Goal: Information Seeking & Learning: Learn about a topic

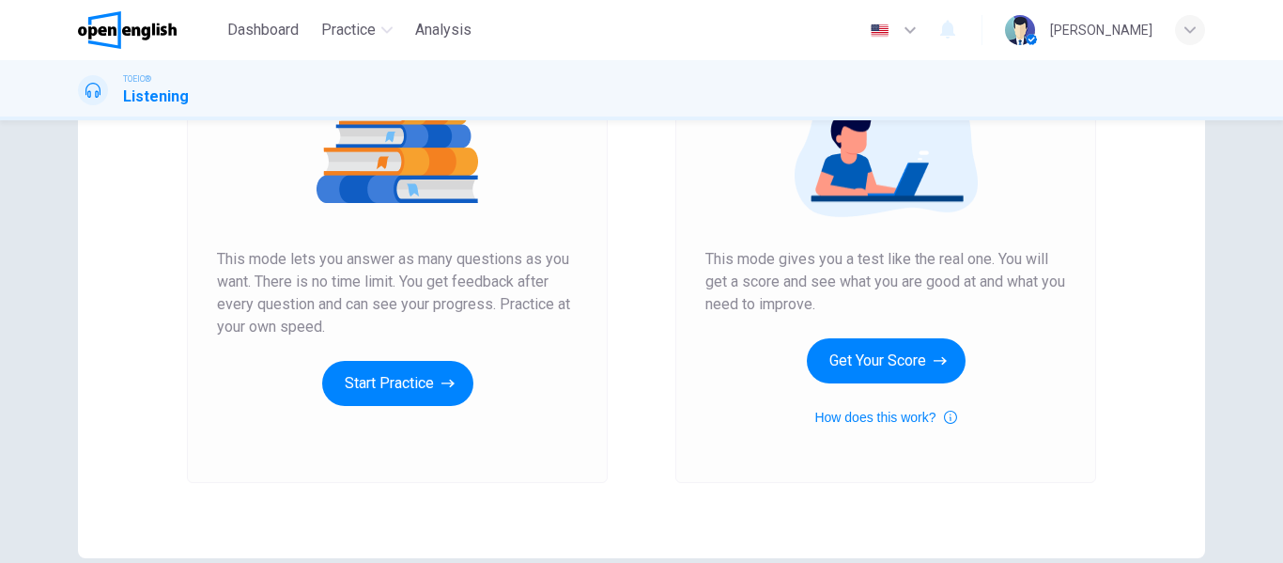
scroll to position [282, 0]
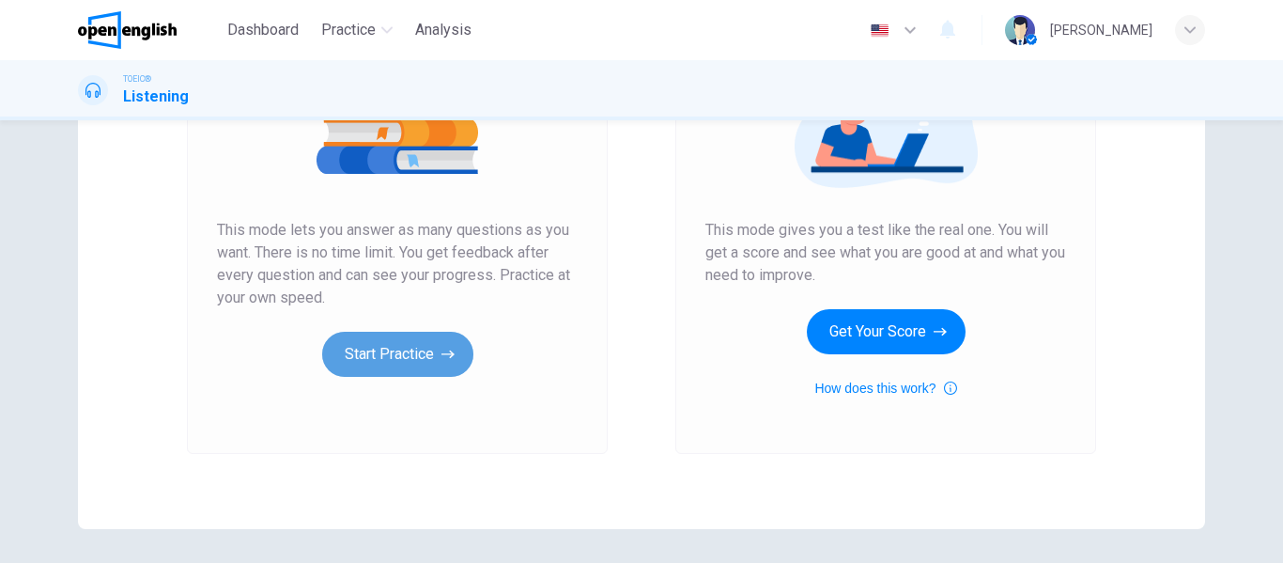
click at [402, 359] on button "Start Practice" at bounding box center [397, 354] width 151 height 45
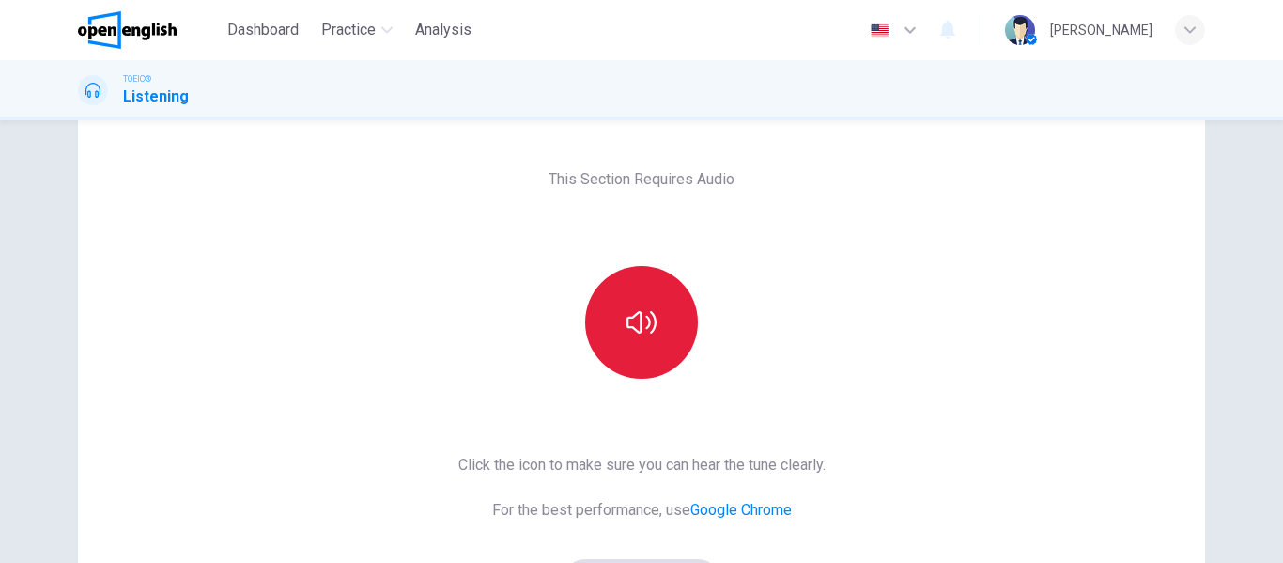
scroll to position [94, 0]
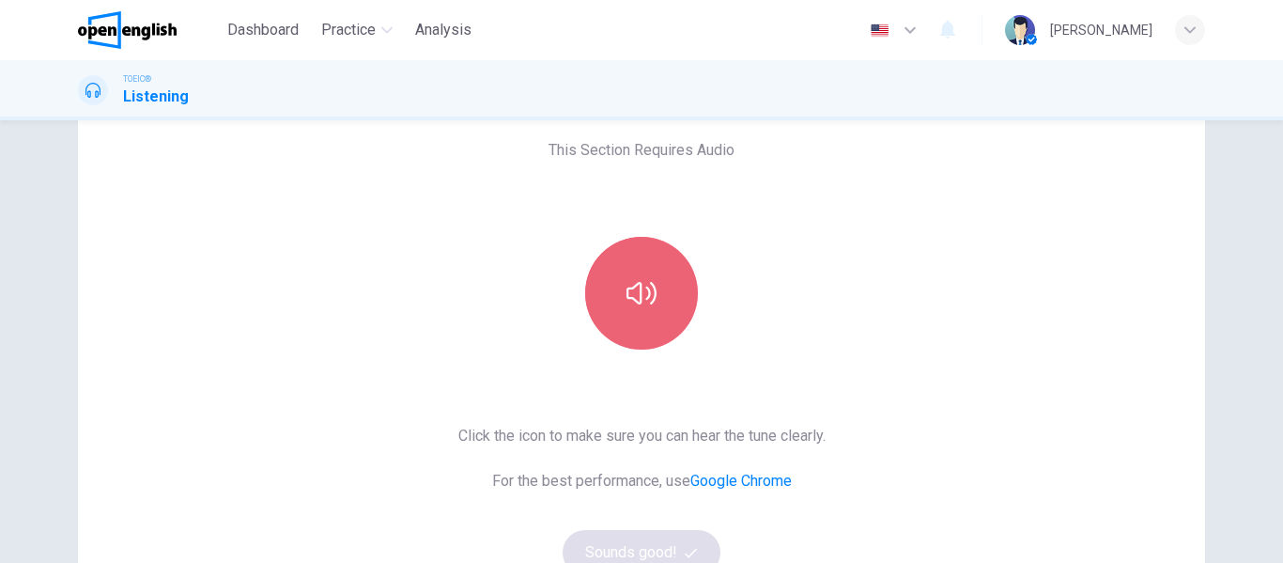
click at [626, 300] on icon "button" at bounding box center [641, 293] width 30 height 30
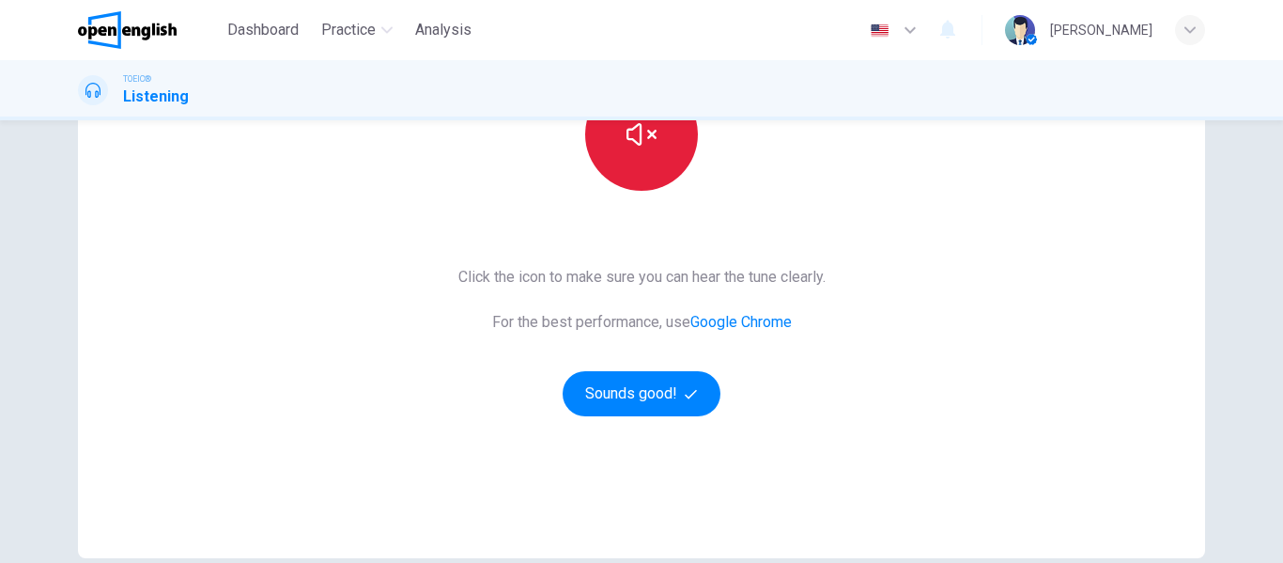
scroll to position [282, 0]
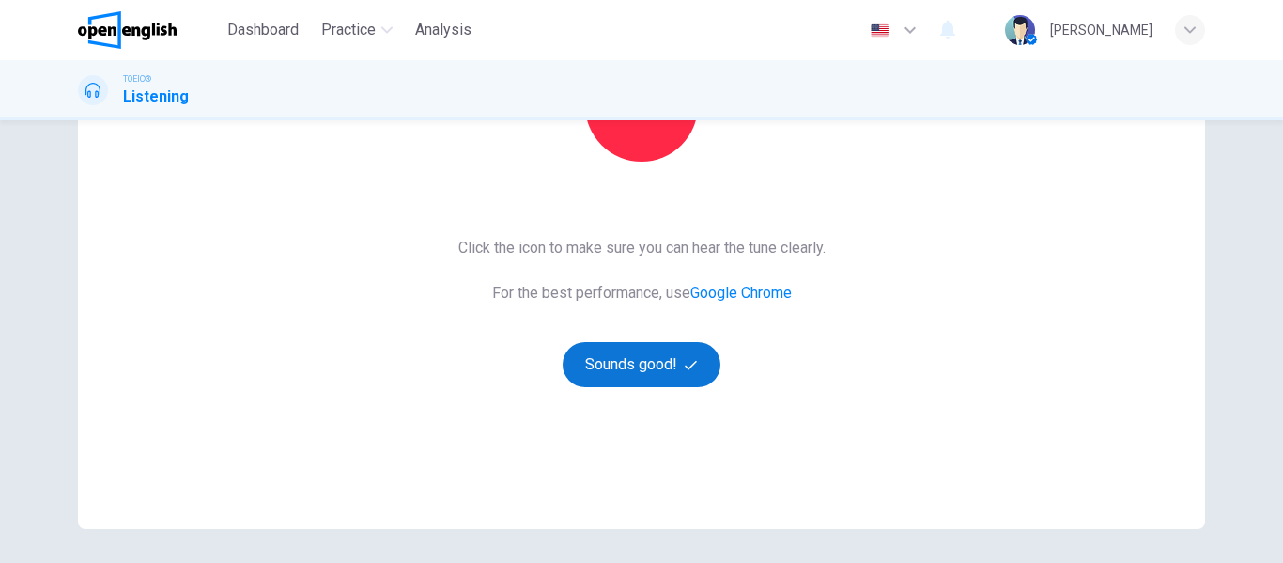
click at [640, 362] on button "Sounds good!" at bounding box center [642, 364] width 158 height 45
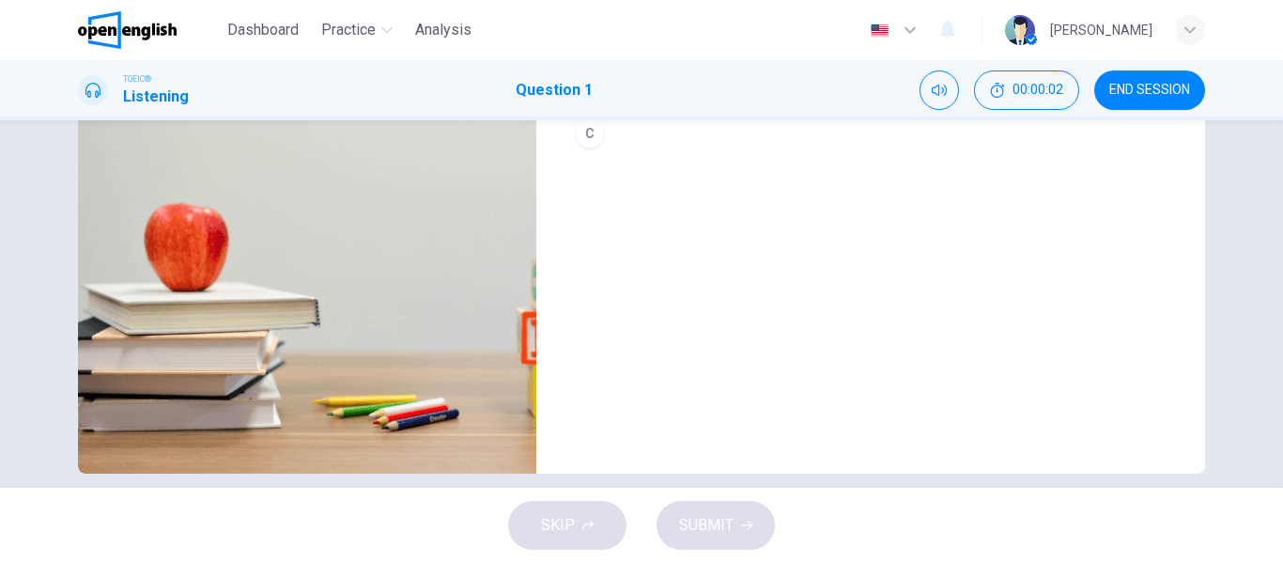
scroll to position [361, 0]
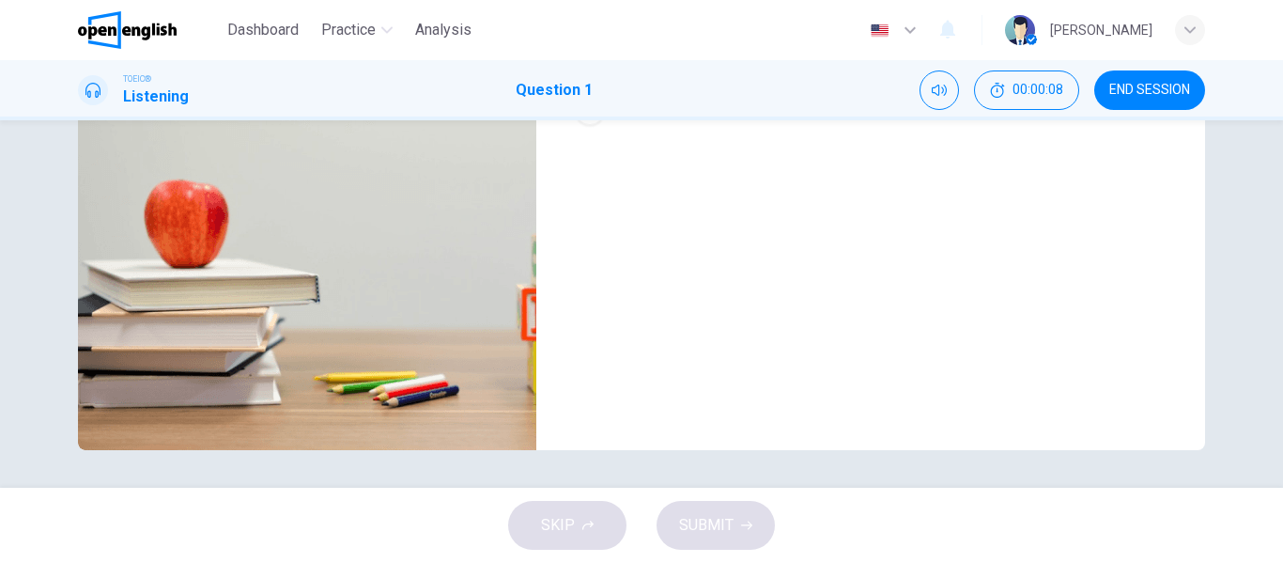
click at [563, 94] on h1 "Question 1" at bounding box center [554, 90] width 77 height 23
click at [131, 88] on h1 "Listening" at bounding box center [156, 96] width 66 height 23
click at [934, 88] on icon "Mute" at bounding box center [939, 90] width 15 height 15
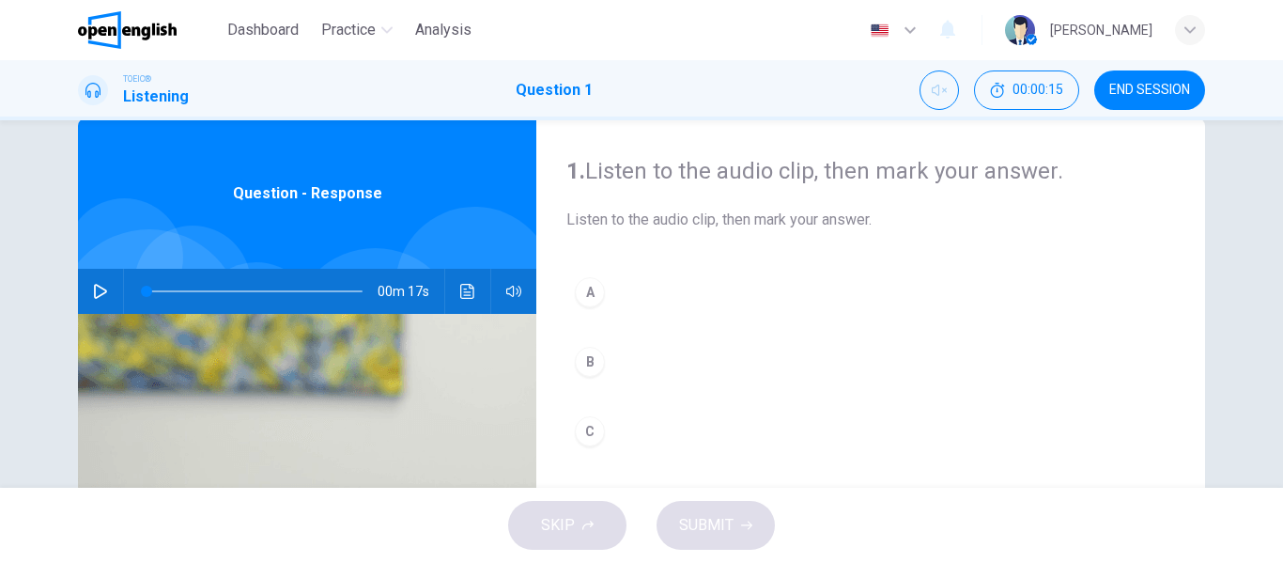
scroll to position [0, 0]
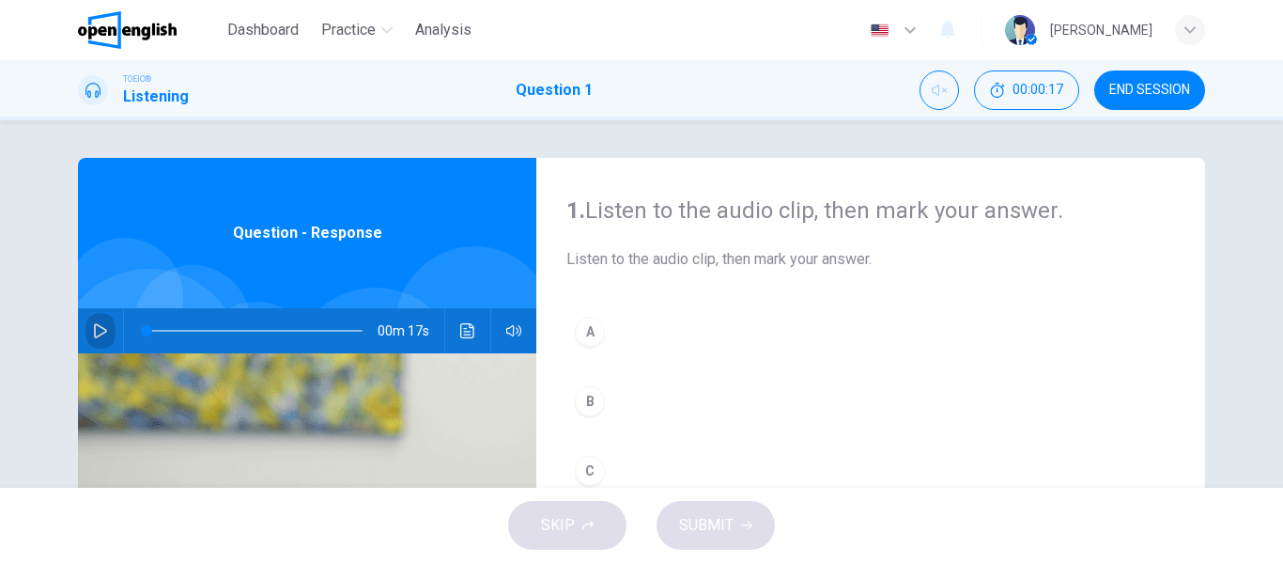
click at [99, 332] on icon "button" at bounding box center [100, 330] width 15 height 15
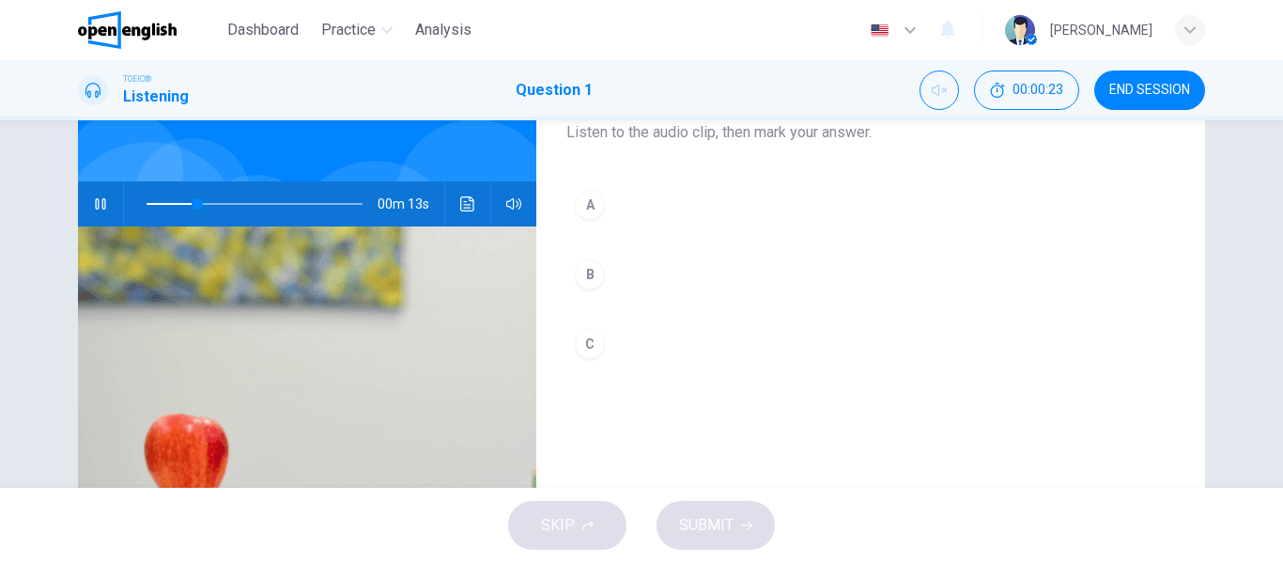
scroll to position [94, 0]
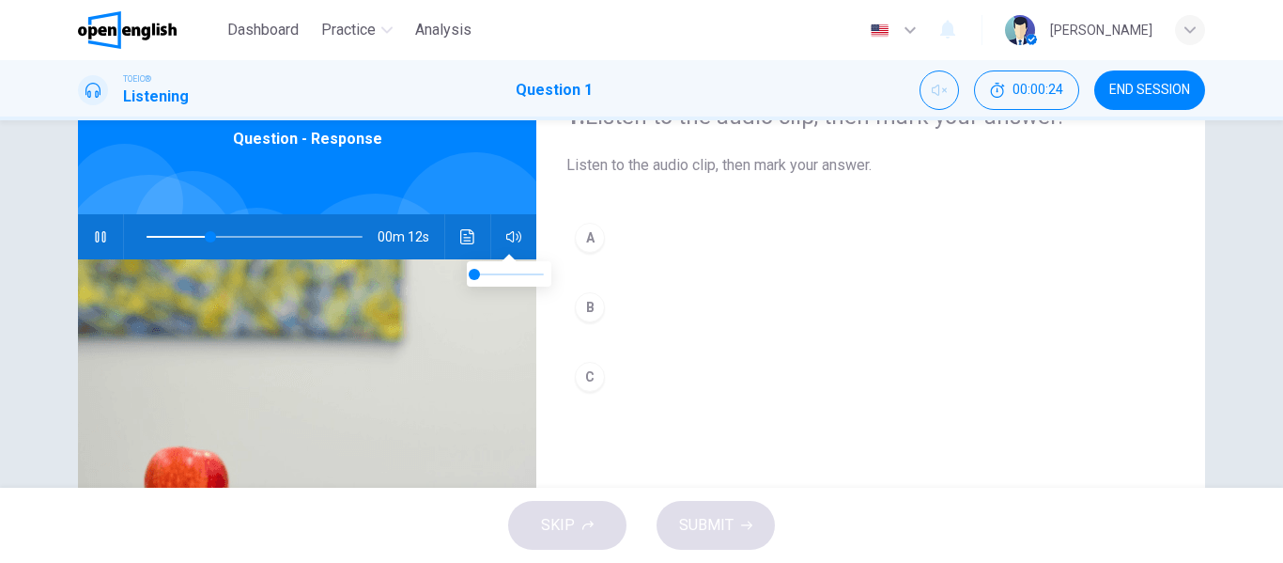
click at [511, 241] on icon "button" at bounding box center [513, 236] width 15 height 15
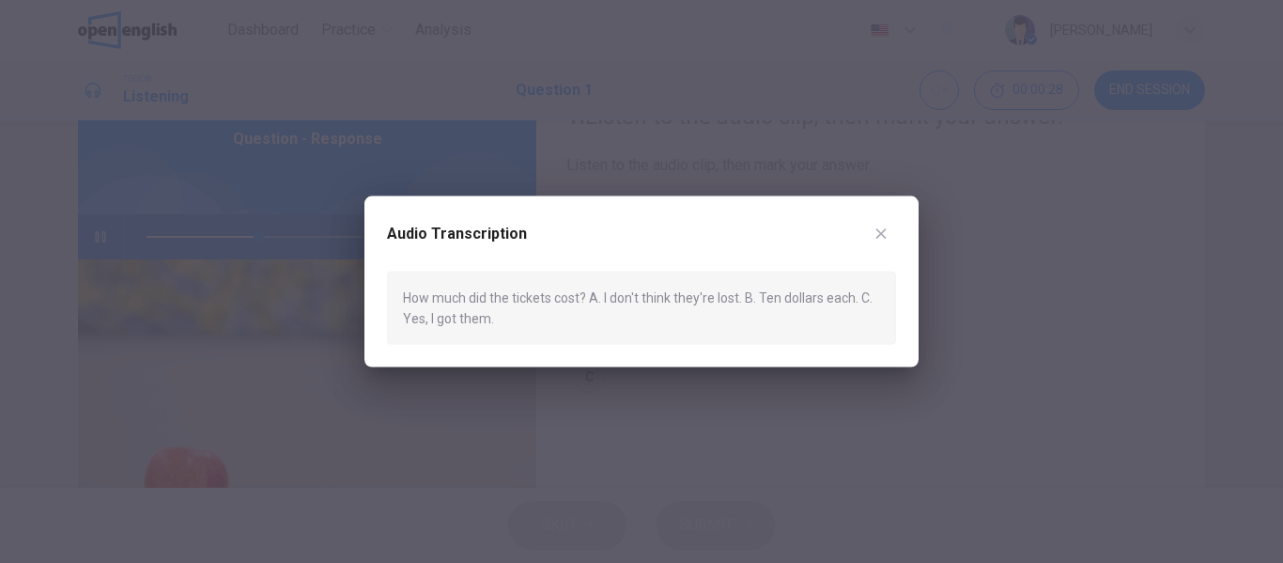
click at [884, 227] on icon "button" at bounding box center [880, 232] width 15 height 15
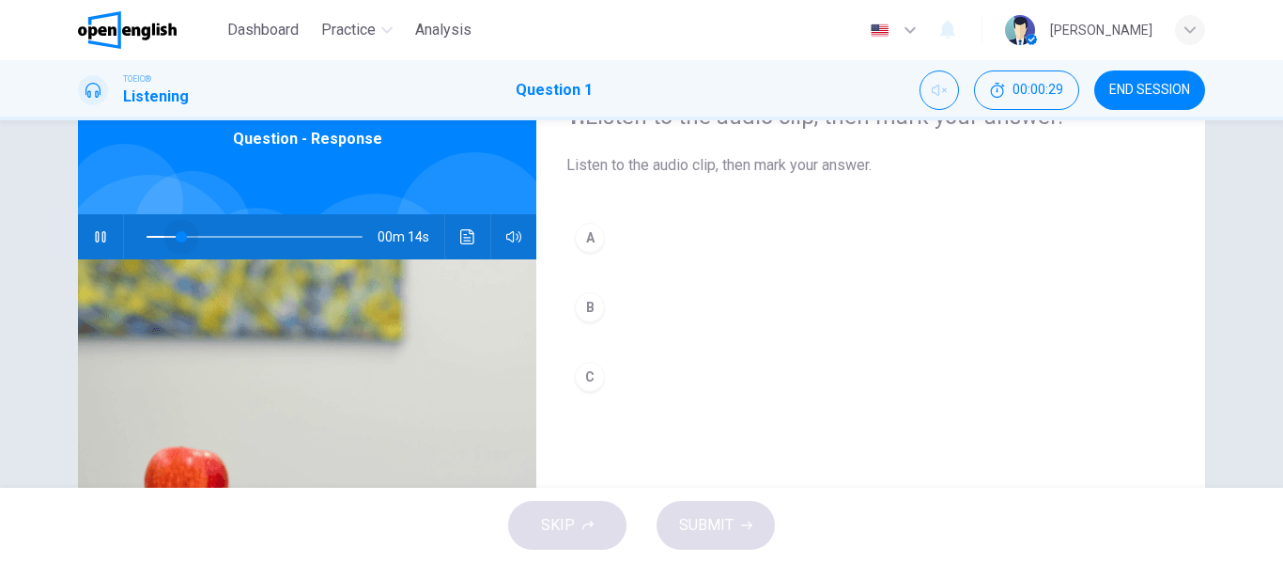
drag, startPoint x: 258, startPoint y: 234, endPoint x: 25, endPoint y: 239, distance: 233.0
click at [25, 239] on div "1. Listen to the audio clip, then mark your answer. Listen to the audio clip, t…" at bounding box center [641, 303] width 1283 height 367
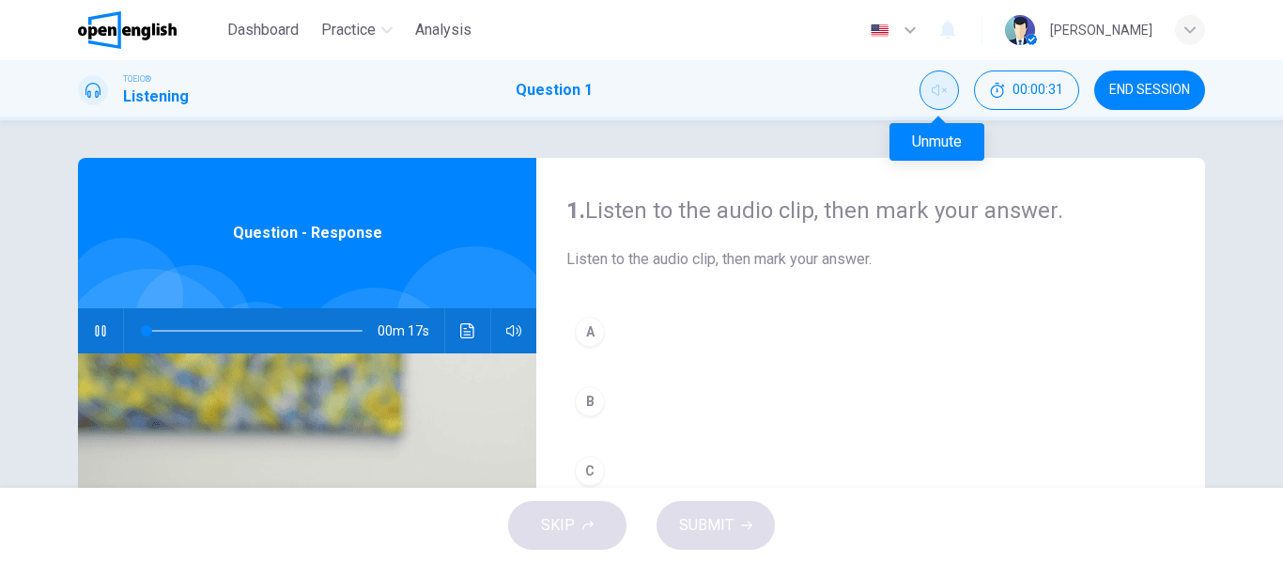
click at [925, 79] on button "Unmute" at bounding box center [938, 89] width 39 height 39
click at [101, 334] on icon "button" at bounding box center [100, 330] width 15 height 15
click at [93, 327] on icon "button" at bounding box center [100, 330] width 15 height 15
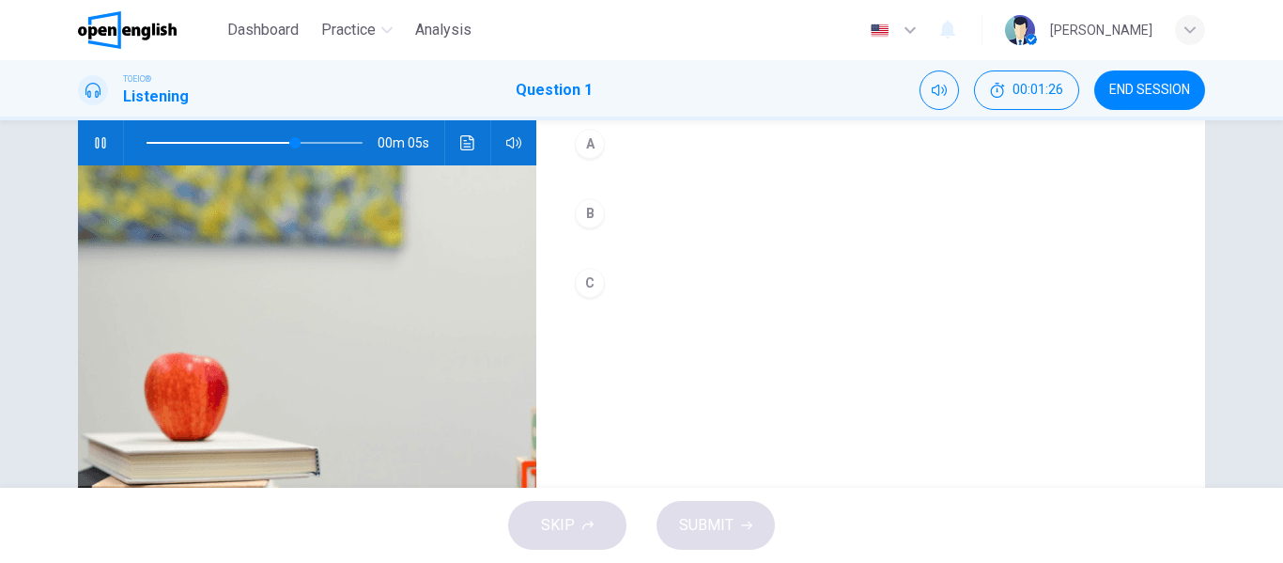
scroll to position [94, 0]
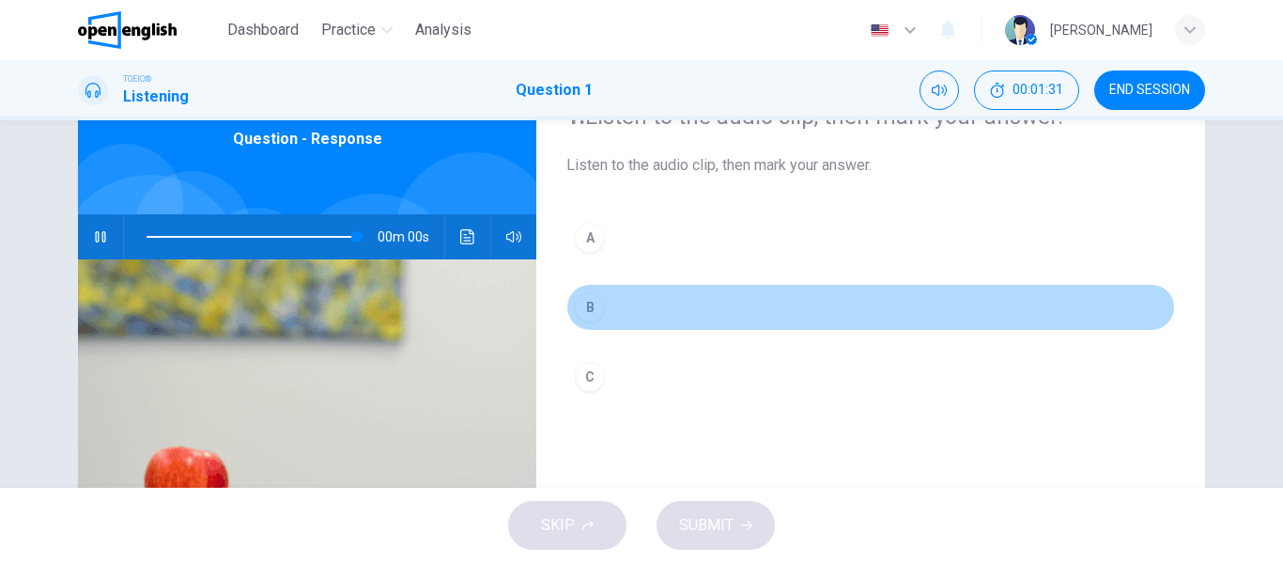
type input "*"
click at [586, 307] on div "B" at bounding box center [590, 307] width 30 height 30
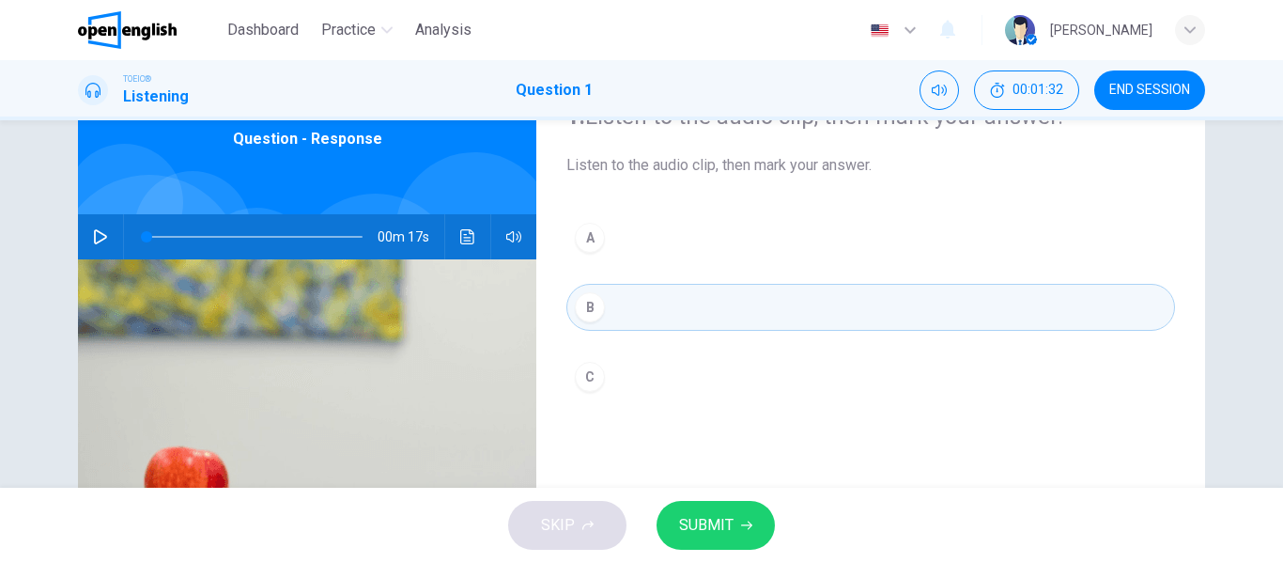
click at [710, 514] on span "SUBMIT" at bounding box center [706, 525] width 54 height 26
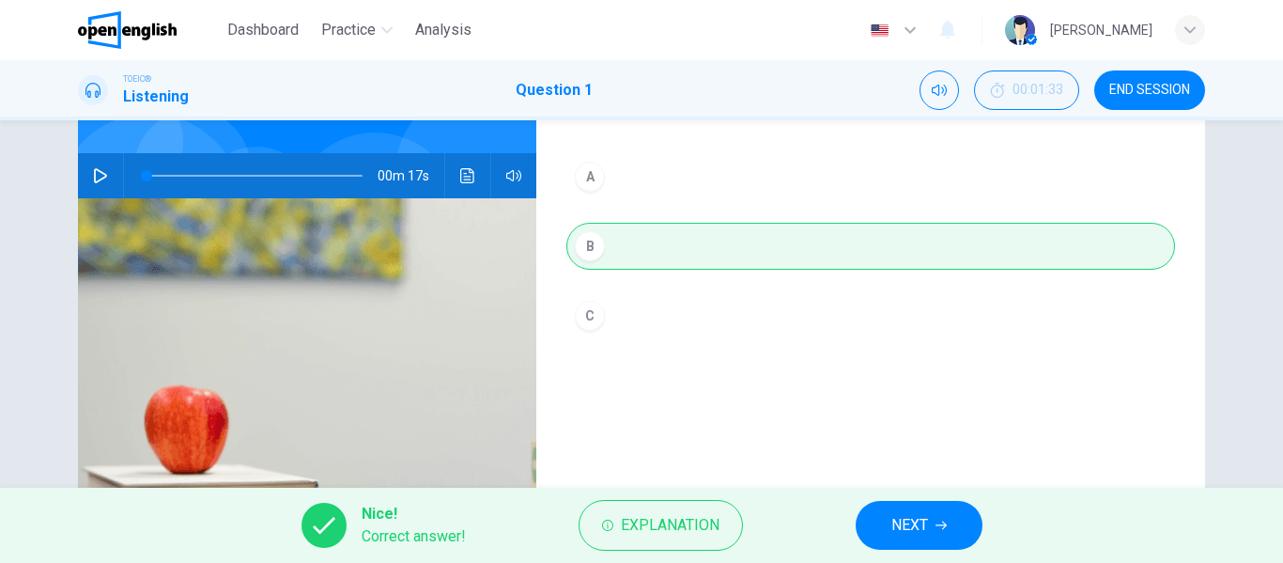
scroll to position [188, 0]
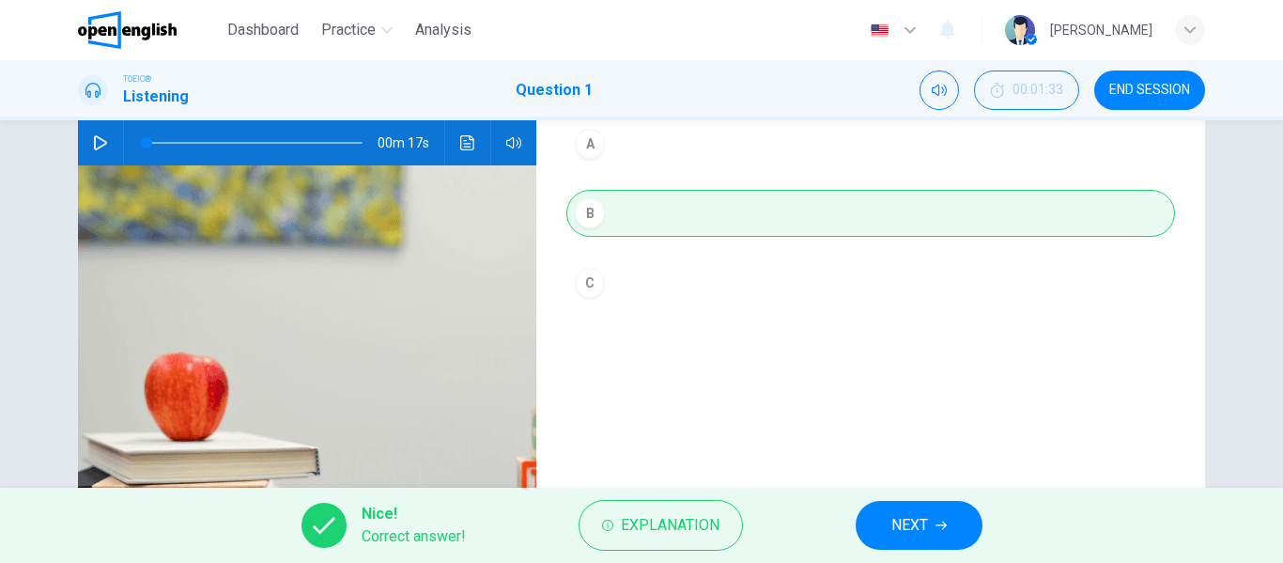
click at [900, 514] on span "NEXT" at bounding box center [909, 525] width 37 height 26
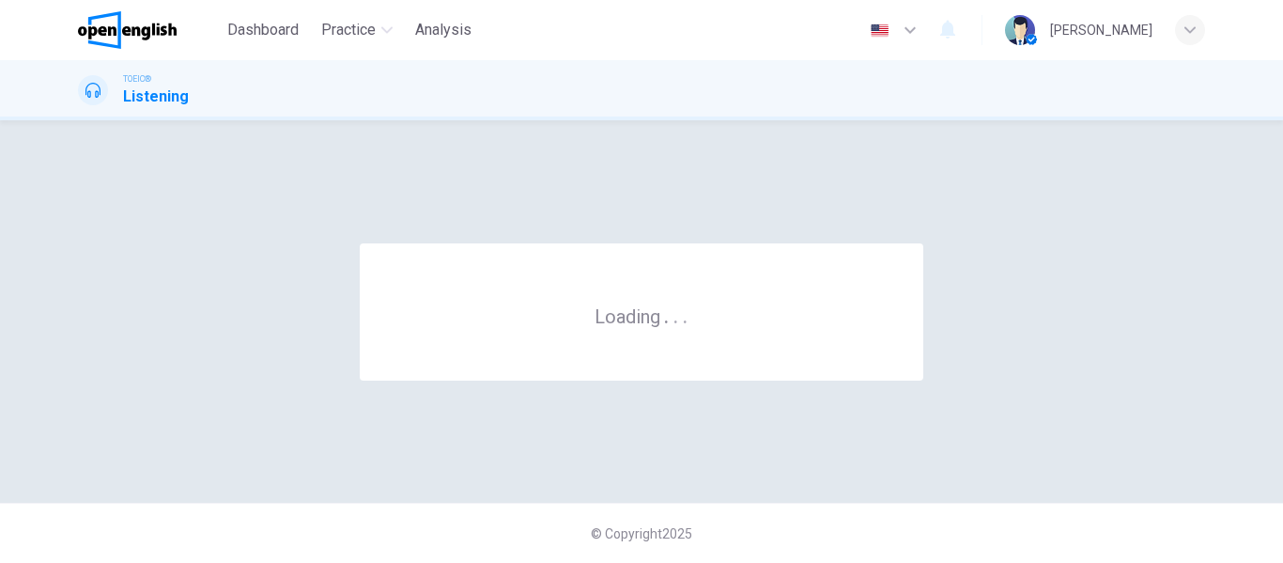
scroll to position [0, 0]
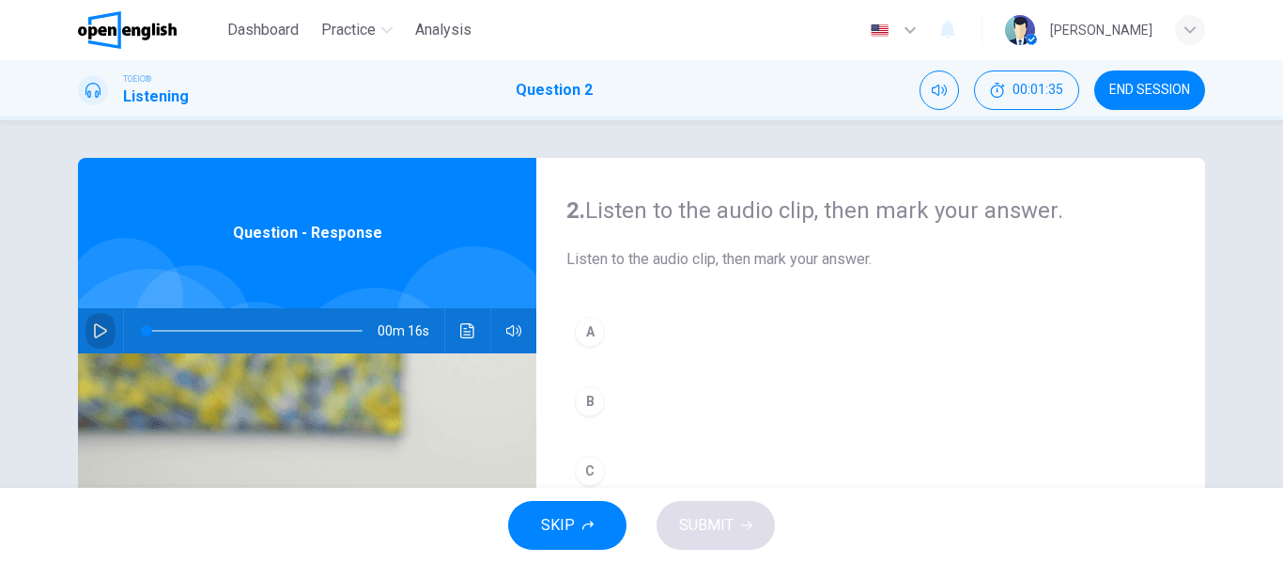
click at [93, 328] on icon "button" at bounding box center [100, 330] width 15 height 15
click at [100, 330] on icon "button" at bounding box center [100, 330] width 13 height 15
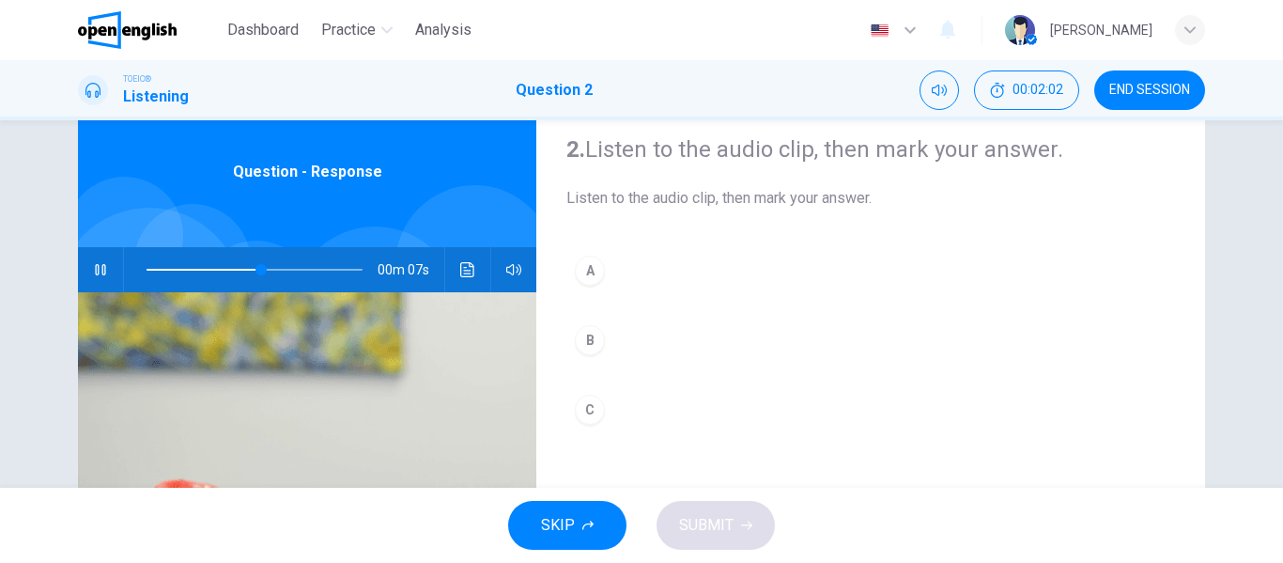
scroll to position [94, 0]
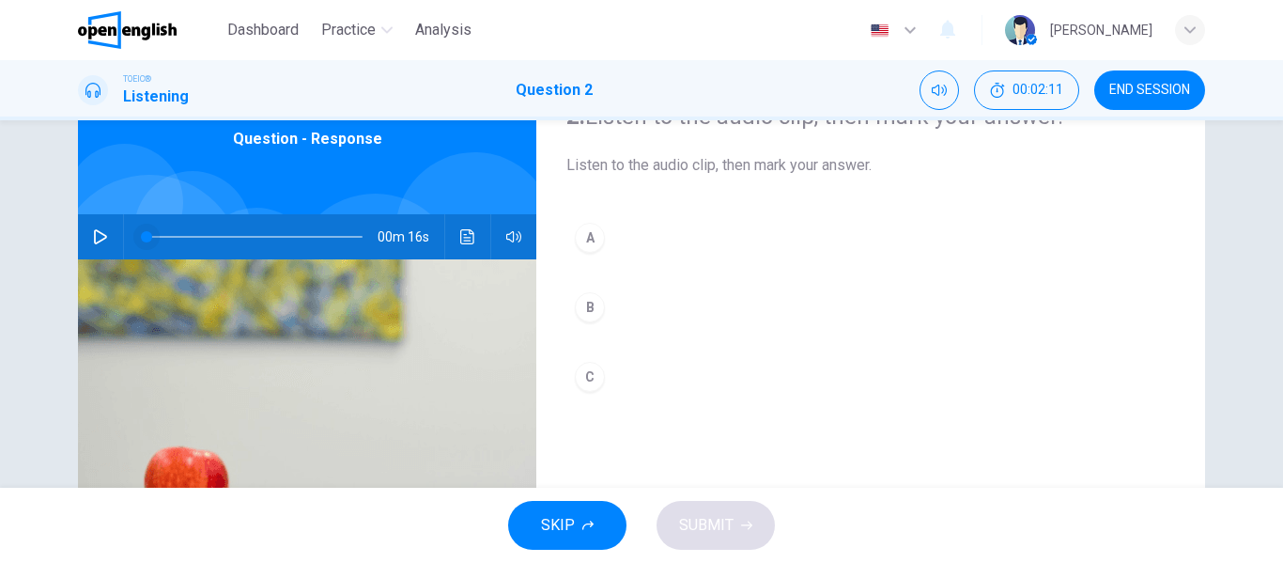
click at [141, 239] on span at bounding box center [146, 236] width 11 height 11
click at [93, 236] on icon "button" at bounding box center [100, 236] width 15 height 15
type input "*"
click at [597, 373] on div "C" at bounding box center [590, 377] width 30 height 30
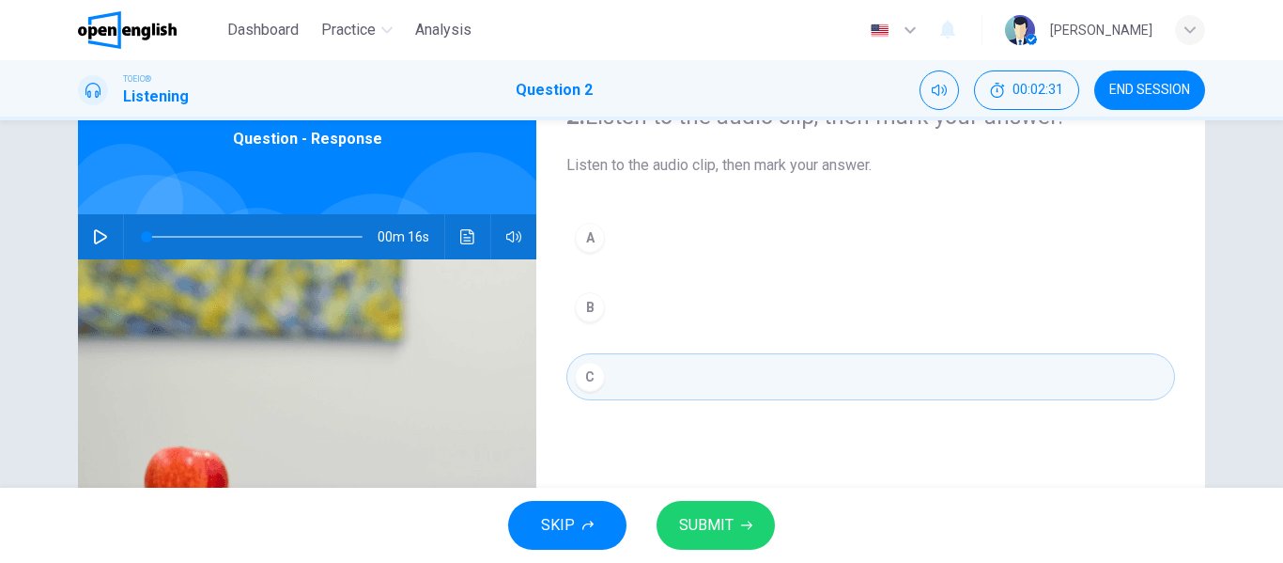
click at [726, 499] on div "SKIP SUBMIT" at bounding box center [641, 524] width 1283 height 75
click at [725, 513] on span "SUBMIT" at bounding box center [706, 525] width 54 height 26
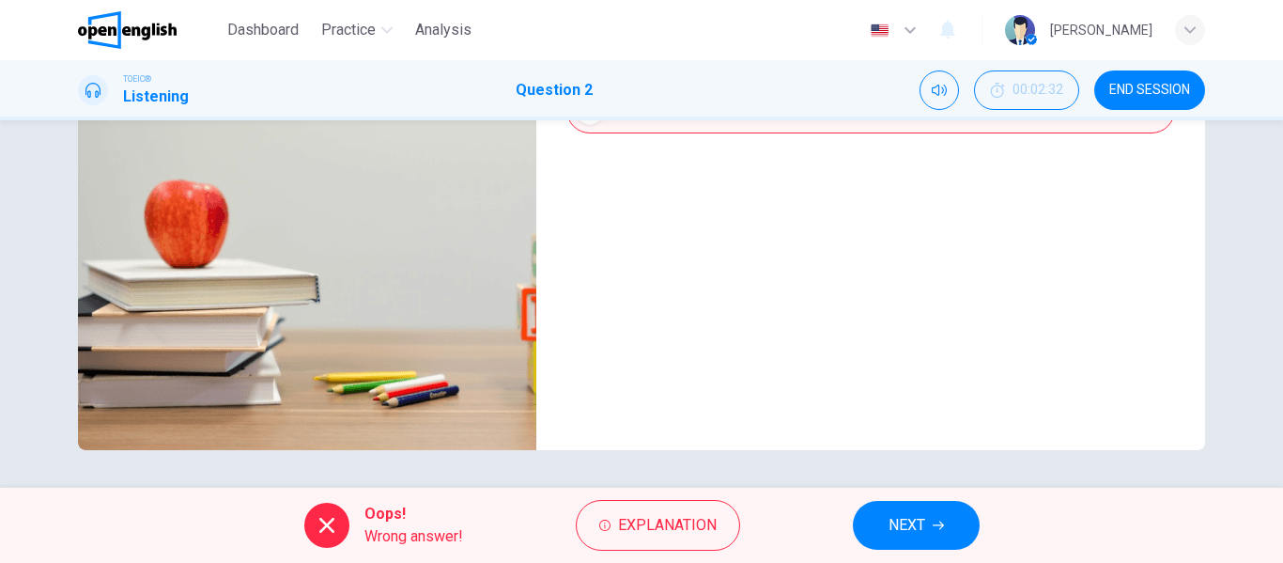
scroll to position [173, 0]
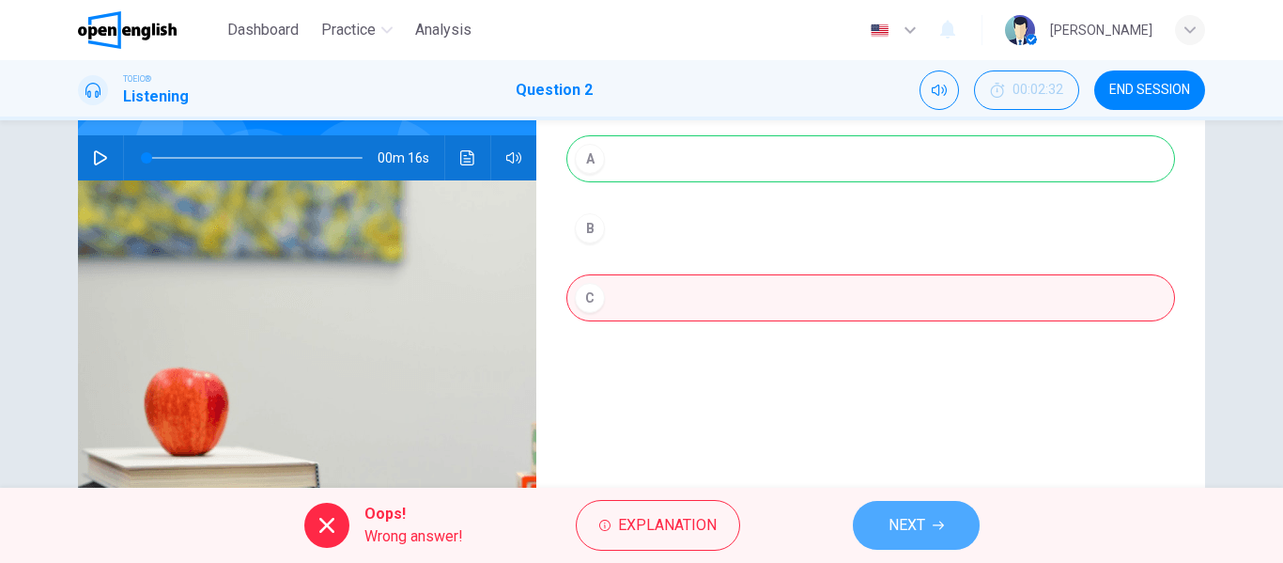
click at [878, 517] on button "NEXT" at bounding box center [916, 525] width 127 height 49
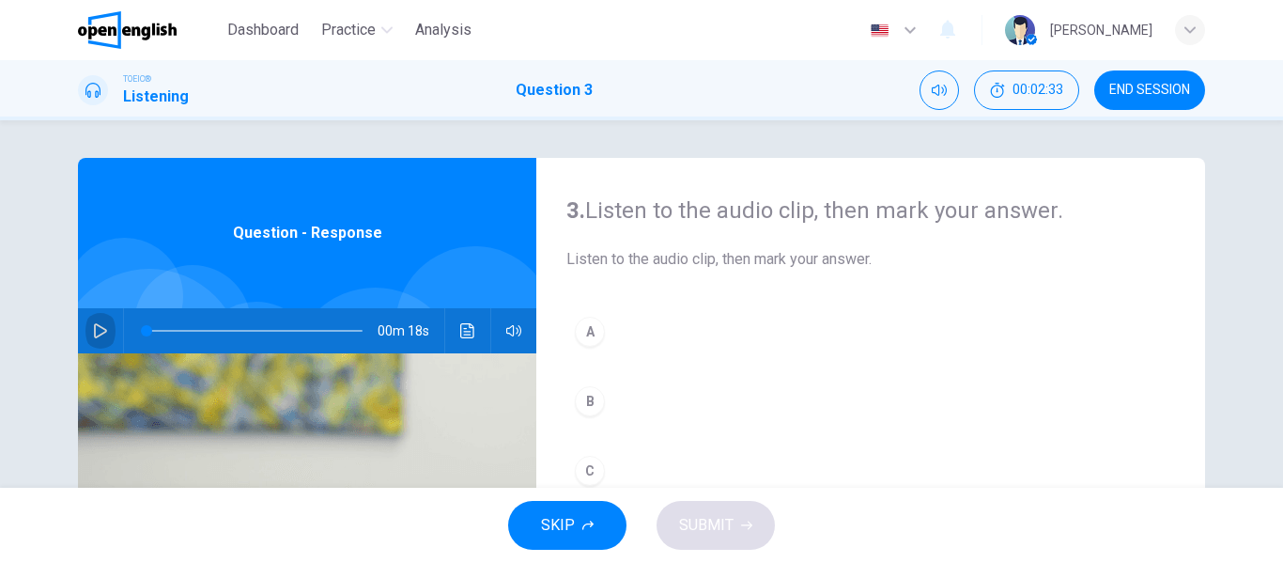
click at [95, 324] on icon "button" at bounding box center [100, 330] width 15 height 15
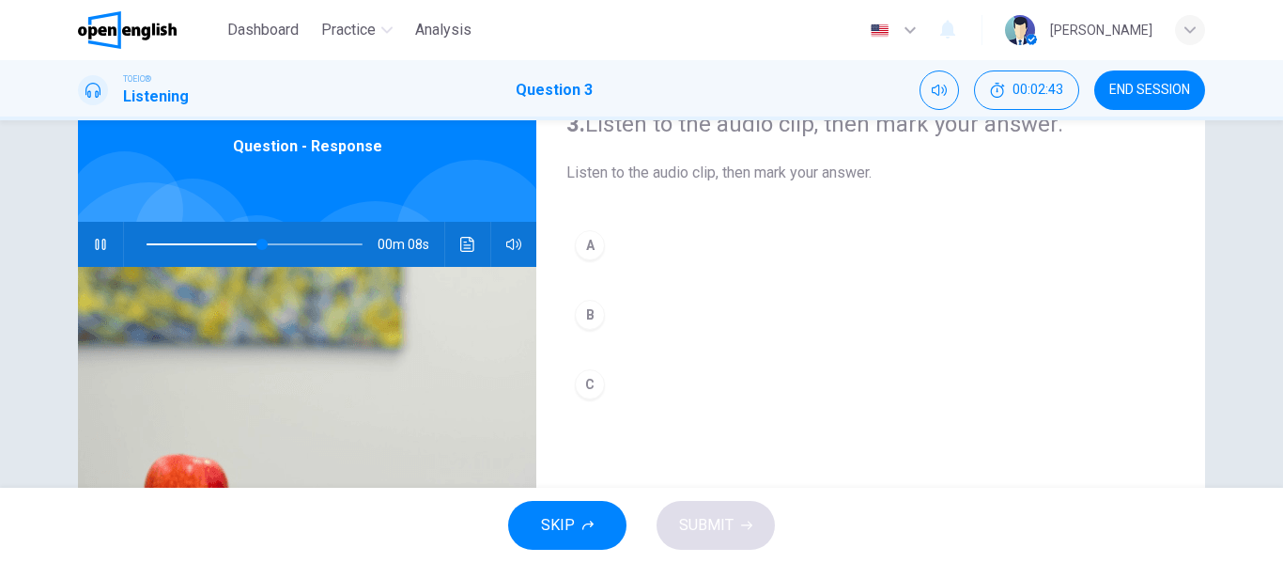
scroll to position [94, 0]
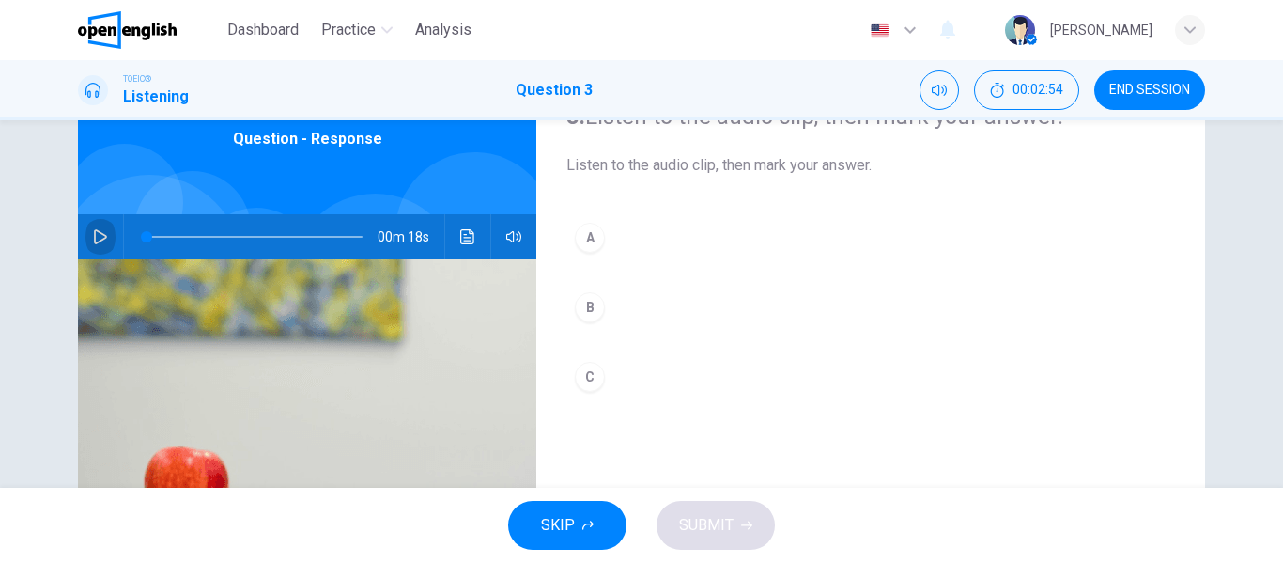
click at [96, 240] on icon "button" at bounding box center [100, 236] width 13 height 15
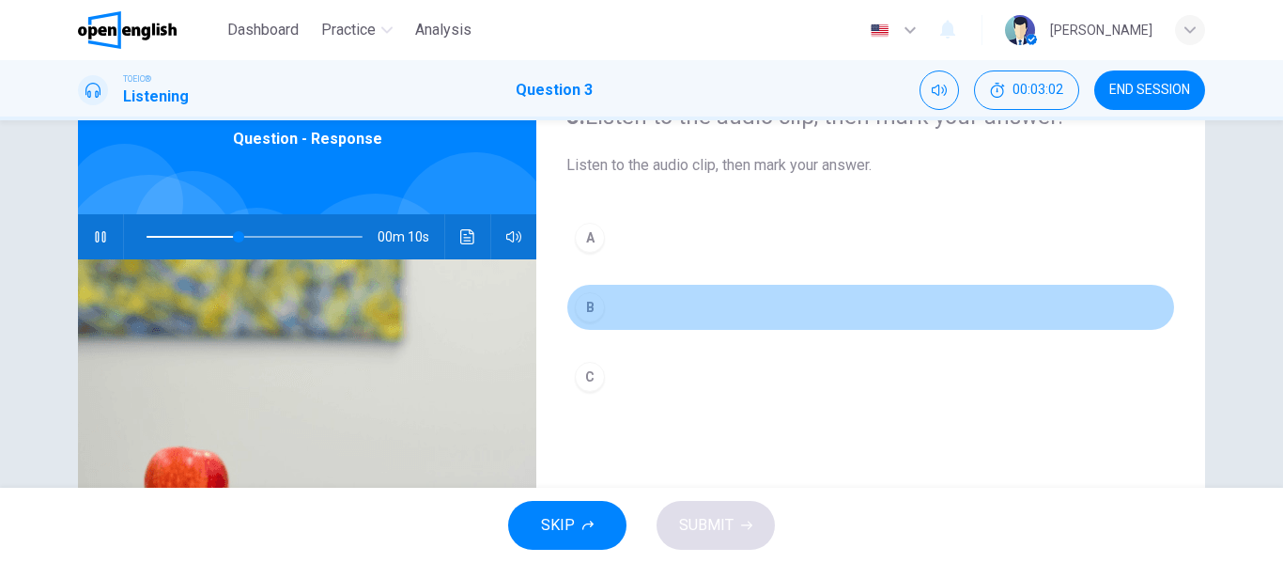
click at [592, 307] on div "B" at bounding box center [590, 307] width 30 height 30
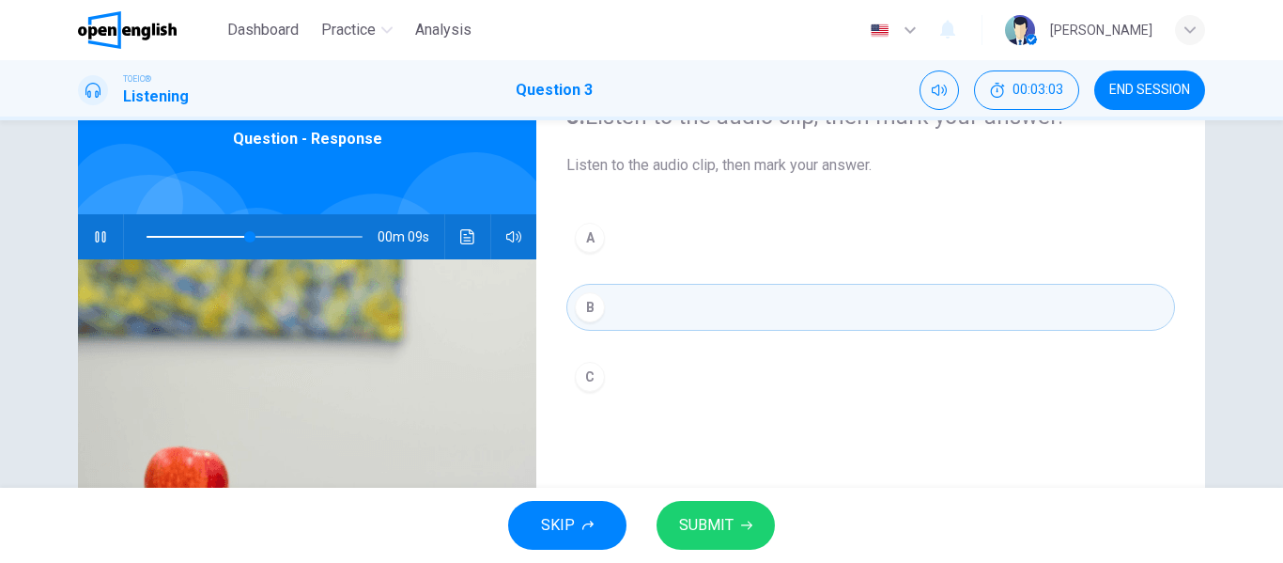
click at [692, 515] on span "SUBMIT" at bounding box center [706, 525] width 54 height 26
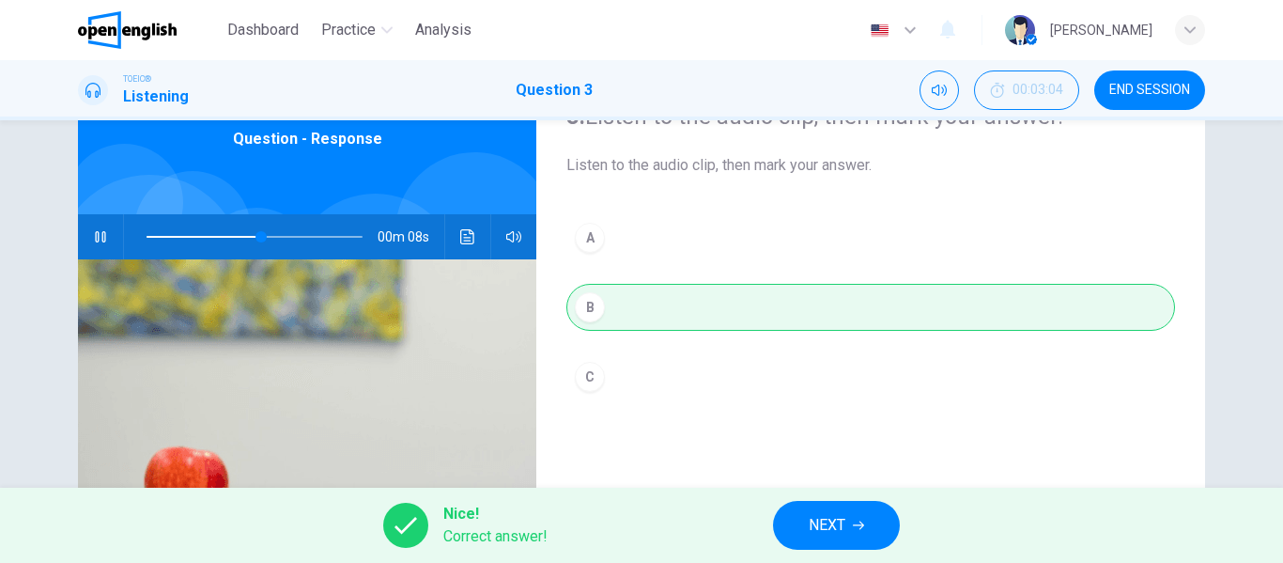
type input "**"
click at [808, 516] on button "NEXT" at bounding box center [836, 525] width 127 height 49
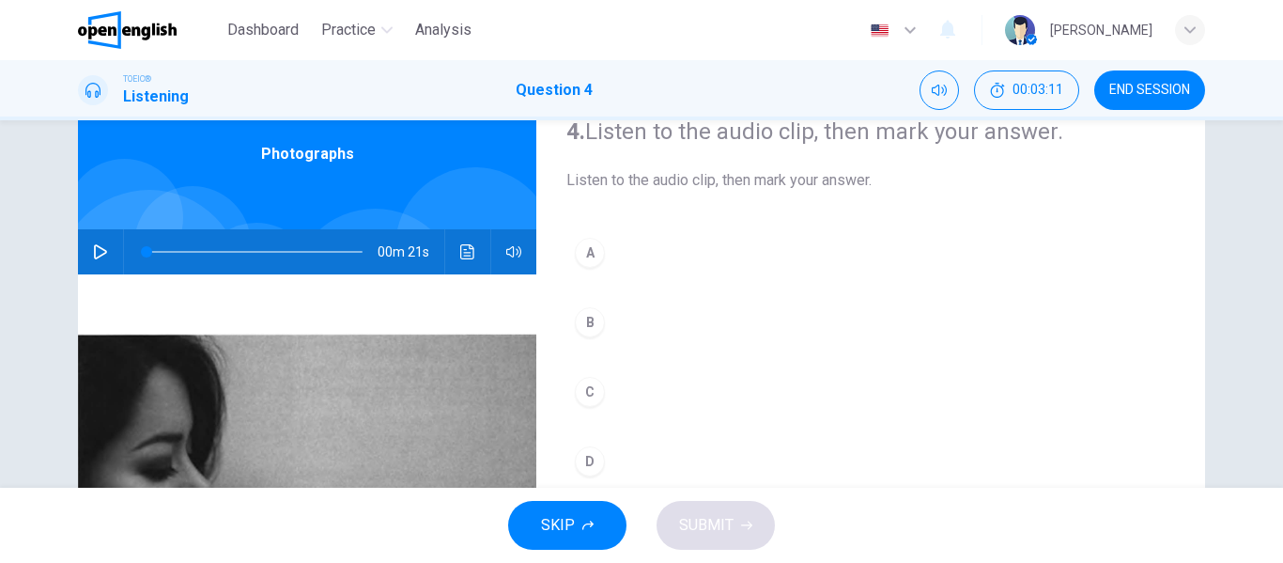
scroll to position [0, 0]
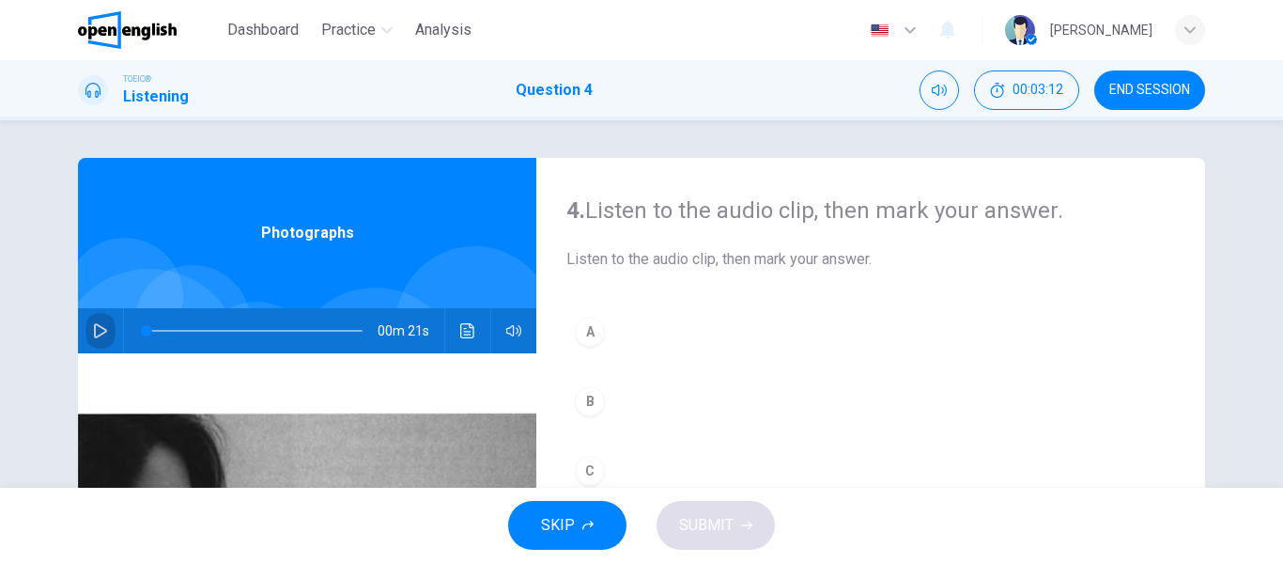
click at [93, 330] on icon "button" at bounding box center [100, 330] width 15 height 15
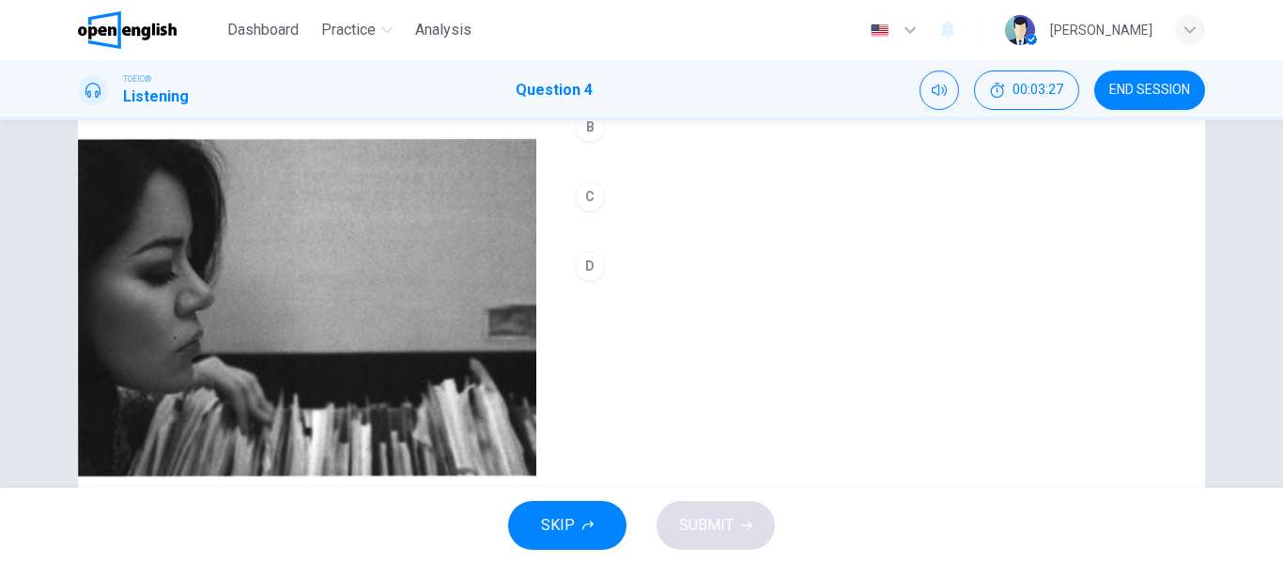
scroll to position [267, 0]
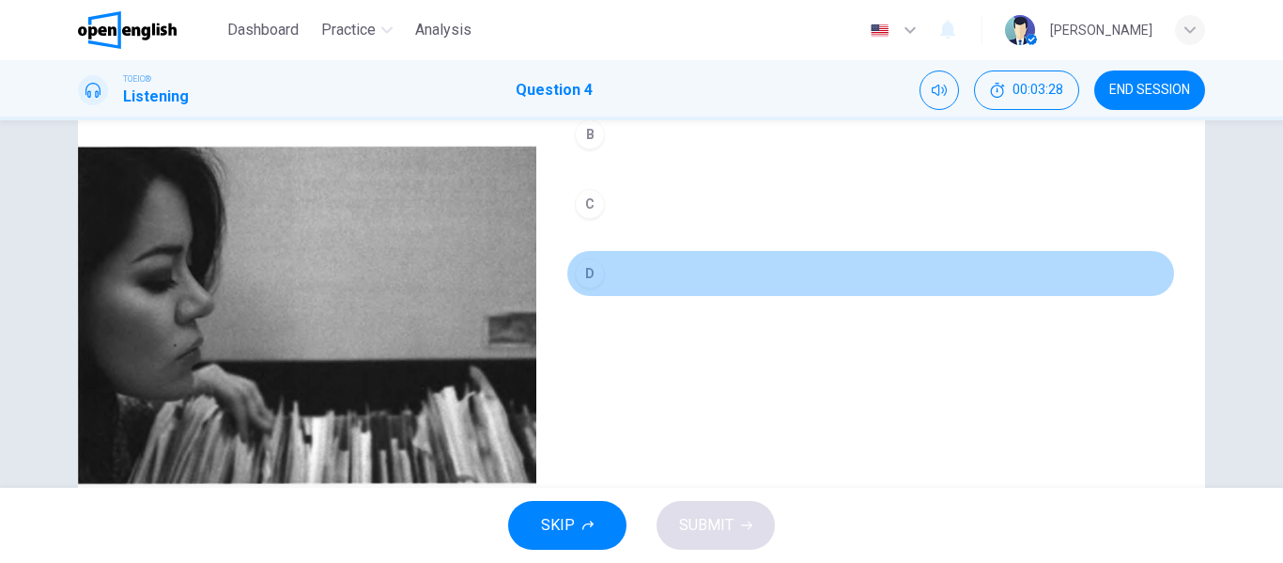
click at [592, 279] on div "D" at bounding box center [590, 273] width 30 height 30
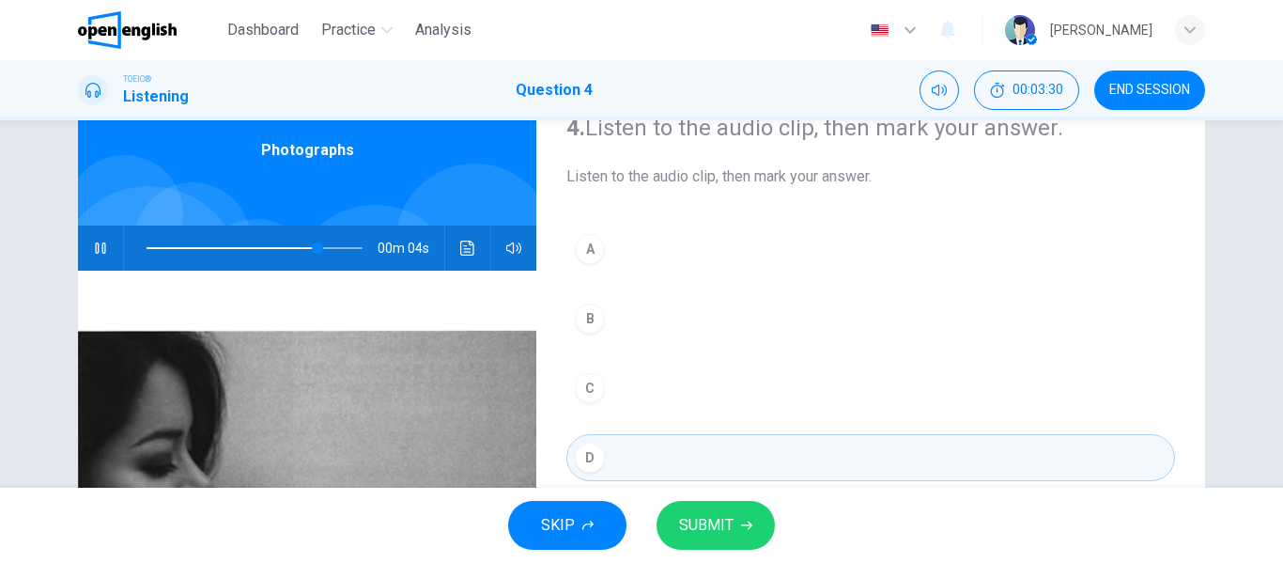
scroll to position [79, 0]
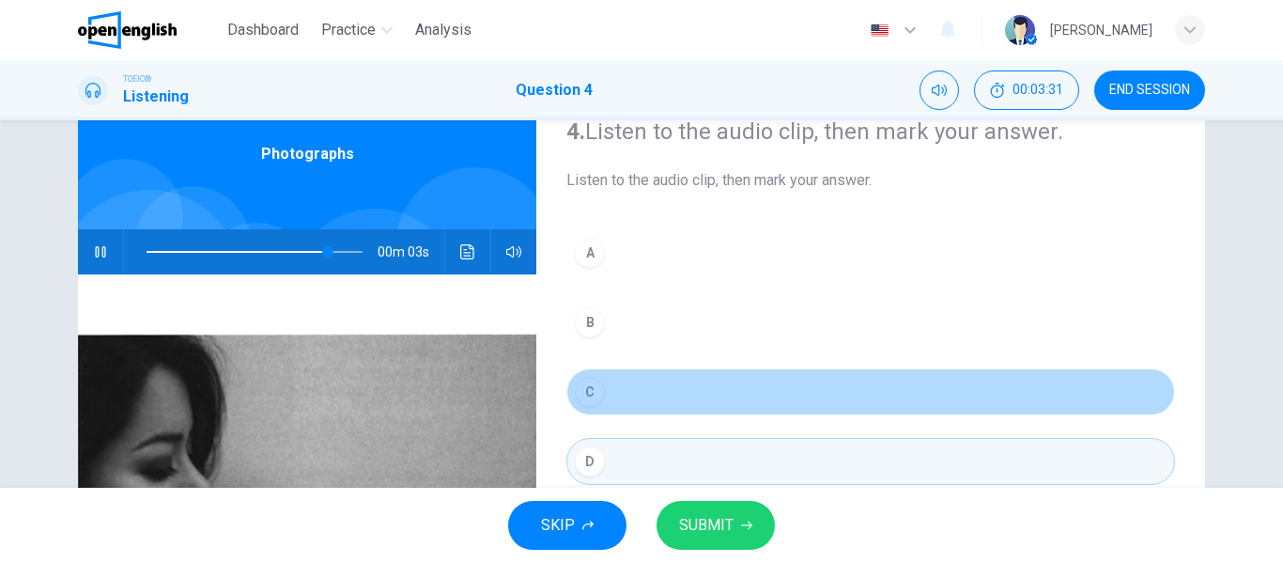
click at [621, 383] on button "C" at bounding box center [870, 391] width 609 height 47
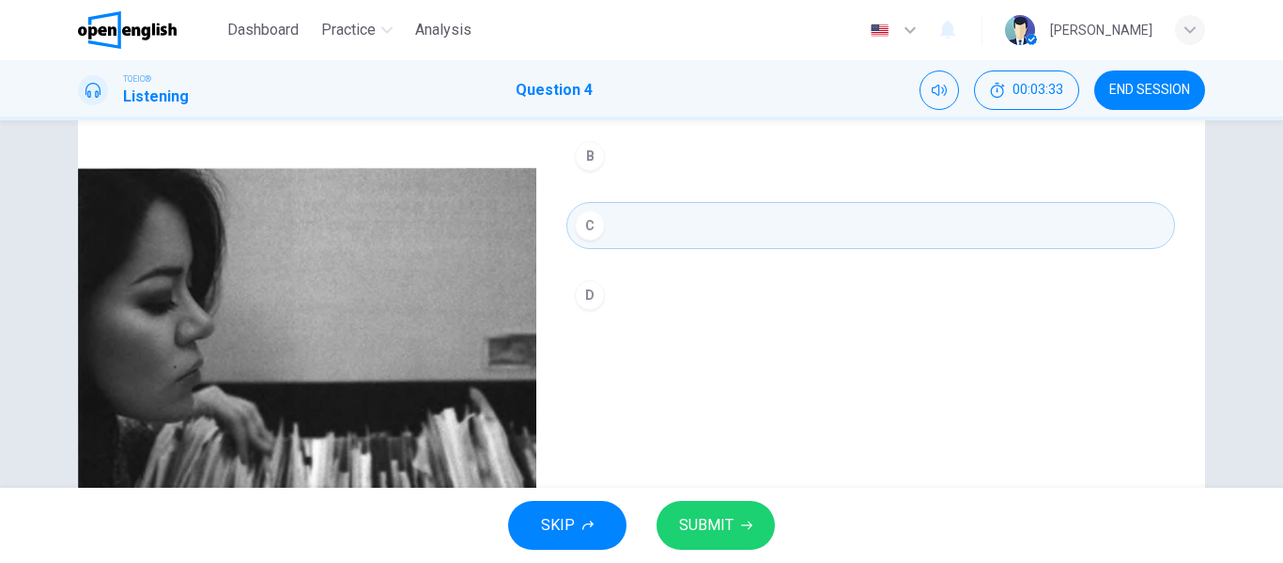
scroll to position [267, 0]
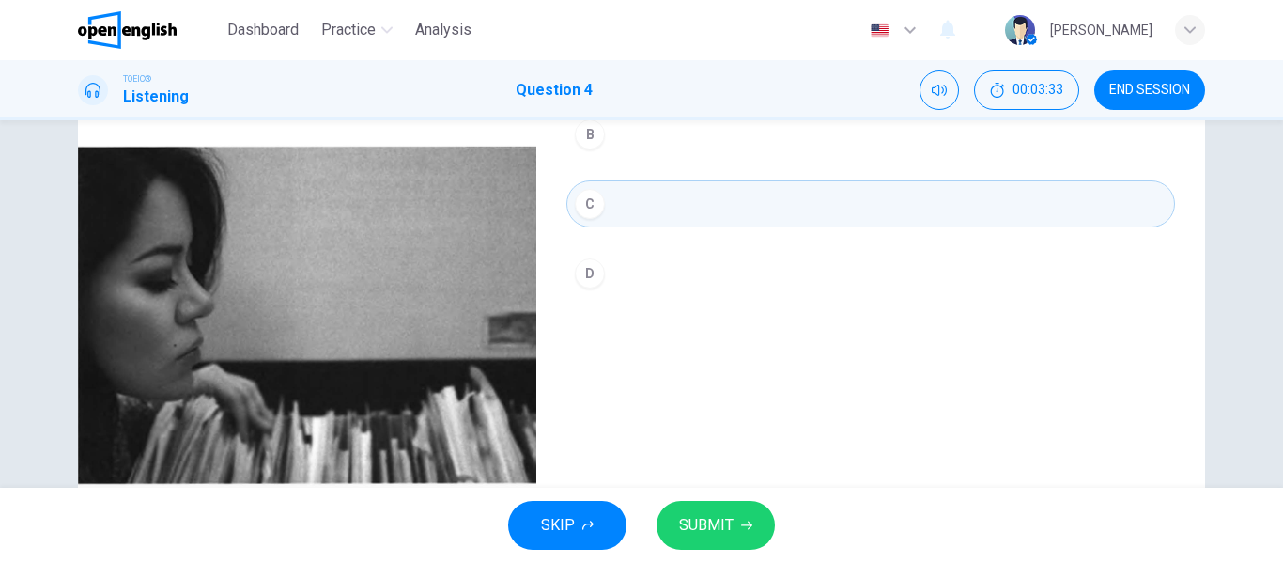
click at [706, 516] on span "SUBMIT" at bounding box center [706, 525] width 54 height 26
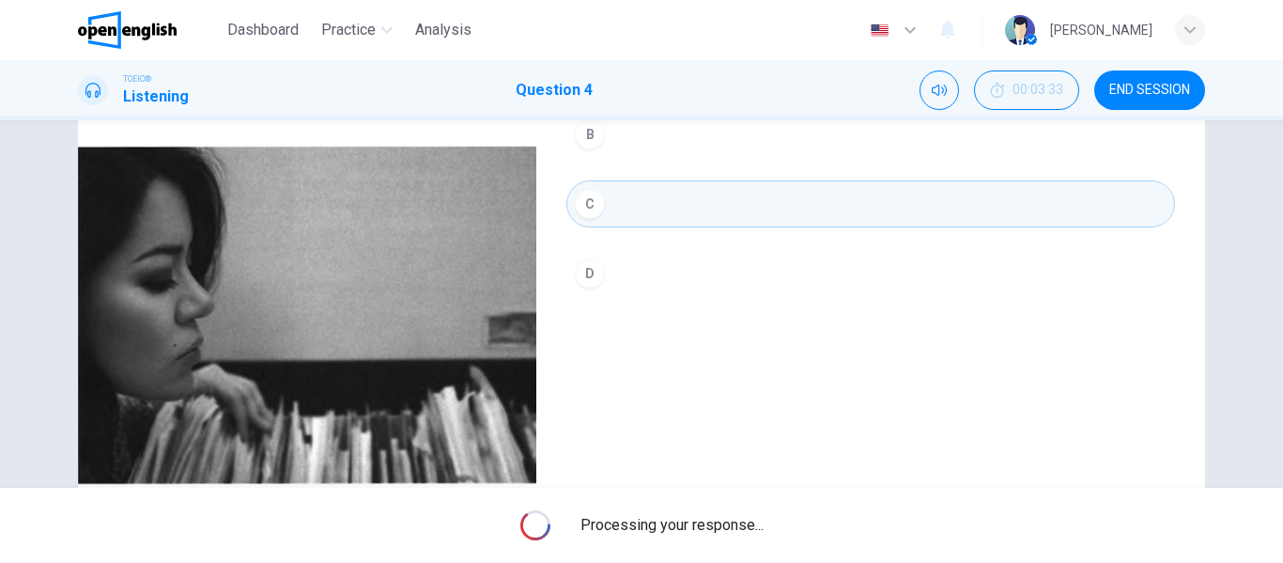
type input "*"
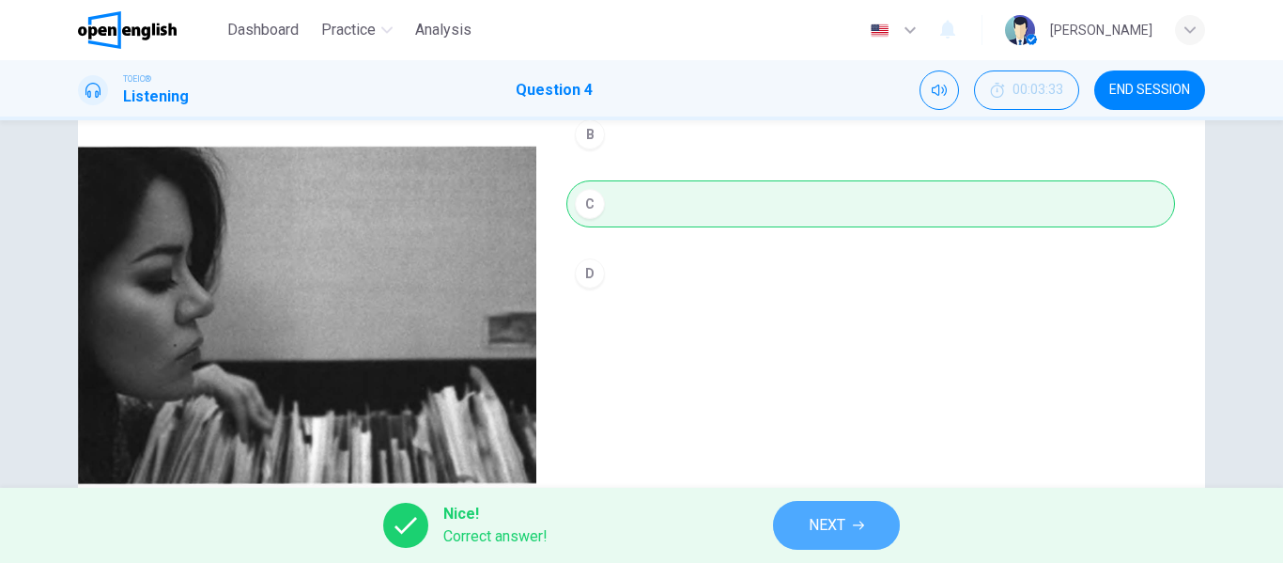
click at [814, 527] on span "NEXT" at bounding box center [827, 525] width 37 height 26
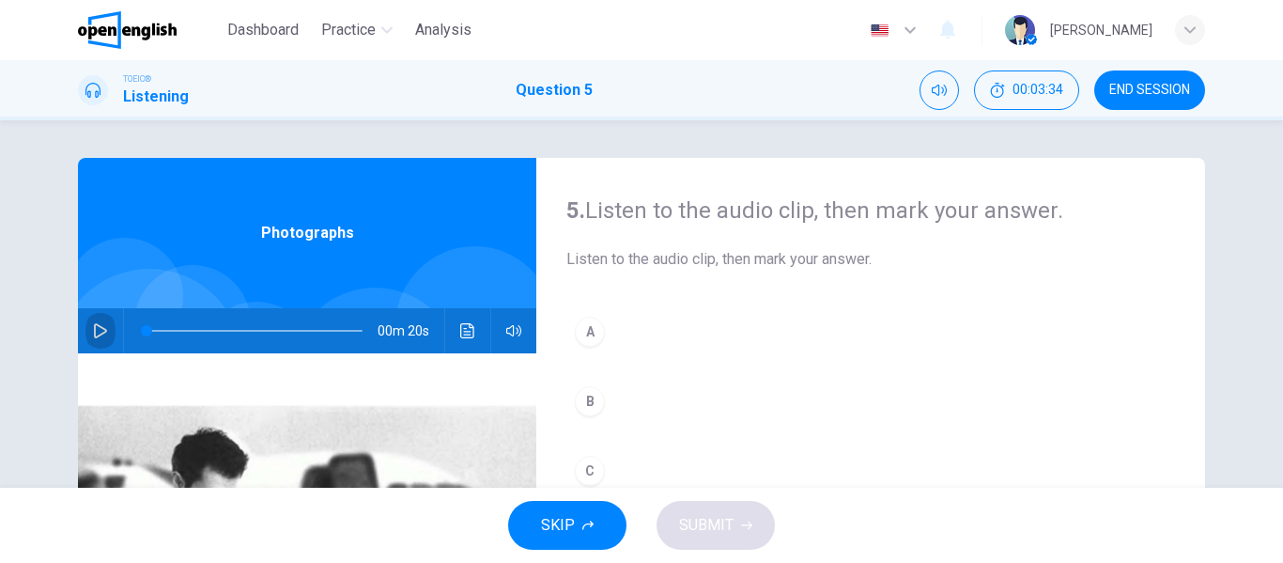
click at [100, 329] on icon "button" at bounding box center [100, 330] width 13 height 15
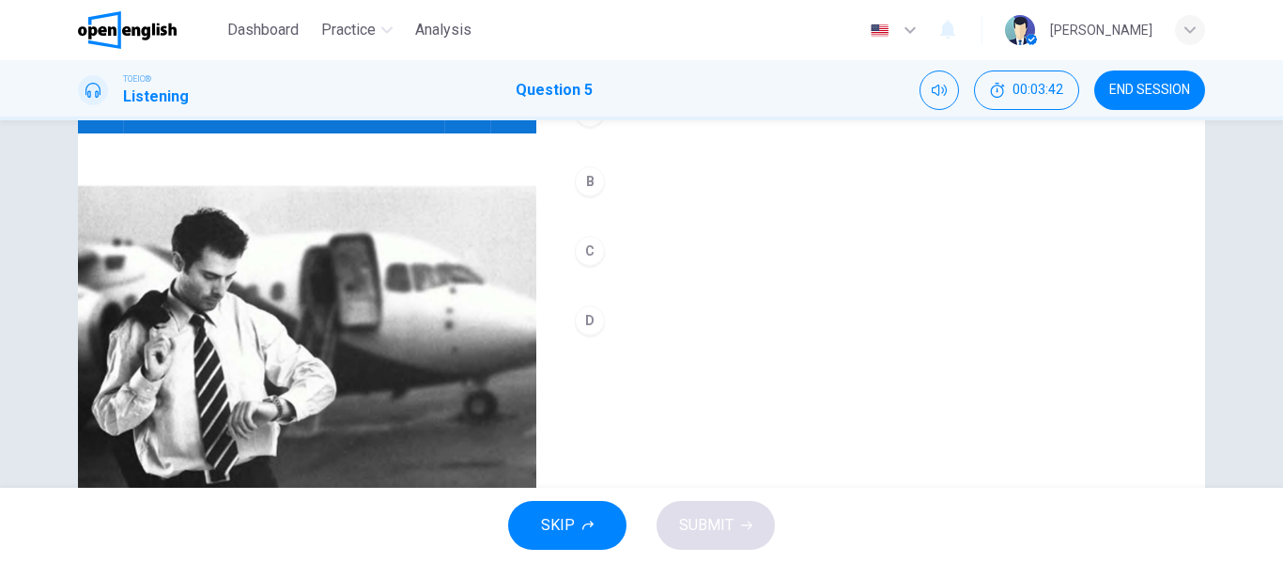
scroll to position [188, 0]
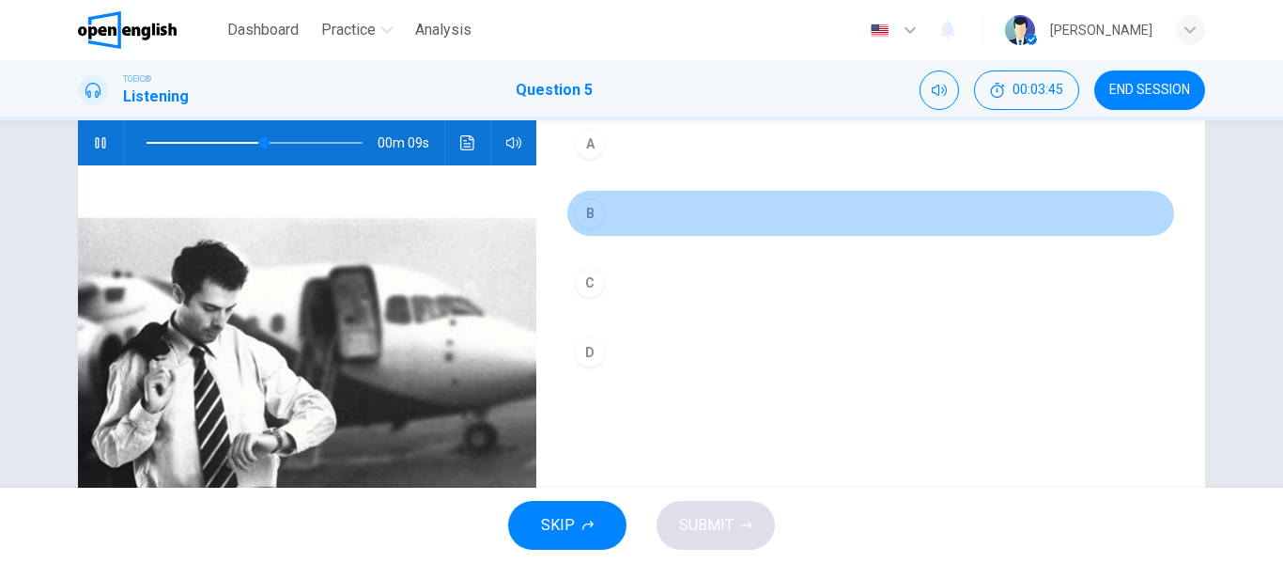
click at [617, 211] on button "B" at bounding box center [870, 213] width 609 height 47
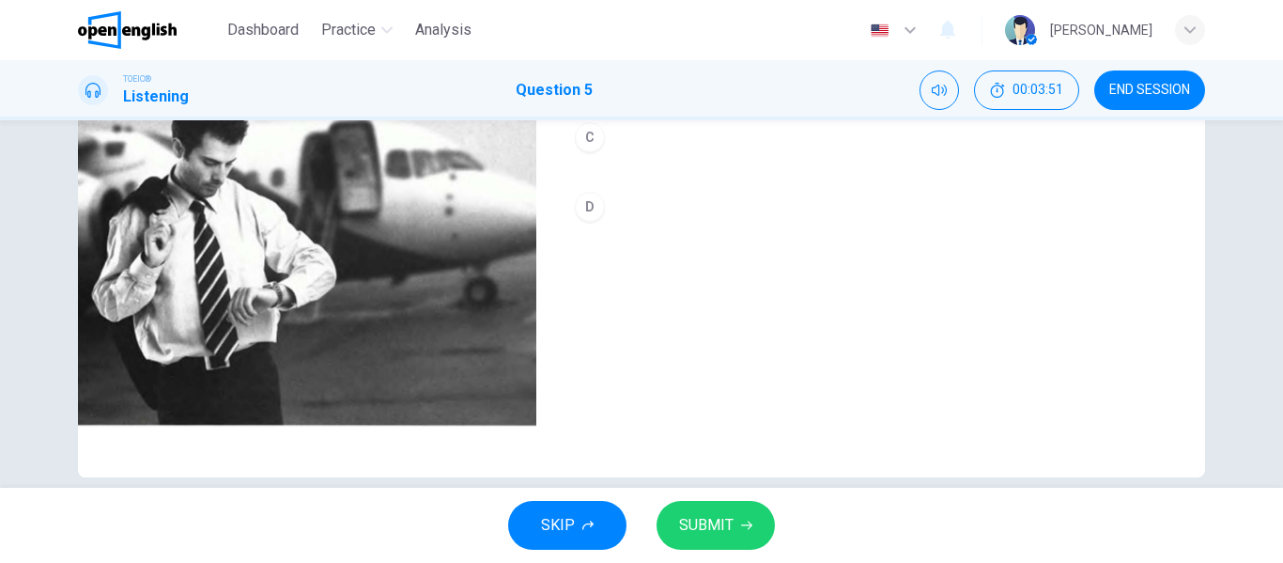
scroll to position [361, 0]
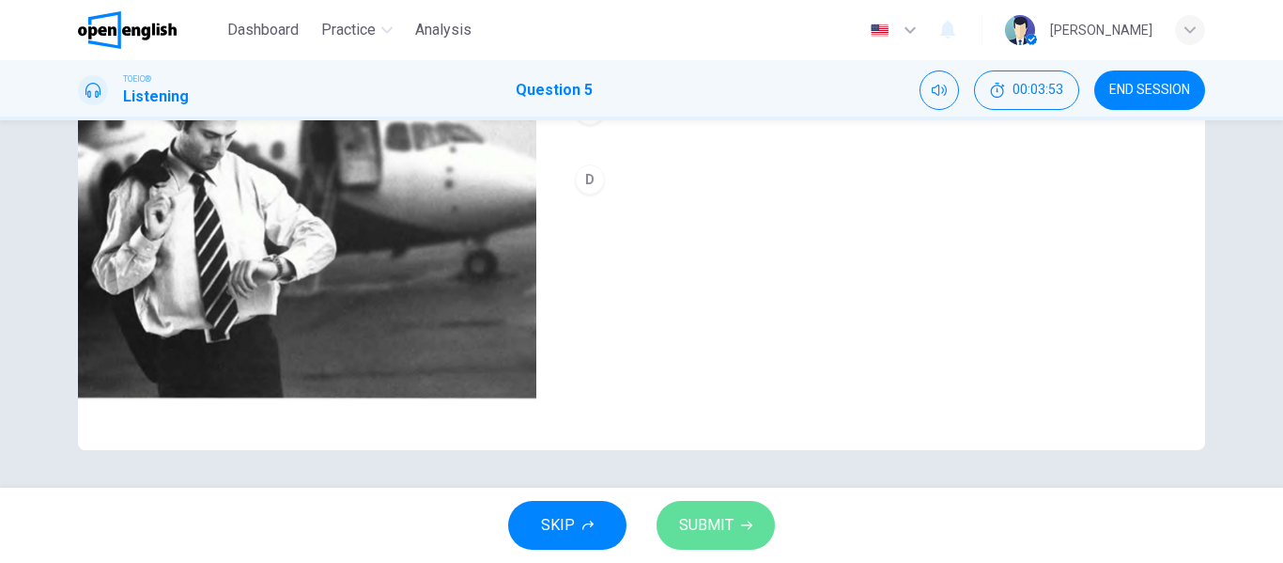
click at [704, 526] on span "SUBMIT" at bounding box center [706, 525] width 54 height 26
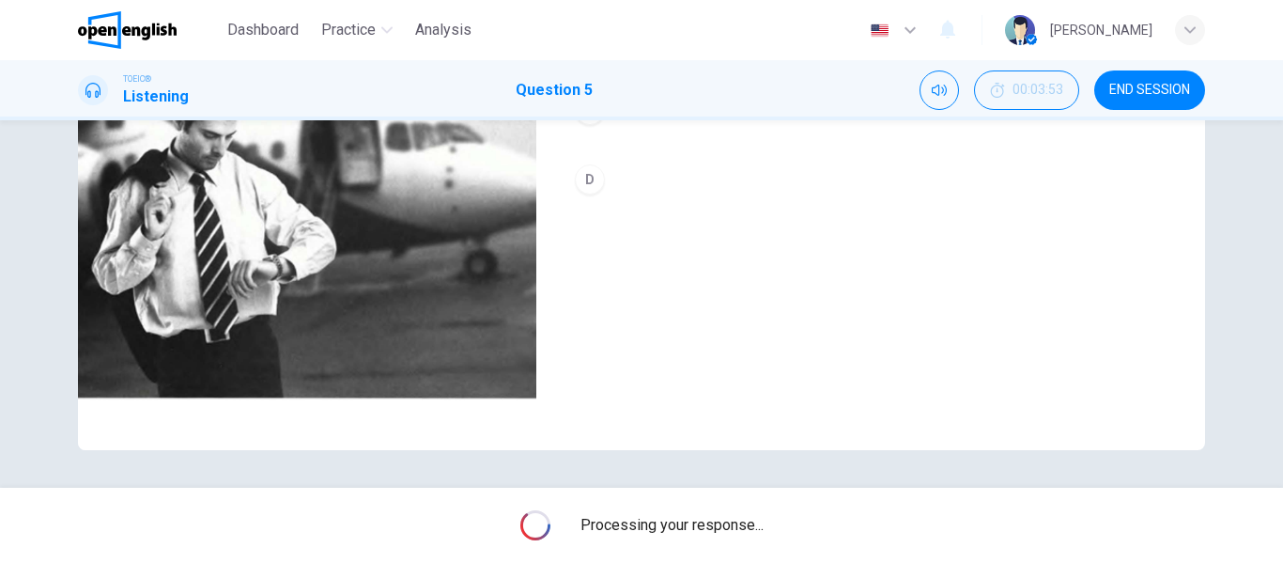
type input "*"
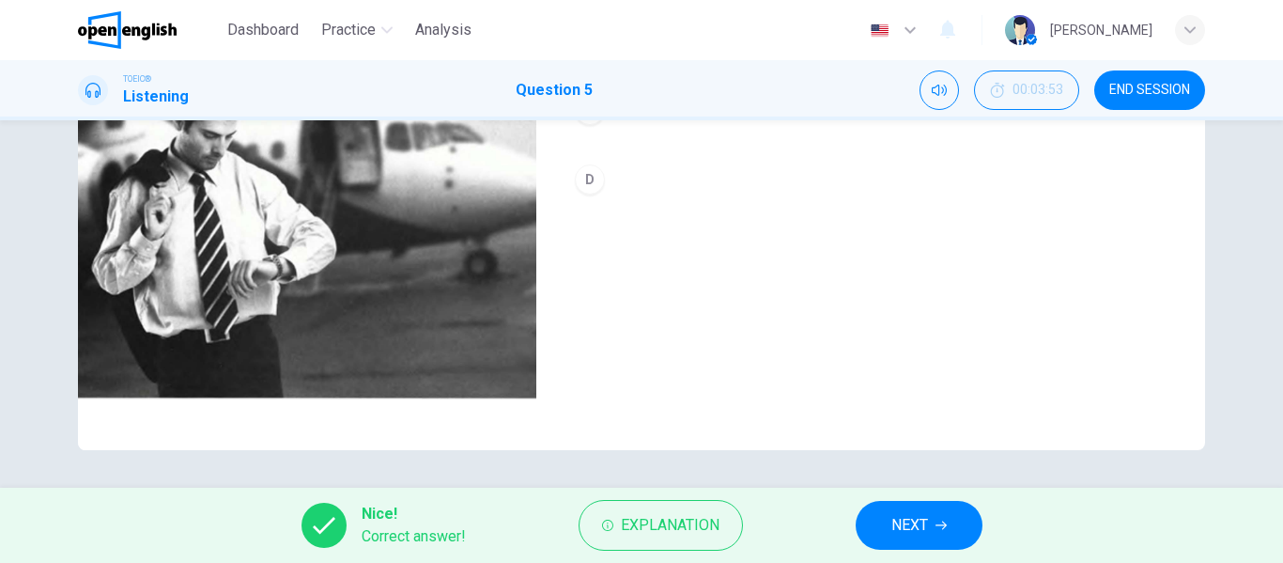
click at [887, 530] on button "NEXT" at bounding box center [919, 525] width 127 height 49
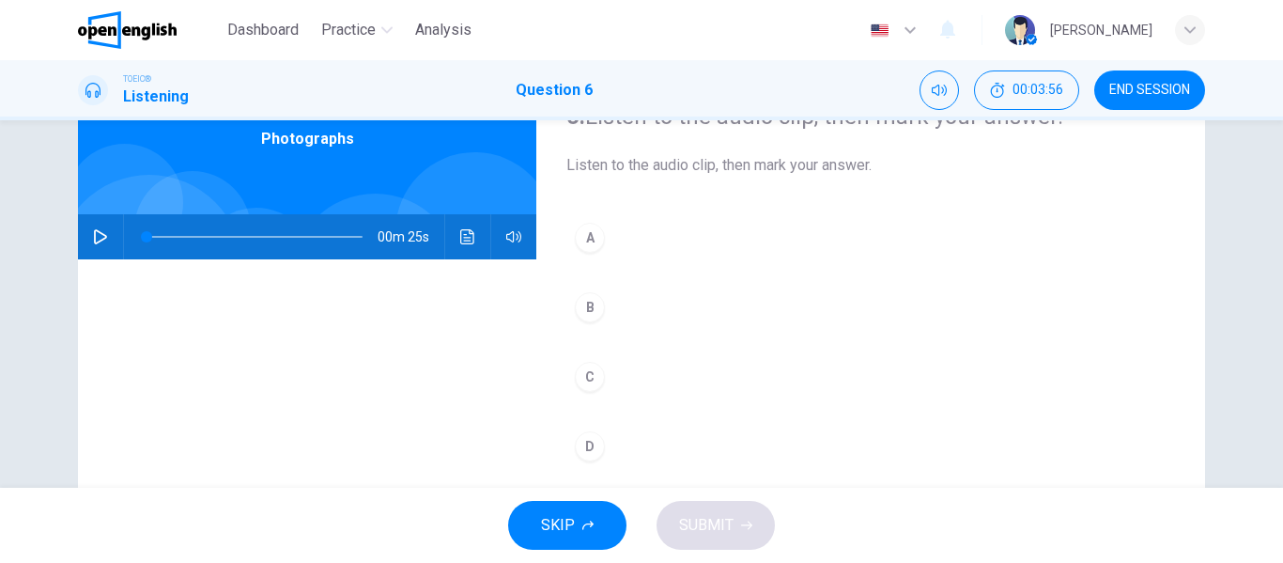
scroll to position [0, 0]
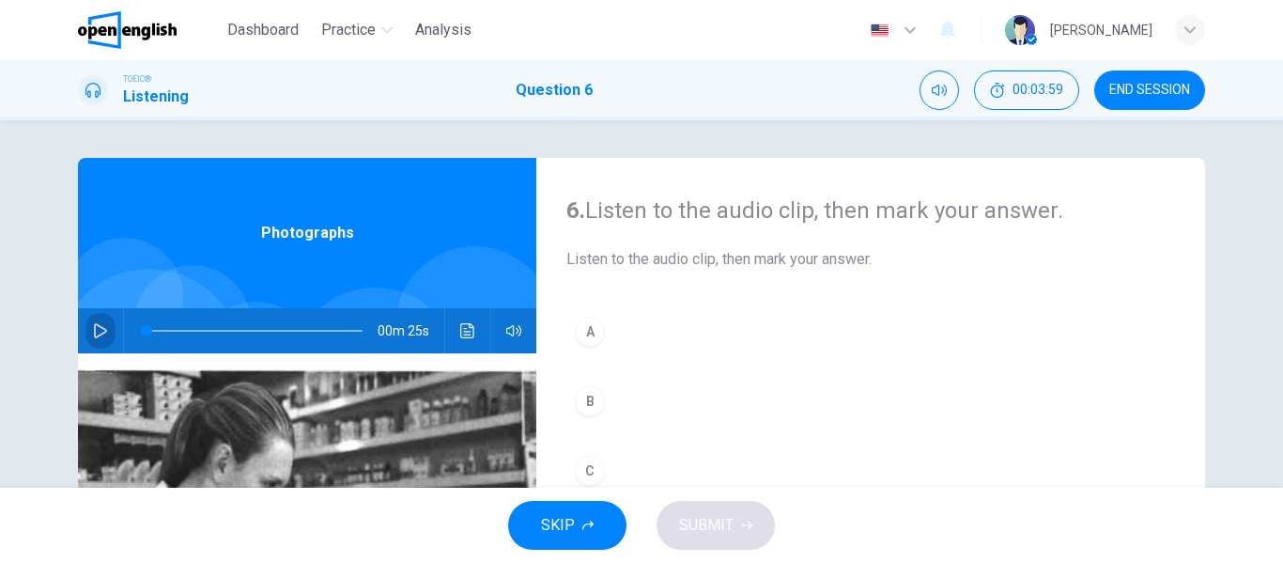
click at [96, 329] on icon "button" at bounding box center [100, 330] width 15 height 15
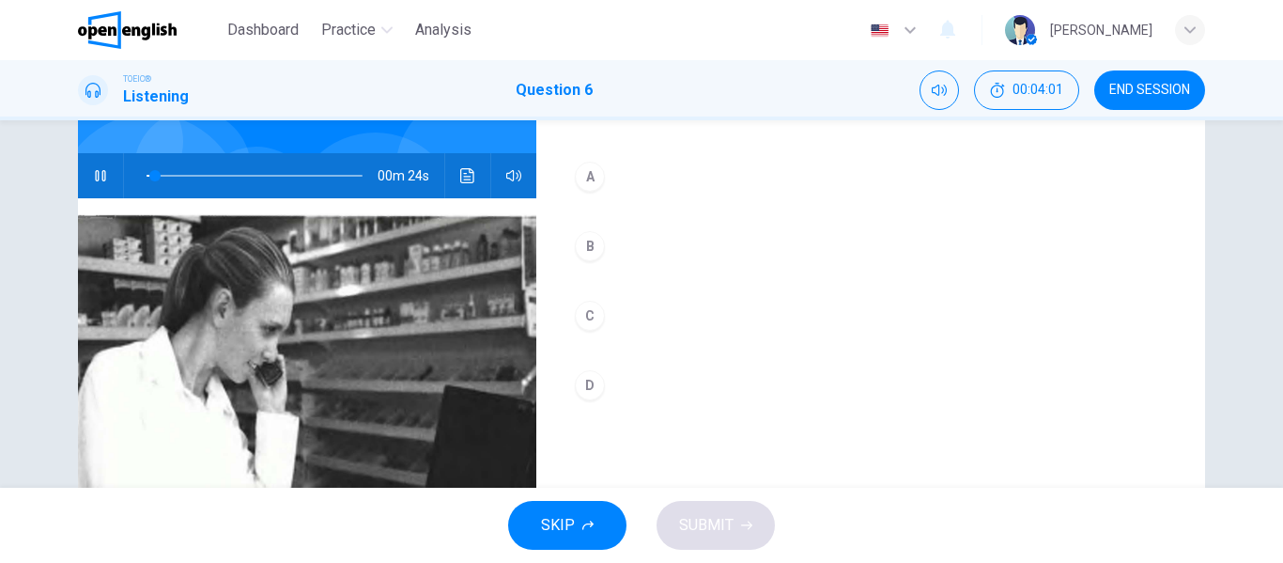
scroll to position [188, 0]
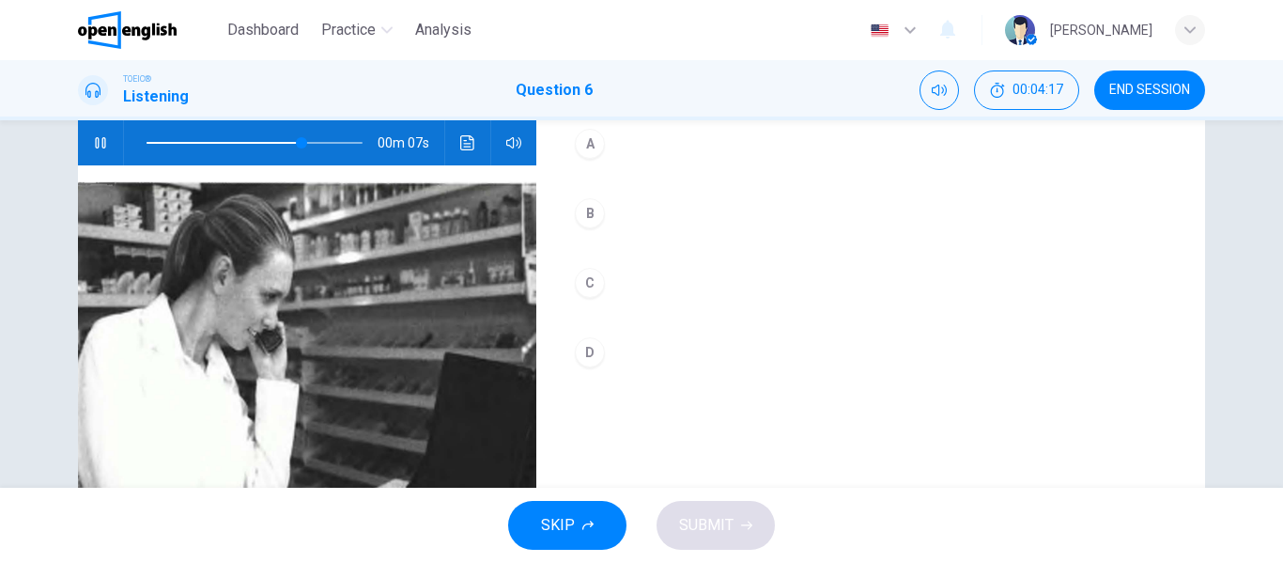
click at [584, 275] on div "C" at bounding box center [590, 283] width 30 height 30
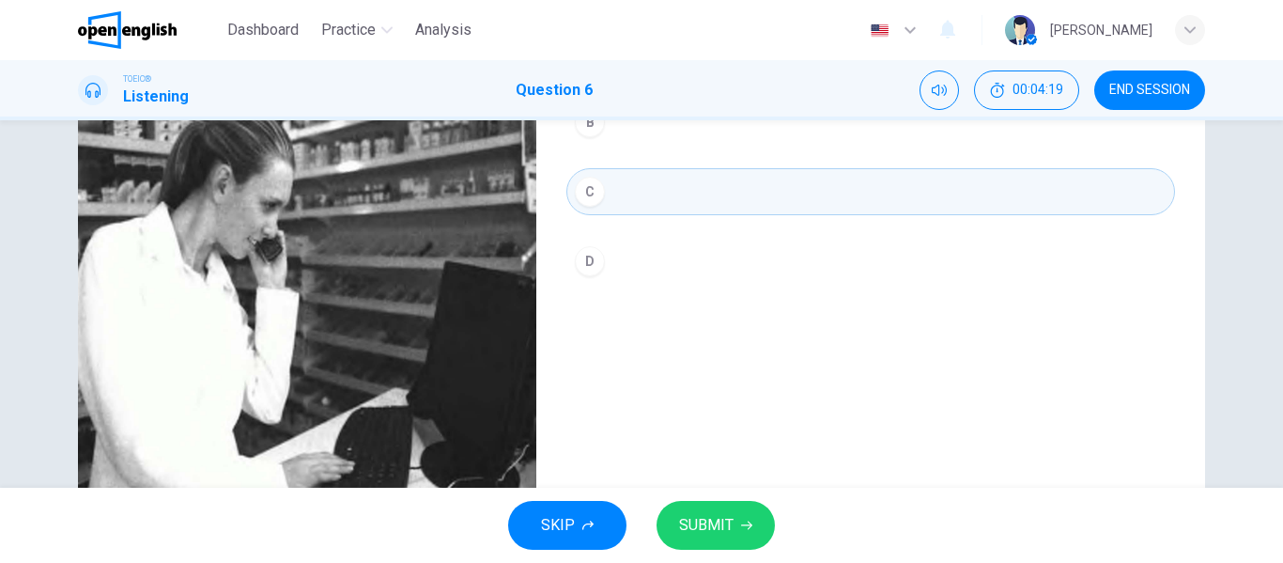
scroll to position [282, 0]
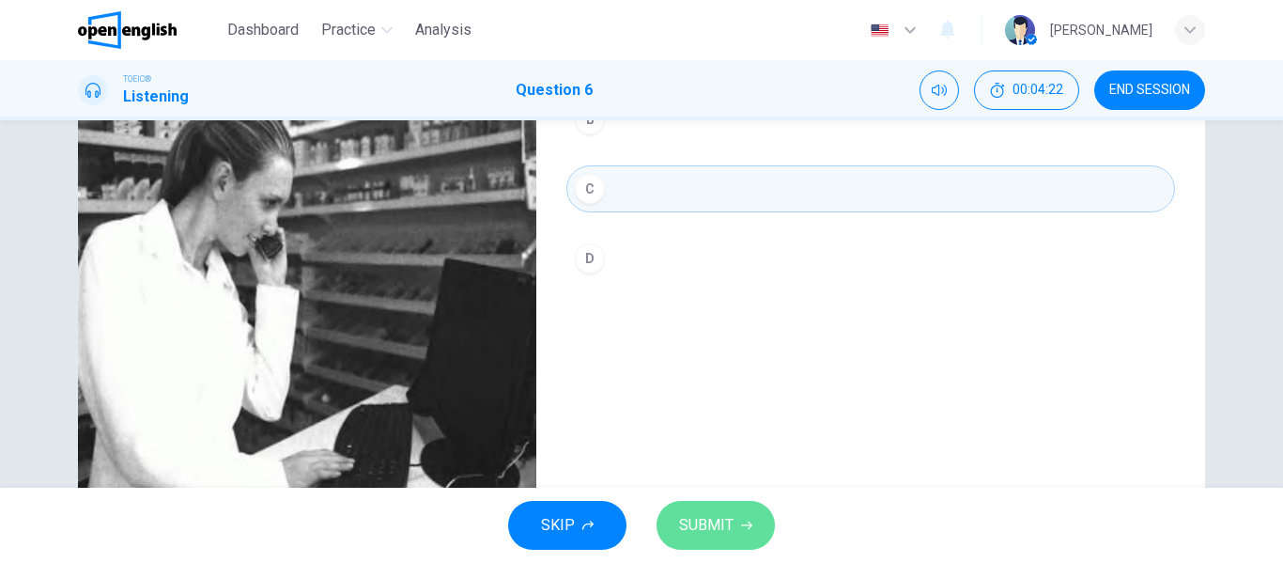
click at [725, 524] on span "SUBMIT" at bounding box center [706, 525] width 54 height 26
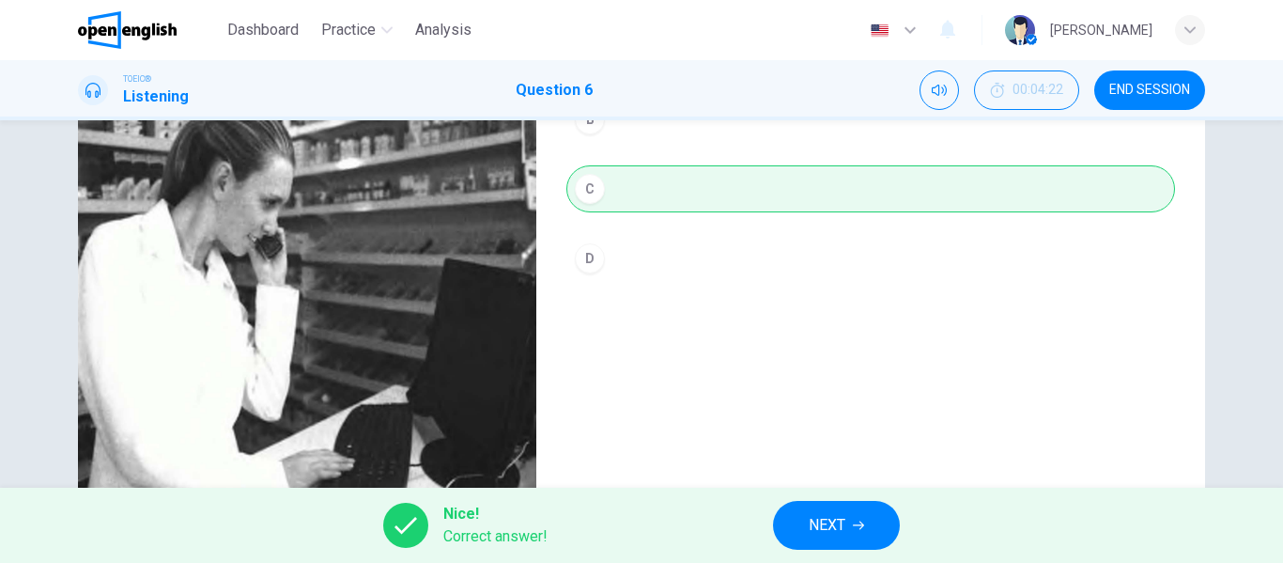
type input "*"
click at [848, 537] on button "NEXT" at bounding box center [836, 525] width 127 height 49
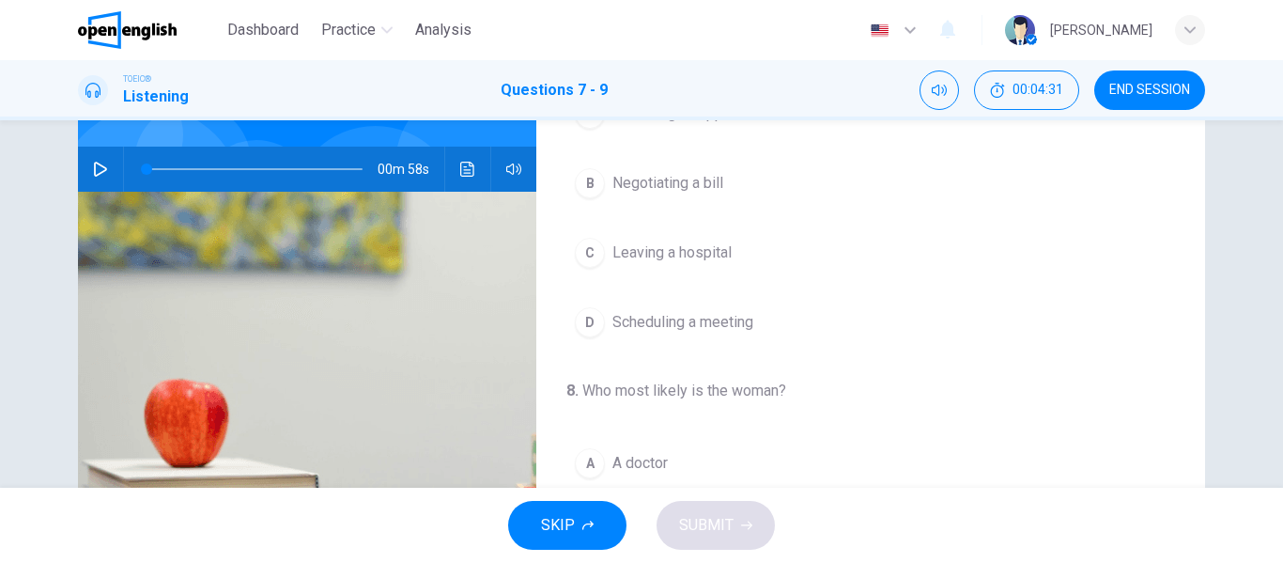
scroll to position [0, 0]
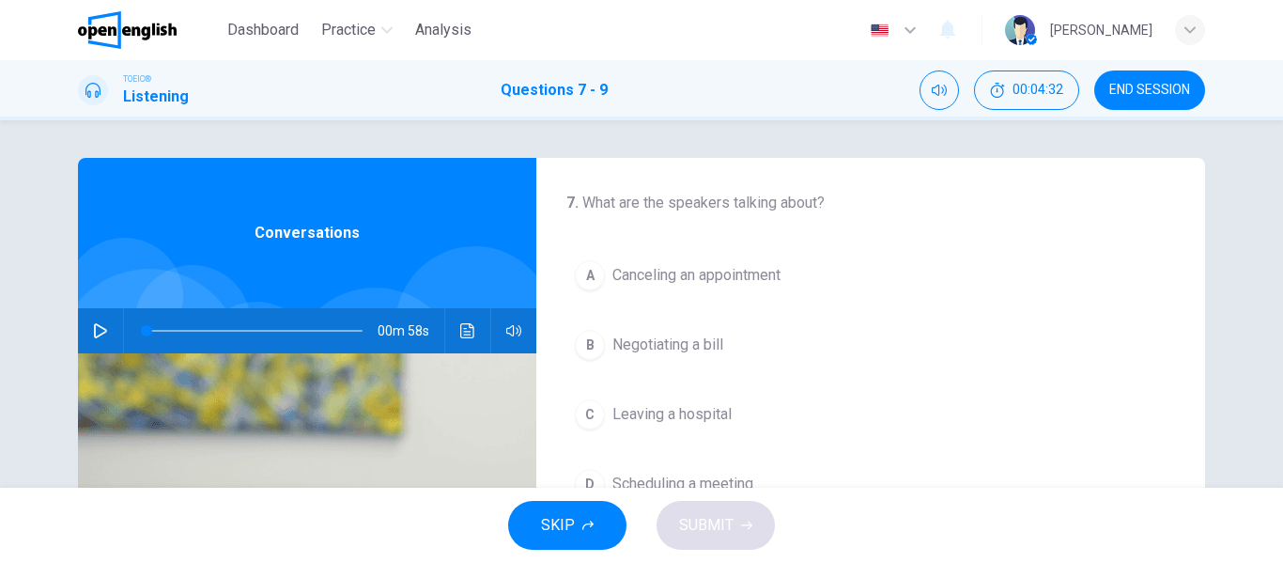
click at [94, 327] on icon "button" at bounding box center [100, 330] width 15 height 15
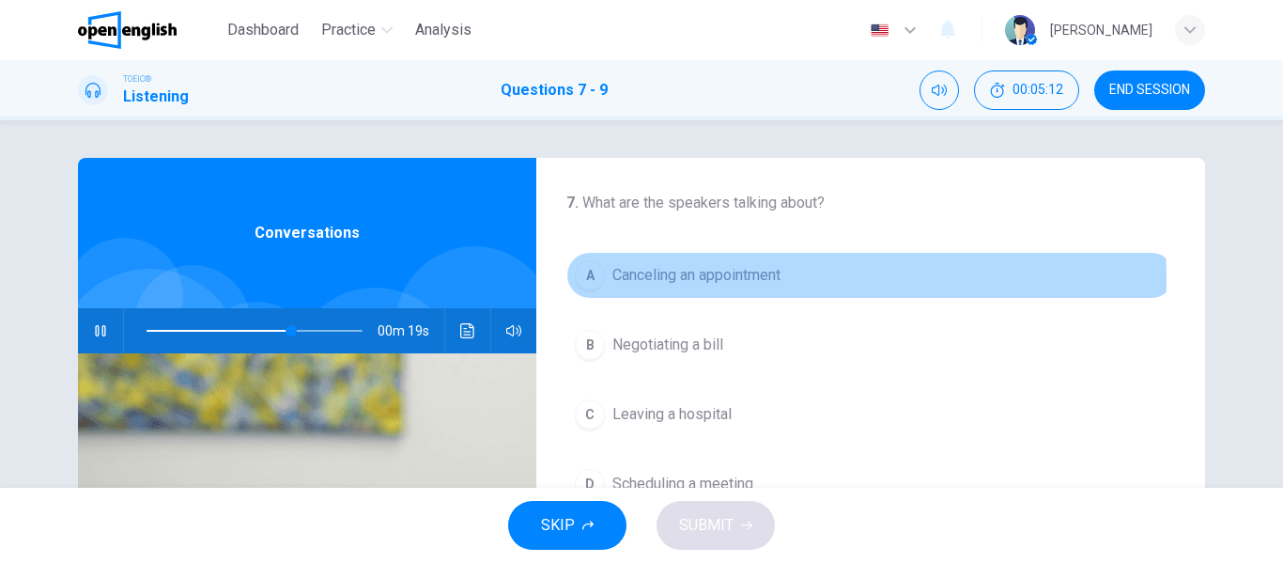
click at [755, 277] on span "Canceling an appointment" at bounding box center [696, 275] width 168 height 23
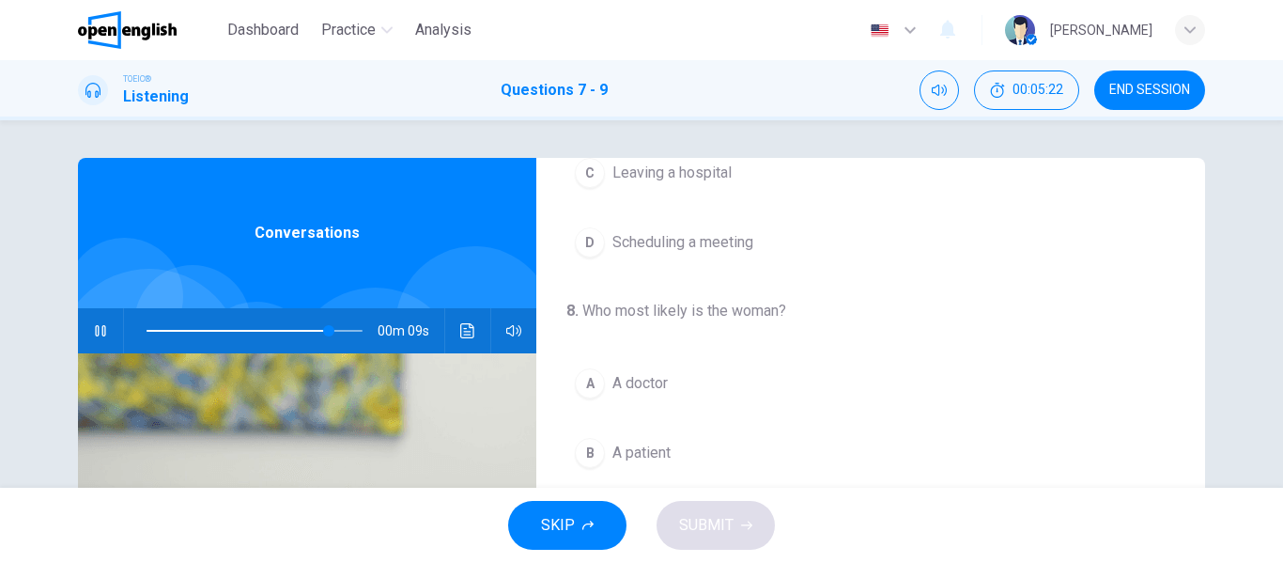
scroll to position [335, 0]
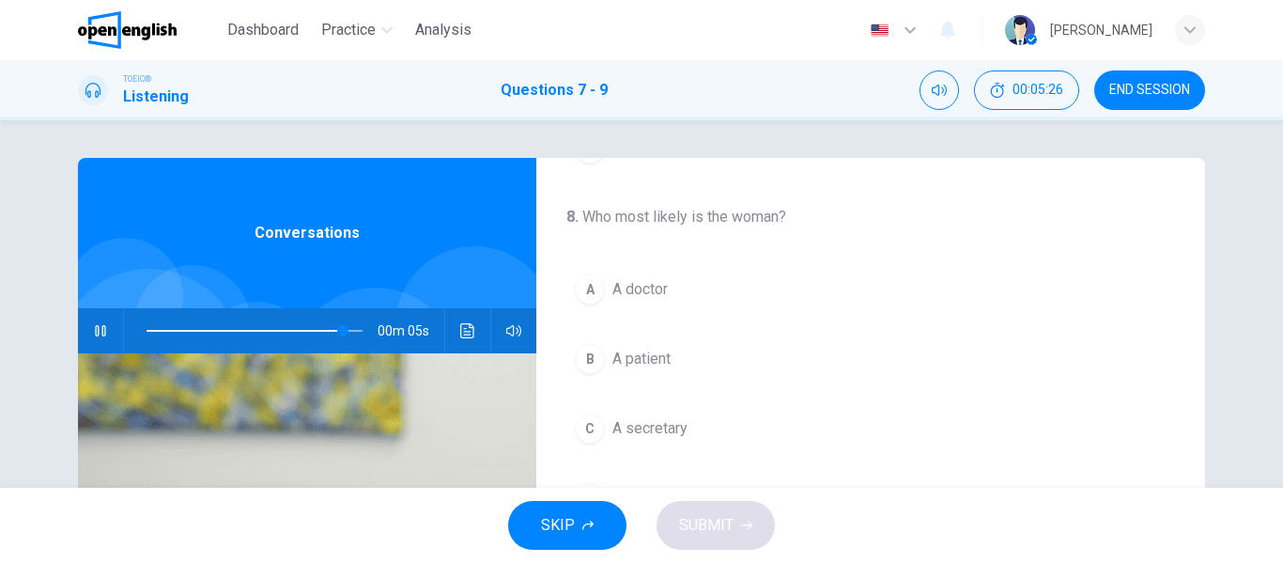
click at [660, 424] on span "A secretary" at bounding box center [649, 428] width 75 height 23
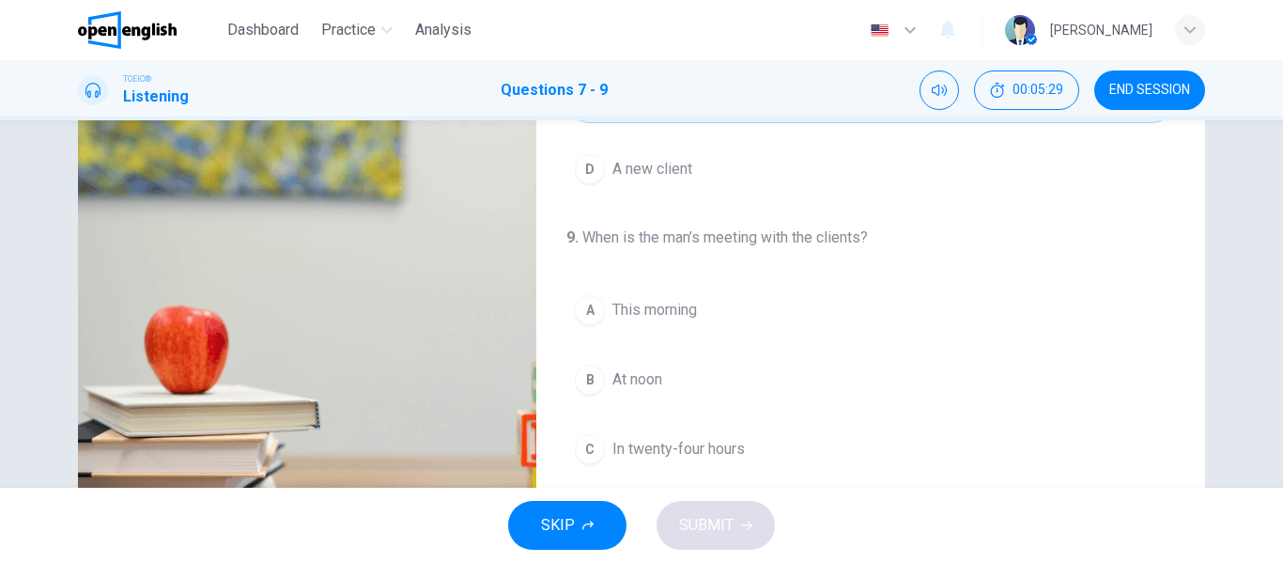
scroll to position [282, 0]
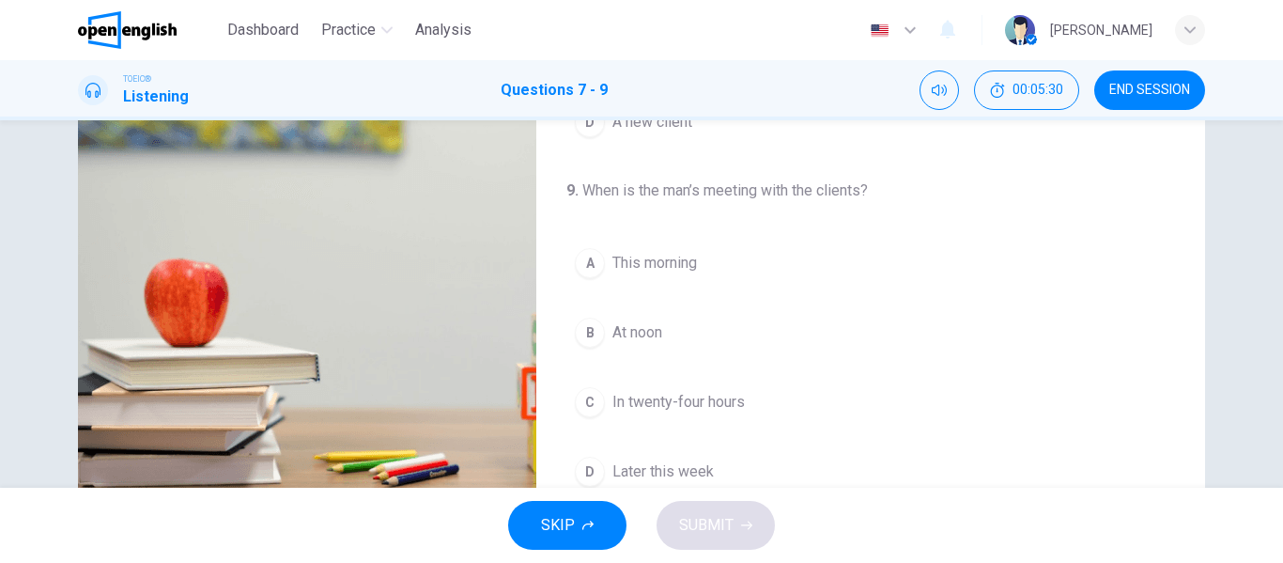
type input "*"
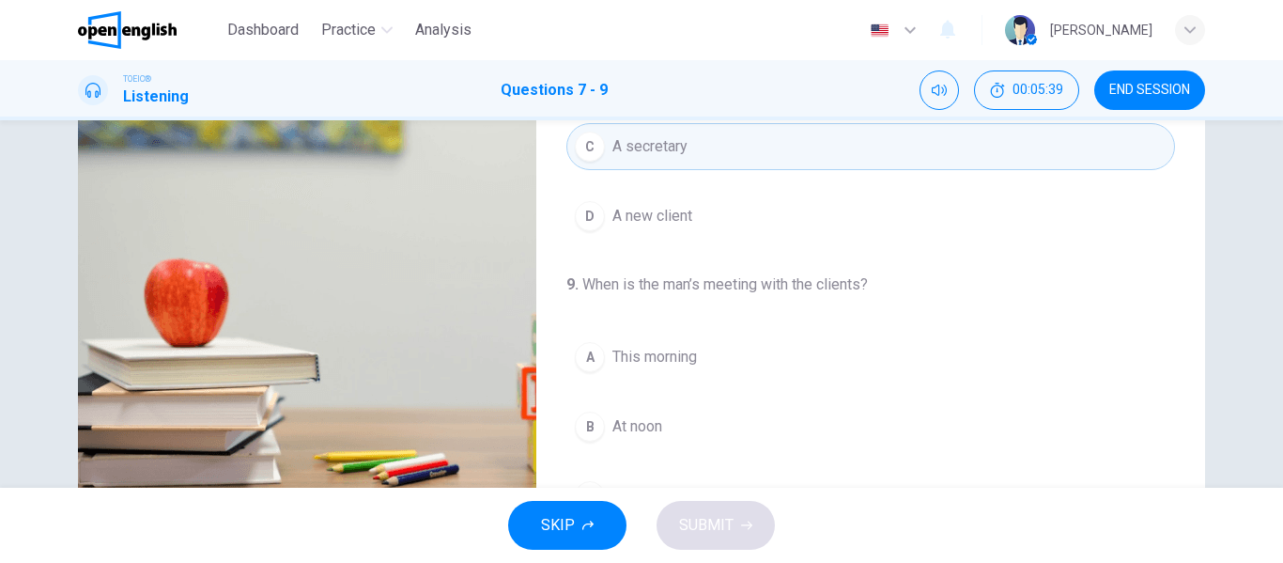
scroll to position [429, 0]
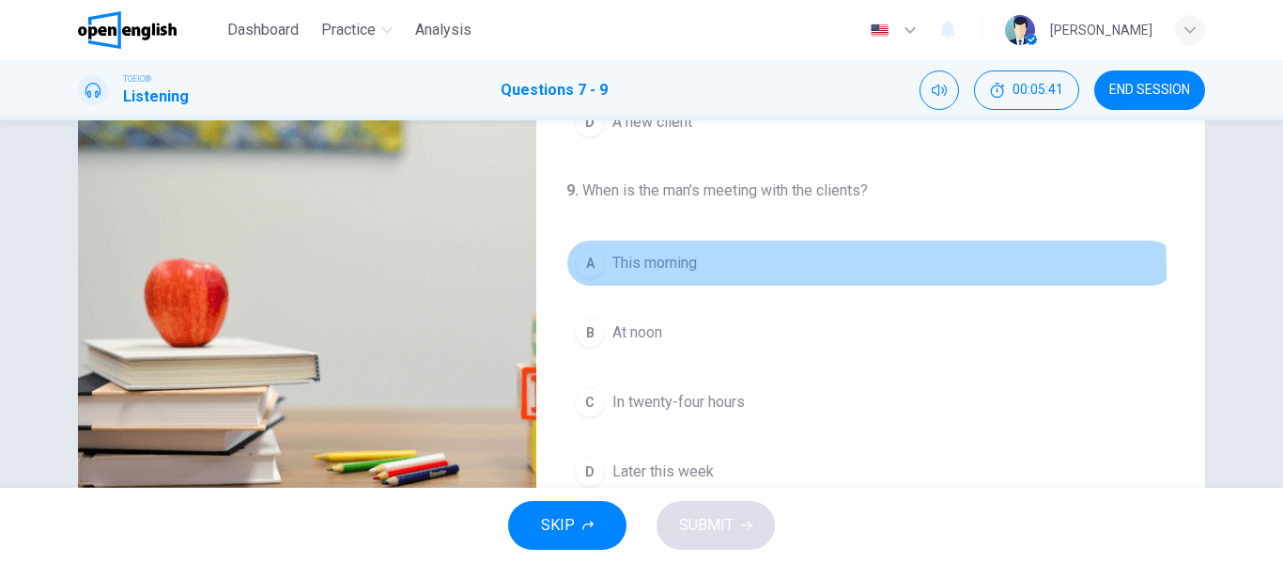
click at [646, 270] on span "This morning" at bounding box center [654, 263] width 85 height 23
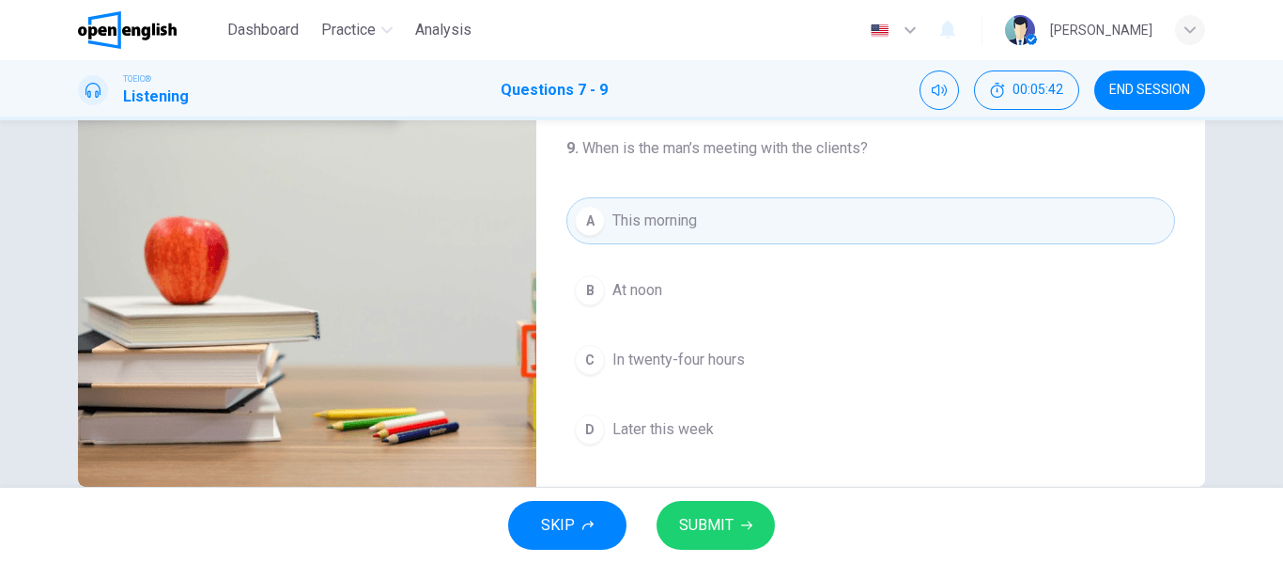
scroll to position [361, 0]
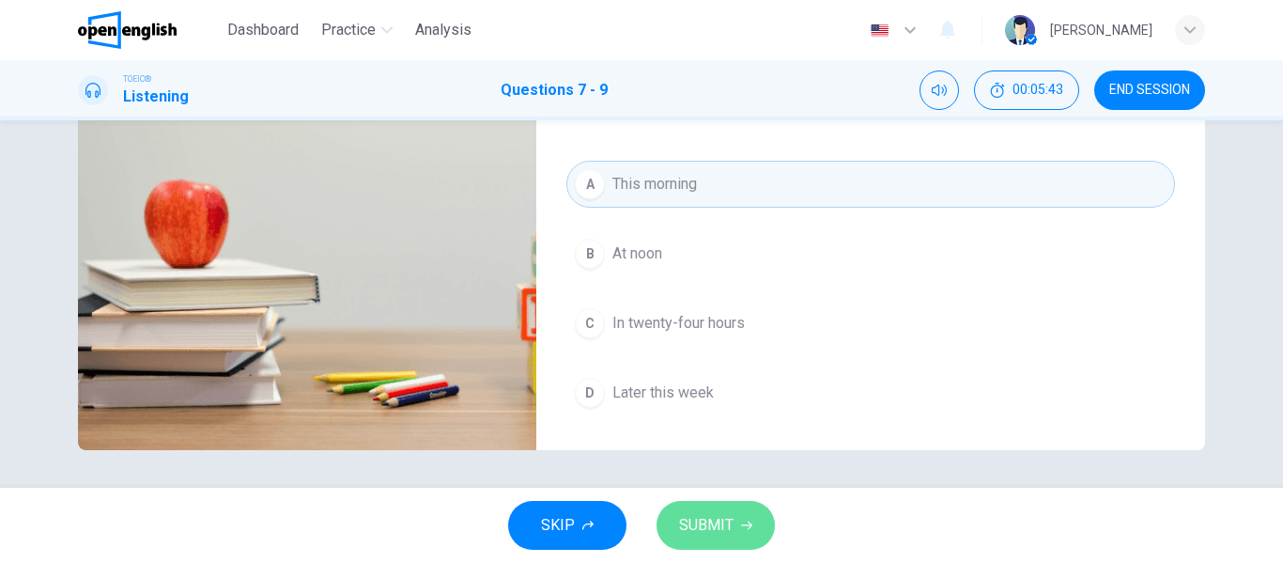
click at [746, 508] on button "SUBMIT" at bounding box center [715, 525] width 118 height 49
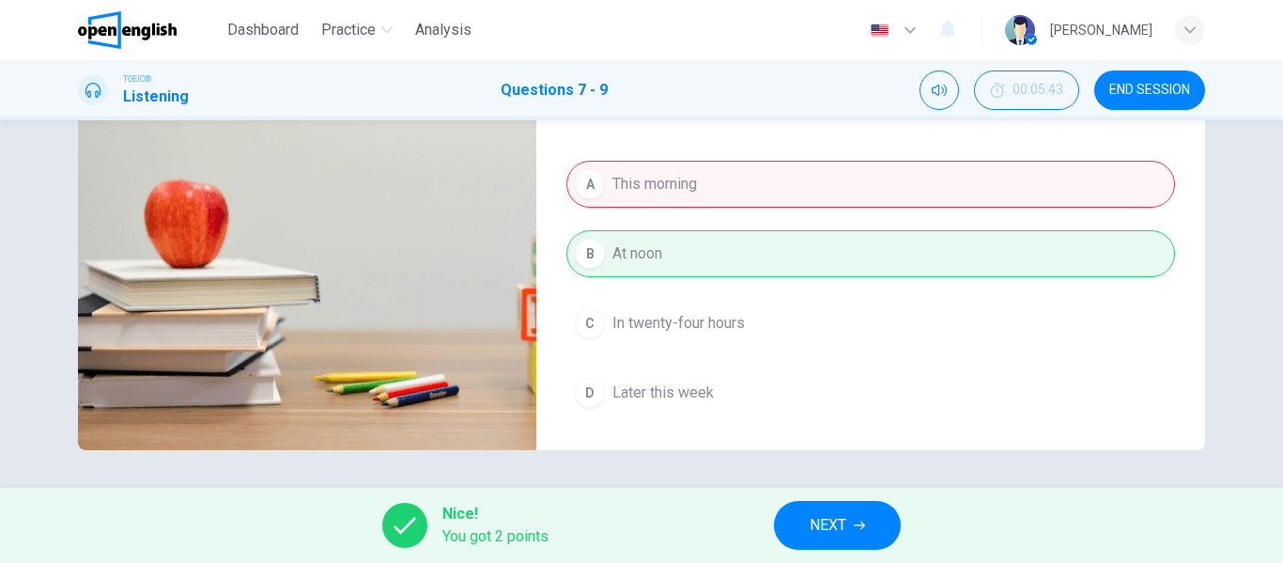
click at [833, 529] on span "NEXT" at bounding box center [828, 525] width 37 height 26
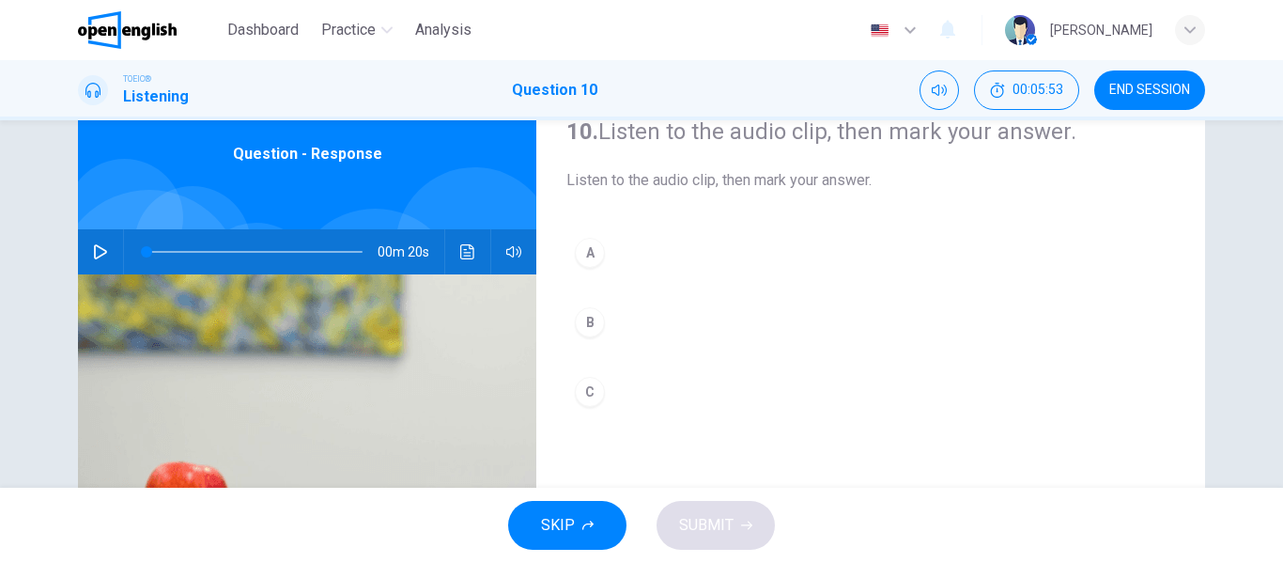
scroll to position [0, 0]
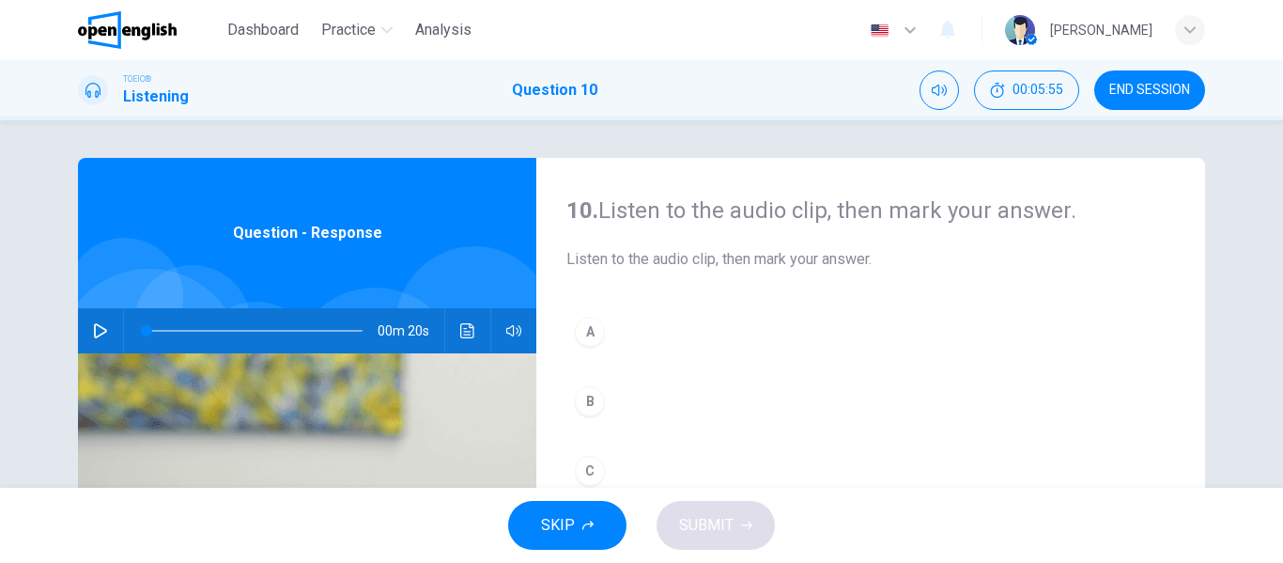
click at [93, 332] on icon "button" at bounding box center [100, 330] width 15 height 15
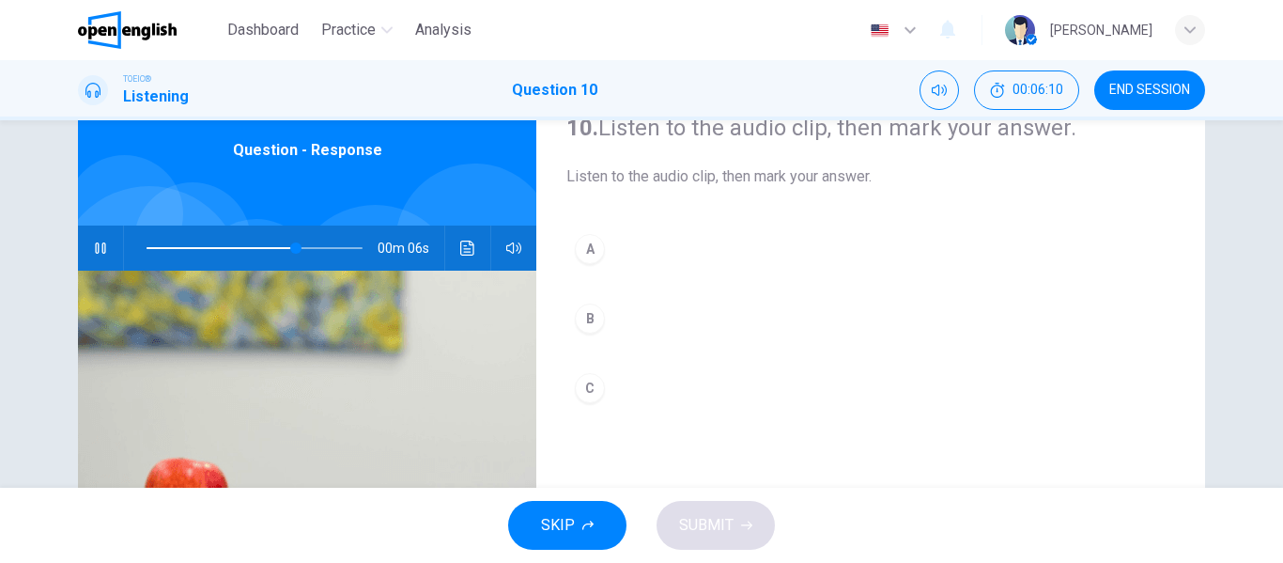
scroll to position [94, 0]
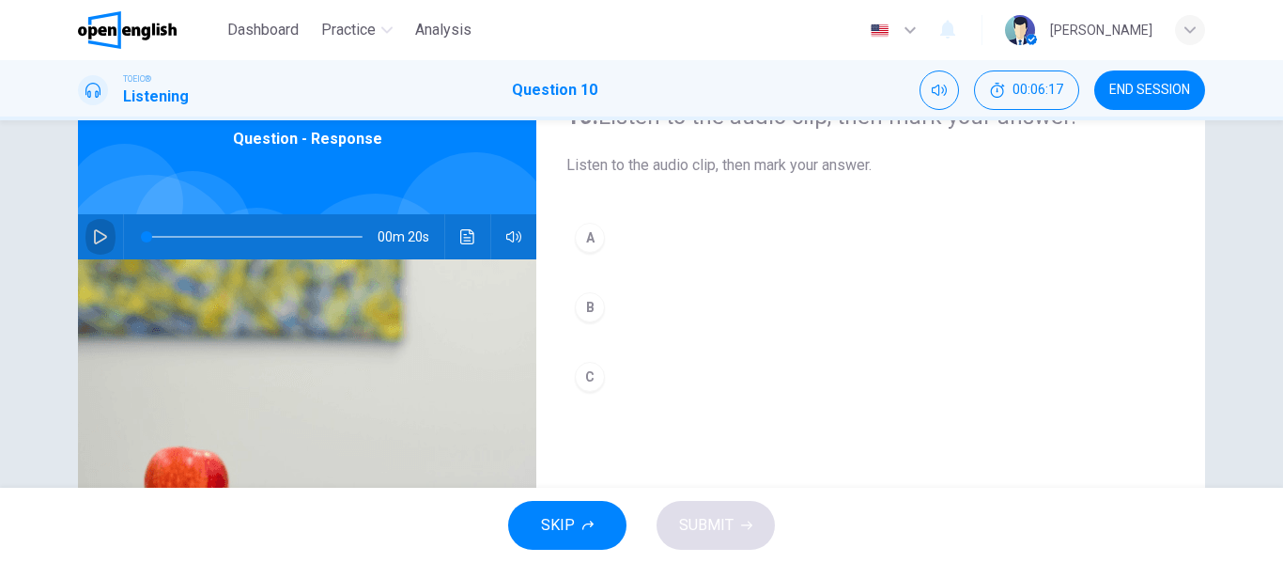
click at [93, 237] on icon "button" at bounding box center [100, 236] width 15 height 15
click at [589, 243] on div "A" at bounding box center [590, 238] width 30 height 30
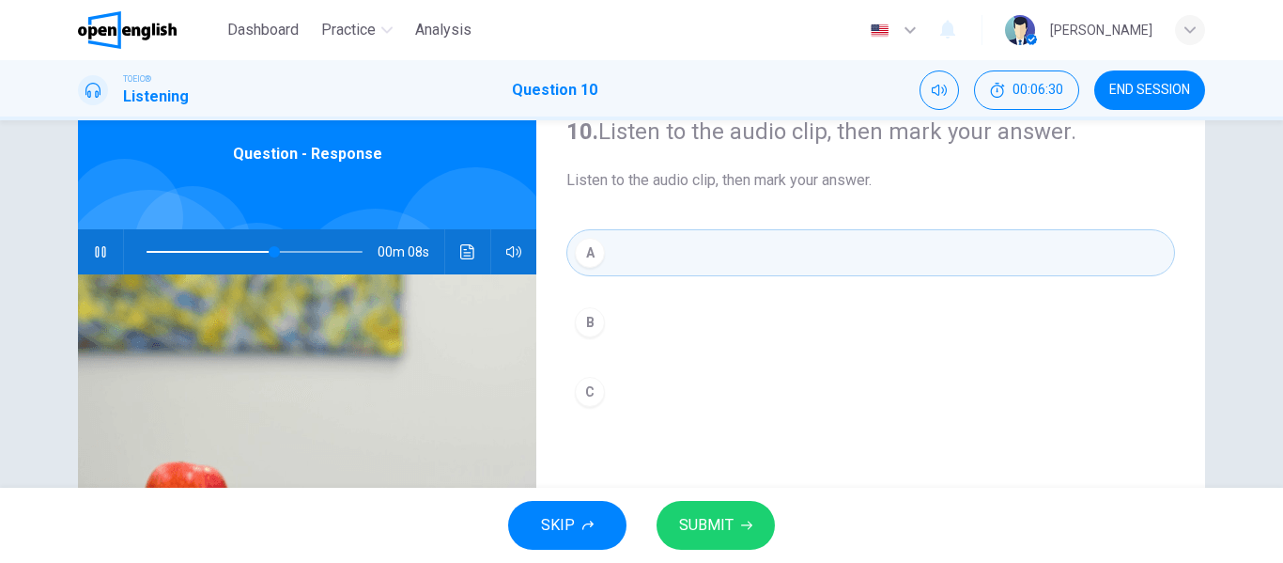
scroll to position [173, 0]
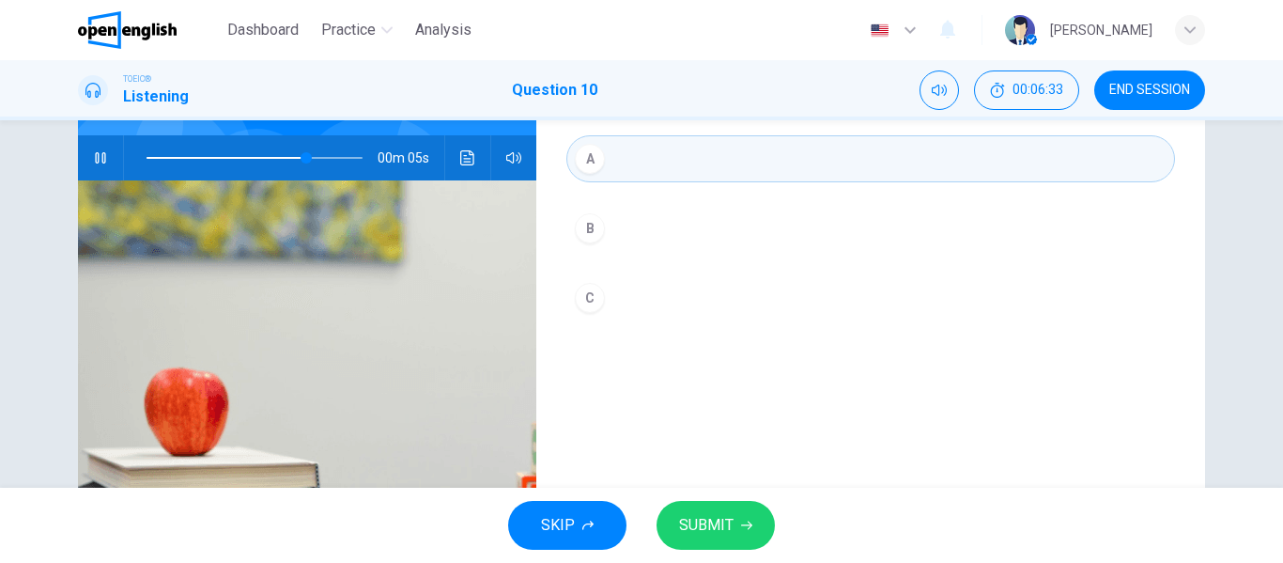
click at [741, 524] on icon "button" at bounding box center [746, 524] width 11 height 11
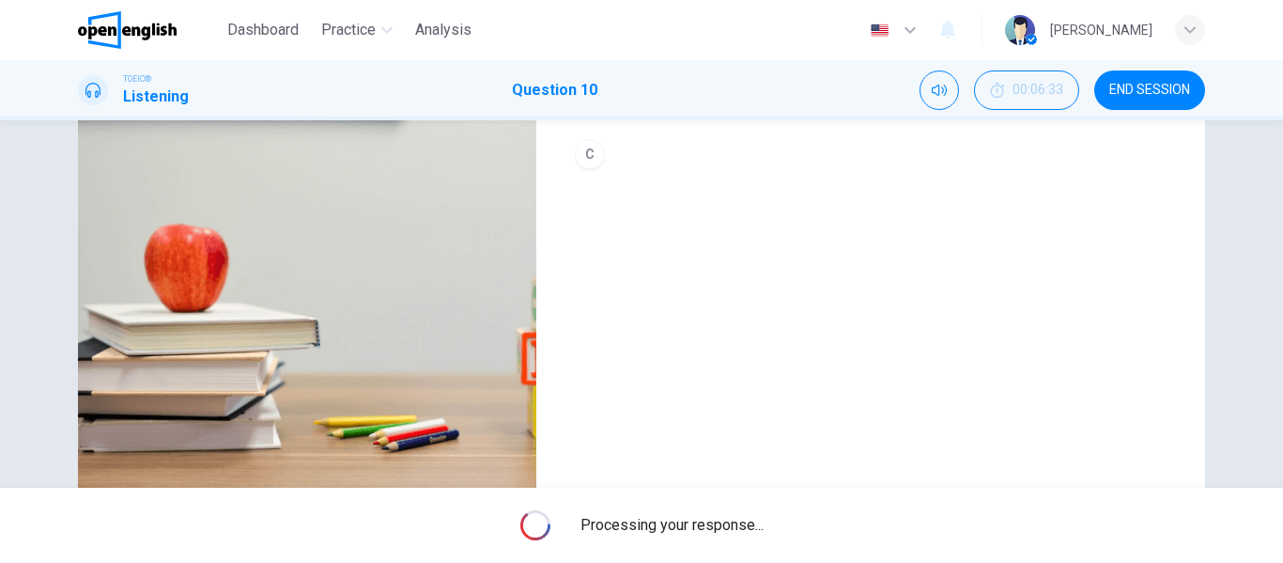
scroll to position [361, 0]
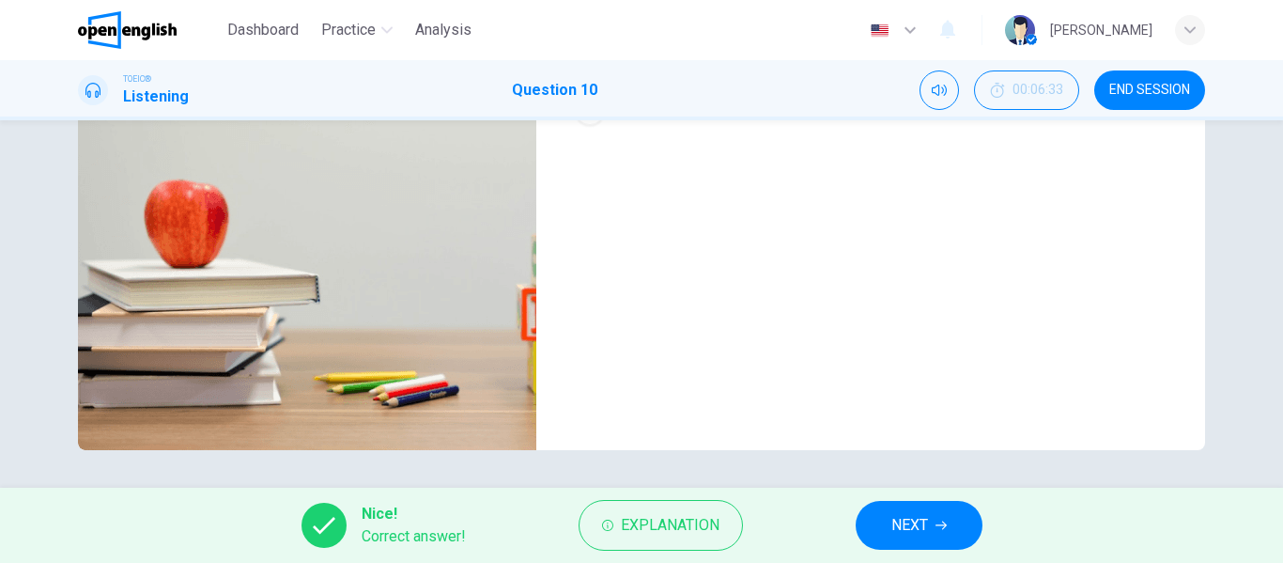
type input "*"
click at [928, 523] on span "NEXT" at bounding box center [909, 525] width 37 height 26
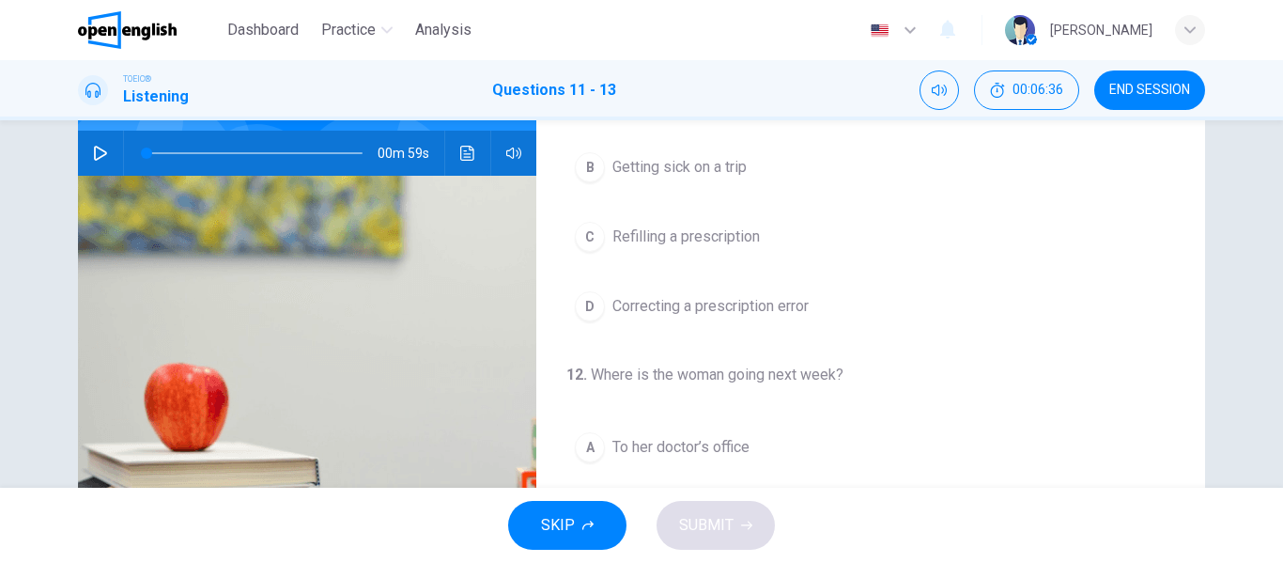
scroll to position [0, 0]
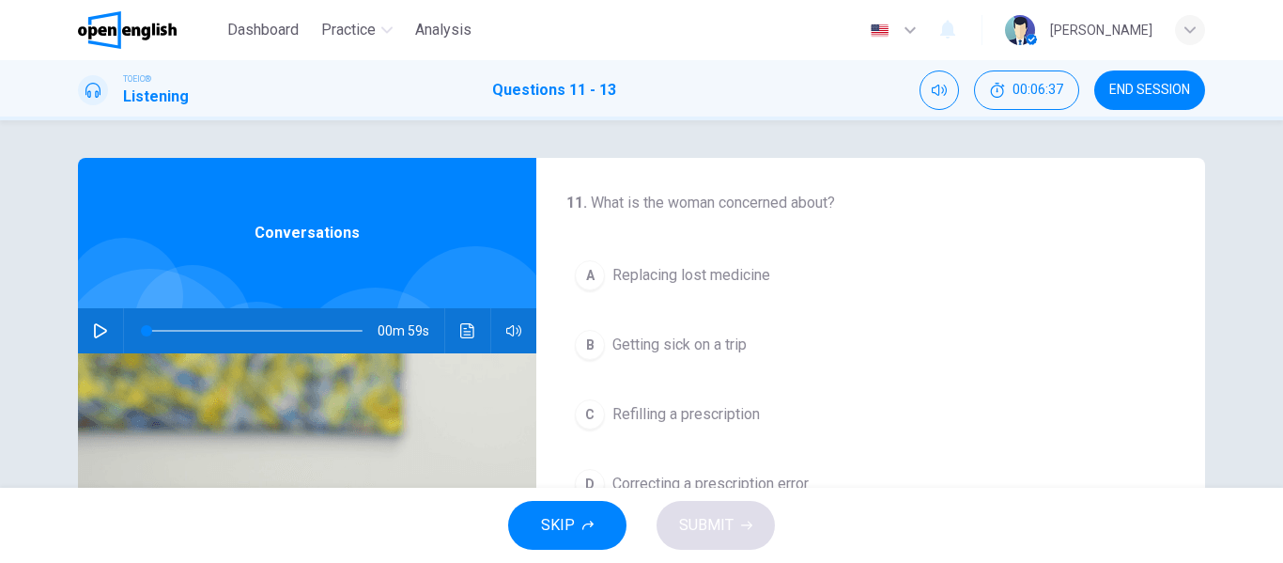
click at [94, 338] on button "button" at bounding box center [100, 330] width 30 height 45
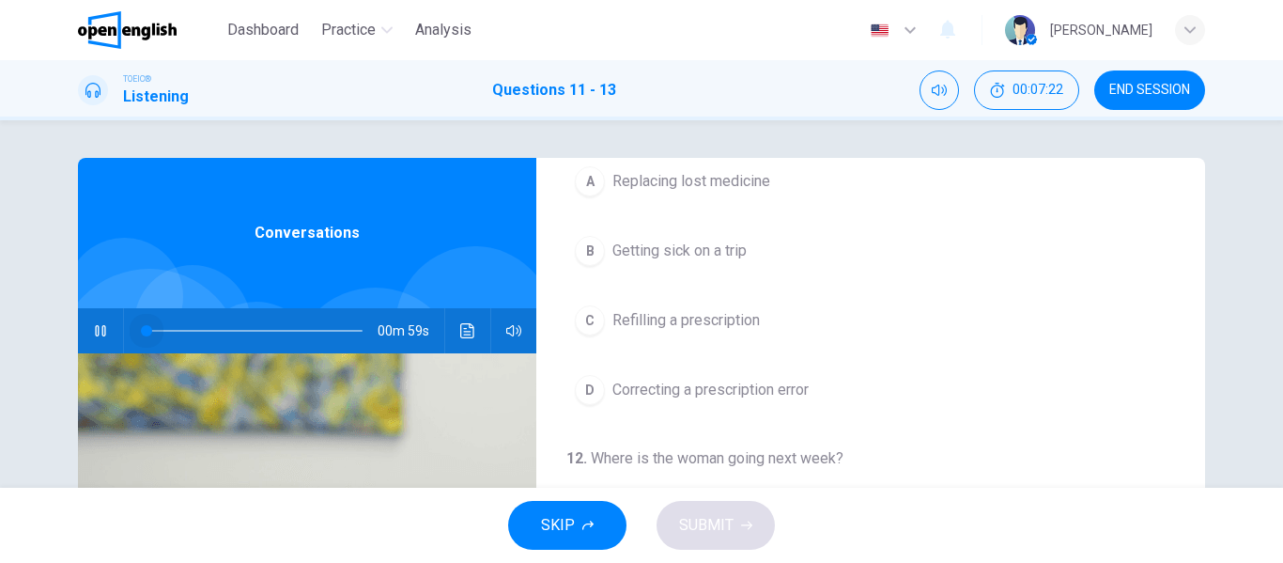
drag, startPoint x: 301, startPoint y: 332, endPoint x: 104, endPoint y: 334, distance: 197.2
click at [104, 334] on div "00m 59s" at bounding box center [307, 330] width 458 height 45
click at [103, 328] on button "button" at bounding box center [100, 330] width 30 height 45
click at [99, 336] on icon "button" at bounding box center [100, 330] width 15 height 15
click at [693, 329] on span "Refilling a prescription" at bounding box center [685, 320] width 147 height 23
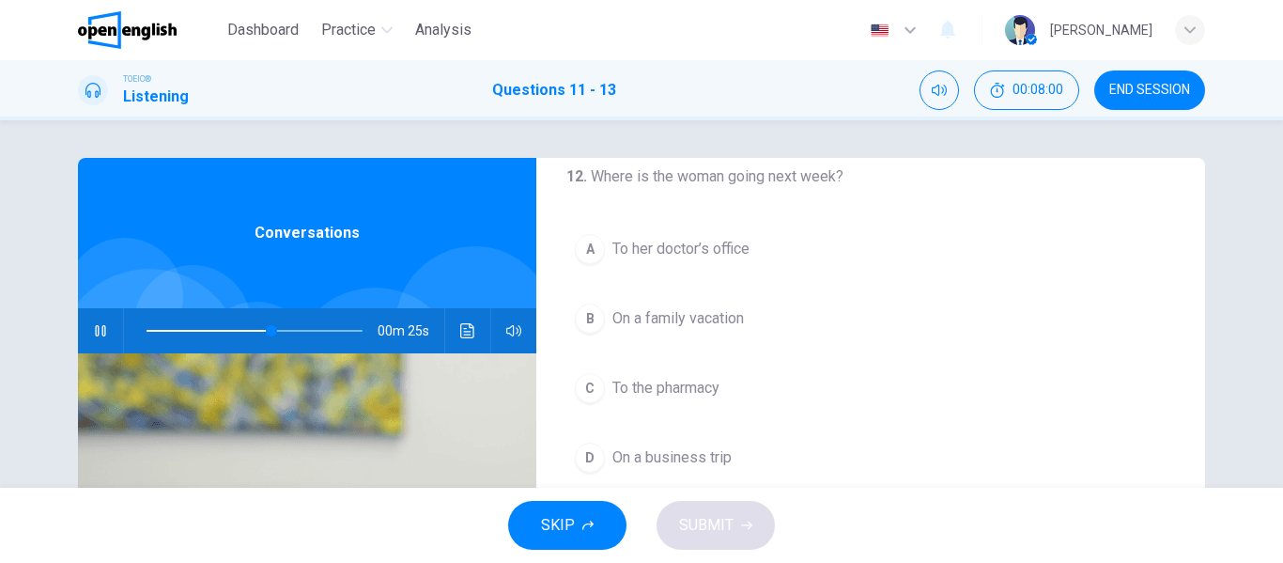
scroll to position [429, 0]
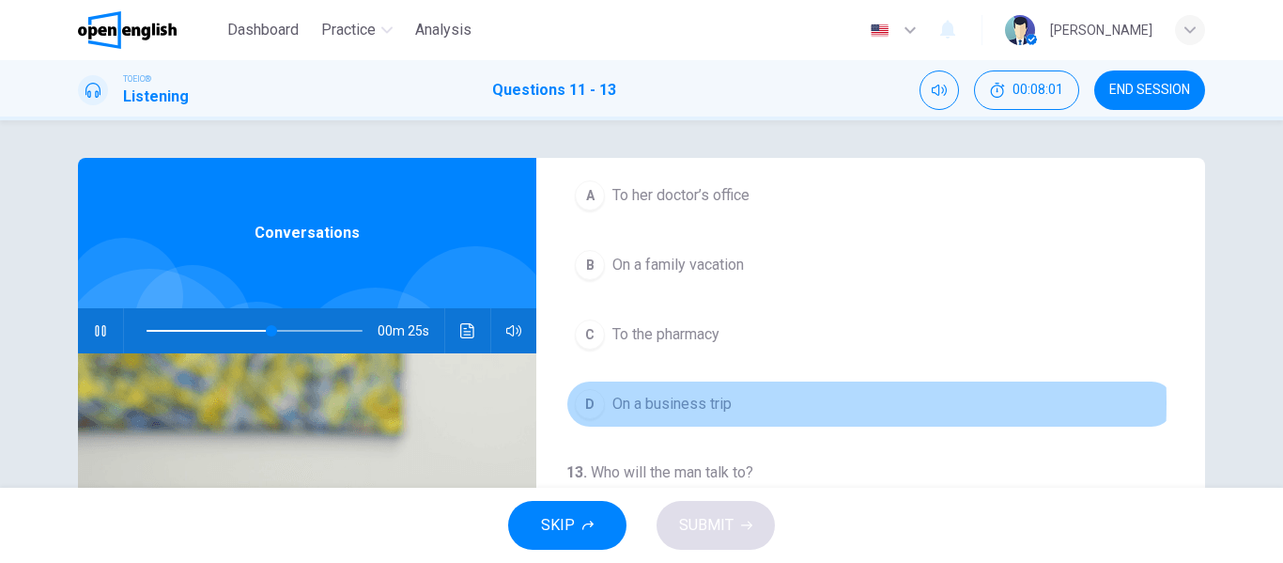
click at [670, 403] on span "On a business trip" at bounding box center [671, 404] width 119 height 23
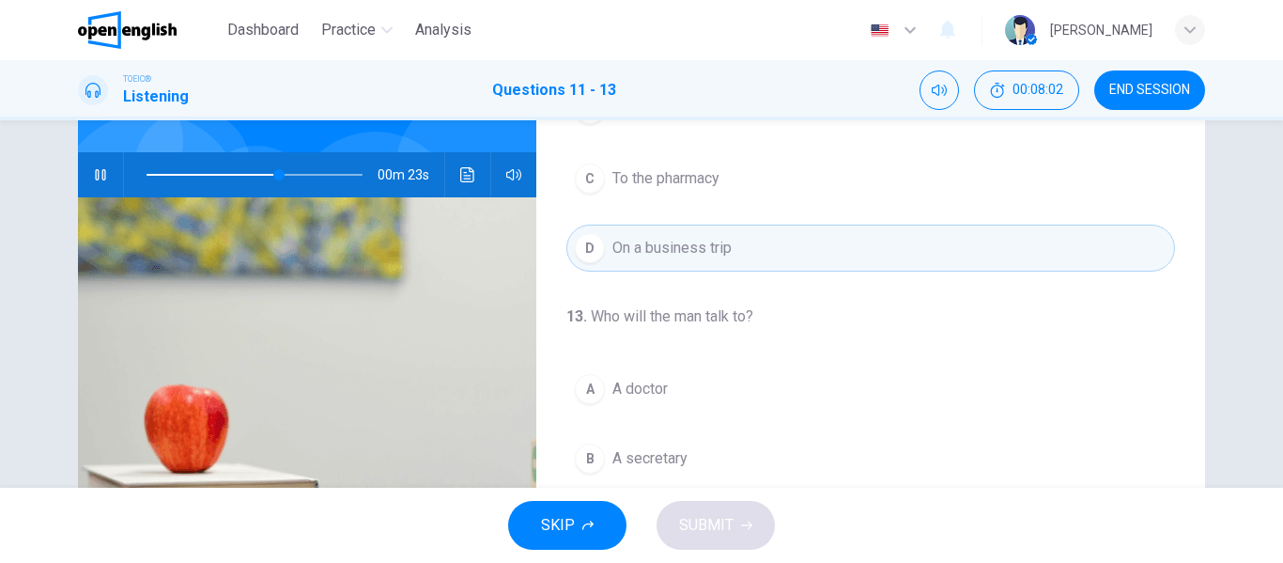
scroll to position [188, 0]
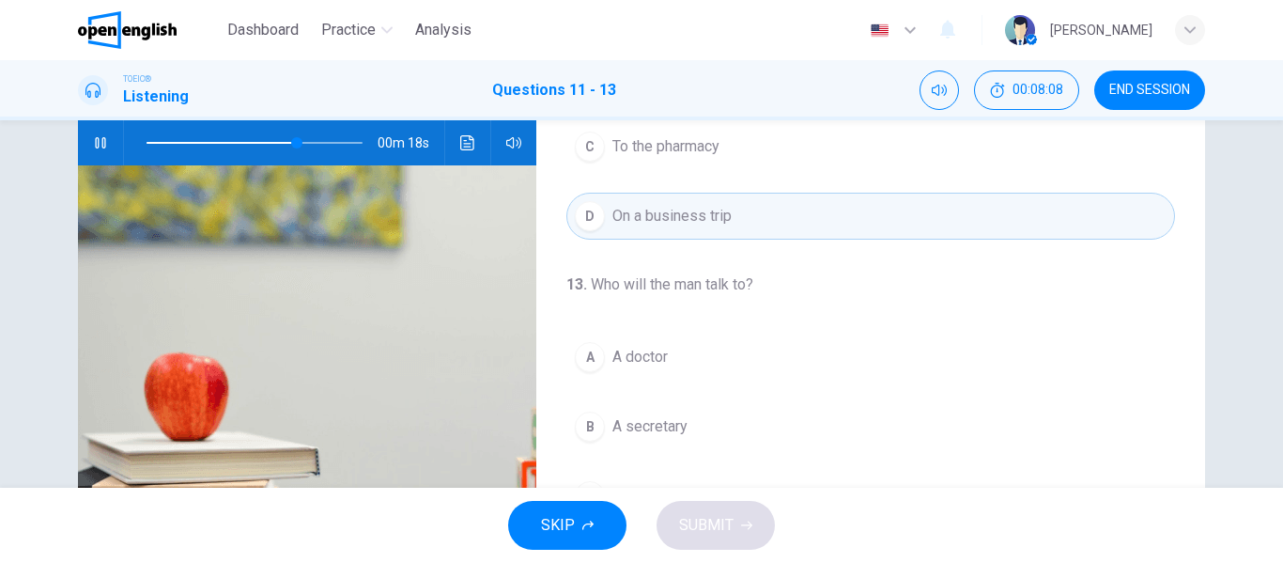
click at [147, 139] on span at bounding box center [255, 143] width 216 height 26
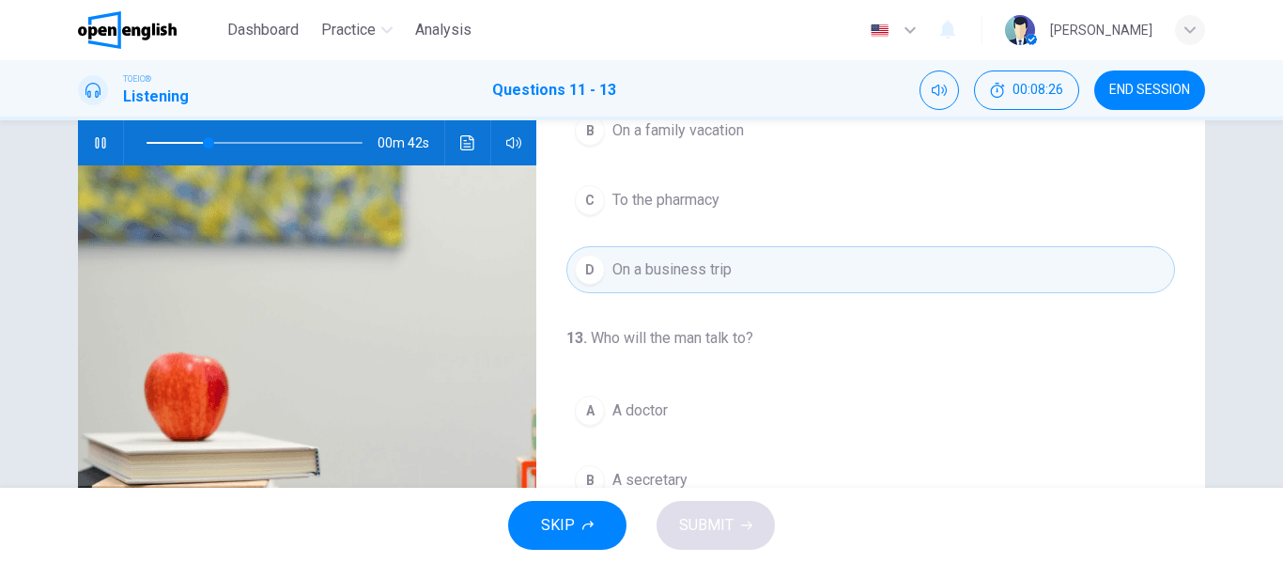
scroll to position [429, 0]
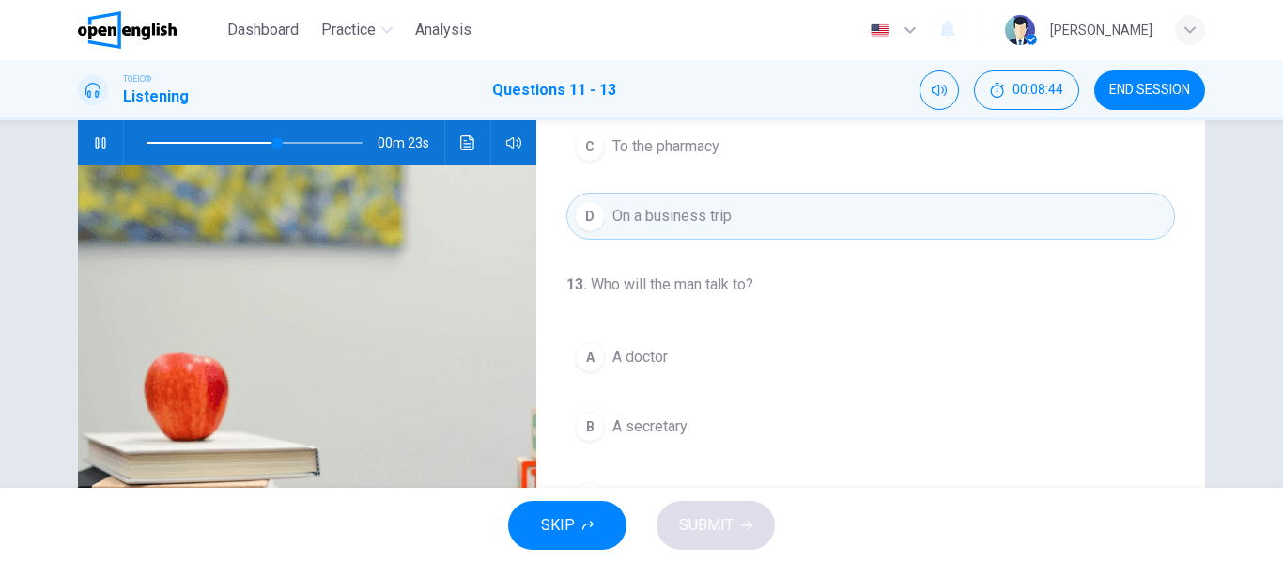
click at [663, 355] on span "A doctor" at bounding box center [639, 357] width 55 height 23
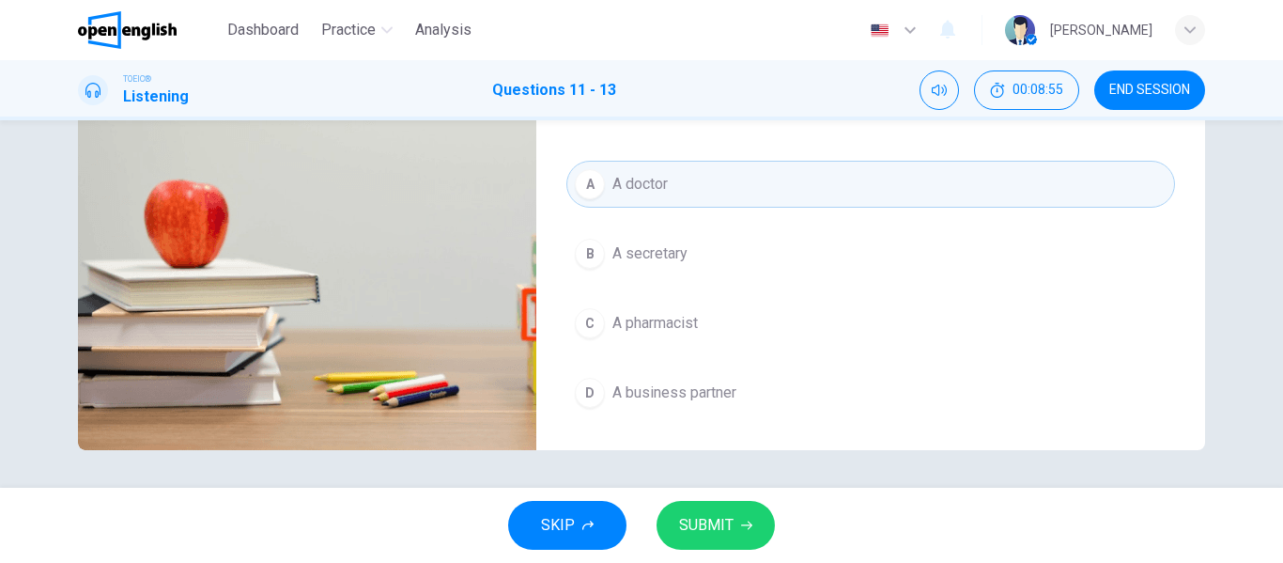
click at [683, 389] on span "A business partner" at bounding box center [674, 392] width 124 height 23
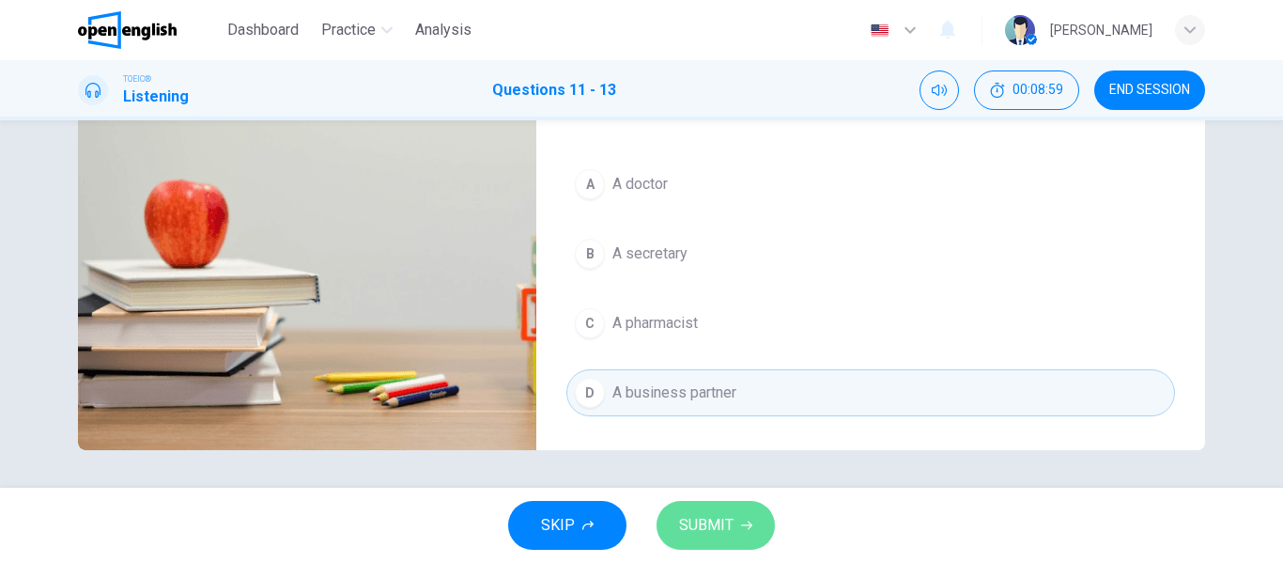
click at [742, 520] on icon "button" at bounding box center [746, 524] width 11 height 11
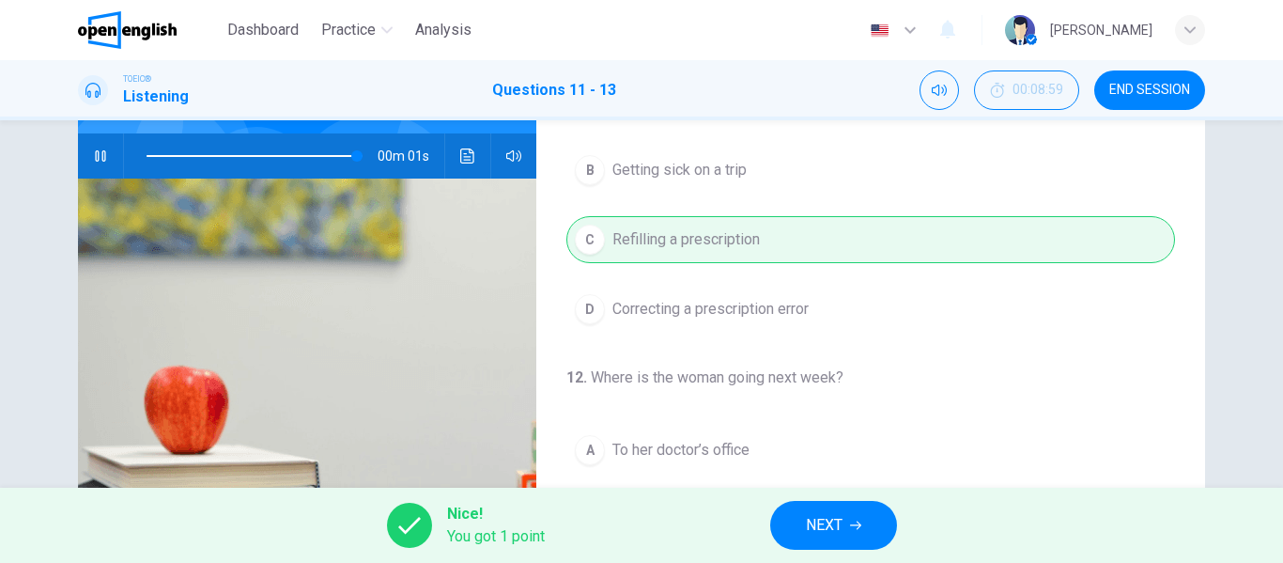
scroll to position [173, 0]
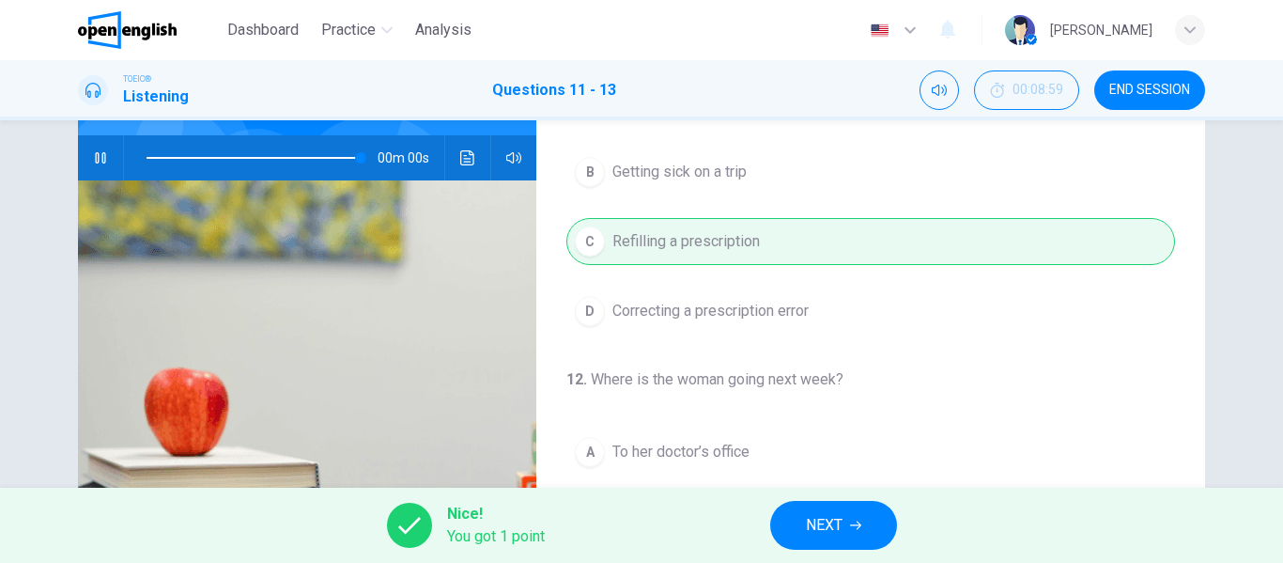
type input "*"
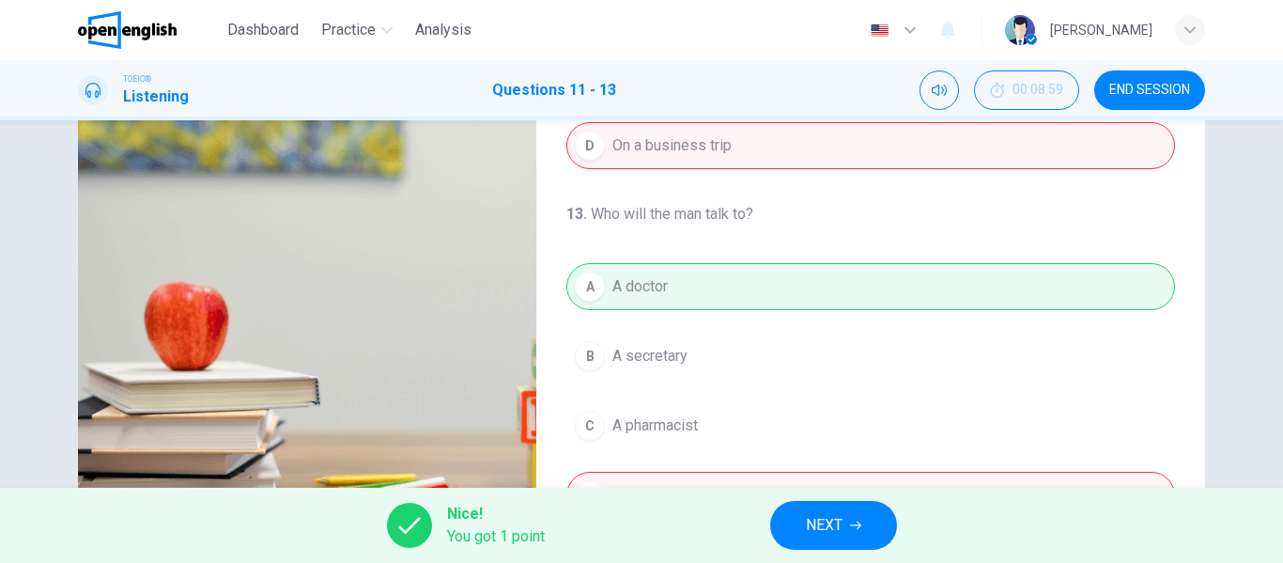
scroll to position [361, 0]
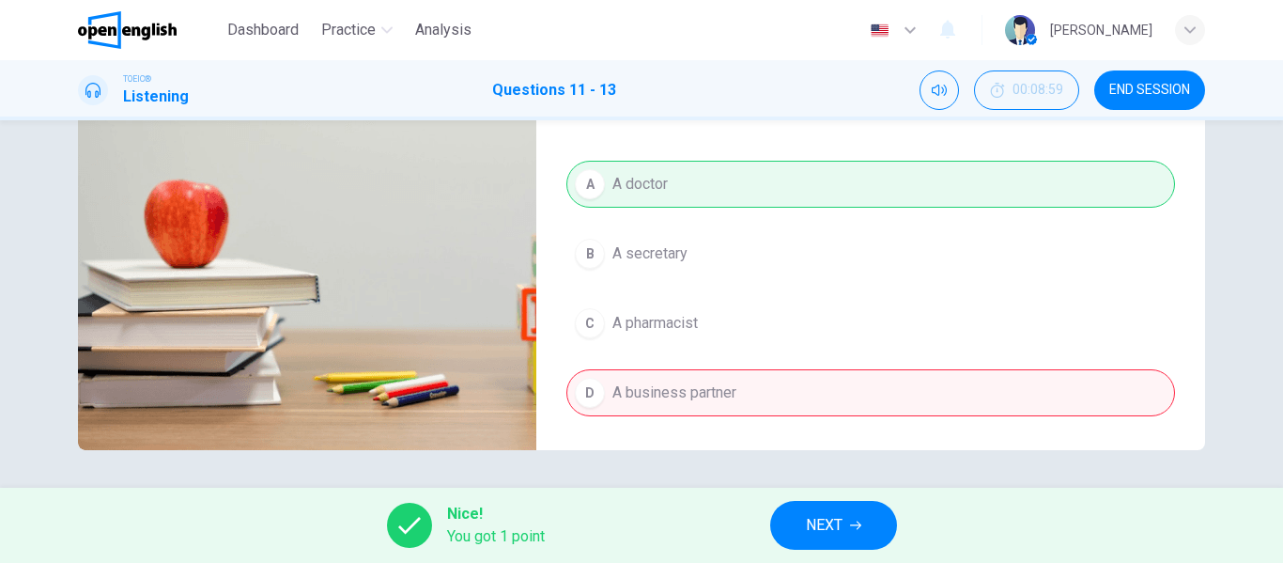
click at [842, 517] on span "NEXT" at bounding box center [824, 525] width 37 height 26
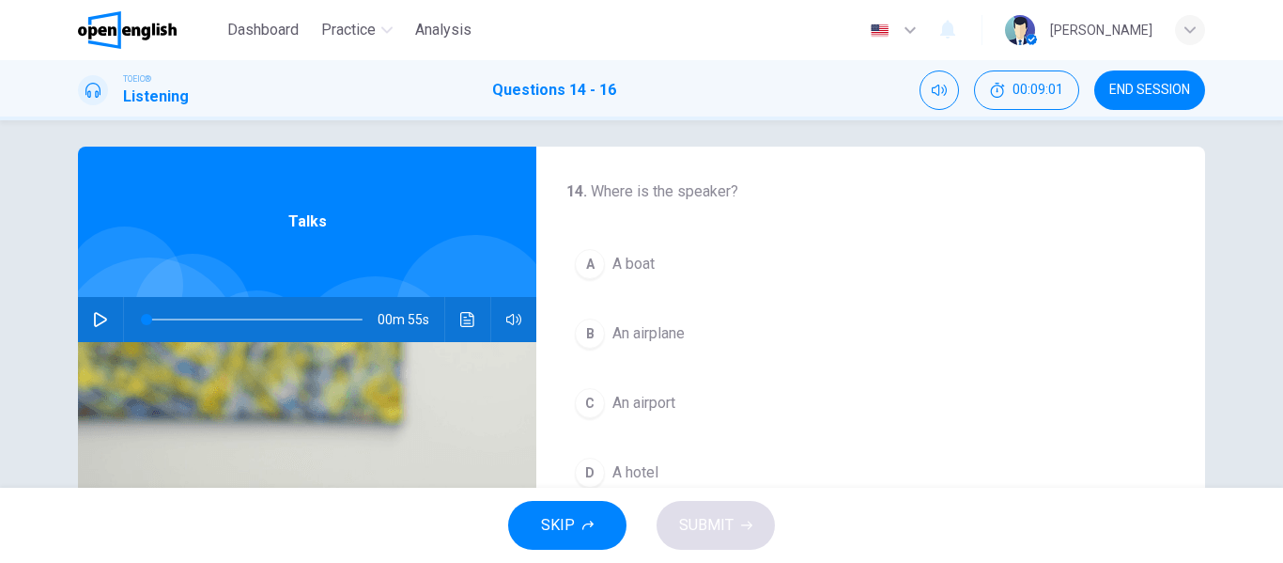
scroll to position [0, 0]
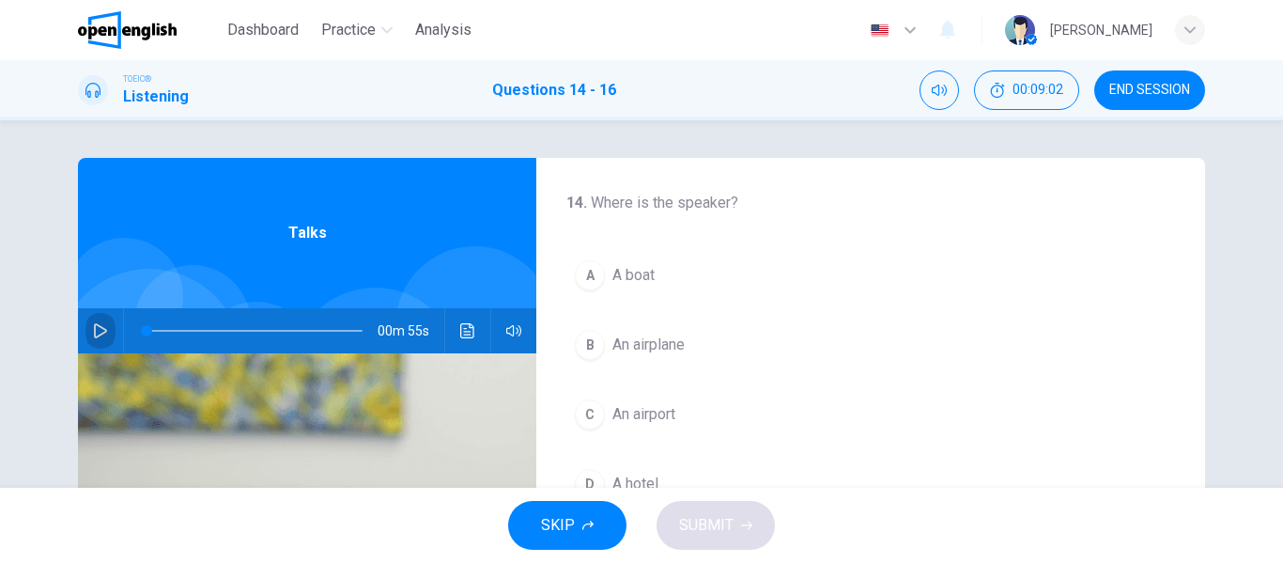
click at [94, 327] on icon "button" at bounding box center [100, 330] width 13 height 15
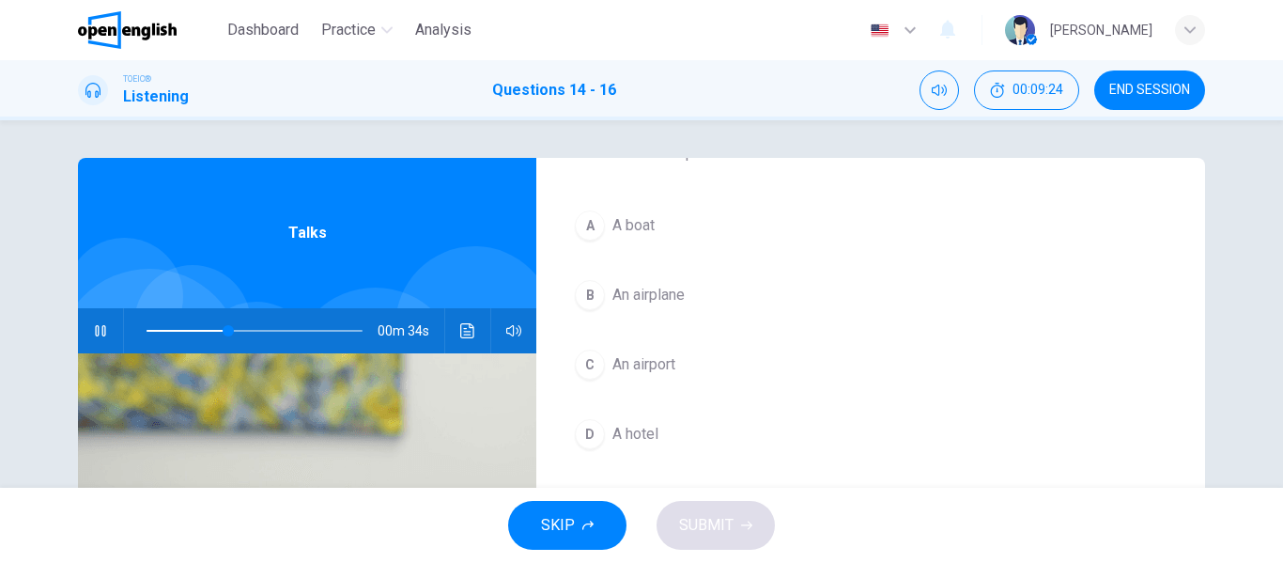
scroll to position [94, 0]
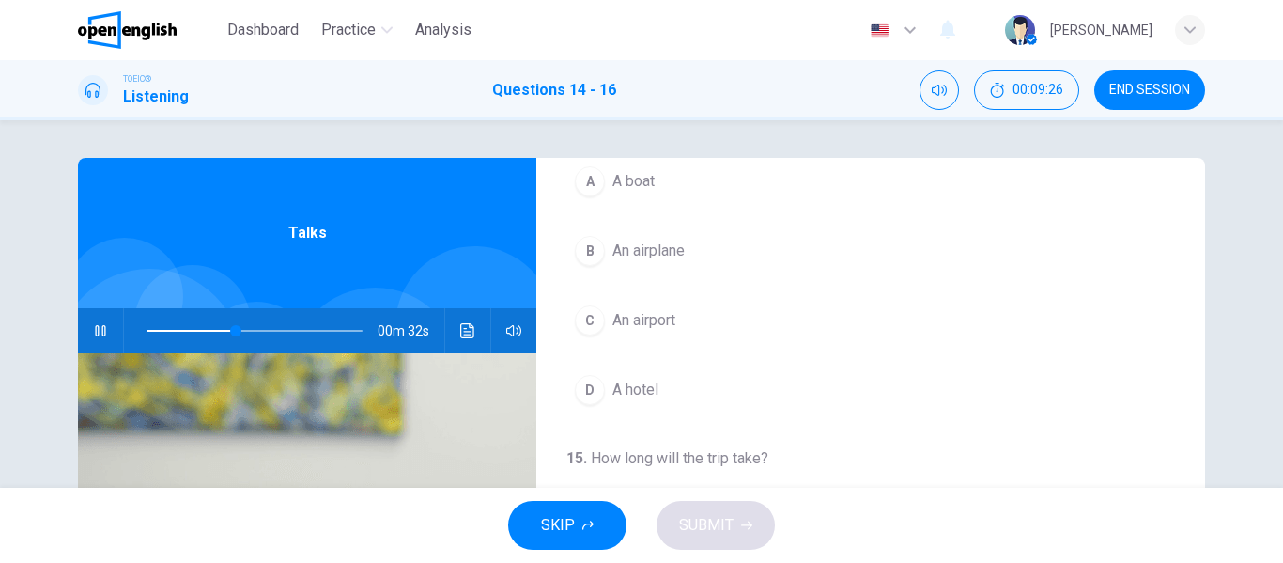
click at [594, 258] on div "B" at bounding box center [590, 251] width 30 height 30
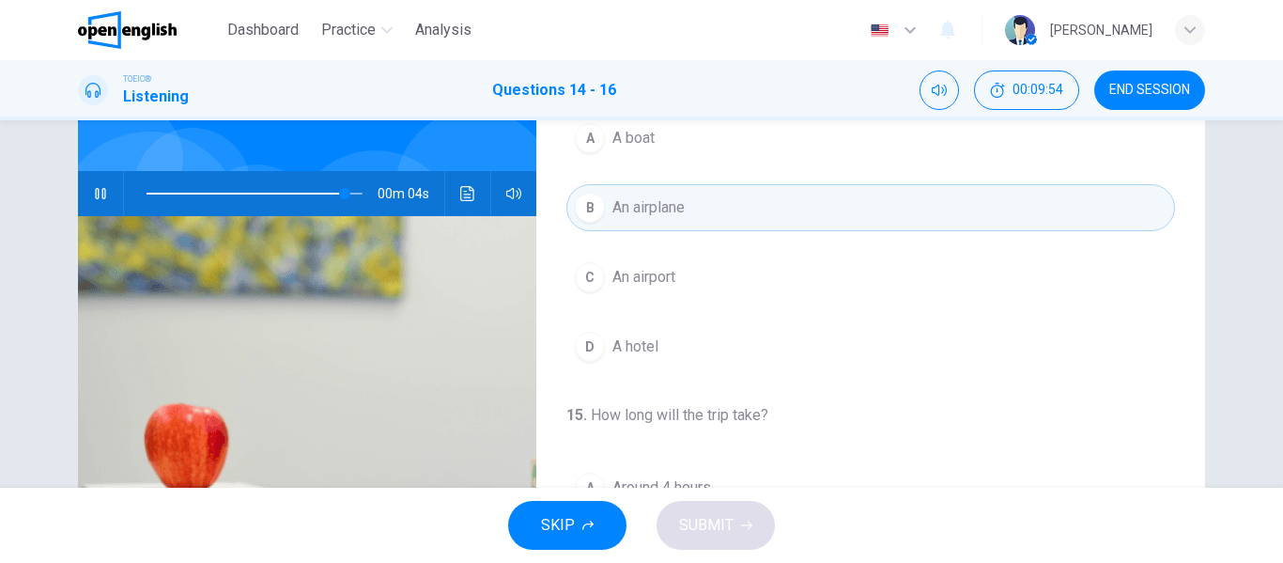
scroll to position [79, 0]
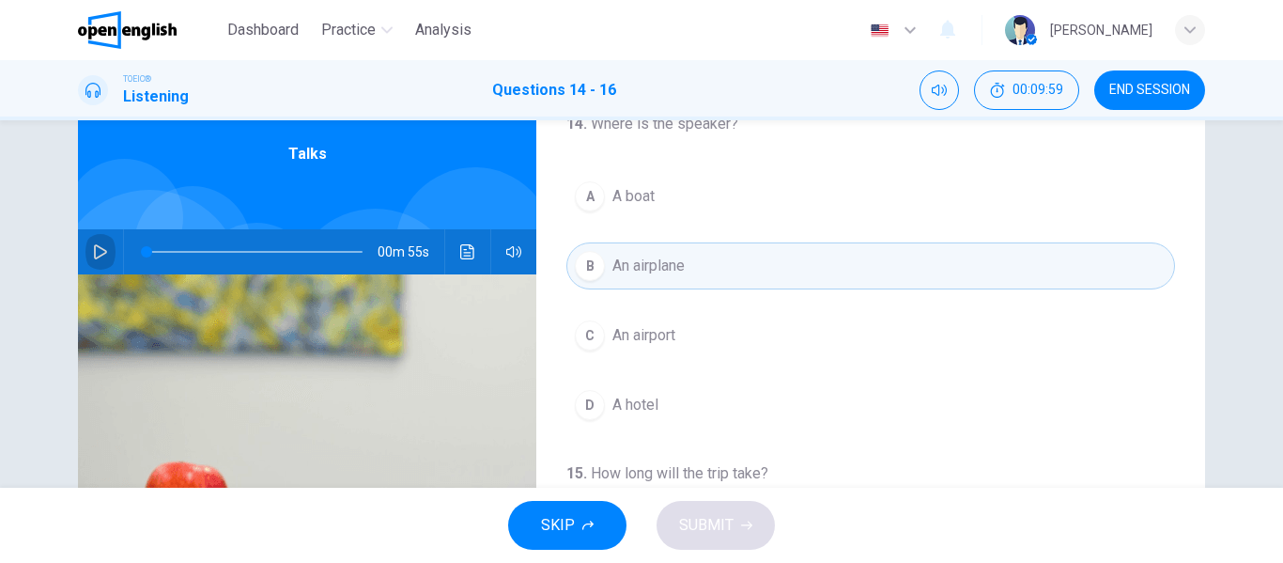
click at [97, 250] on icon "button" at bounding box center [100, 251] width 15 height 15
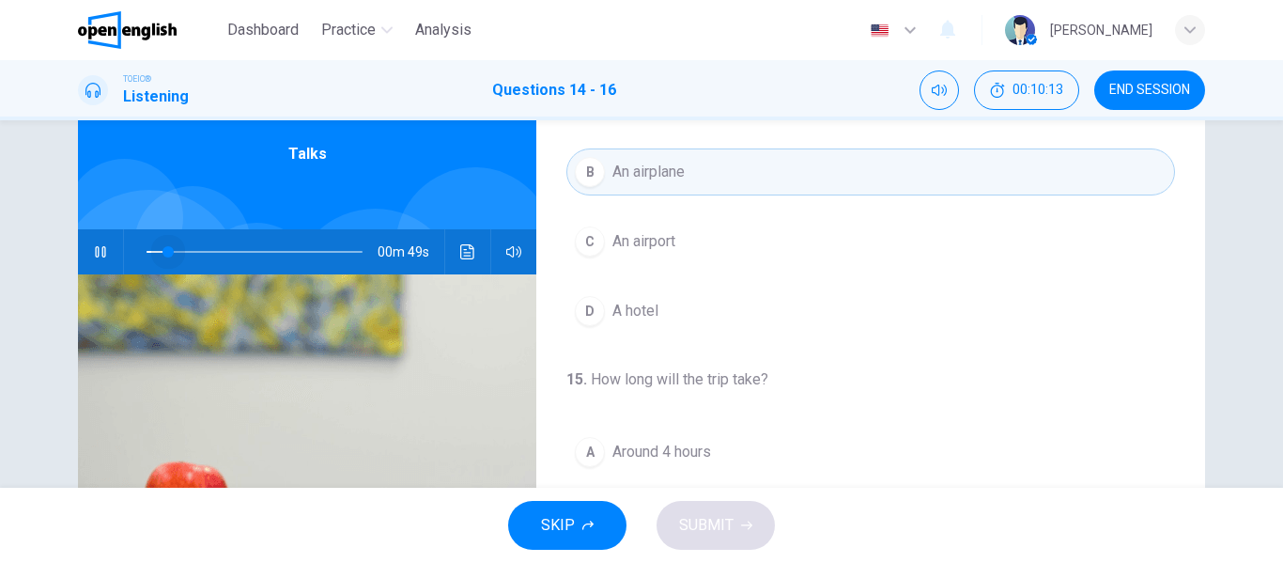
click at [162, 247] on span at bounding box center [255, 252] width 216 height 26
click at [165, 250] on span at bounding box center [170, 251] width 11 height 11
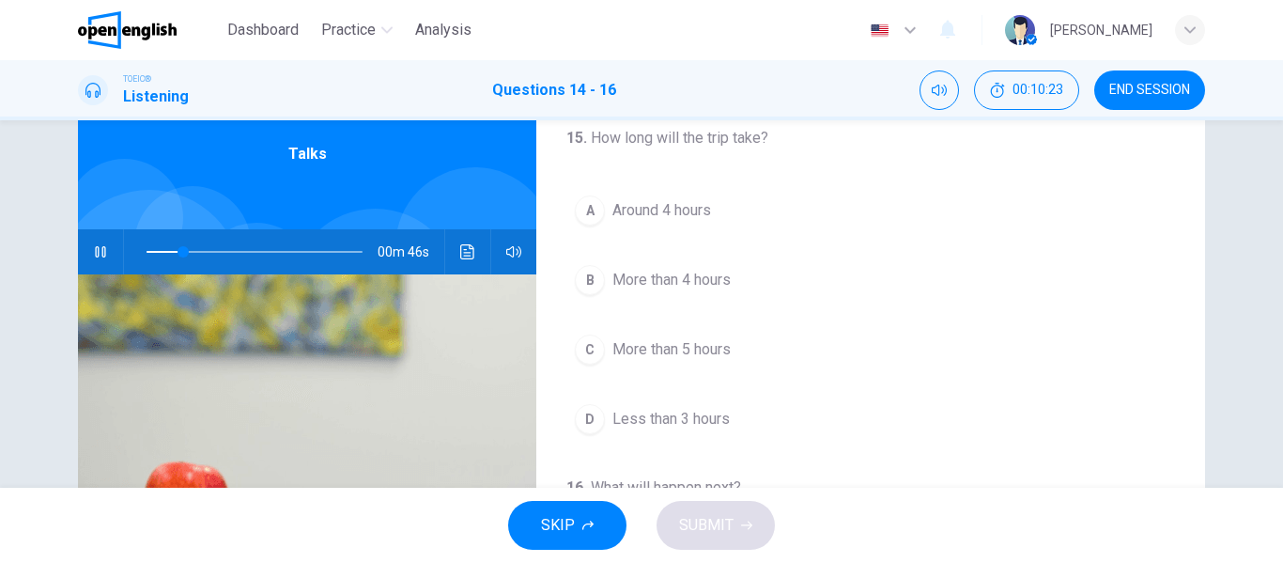
scroll to position [376, 0]
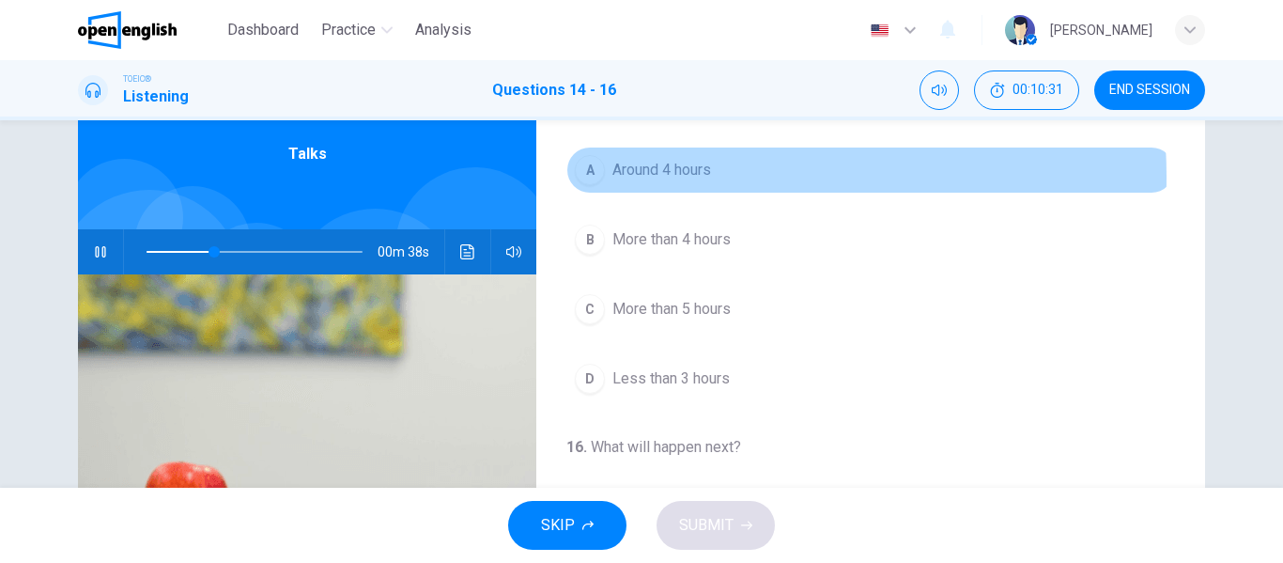
click at [643, 177] on span "Around 4 hours" at bounding box center [661, 170] width 99 height 23
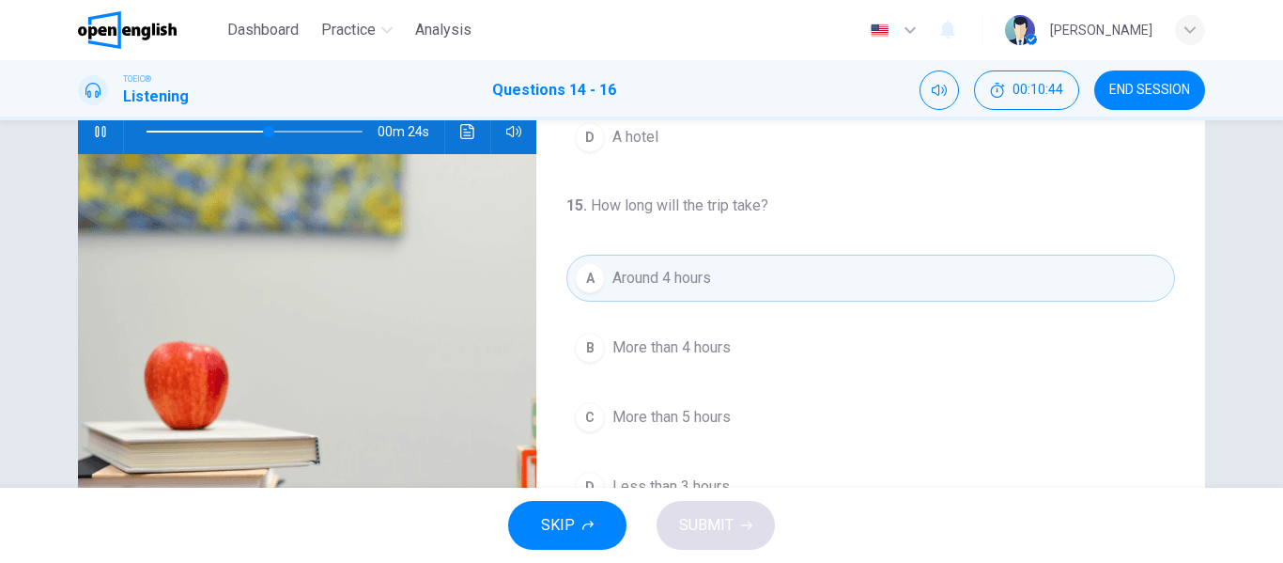
scroll to position [173, 0]
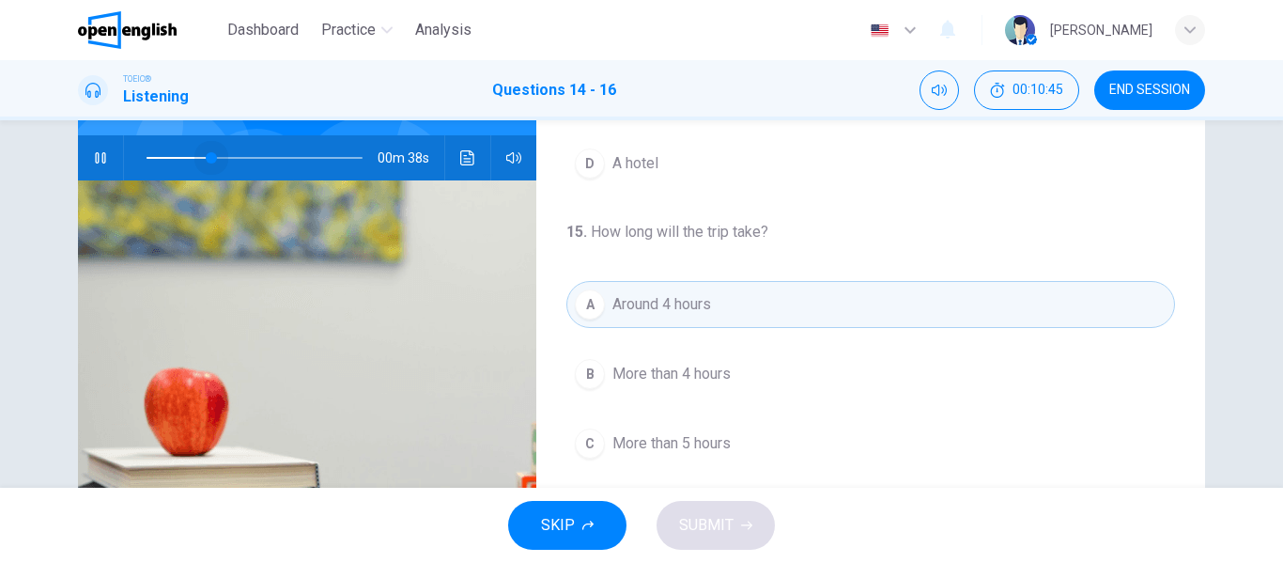
click at [207, 156] on span at bounding box center [255, 158] width 216 height 26
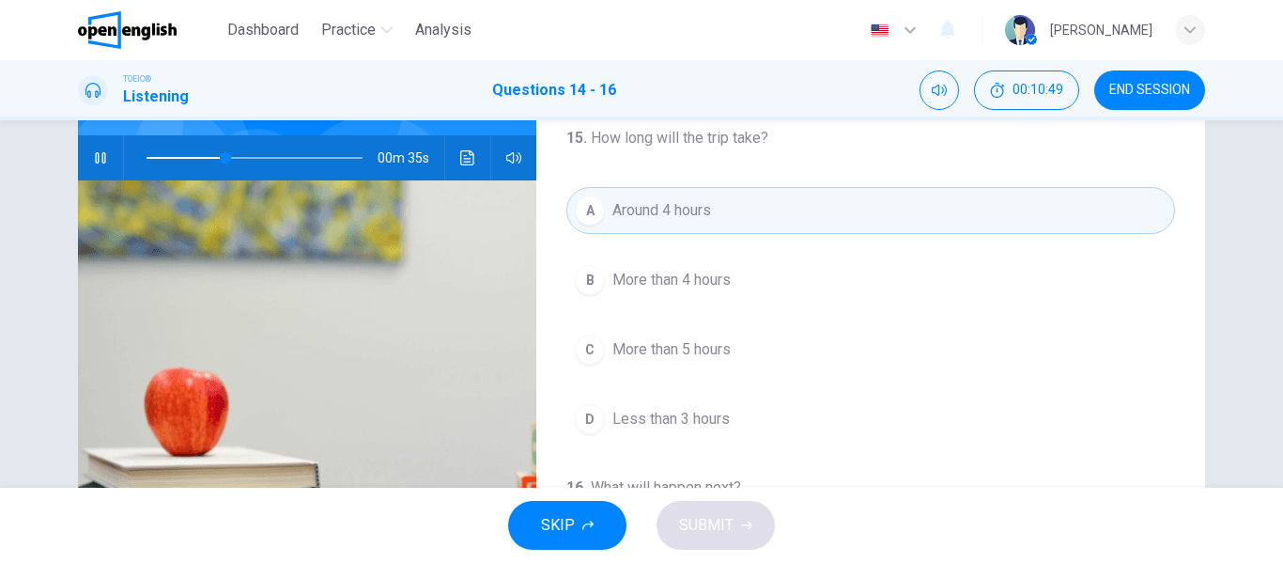
scroll to position [335, 0]
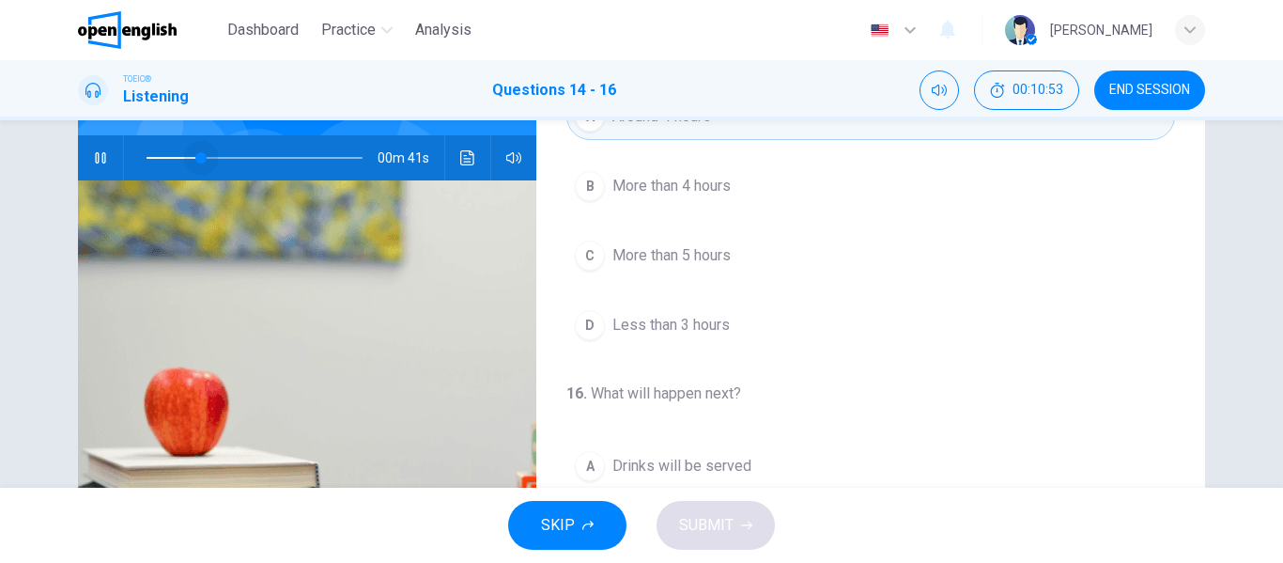
click at [195, 157] on span at bounding box center [255, 158] width 216 height 26
click at [177, 154] on span at bounding box center [255, 158] width 216 height 26
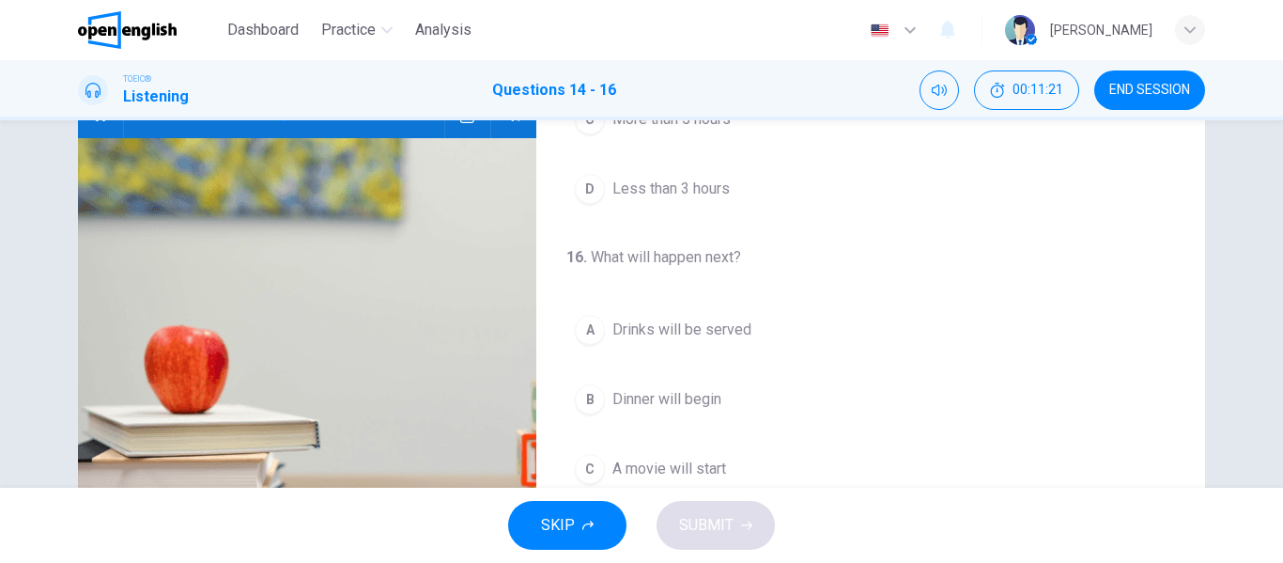
scroll to position [173, 0]
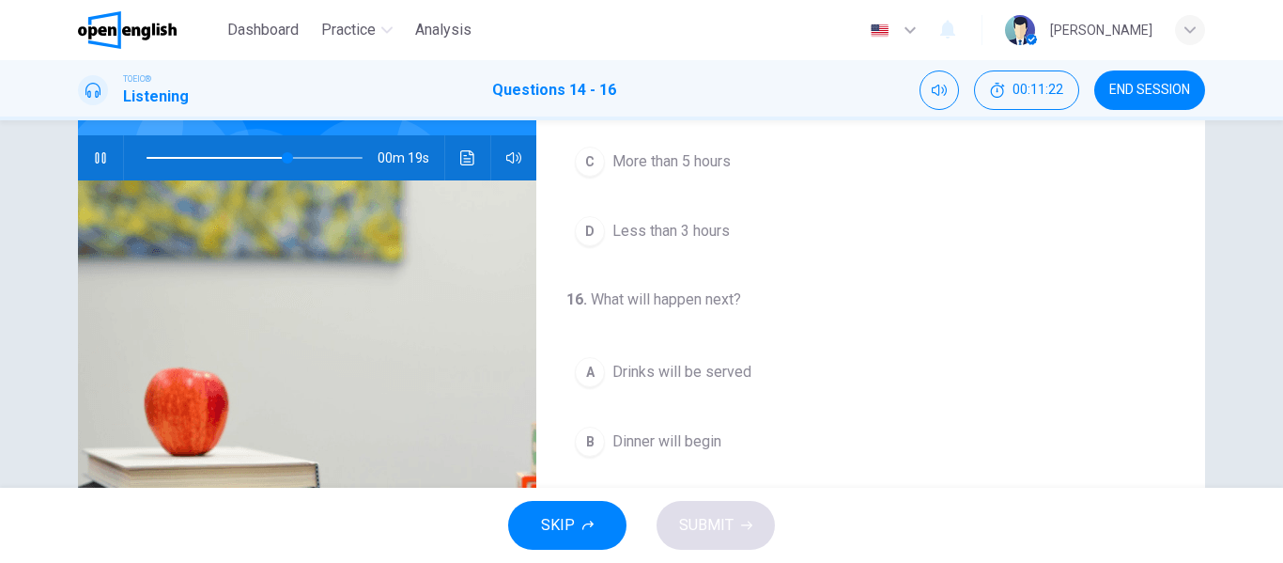
click at [239, 153] on span at bounding box center [255, 158] width 216 height 26
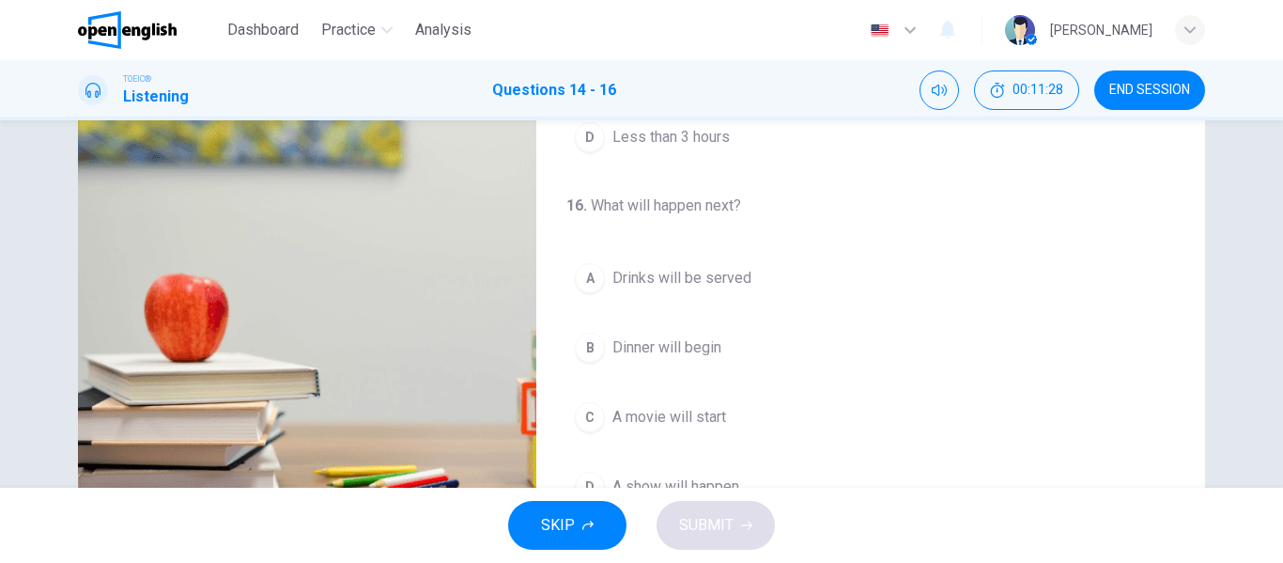
scroll to position [361, 0]
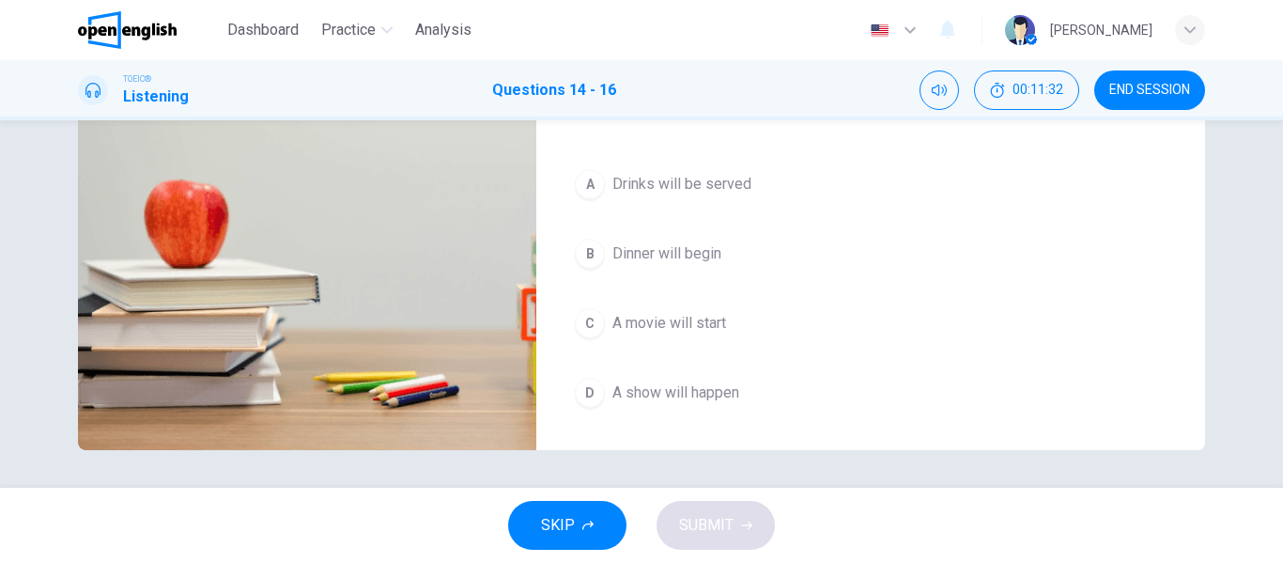
click at [644, 179] on span "Drinks will be served" at bounding box center [681, 184] width 139 height 23
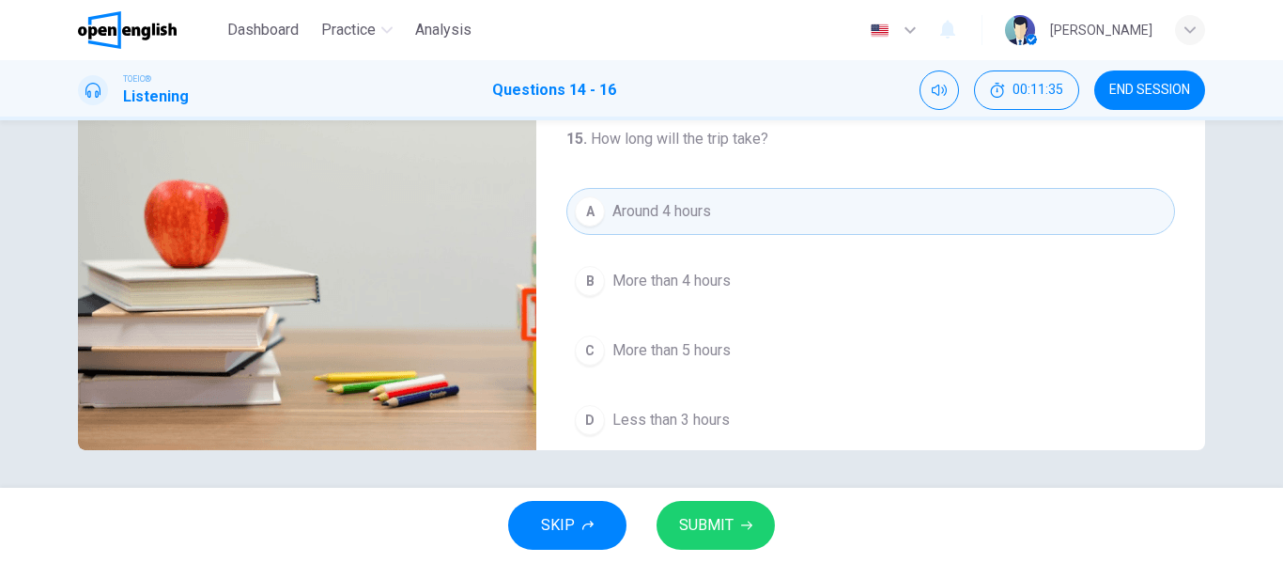
scroll to position [94, 0]
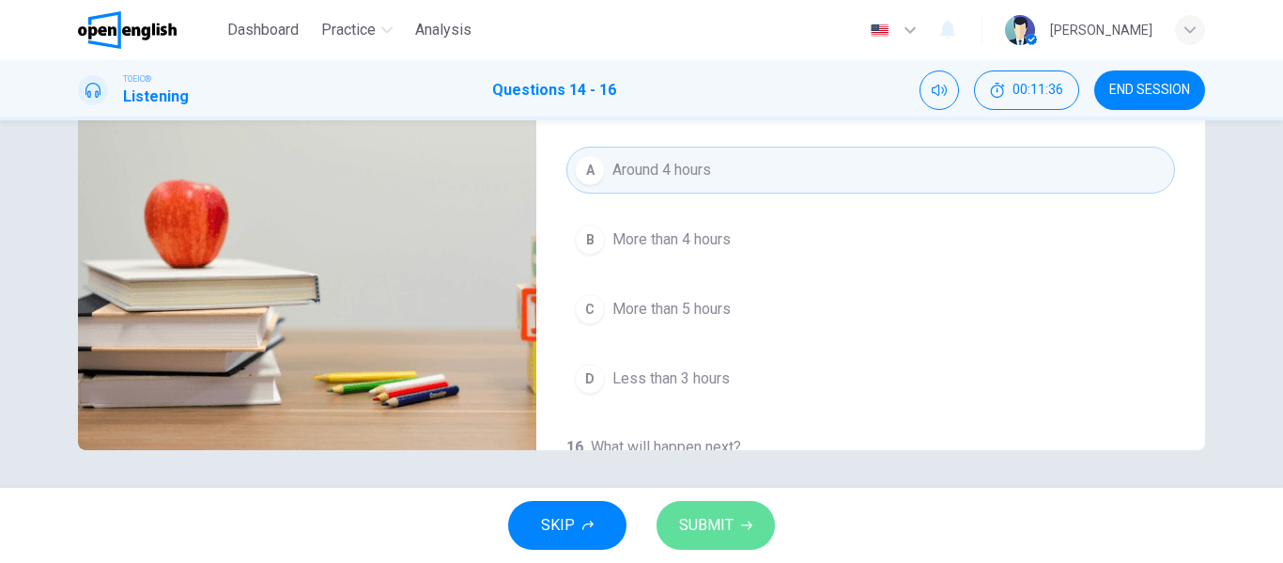
click at [709, 528] on span "SUBMIT" at bounding box center [706, 525] width 54 height 26
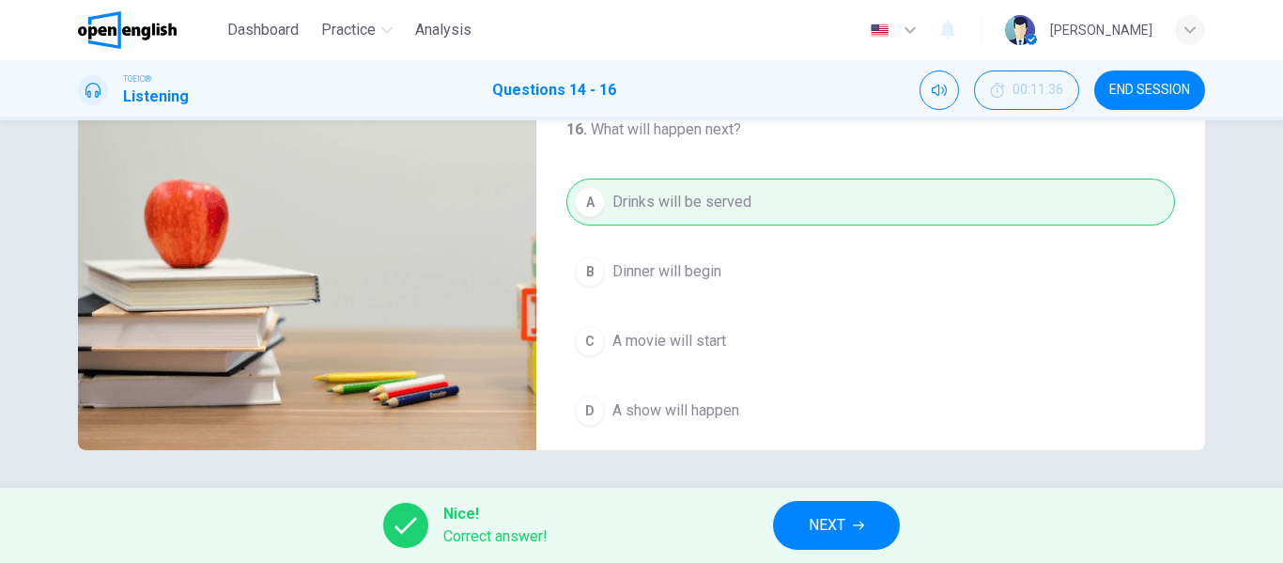
scroll to position [429, 0]
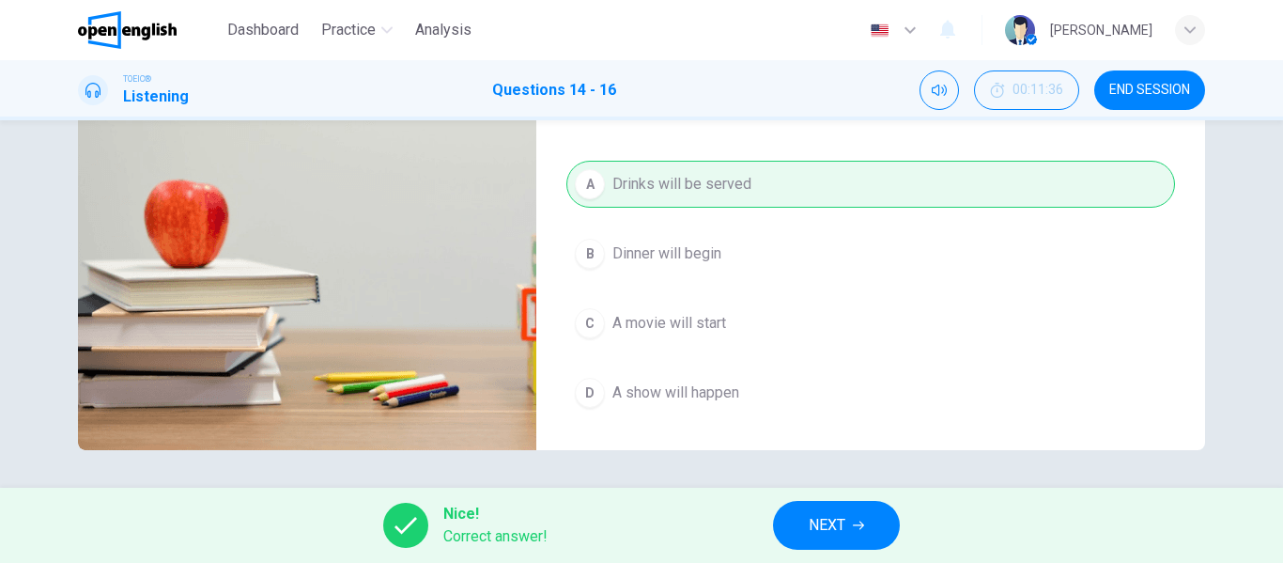
type input "**"
click at [838, 517] on span "NEXT" at bounding box center [827, 525] width 37 height 26
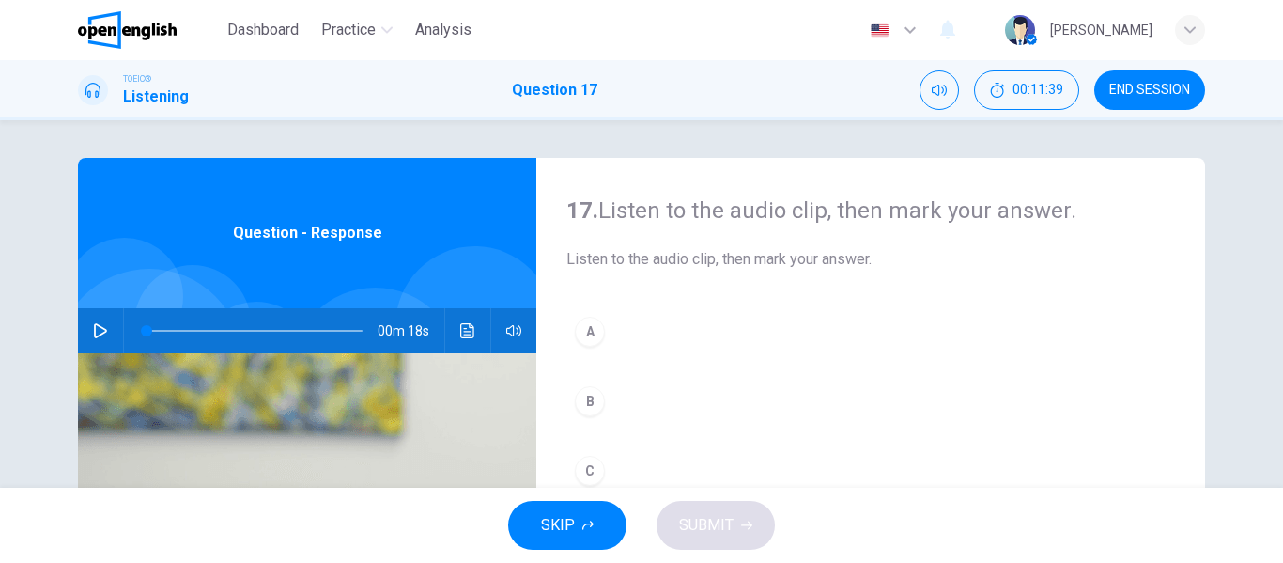
click at [103, 326] on button "button" at bounding box center [100, 330] width 30 height 45
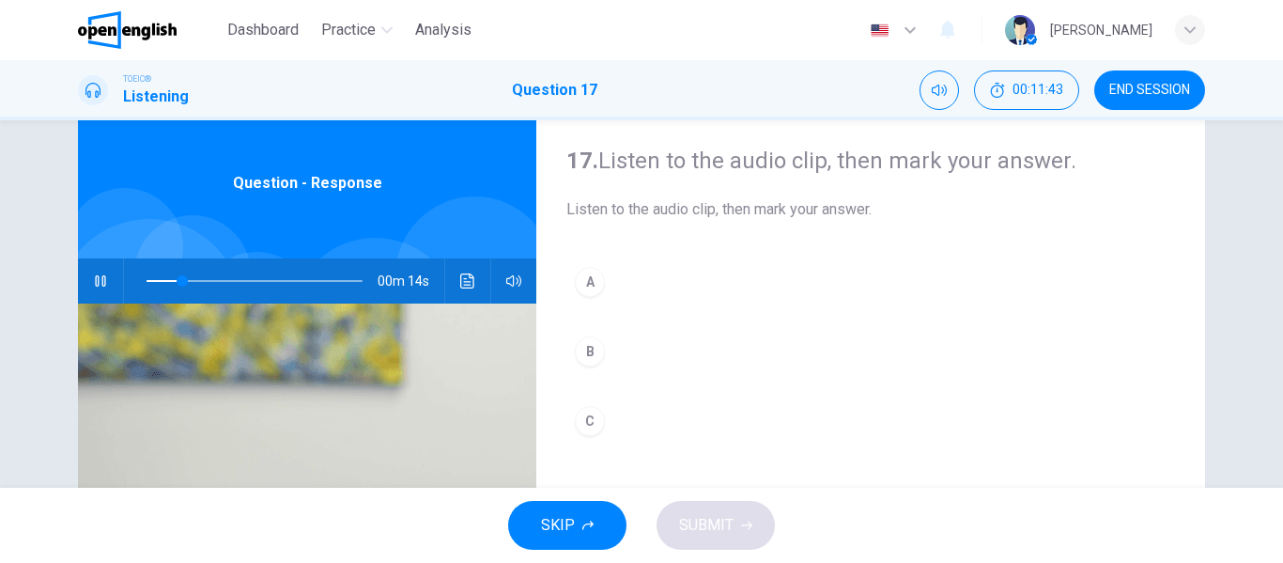
scroll to position [94, 0]
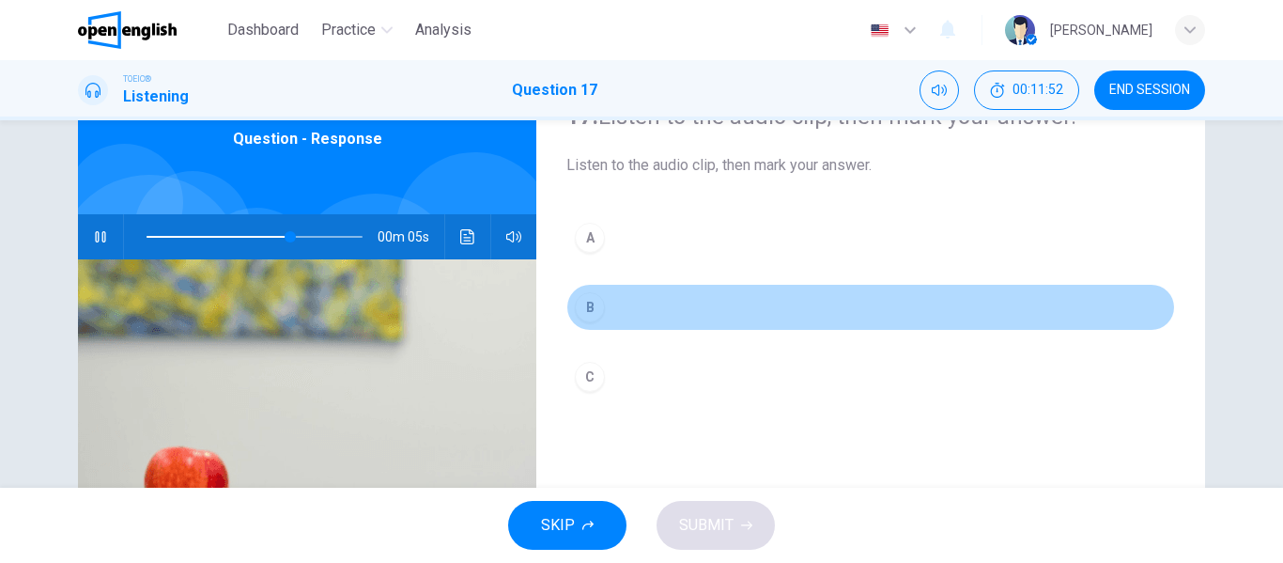
click at [583, 309] on div "B" at bounding box center [590, 307] width 30 height 30
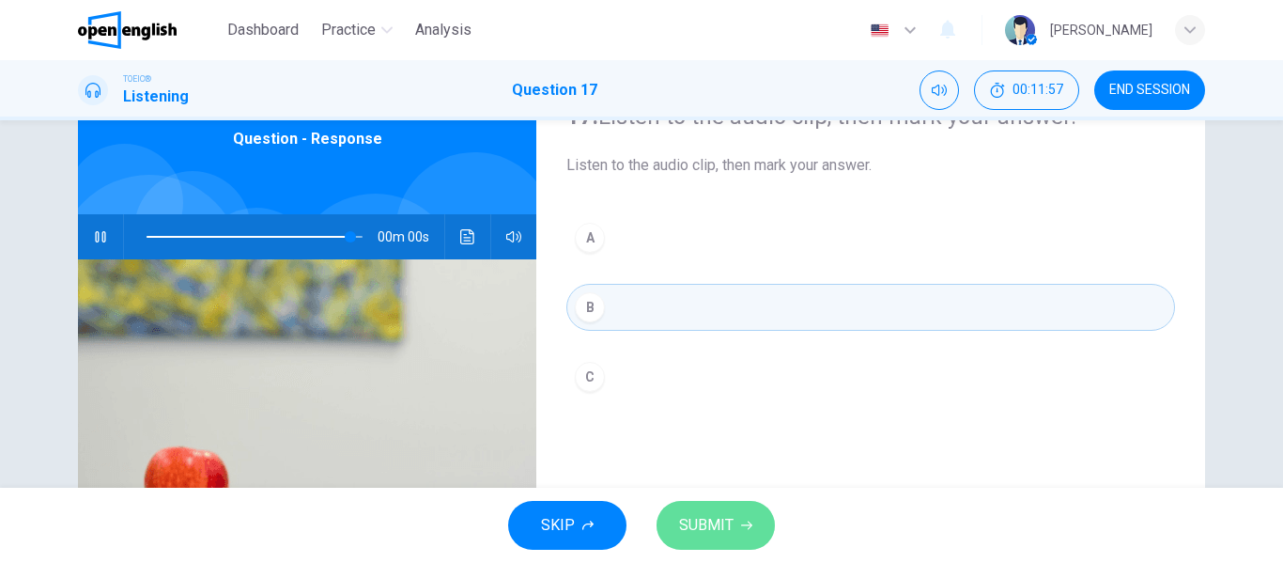
click at [711, 526] on span "SUBMIT" at bounding box center [706, 525] width 54 height 26
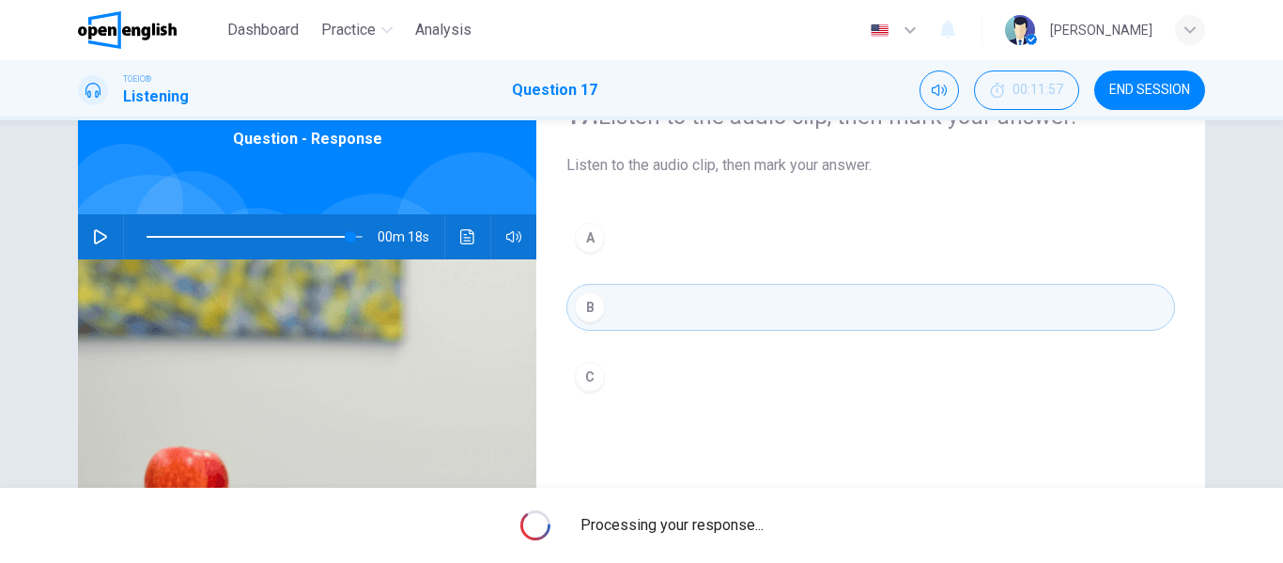
type input "*"
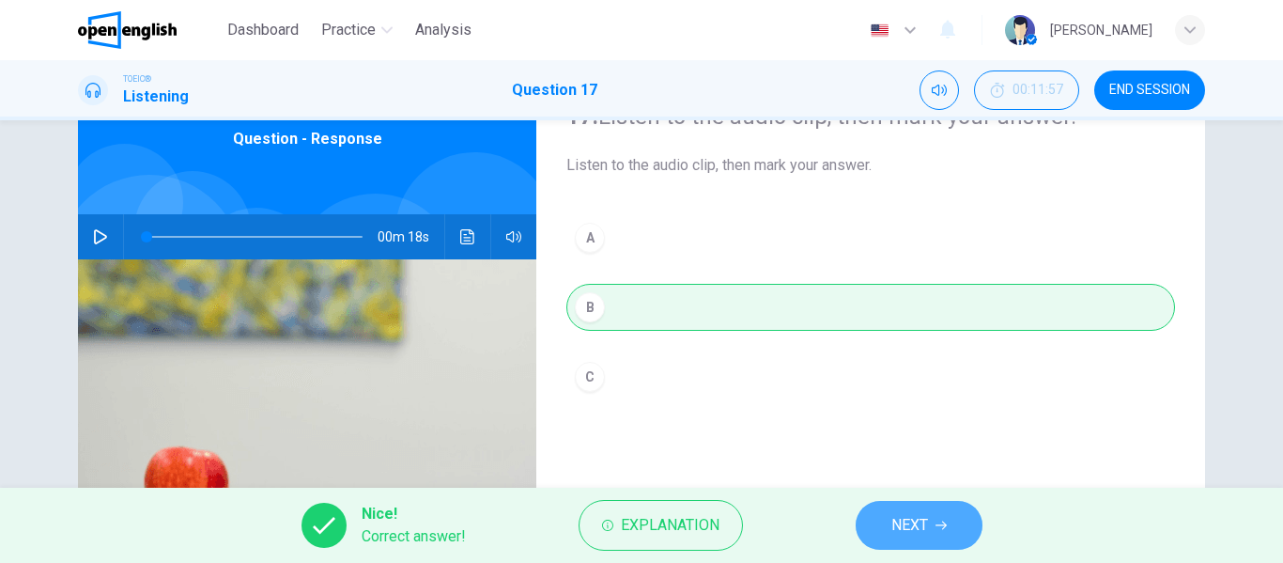
click at [914, 511] on button "NEXT" at bounding box center [919, 525] width 127 height 49
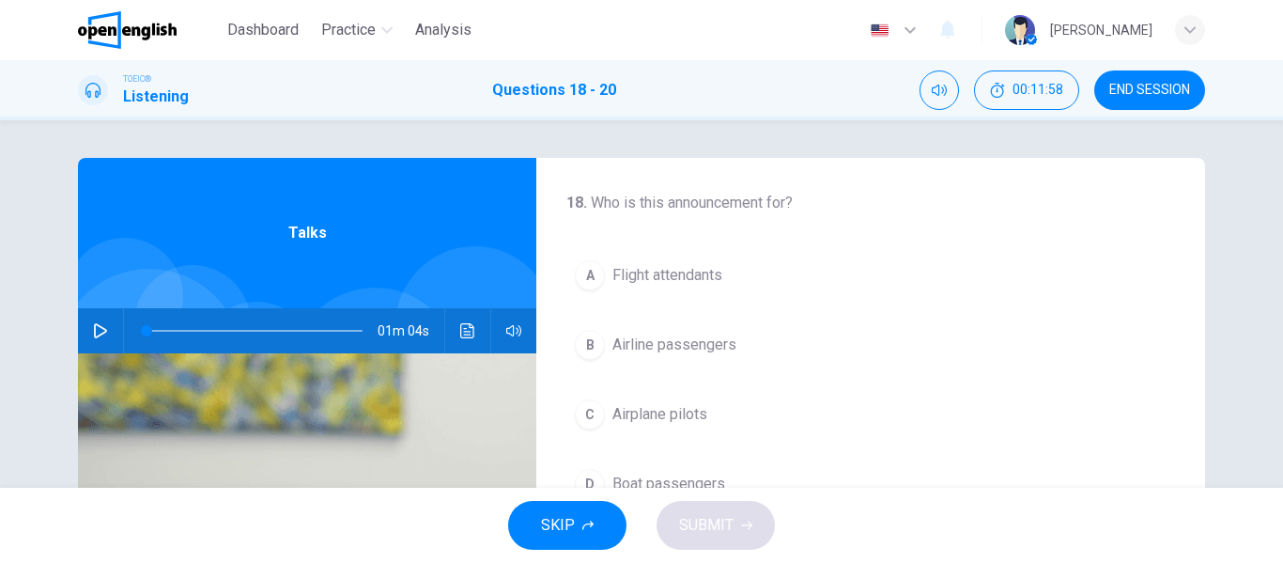
click at [99, 332] on icon "button" at bounding box center [100, 330] width 13 height 15
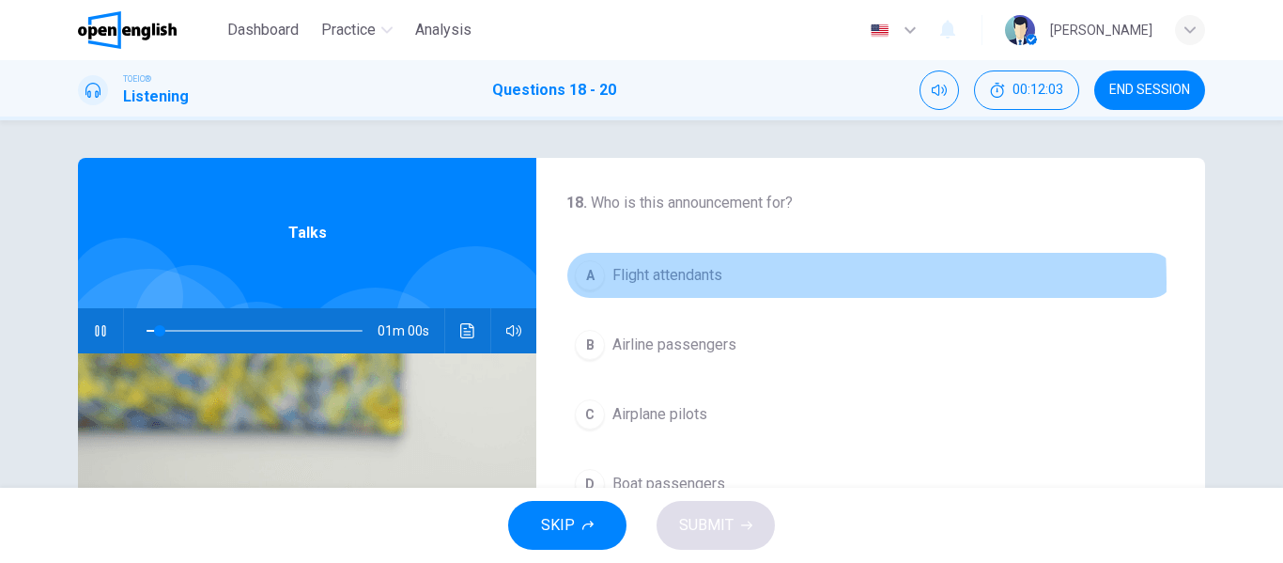
click at [666, 282] on span "Flight attendants" at bounding box center [667, 275] width 110 height 23
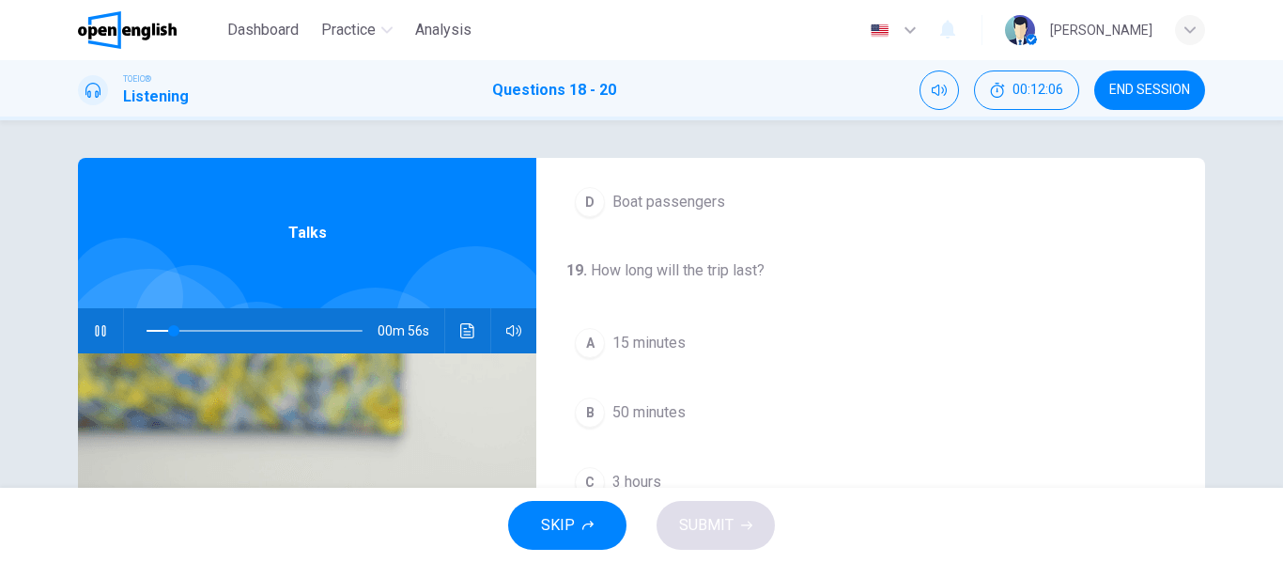
scroll to position [376, 0]
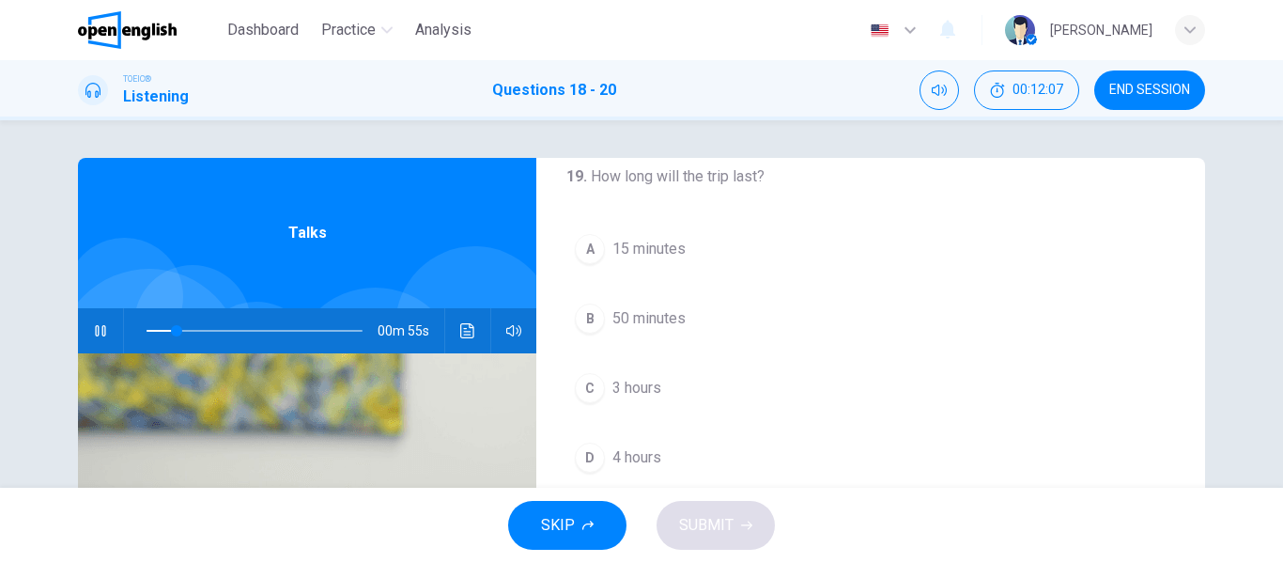
click at [671, 391] on button "C 3 hours" at bounding box center [870, 387] width 609 height 47
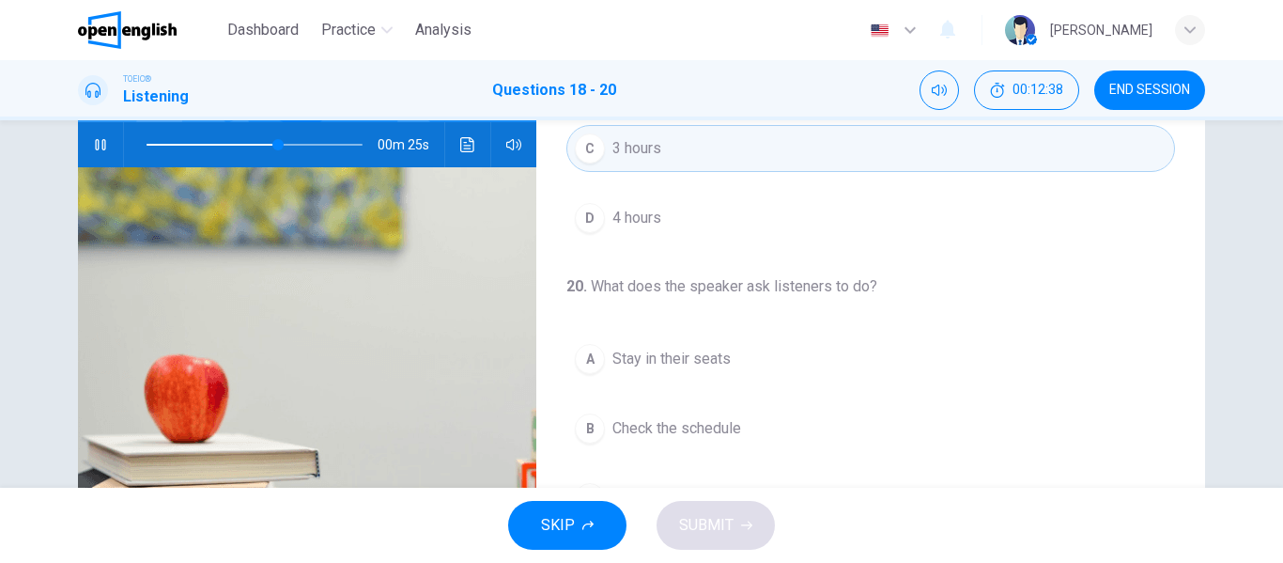
scroll to position [173, 0]
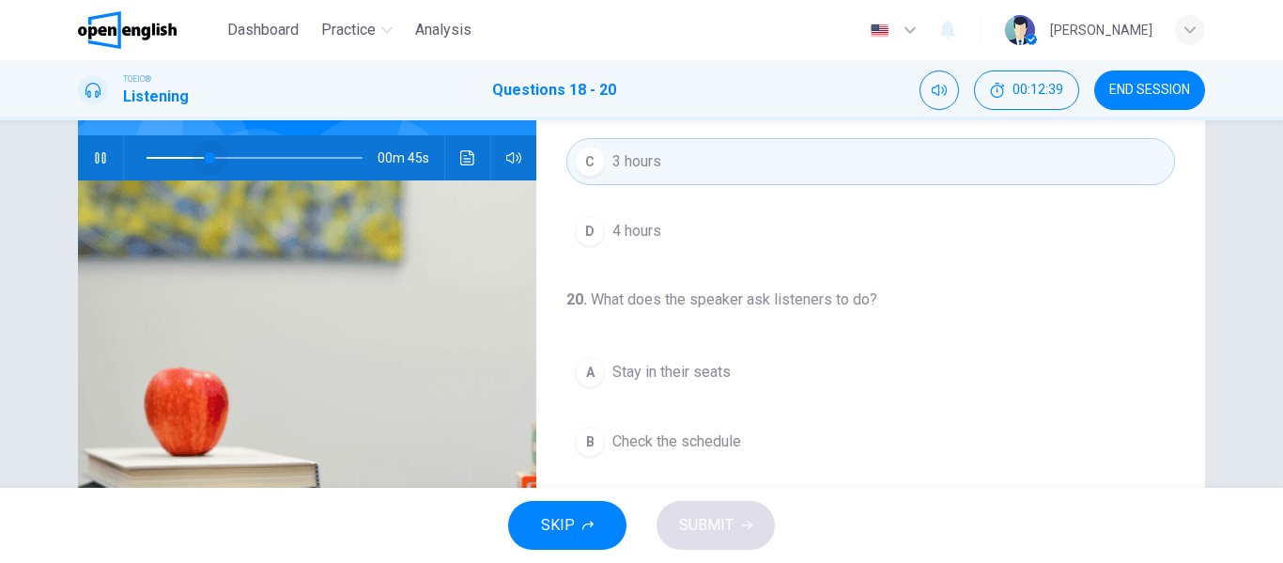
click at [205, 152] on span at bounding box center [255, 158] width 216 height 26
click at [181, 155] on span at bounding box center [255, 158] width 216 height 26
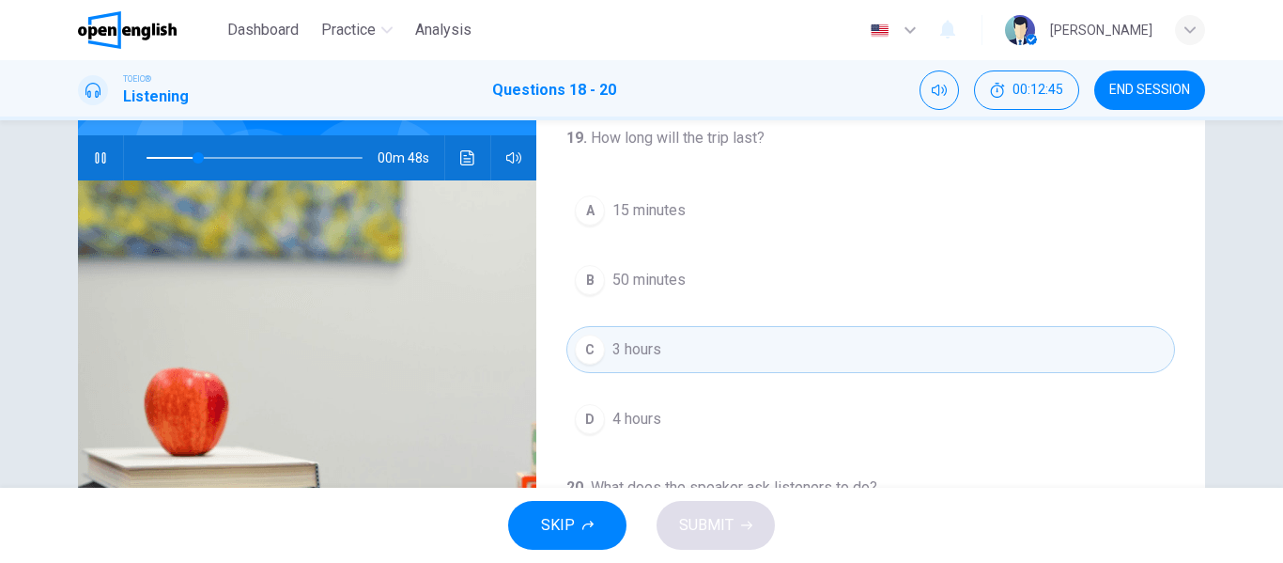
scroll to position [147, 0]
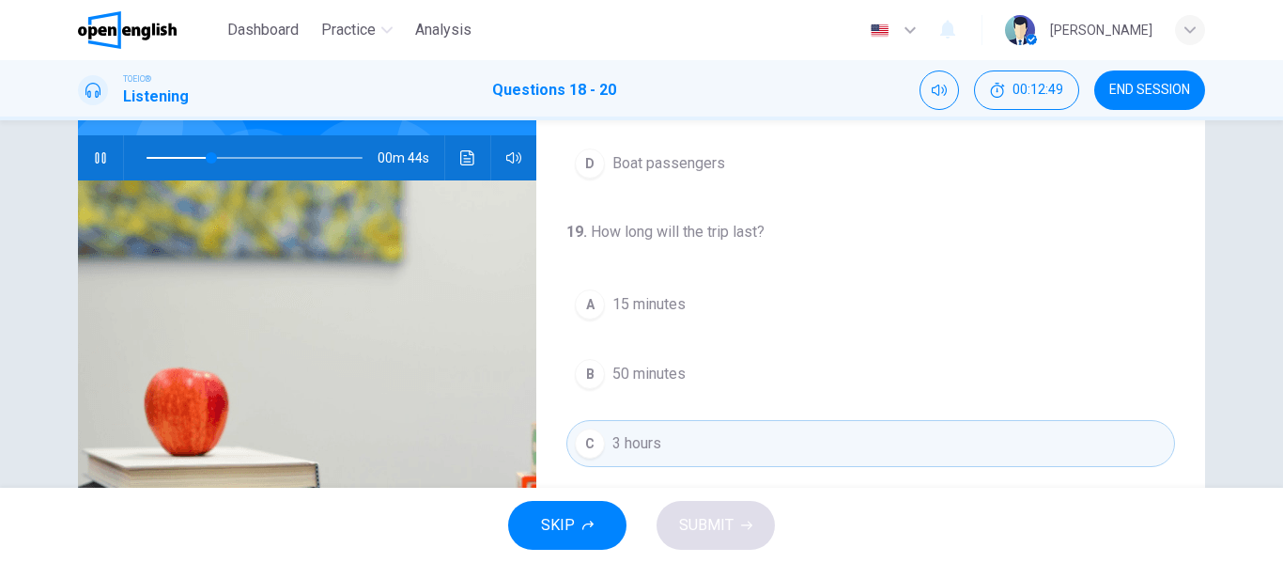
click at [162, 154] on span at bounding box center [255, 158] width 216 height 26
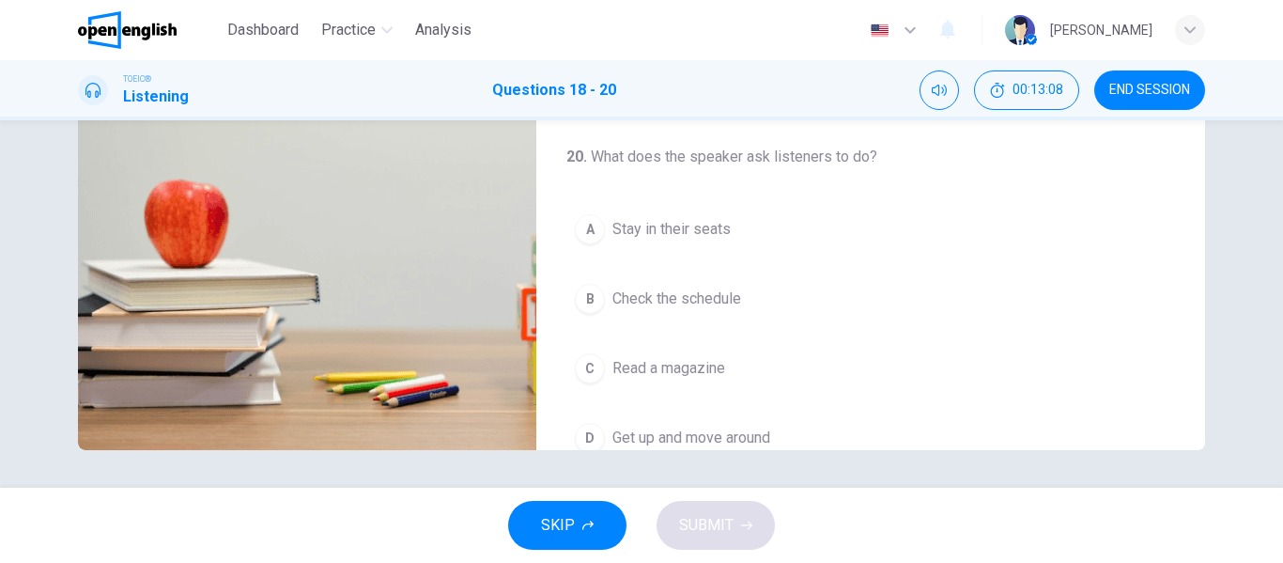
scroll to position [429, 0]
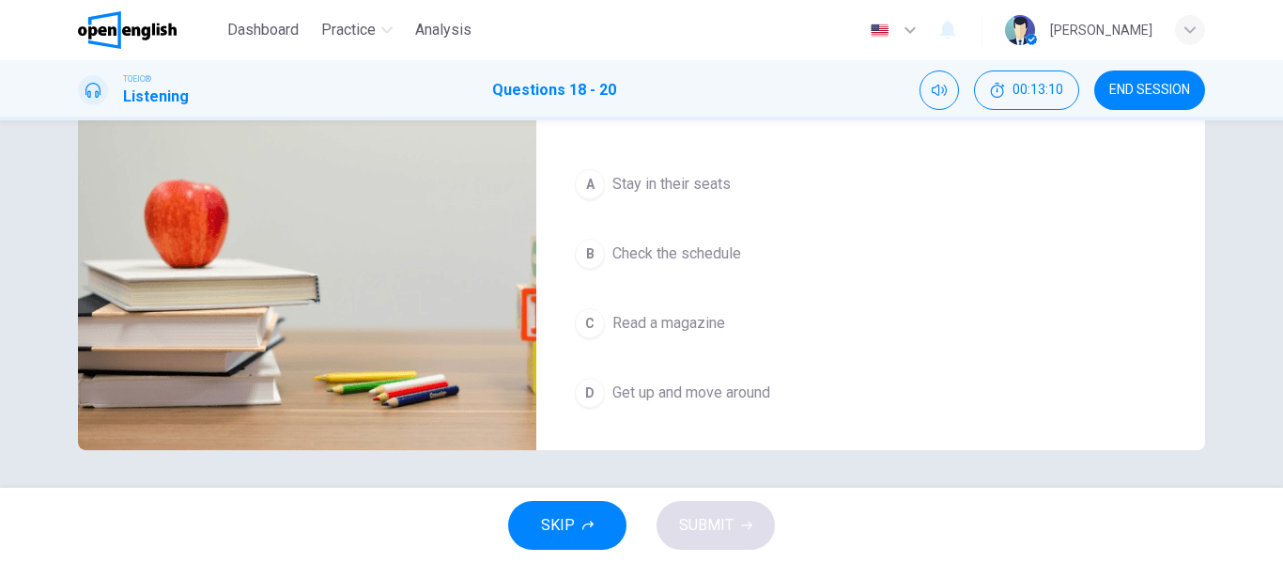
click at [619, 322] on span "Read a magazine" at bounding box center [668, 323] width 113 height 23
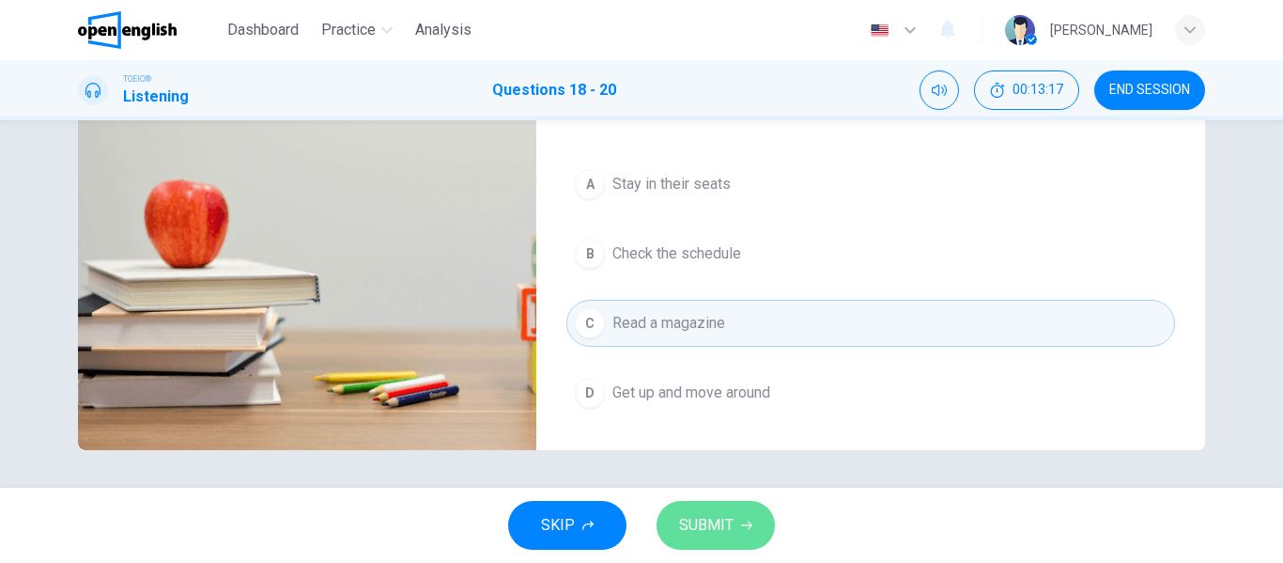
click at [717, 518] on span "SUBMIT" at bounding box center [706, 525] width 54 height 26
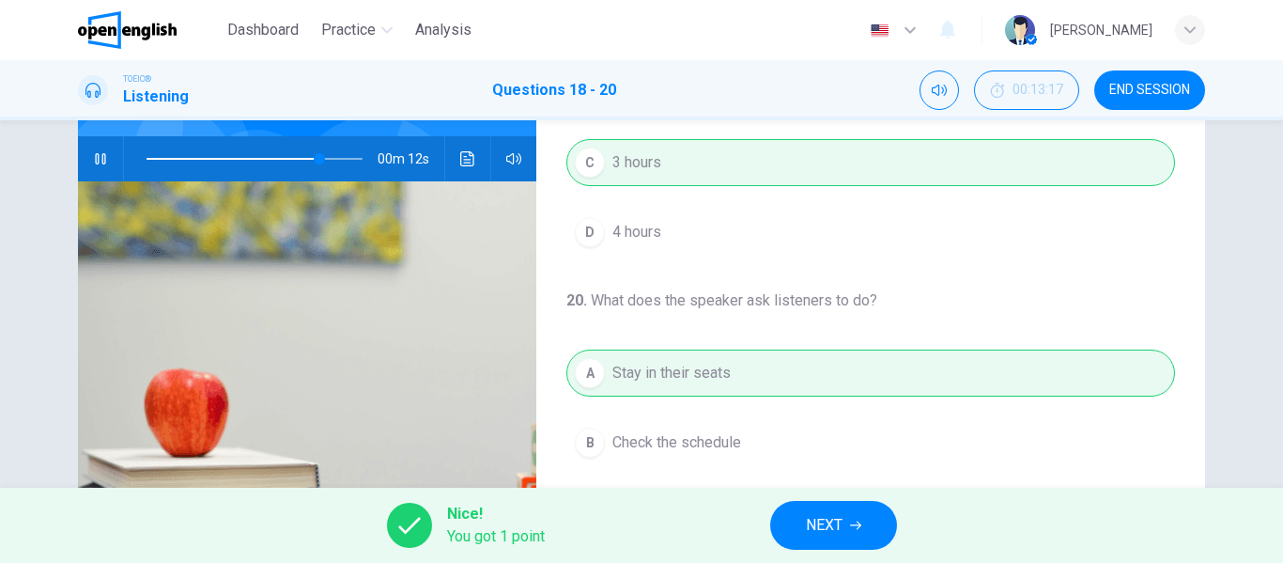
scroll to position [361, 0]
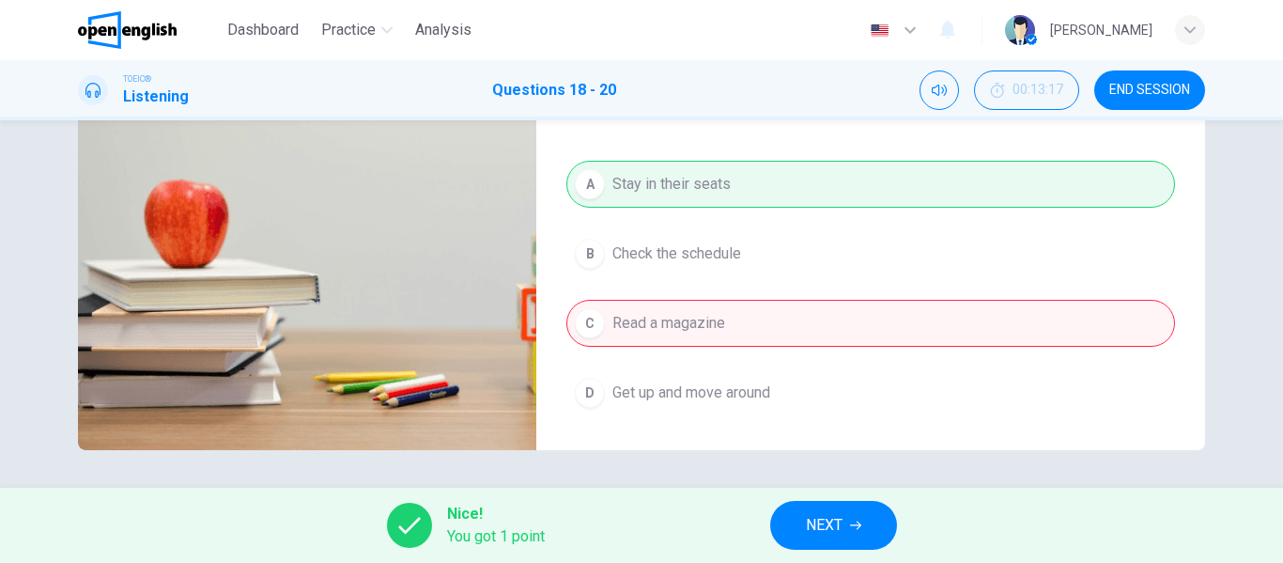
type input "**"
click at [838, 534] on span "NEXT" at bounding box center [824, 525] width 37 height 26
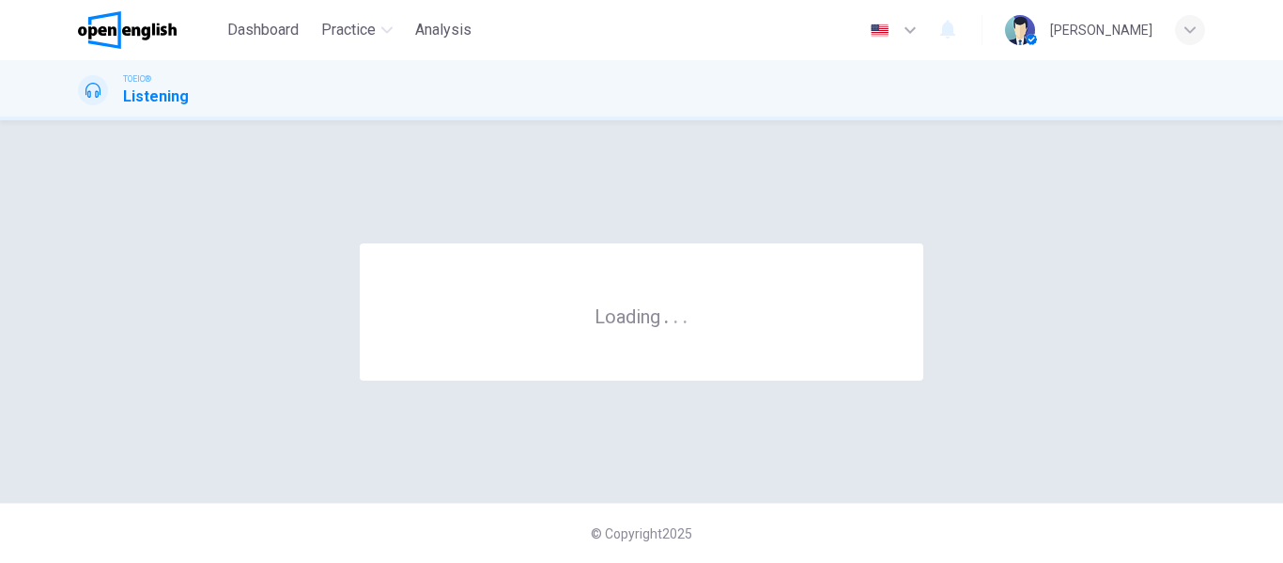
scroll to position [0, 0]
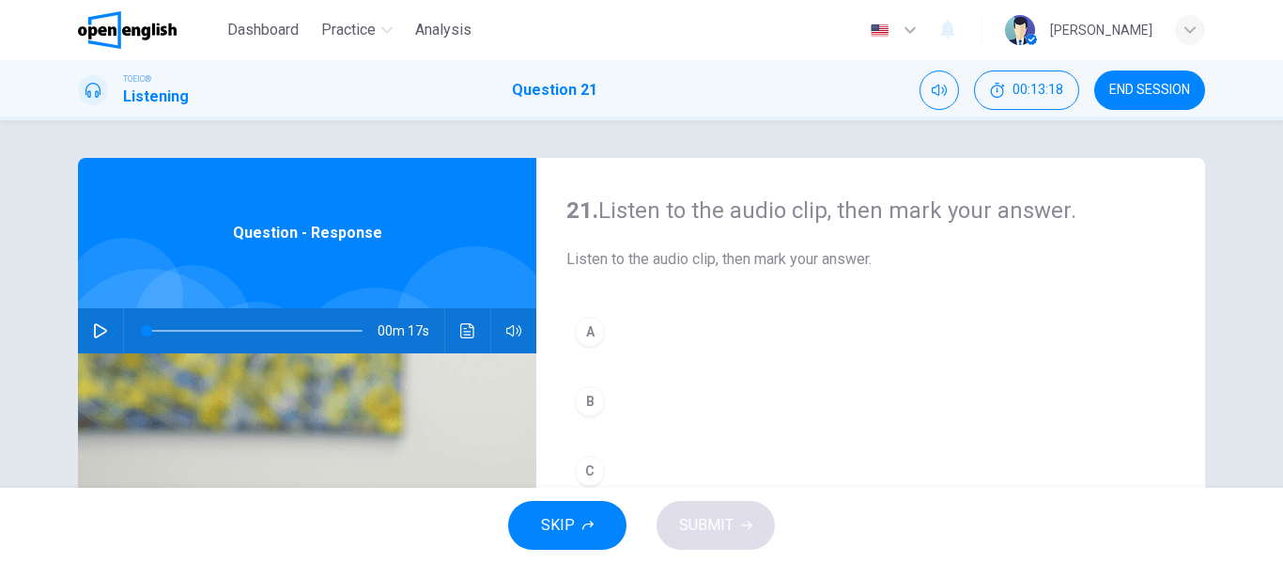
click at [96, 332] on icon "button" at bounding box center [100, 330] width 15 height 15
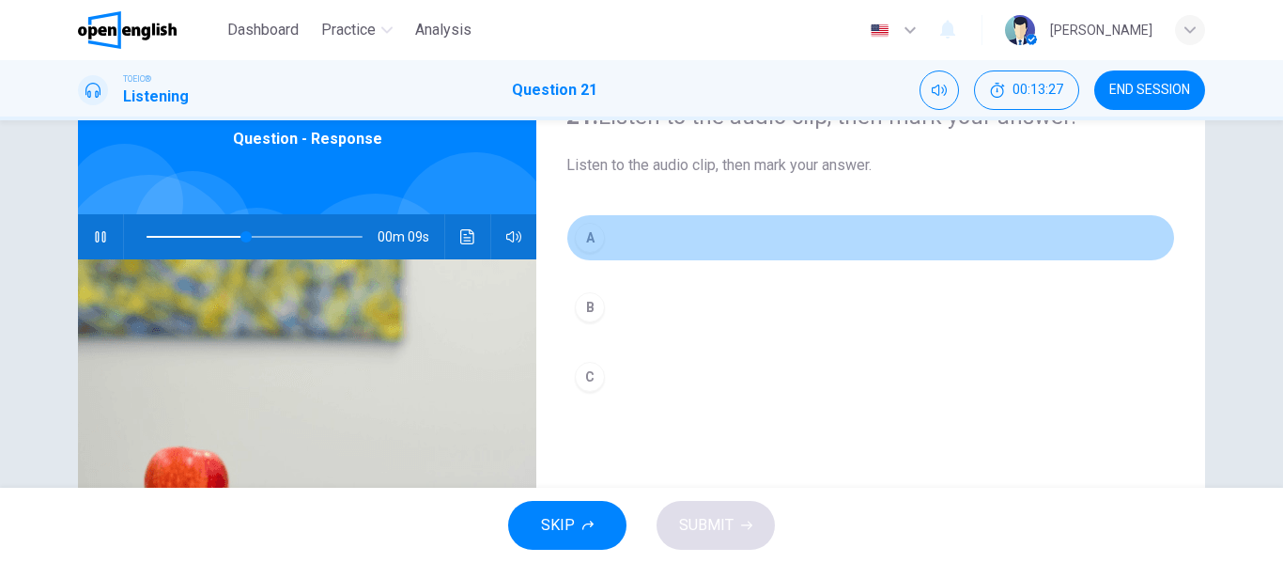
click at [604, 251] on button "A" at bounding box center [870, 237] width 609 height 47
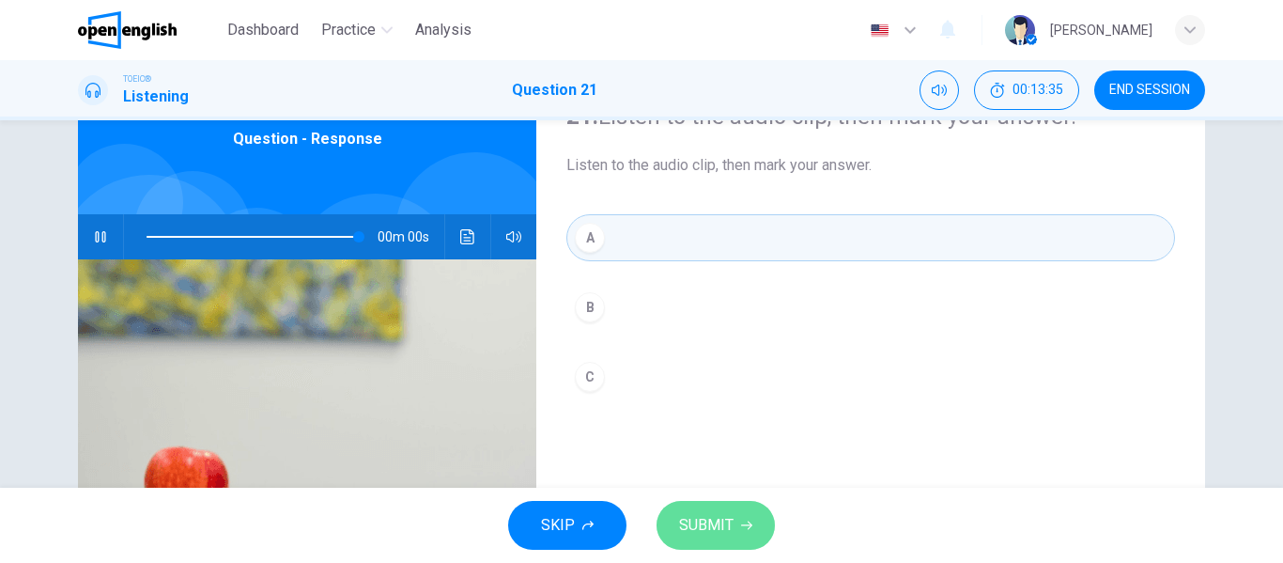
click at [720, 519] on span "SUBMIT" at bounding box center [706, 525] width 54 height 26
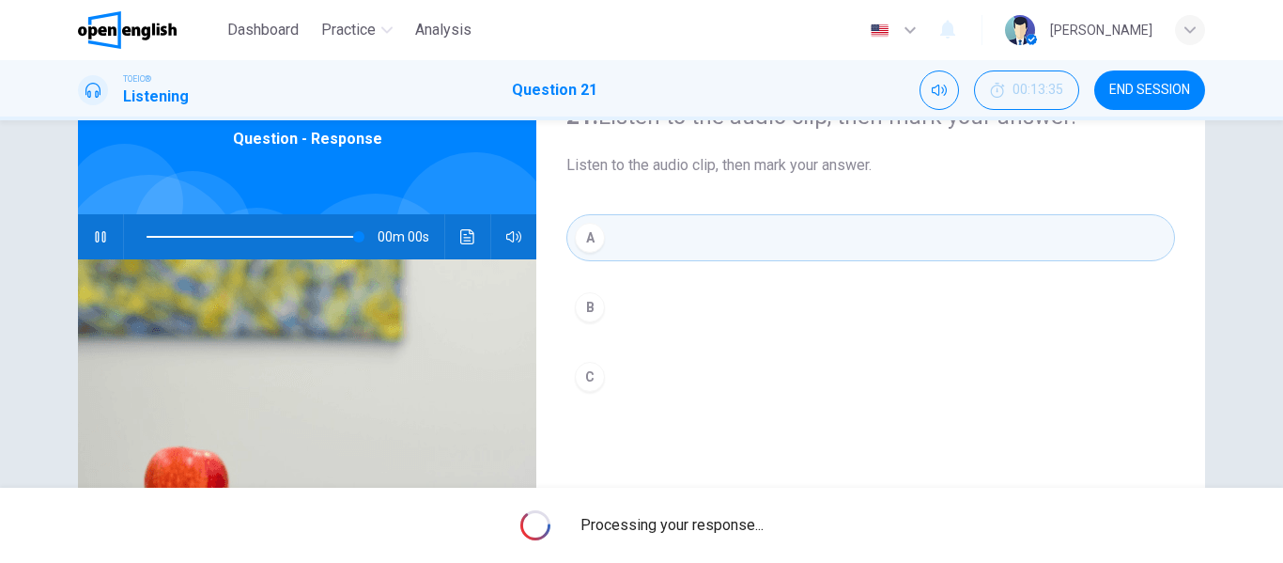
type input "*"
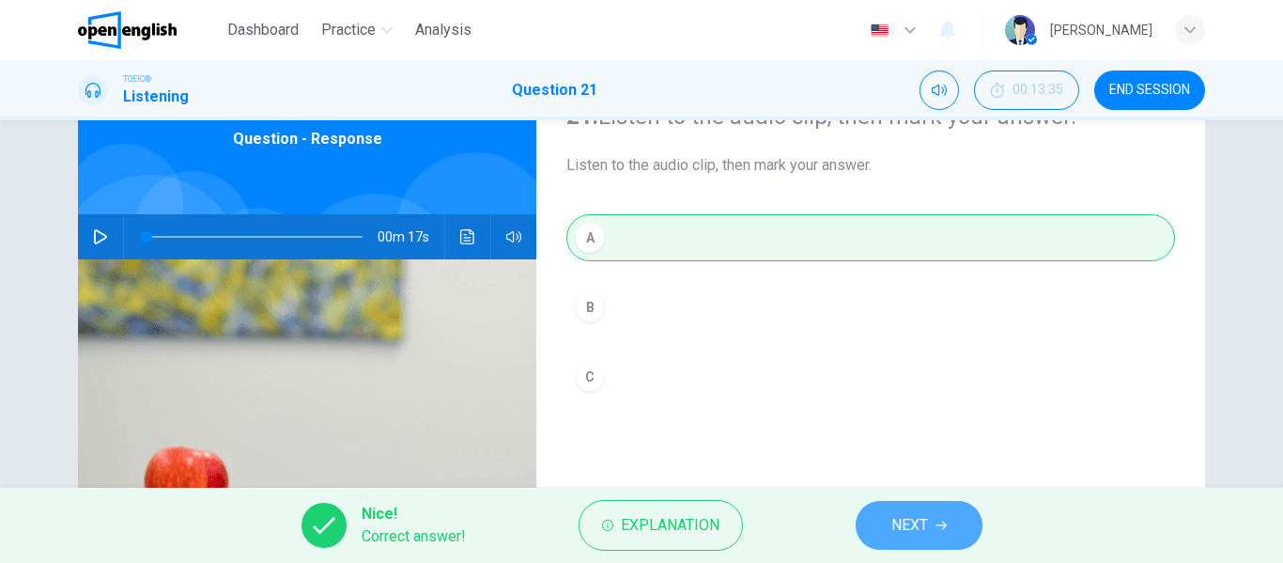
click at [944, 527] on icon "button" at bounding box center [940, 524] width 11 height 11
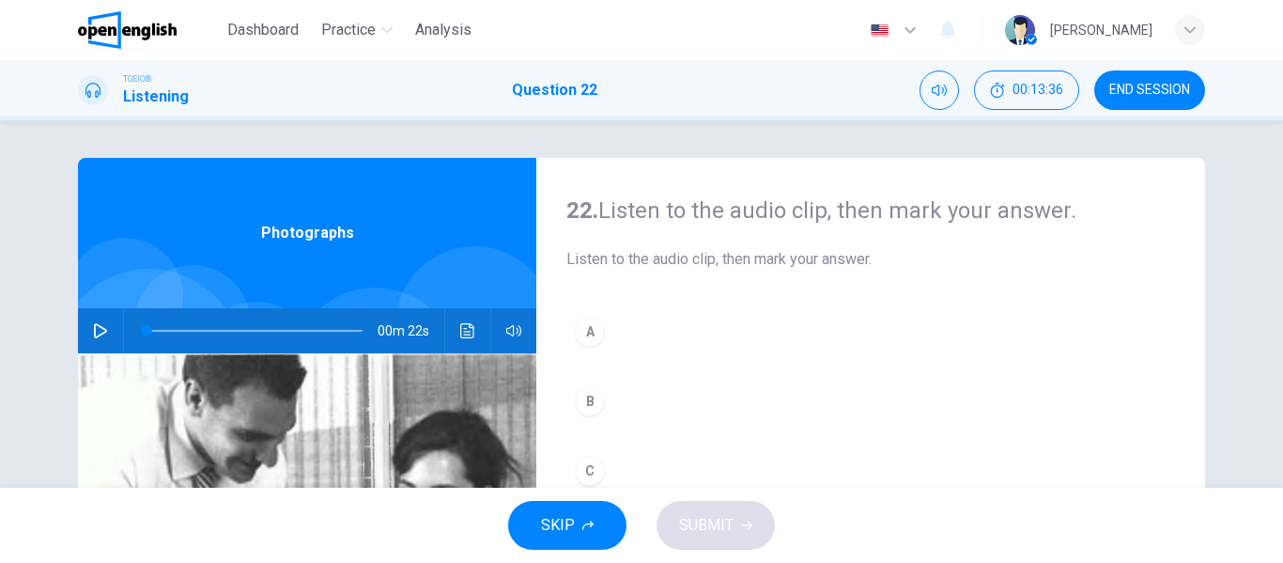
click at [102, 327] on icon "button" at bounding box center [100, 330] width 15 height 15
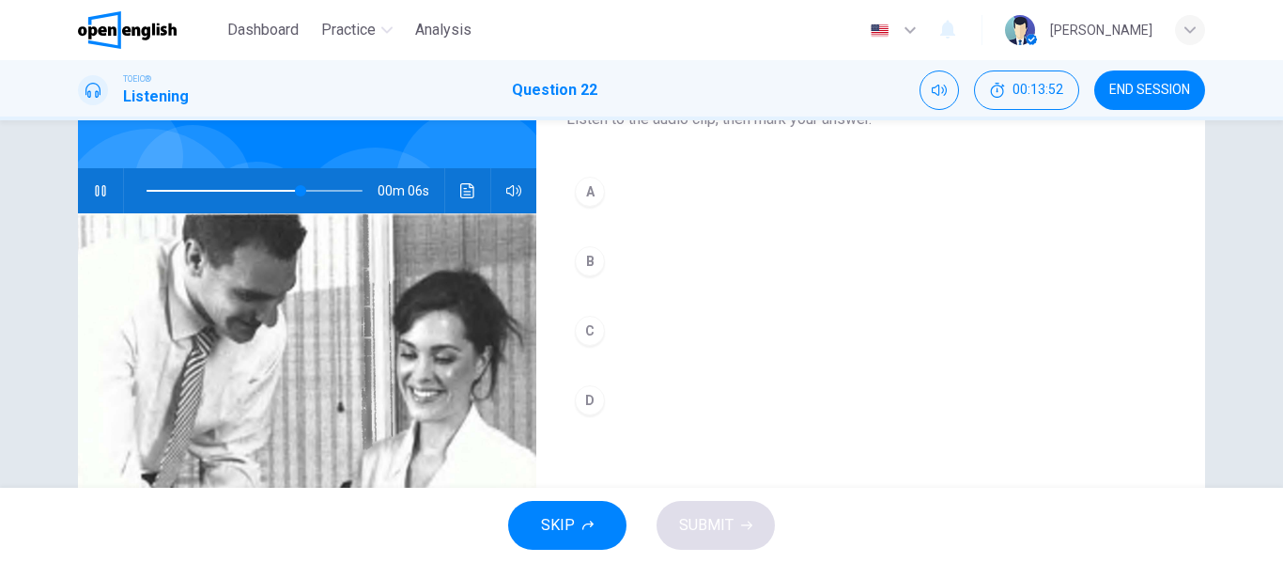
scroll to position [173, 0]
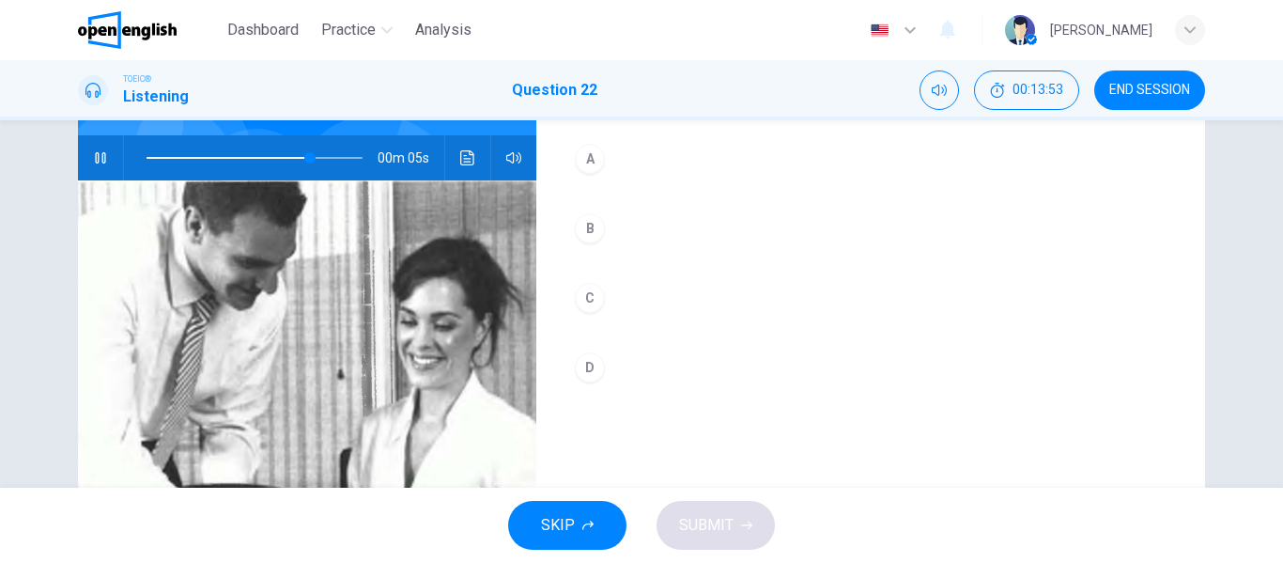
click at [637, 303] on button "C" at bounding box center [870, 297] width 609 height 47
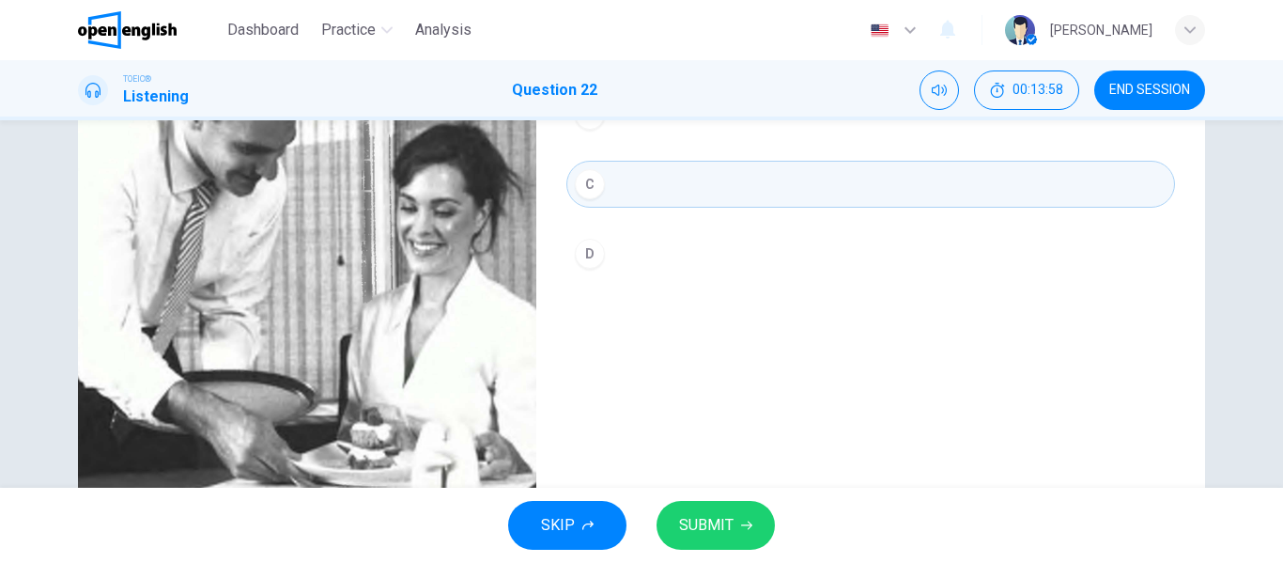
scroll to position [361, 0]
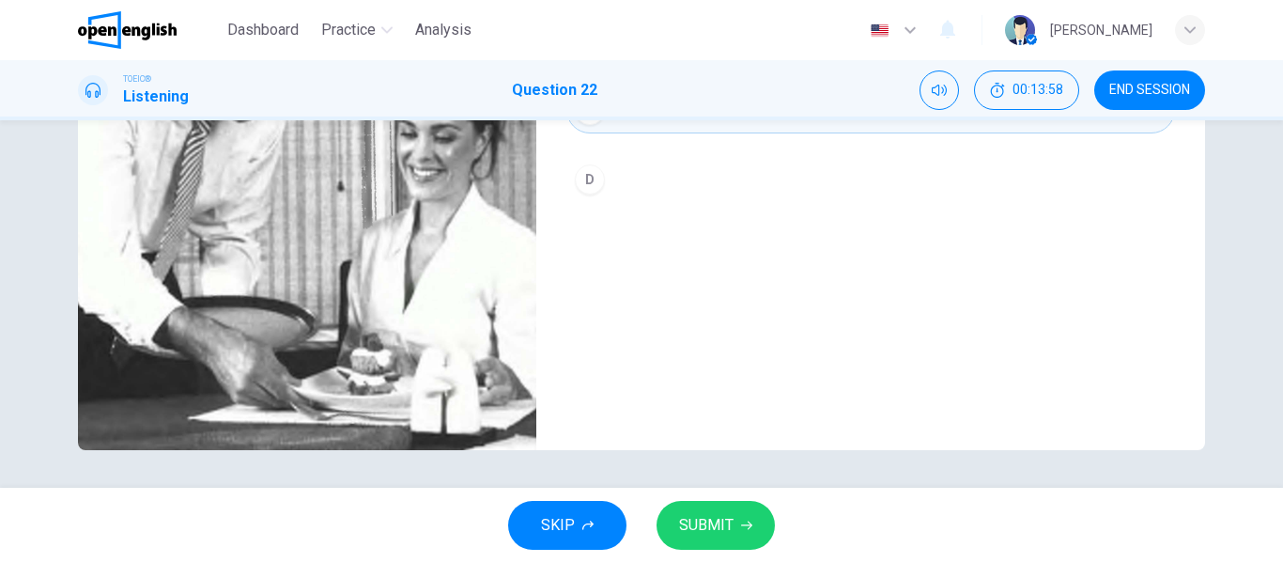
type input "*"
click at [700, 527] on span "SUBMIT" at bounding box center [706, 525] width 54 height 26
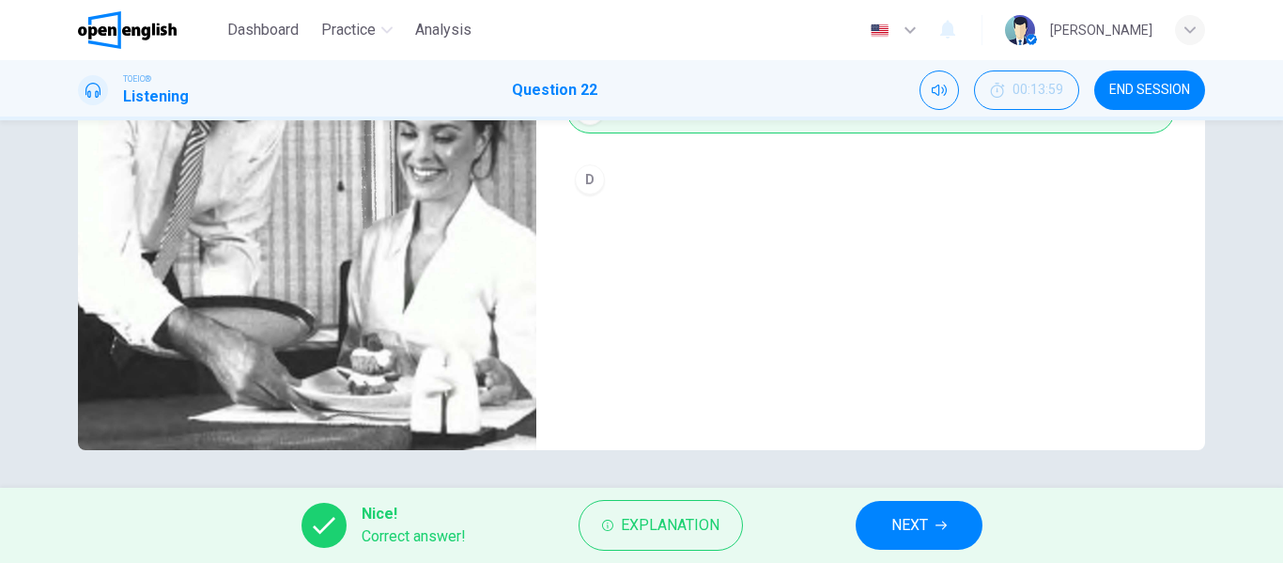
click at [903, 524] on span "NEXT" at bounding box center [909, 525] width 37 height 26
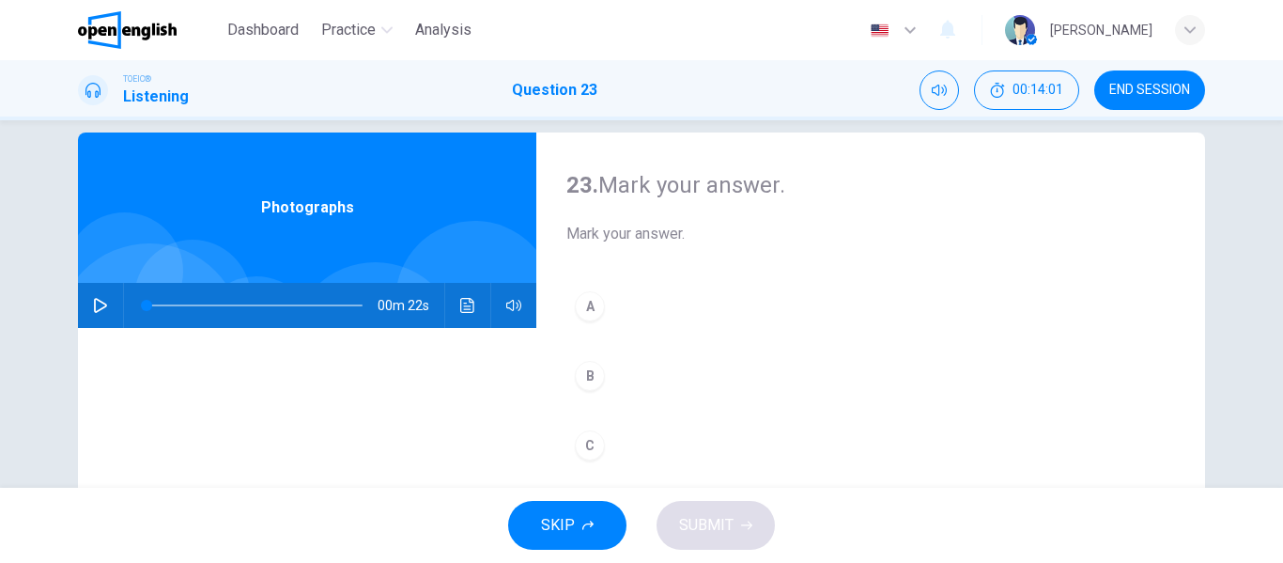
scroll to position [0, 0]
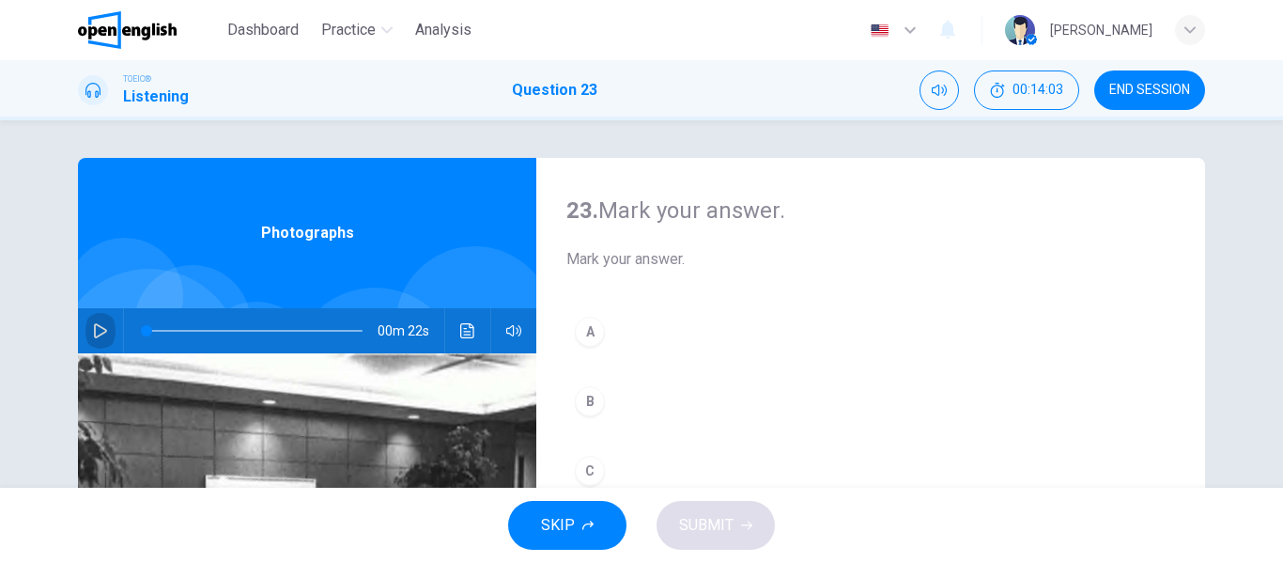
click at [100, 328] on icon "button" at bounding box center [100, 330] width 15 height 15
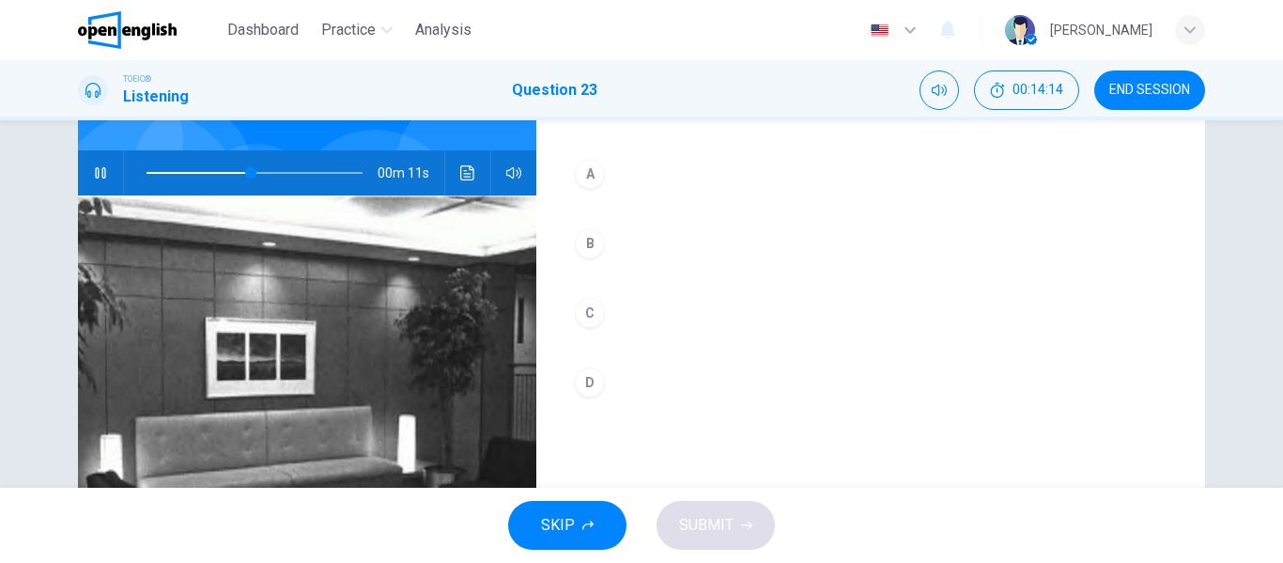
scroll to position [188, 0]
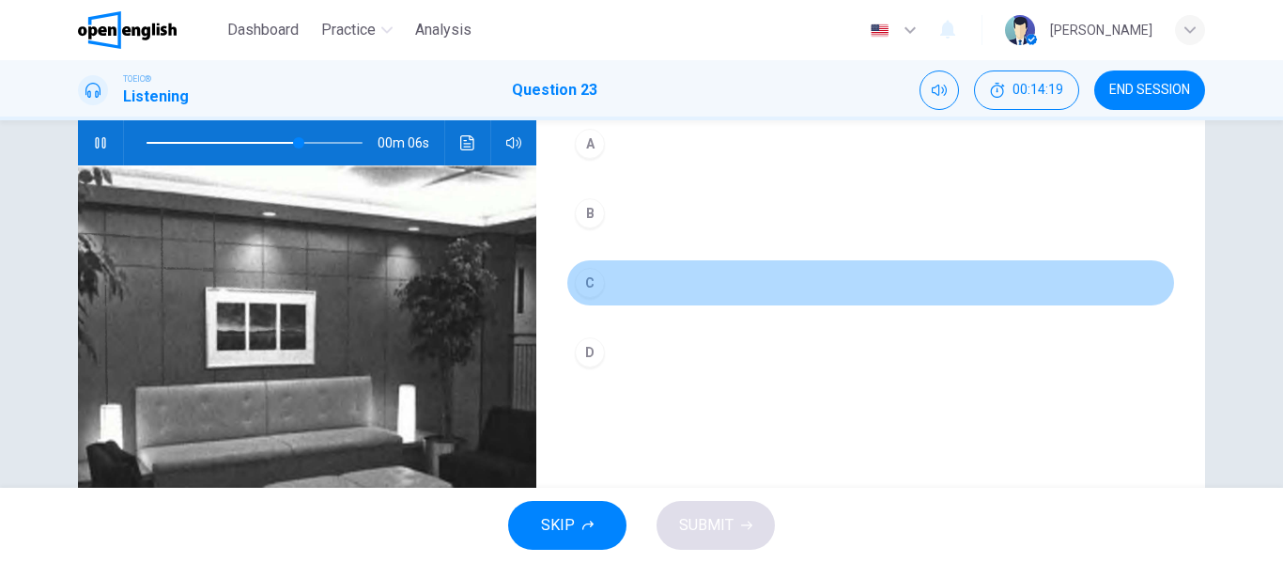
click at [632, 284] on button "C" at bounding box center [870, 282] width 609 height 47
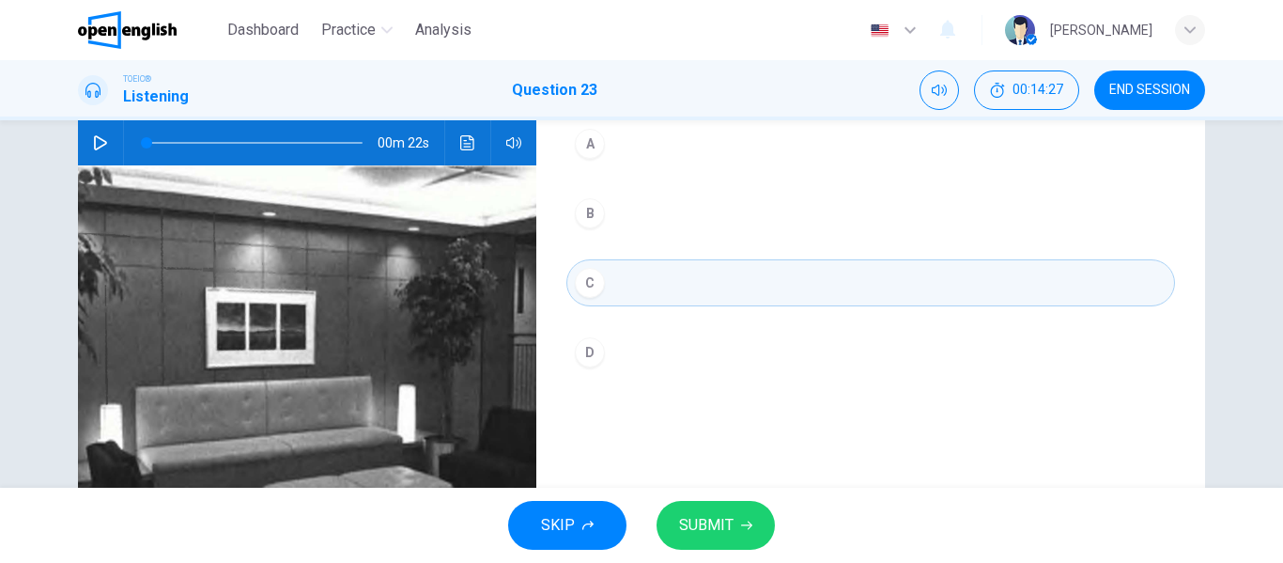
click at [87, 140] on button "button" at bounding box center [100, 142] width 30 height 45
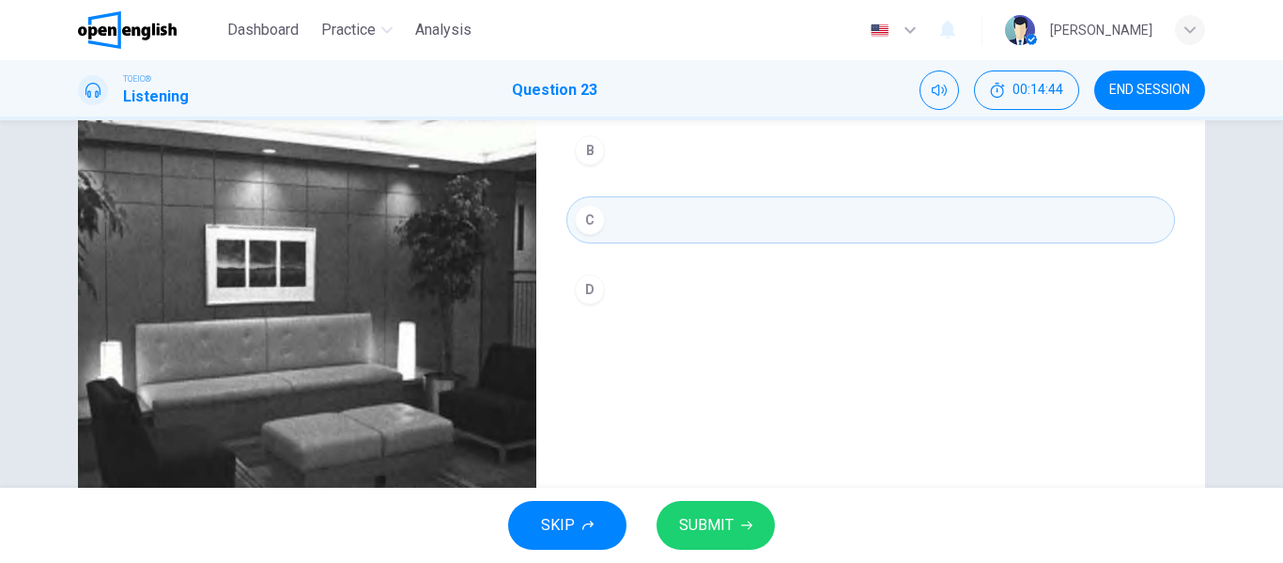
scroll to position [282, 0]
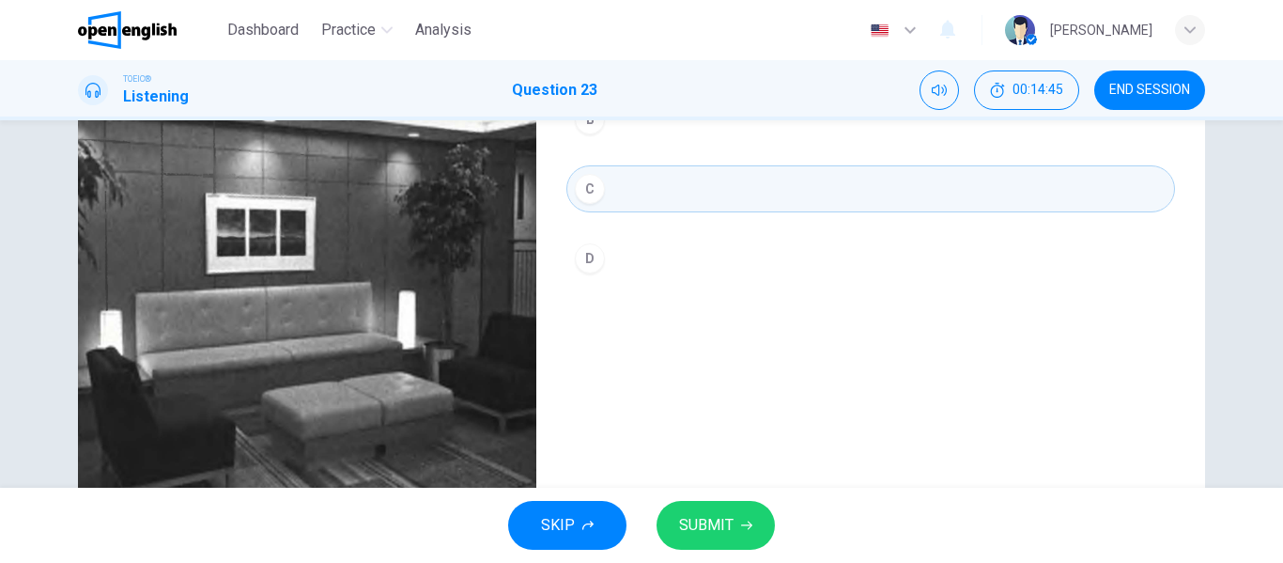
click at [698, 532] on span "SUBMIT" at bounding box center [706, 525] width 54 height 26
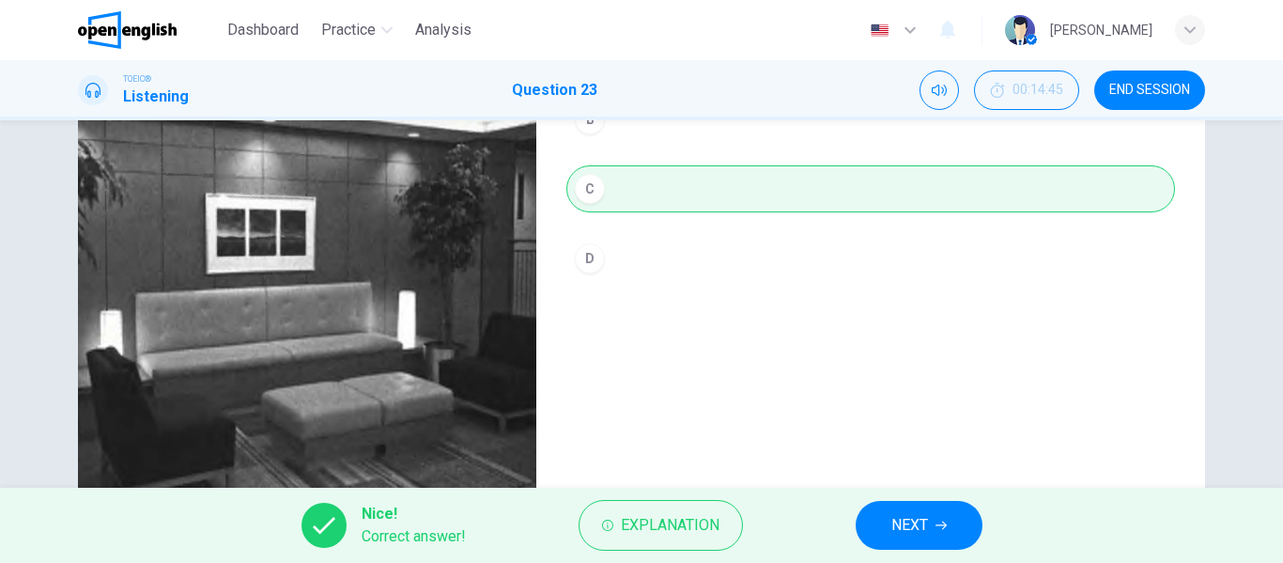
scroll to position [361, 0]
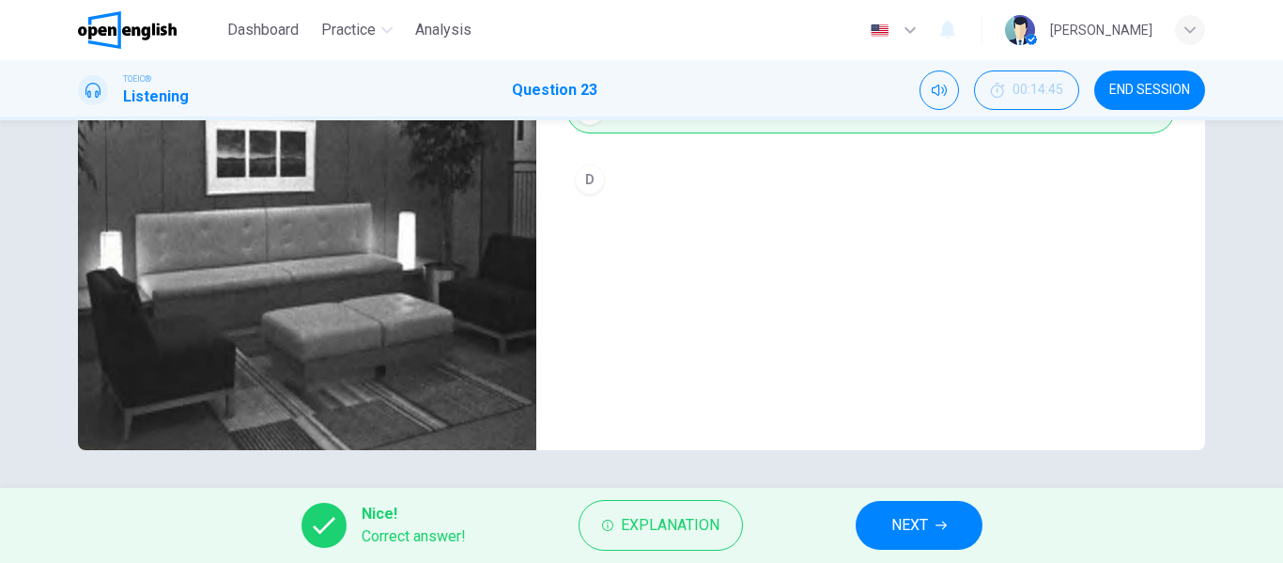
type input "**"
click at [906, 528] on span "NEXT" at bounding box center [909, 525] width 37 height 26
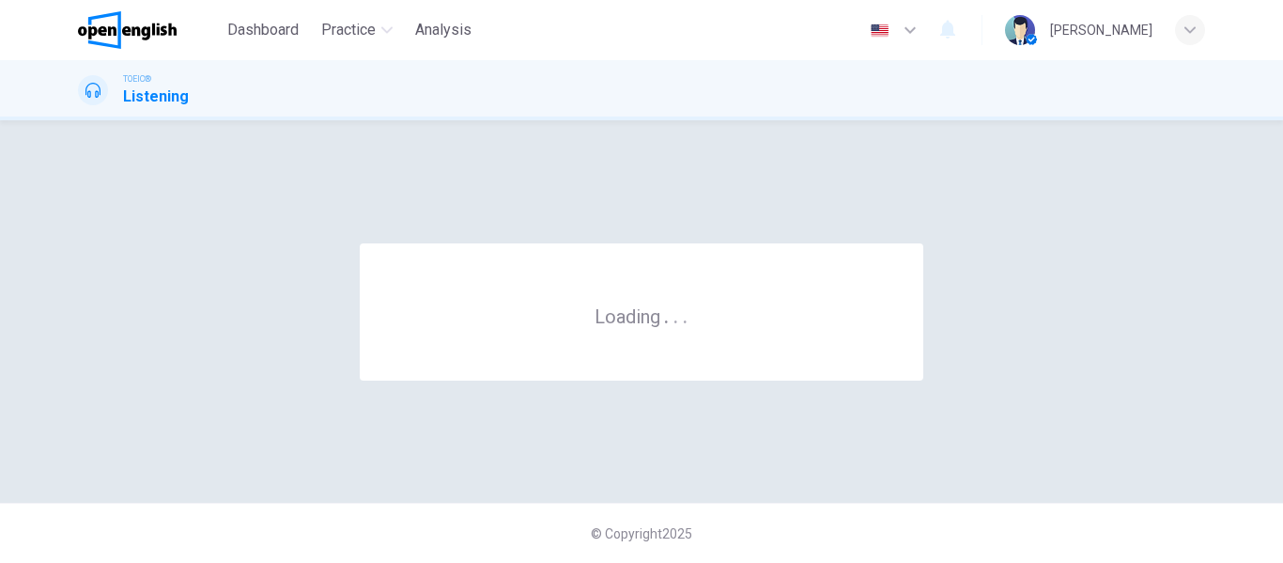
scroll to position [0, 0]
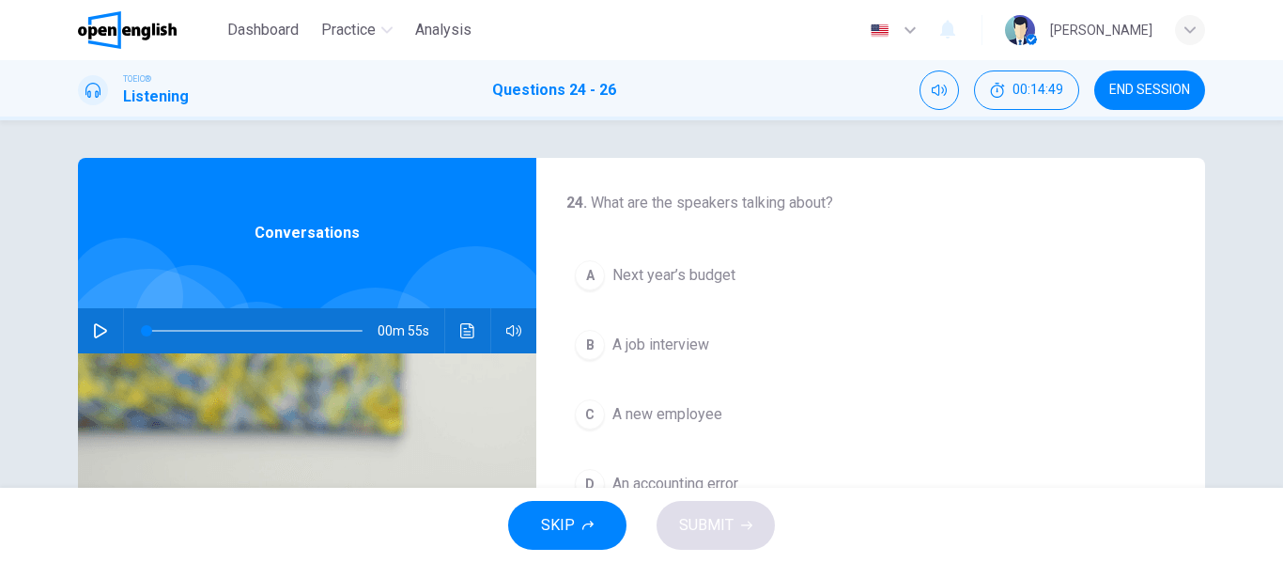
click at [100, 325] on icon "button" at bounding box center [100, 330] width 15 height 15
drag, startPoint x: 265, startPoint y: 329, endPoint x: 131, endPoint y: 336, distance: 133.6
click at [141, 336] on span at bounding box center [146, 330] width 11 height 11
click at [684, 272] on span "Next year’s budget" at bounding box center [673, 275] width 123 height 23
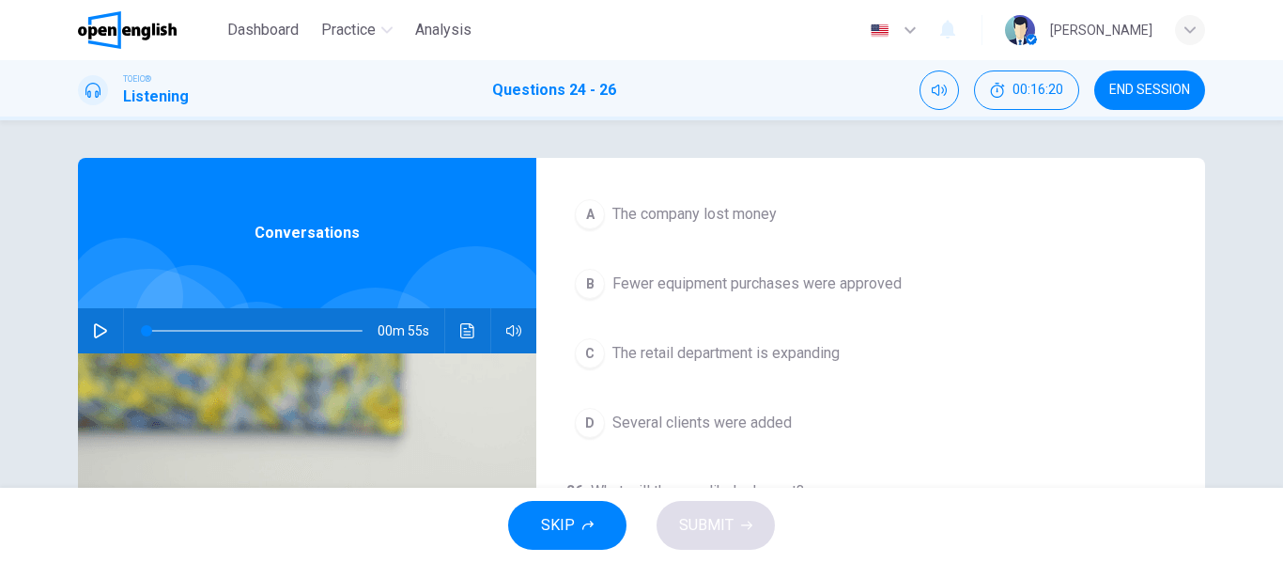
scroll to position [429, 0]
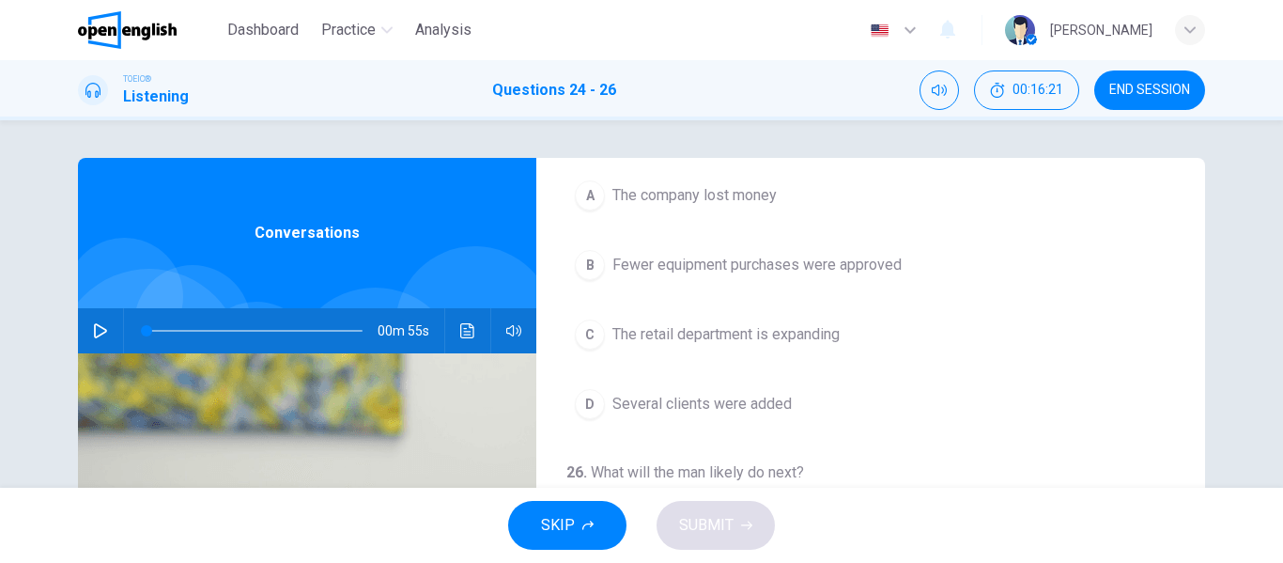
click at [93, 331] on icon "button" at bounding box center [100, 330] width 15 height 15
click at [690, 398] on span "Several clients were added" at bounding box center [701, 404] width 179 height 23
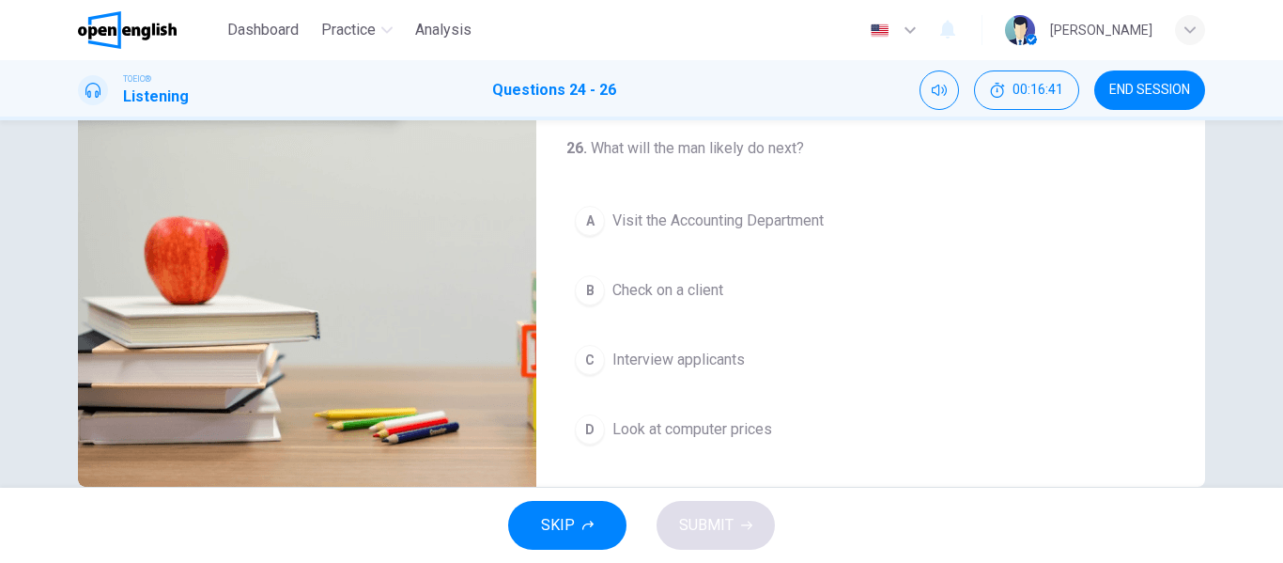
scroll to position [361, 0]
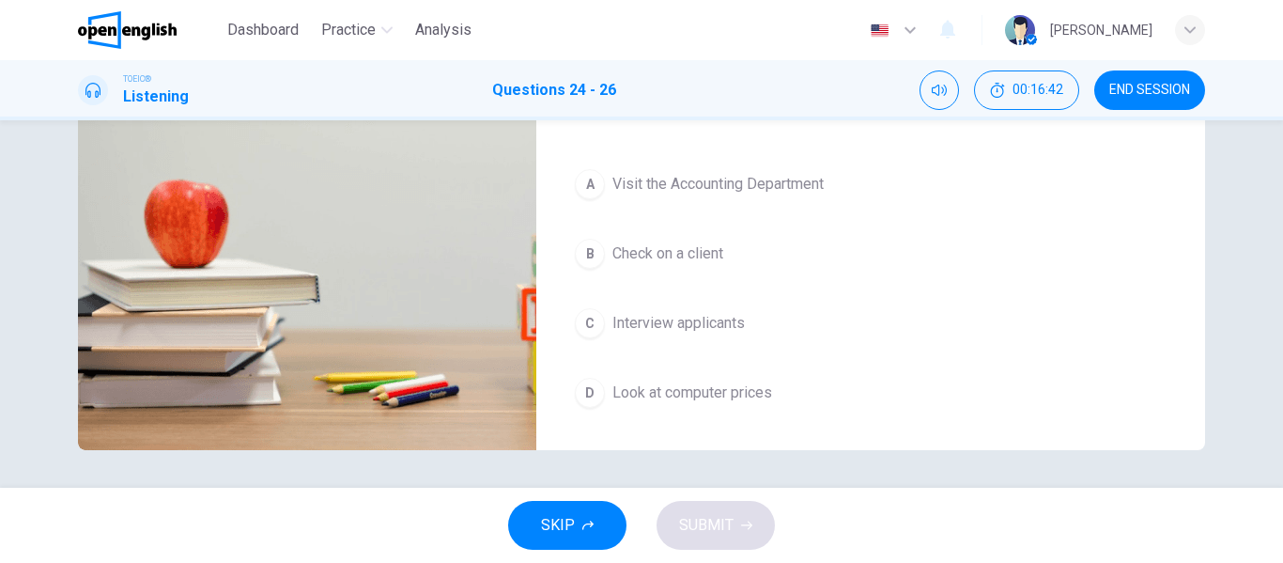
click at [739, 388] on span "Look at computer prices" at bounding box center [692, 392] width 160 height 23
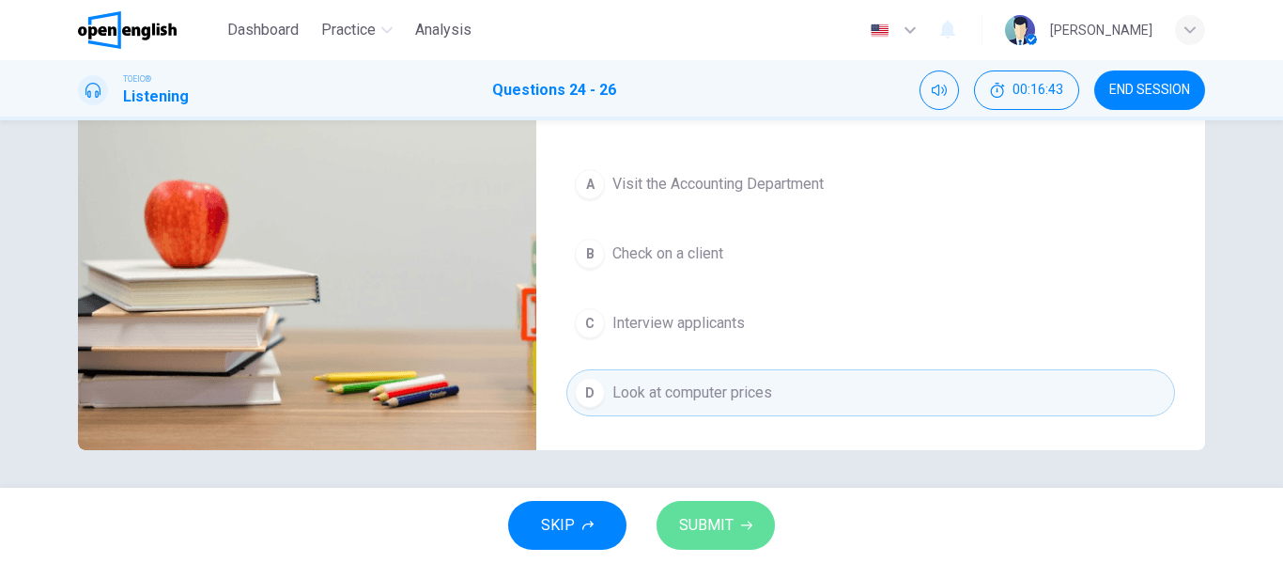
click at [762, 528] on button "SUBMIT" at bounding box center [715, 525] width 118 height 49
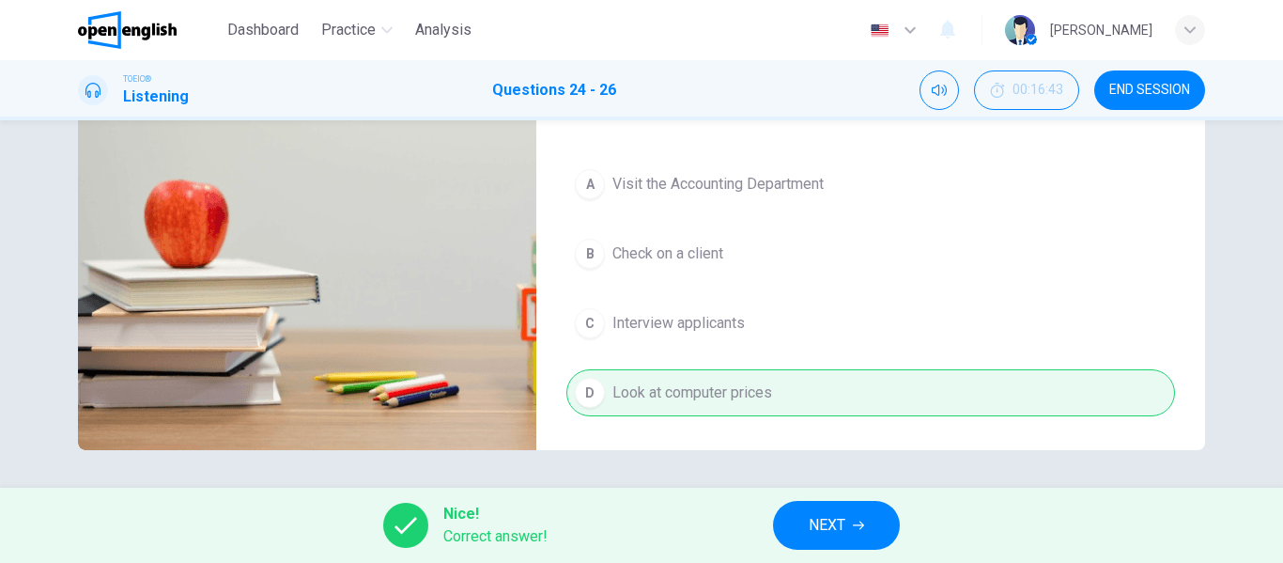
type input "**"
click at [850, 536] on button "NEXT" at bounding box center [836, 525] width 127 height 49
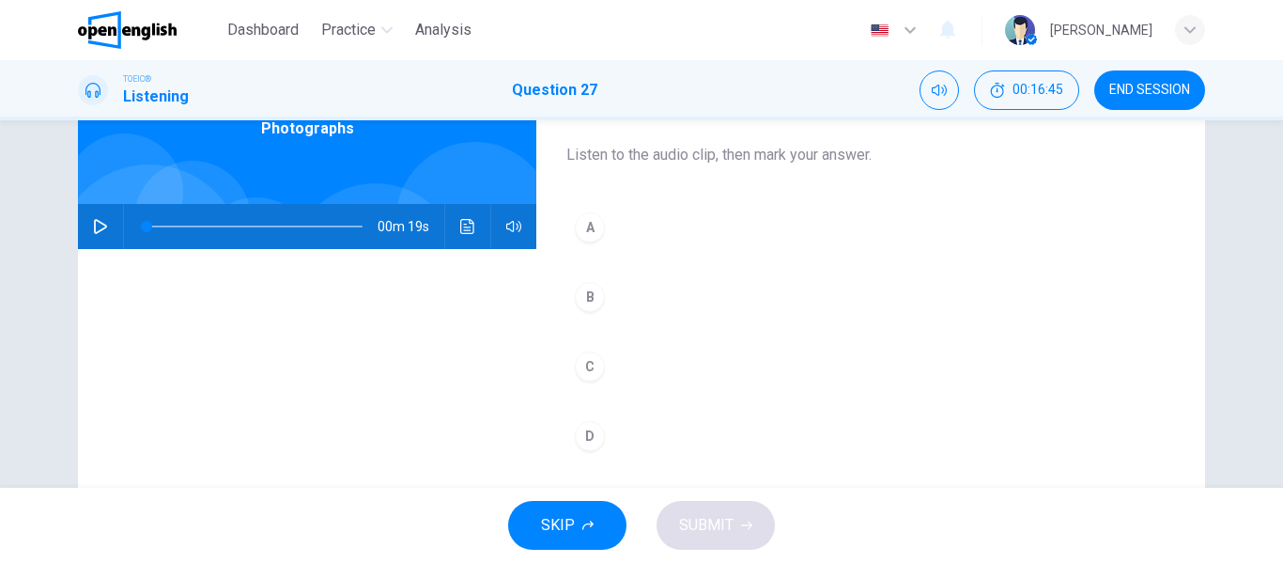
scroll to position [79, 0]
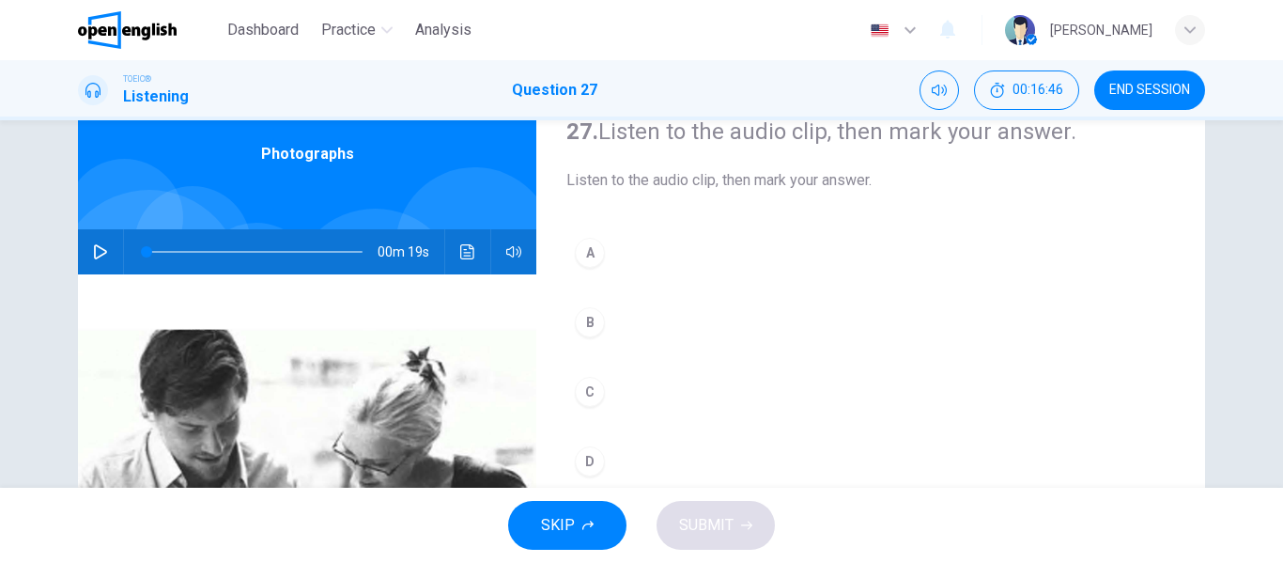
click at [93, 251] on icon "button" at bounding box center [100, 251] width 15 height 15
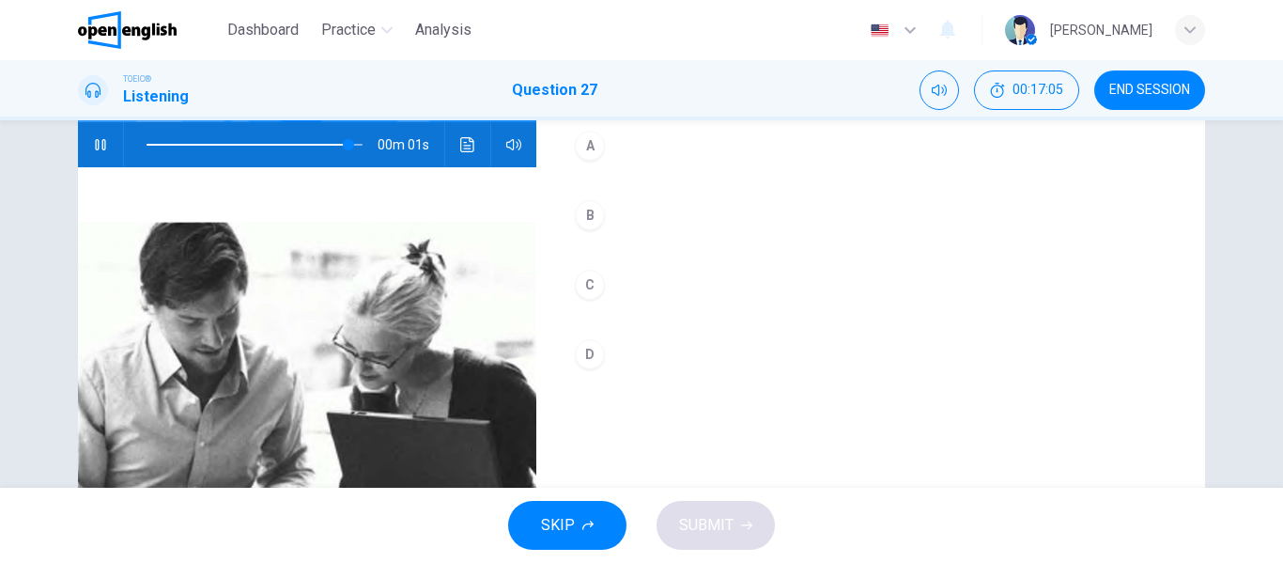
scroll to position [94, 0]
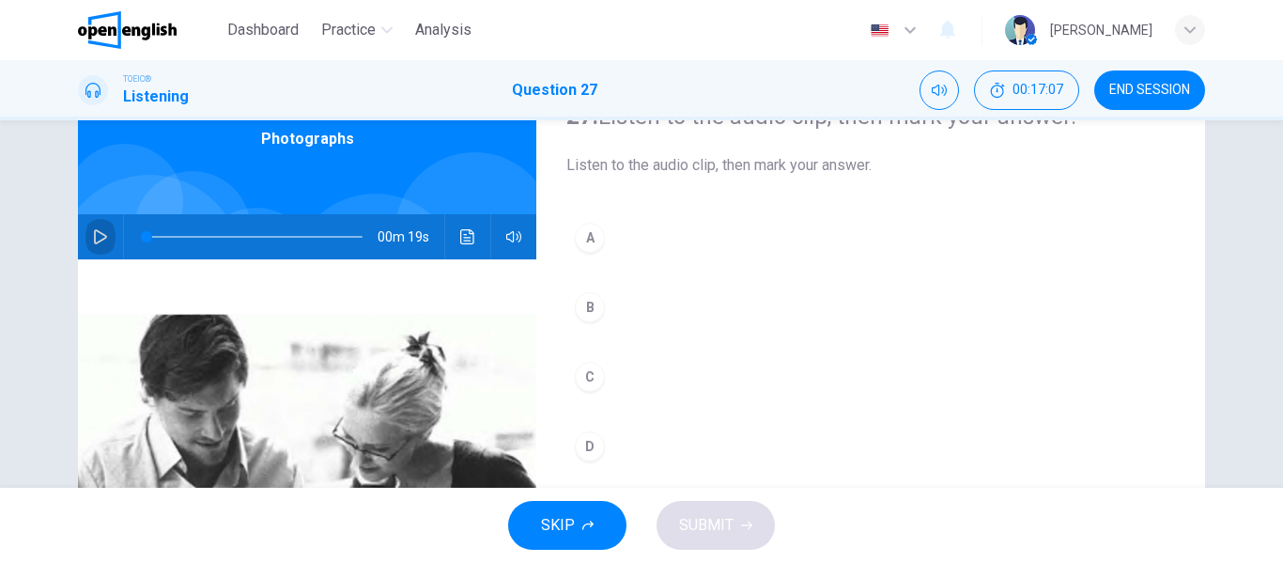
click at [94, 235] on icon "button" at bounding box center [100, 236] width 15 height 15
click at [657, 237] on button "A" at bounding box center [870, 237] width 609 height 47
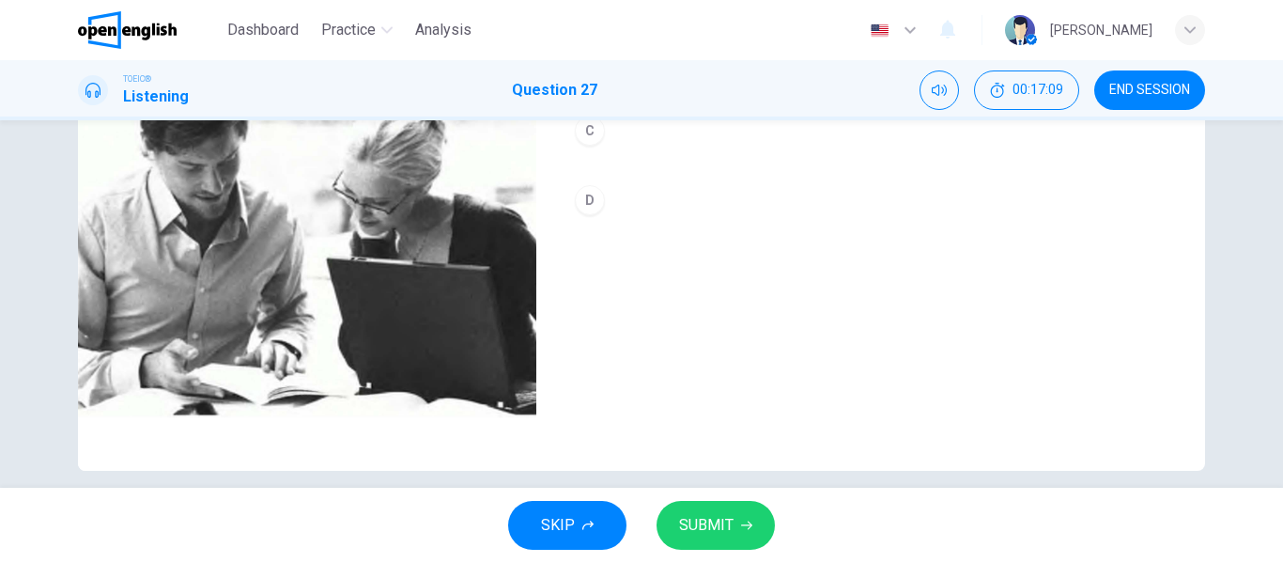
scroll to position [361, 0]
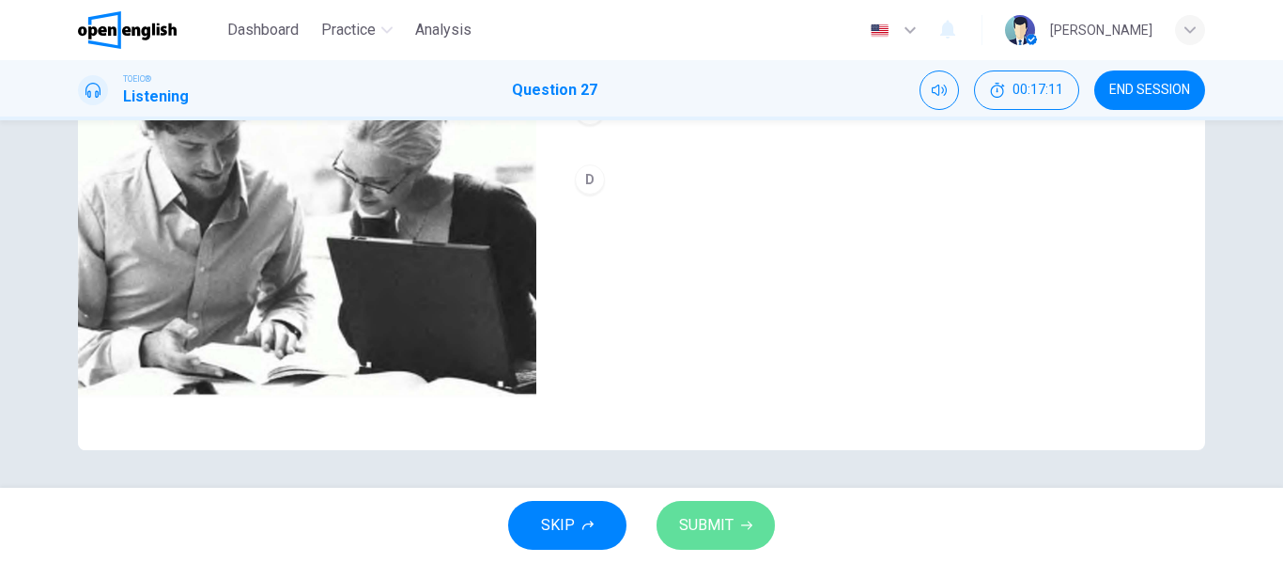
click at [731, 519] on span "SUBMIT" at bounding box center [706, 525] width 54 height 26
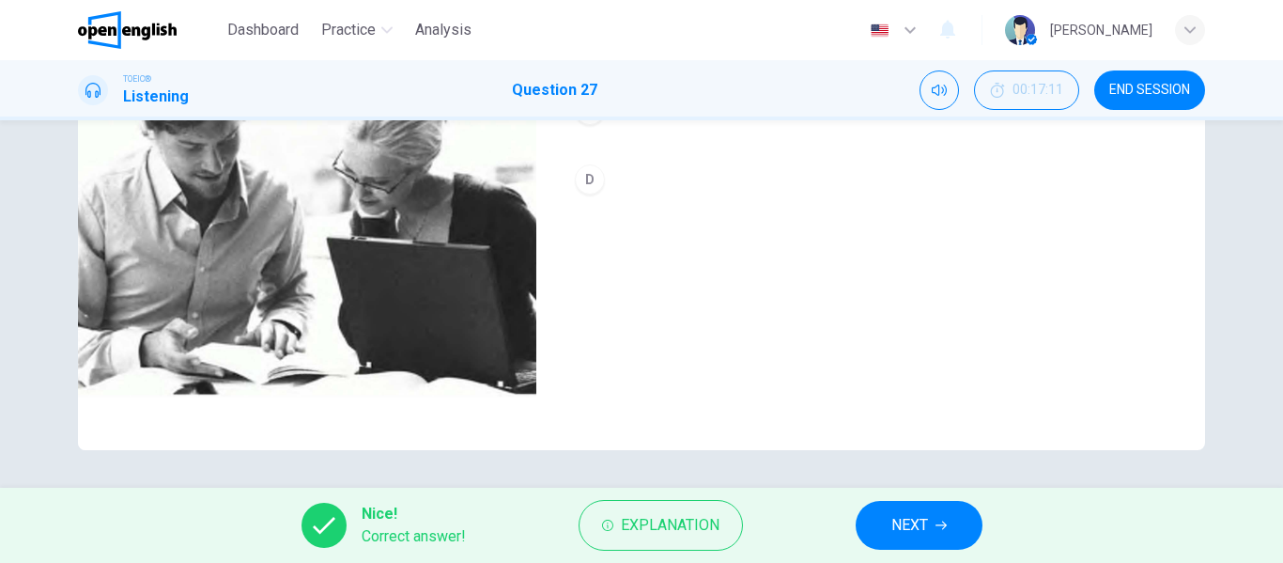
type input "**"
click at [907, 508] on button "NEXT" at bounding box center [919, 525] width 127 height 49
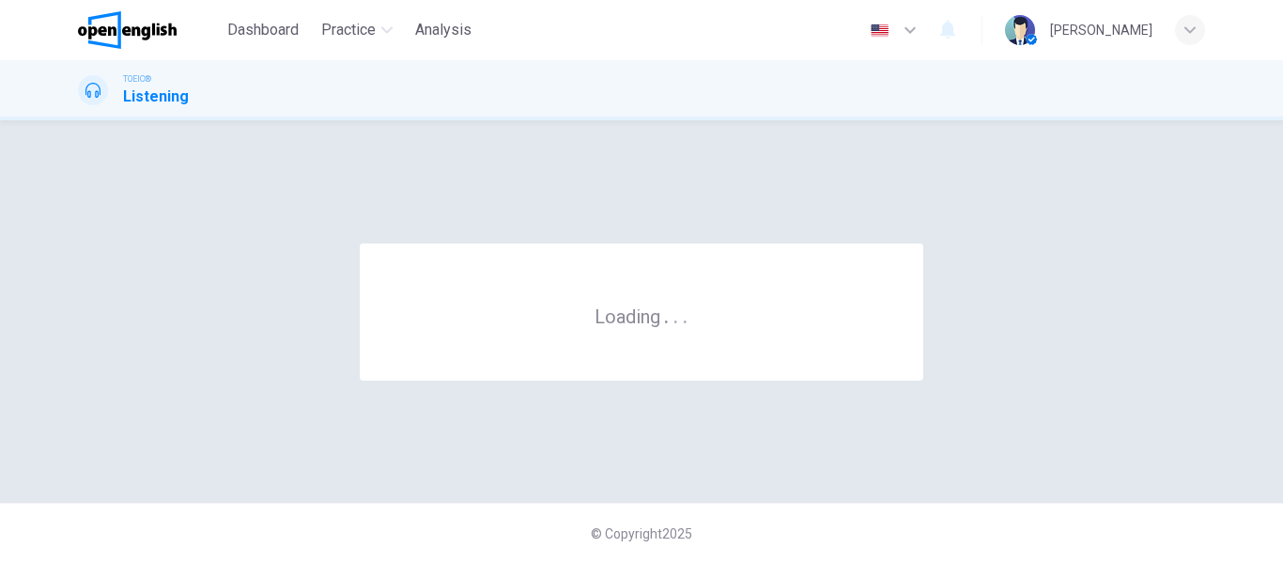
scroll to position [0, 0]
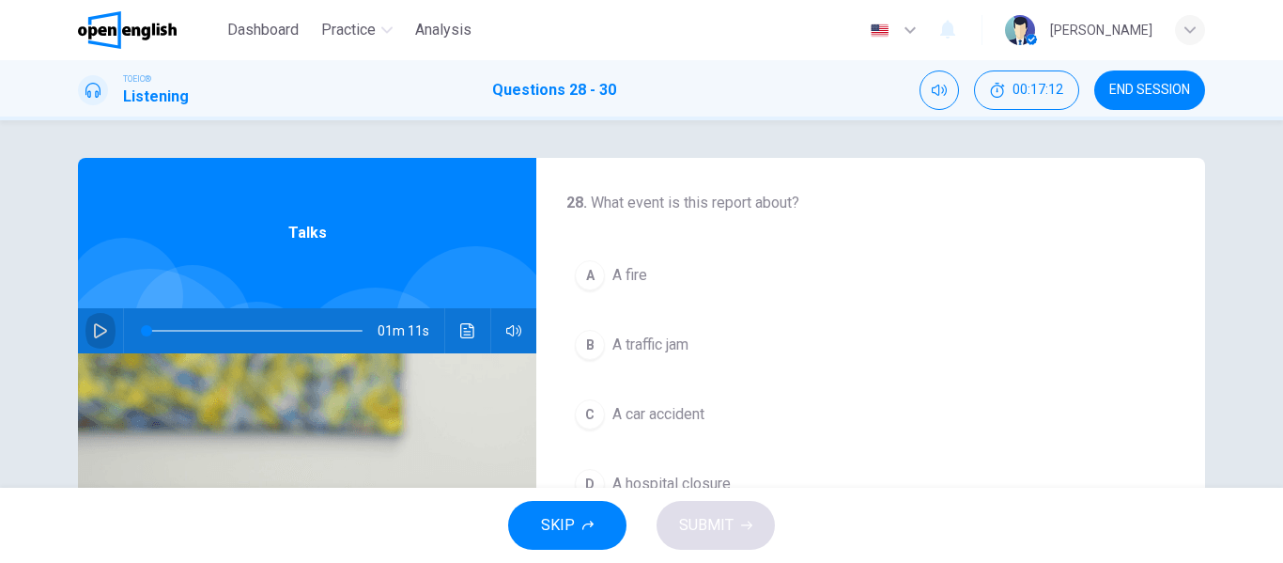
click at [99, 332] on icon "button" at bounding box center [100, 330] width 13 height 15
drag, startPoint x: 179, startPoint y: 332, endPoint x: 117, endPoint y: 332, distance: 62.0
click at [141, 332] on span at bounding box center [146, 330] width 11 height 11
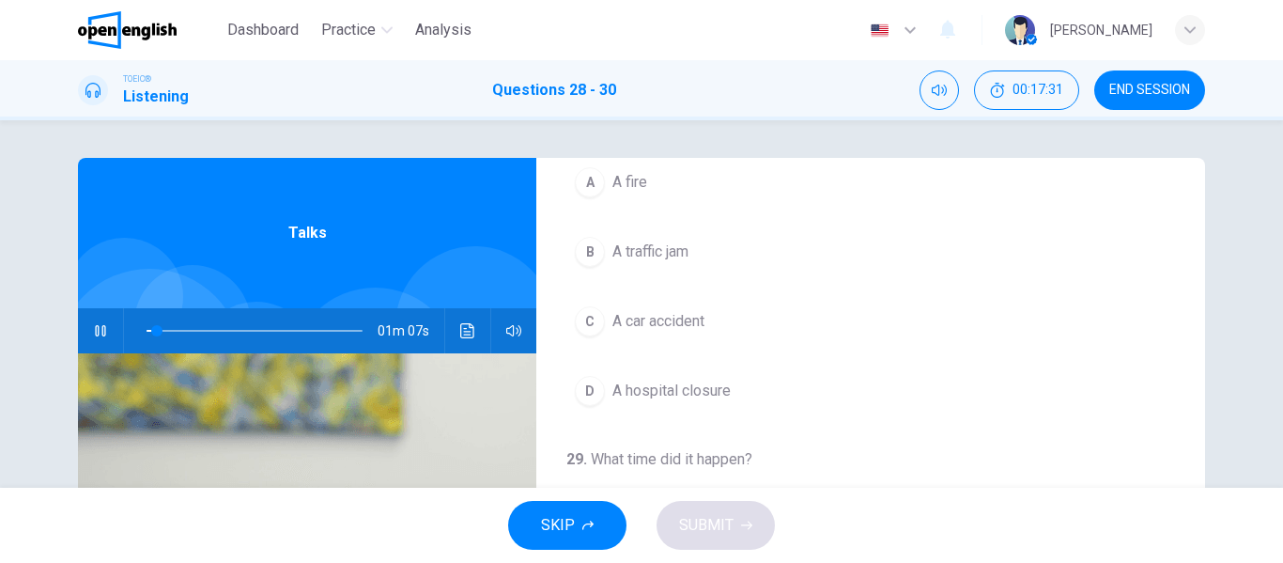
scroll to position [94, 0]
click at [678, 315] on span "A car accident" at bounding box center [658, 320] width 92 height 23
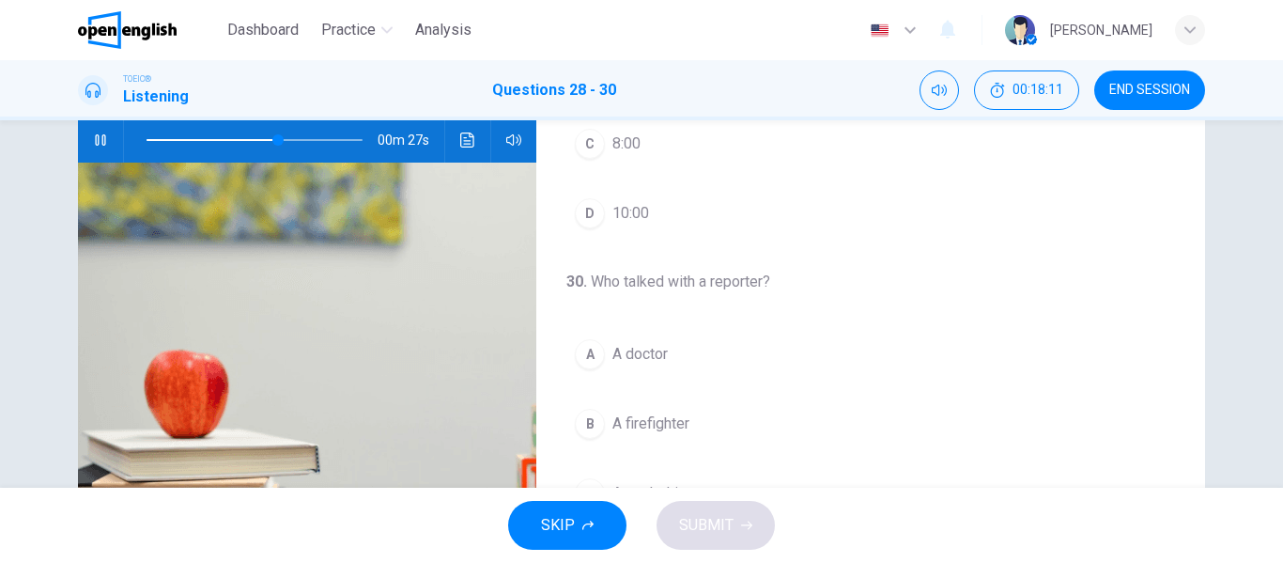
scroll to position [0, 0]
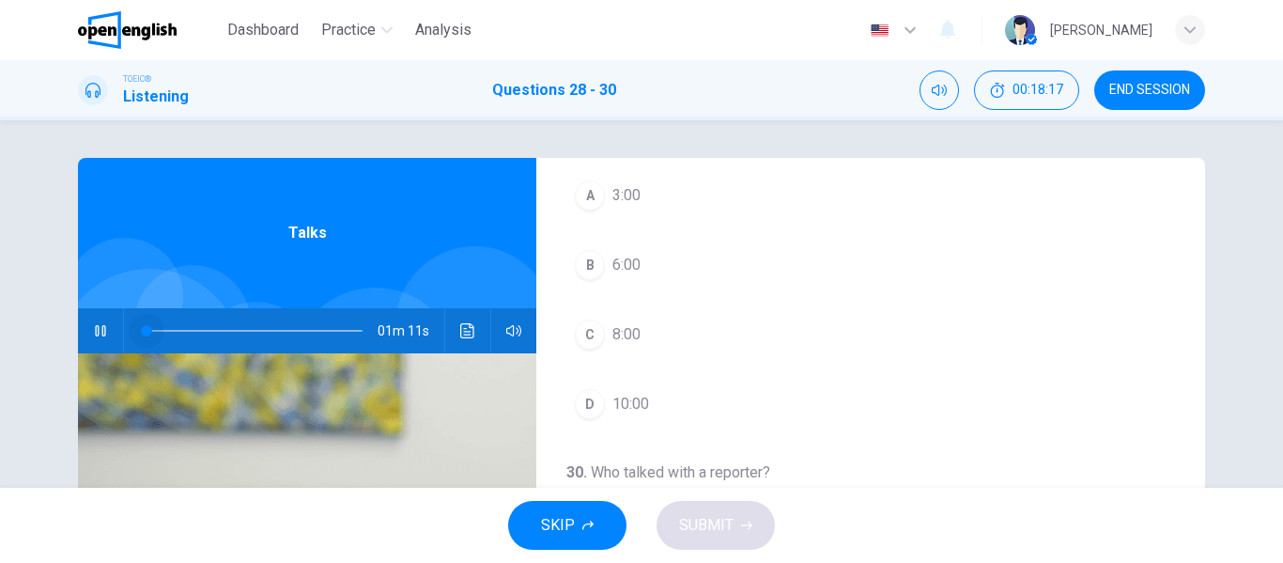
drag, startPoint x: 282, startPoint y: 331, endPoint x: 138, endPoint y: 343, distance: 144.2
click at [141, 336] on span at bounding box center [146, 330] width 11 height 11
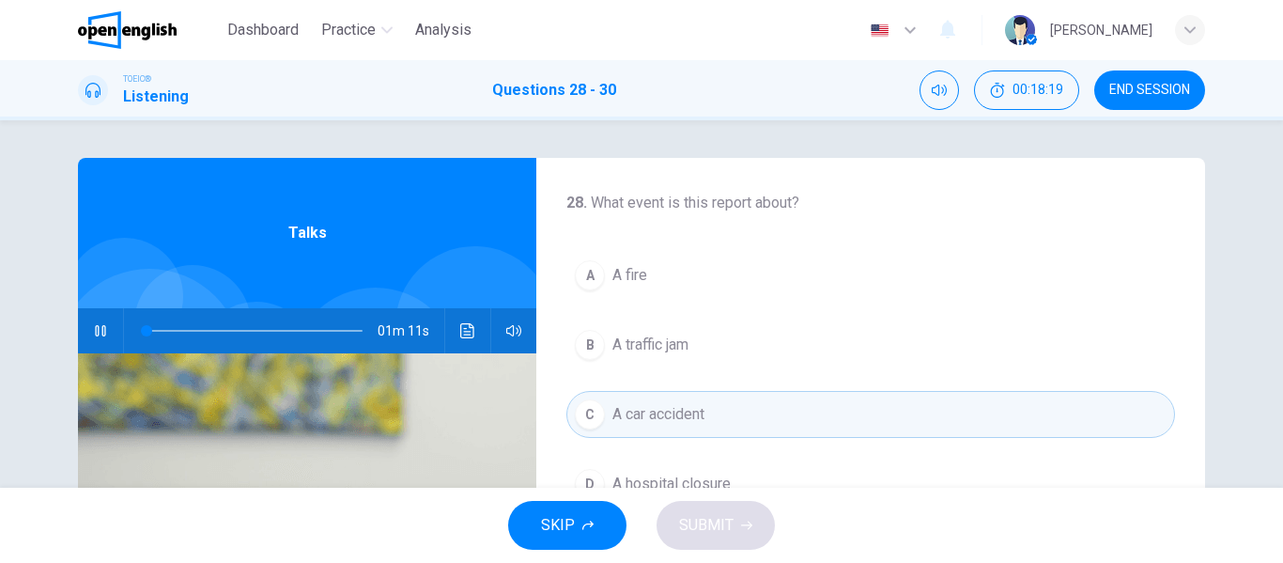
click at [95, 326] on icon "button" at bounding box center [100, 330] width 10 height 11
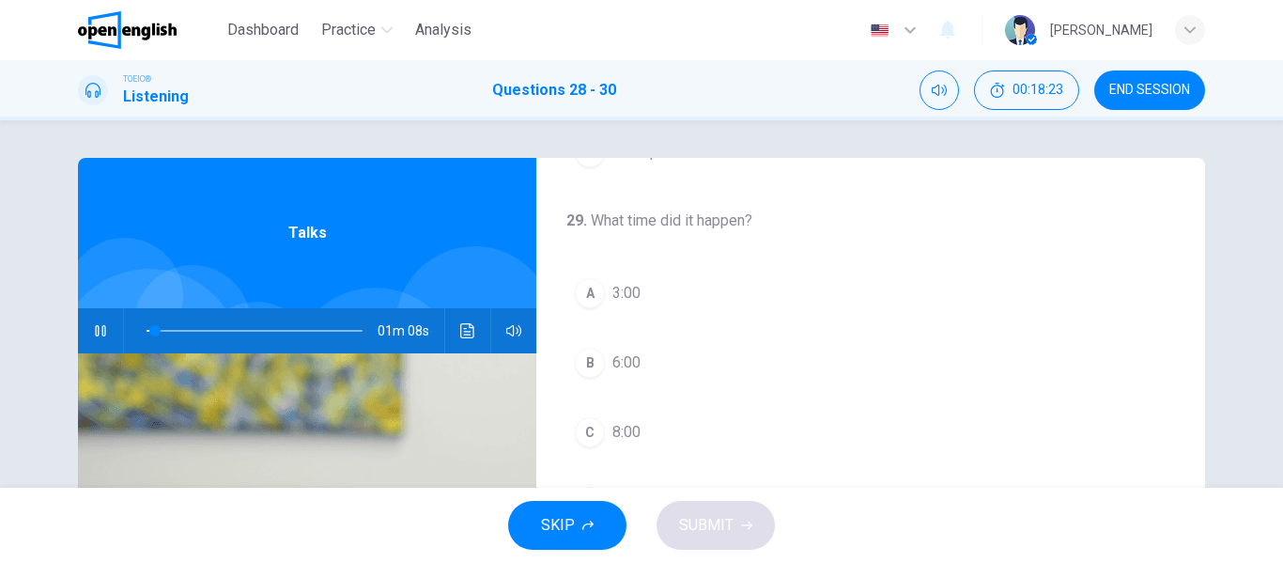
scroll to position [376, 0]
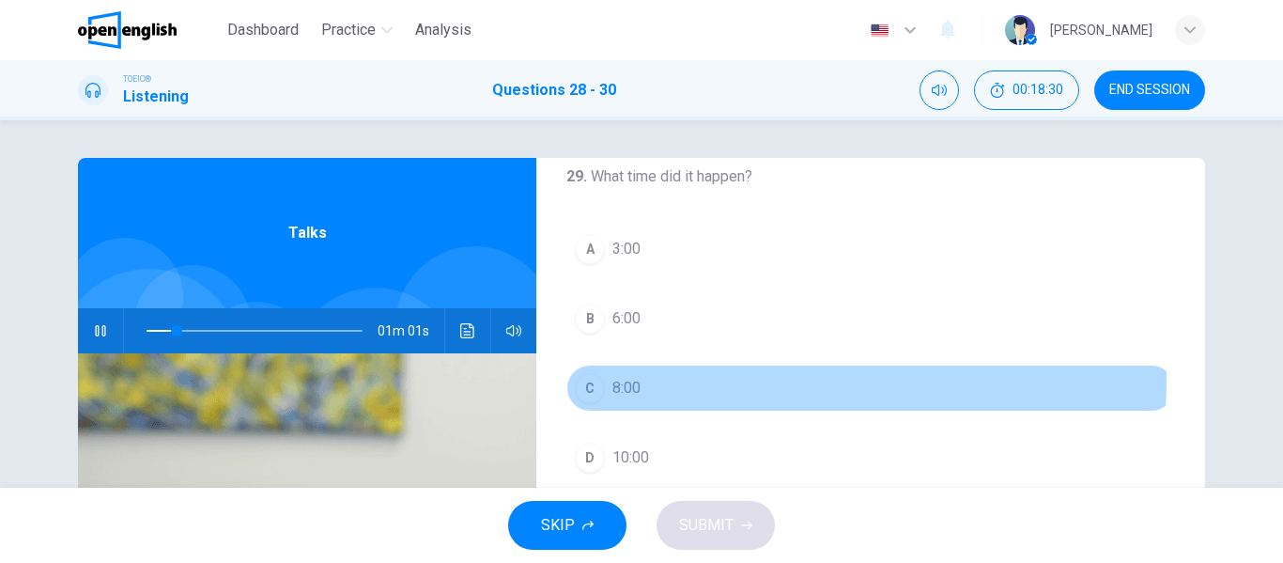
click at [623, 378] on span "8:00" at bounding box center [626, 388] width 28 height 23
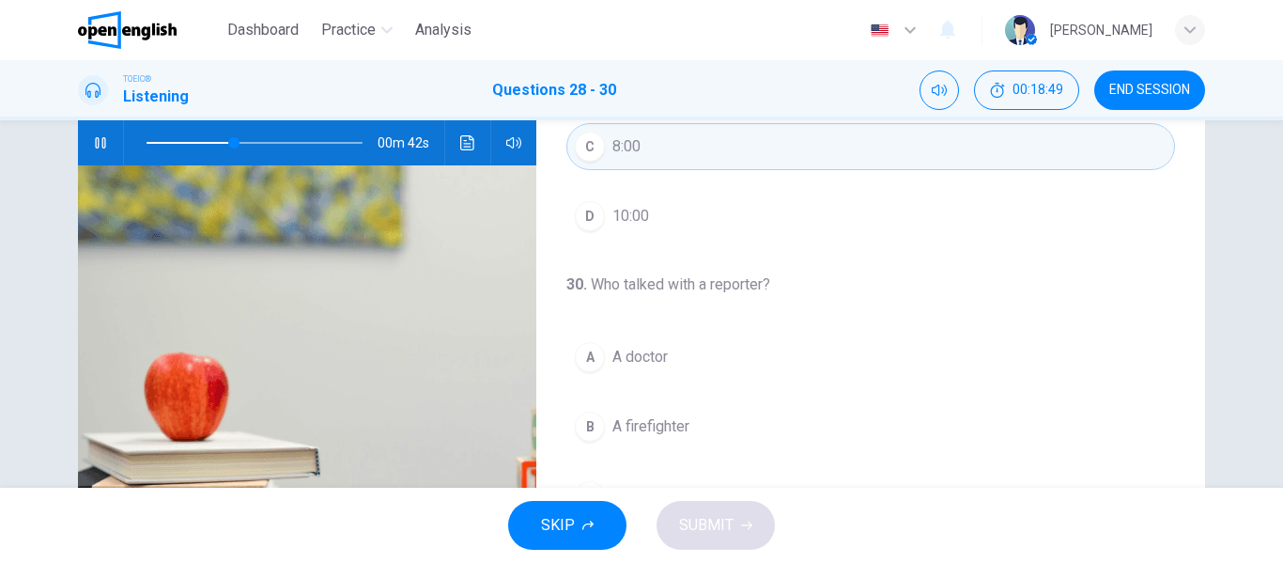
scroll to position [282, 0]
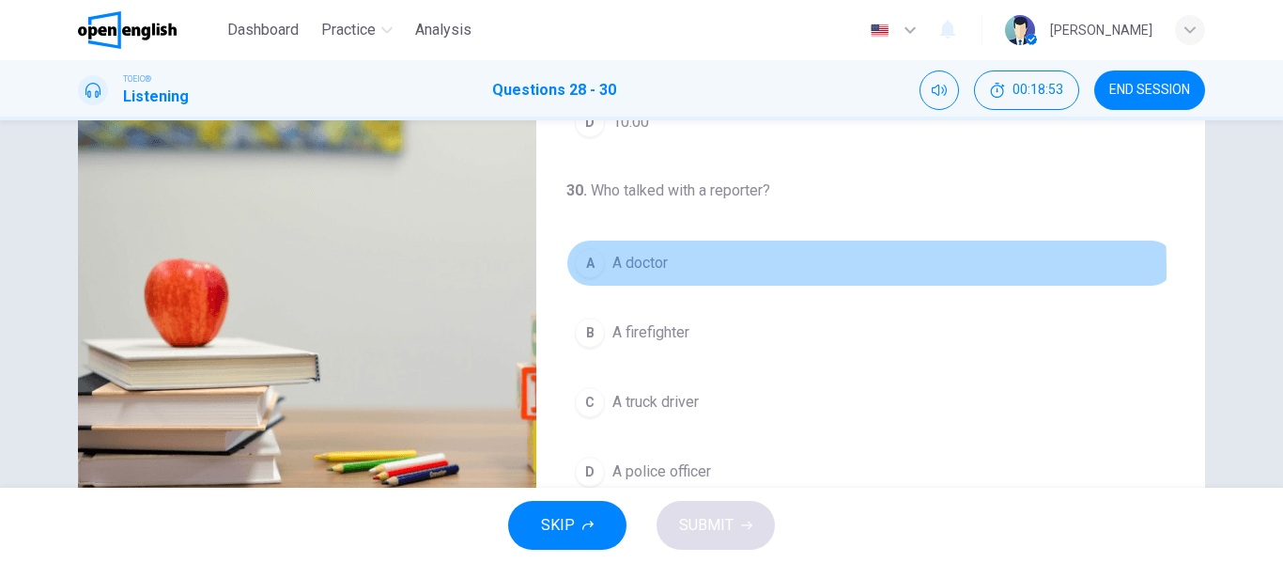
click at [629, 268] on span "A doctor" at bounding box center [639, 263] width 55 height 23
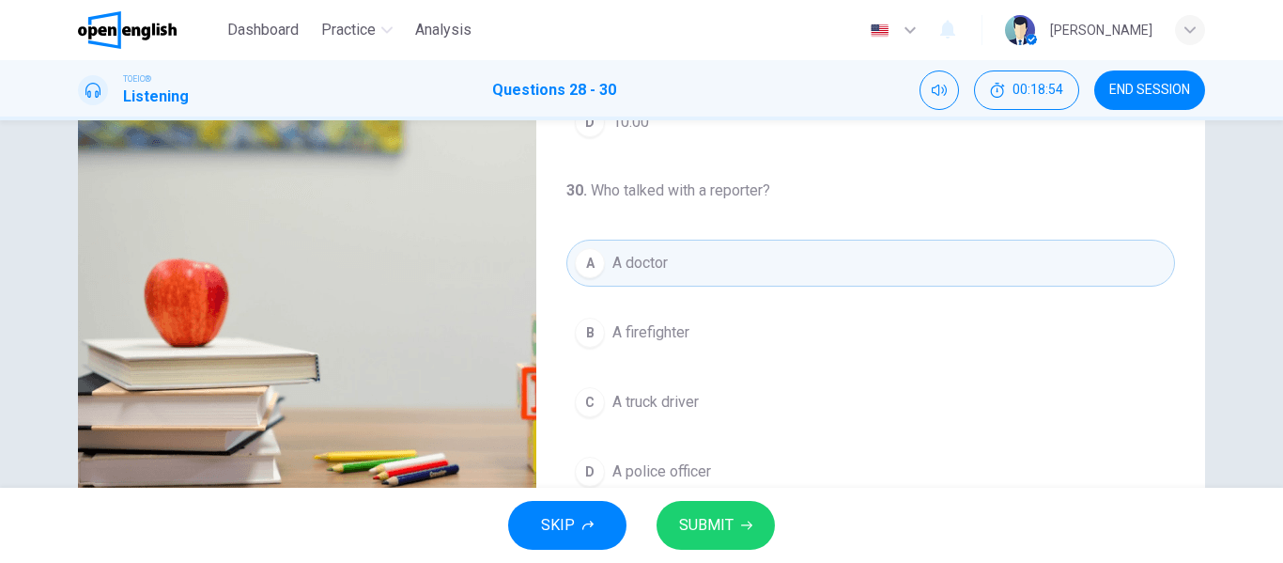
scroll to position [361, 0]
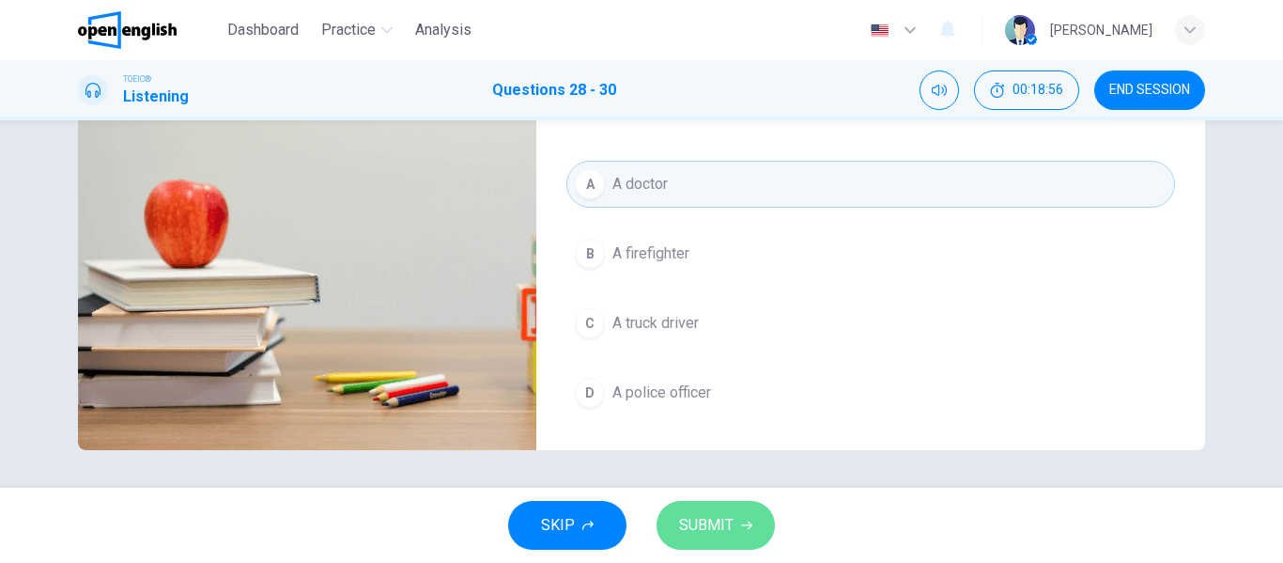
click at [697, 531] on span "SUBMIT" at bounding box center [706, 525] width 54 height 26
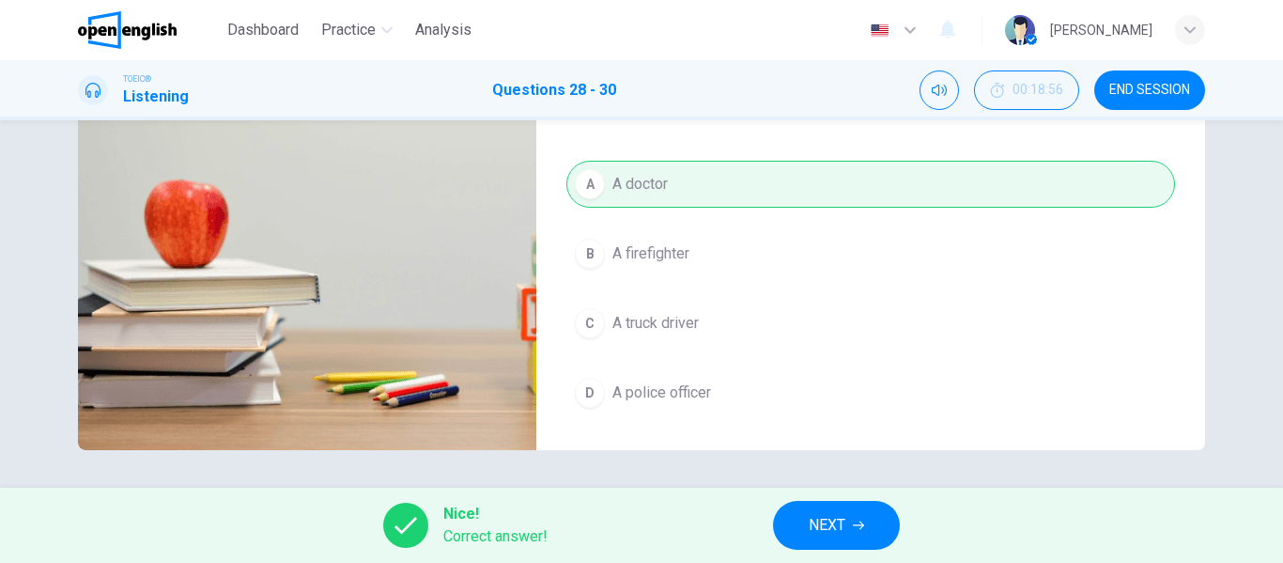
type input "**"
click at [825, 522] on span "NEXT" at bounding box center [827, 525] width 37 height 26
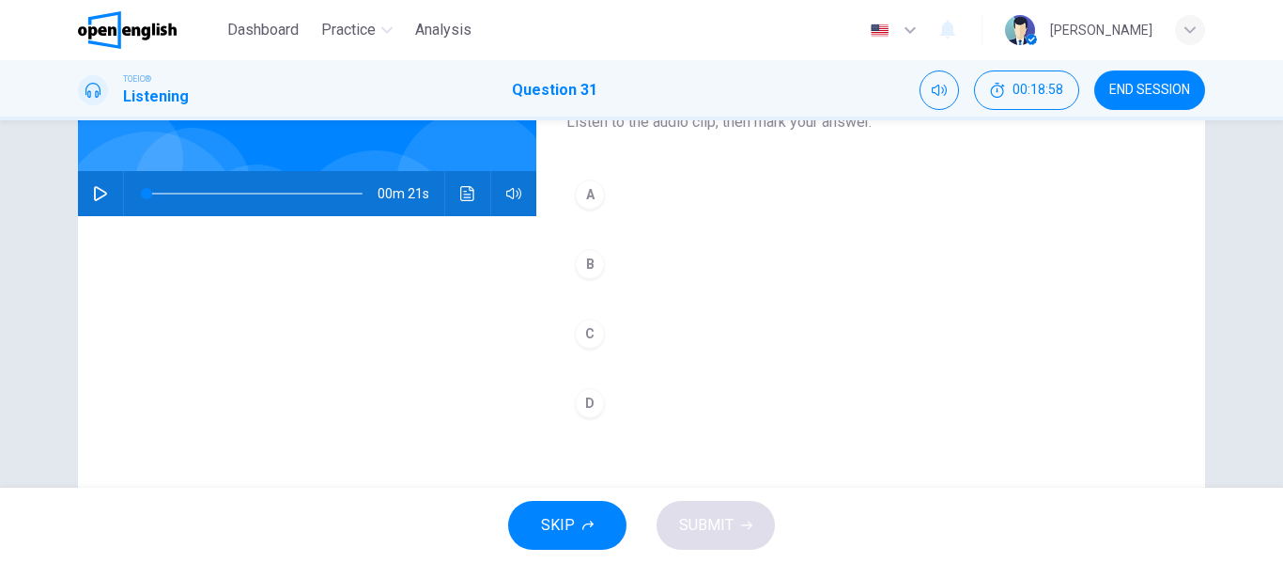
scroll to position [0, 0]
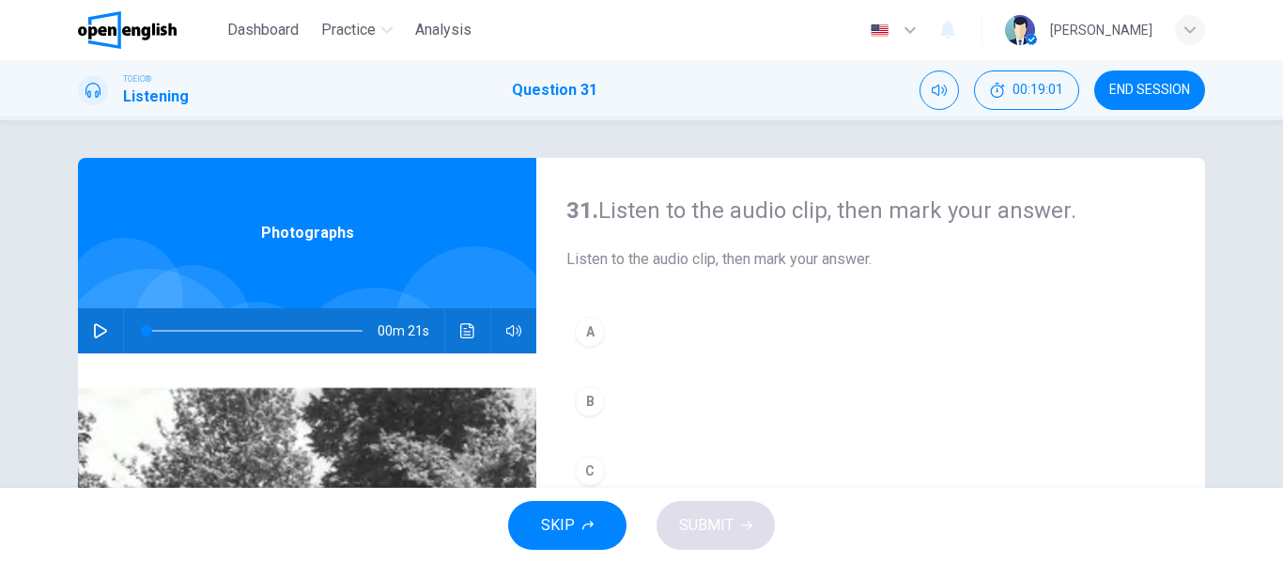
click at [90, 321] on button "button" at bounding box center [100, 330] width 30 height 45
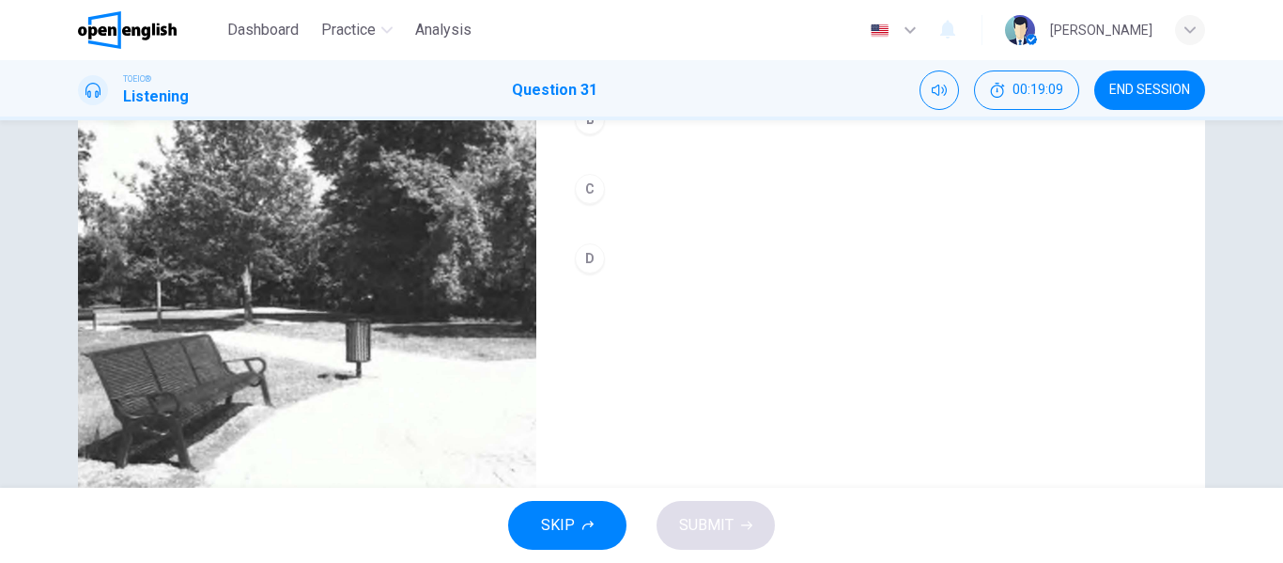
scroll to position [188, 0]
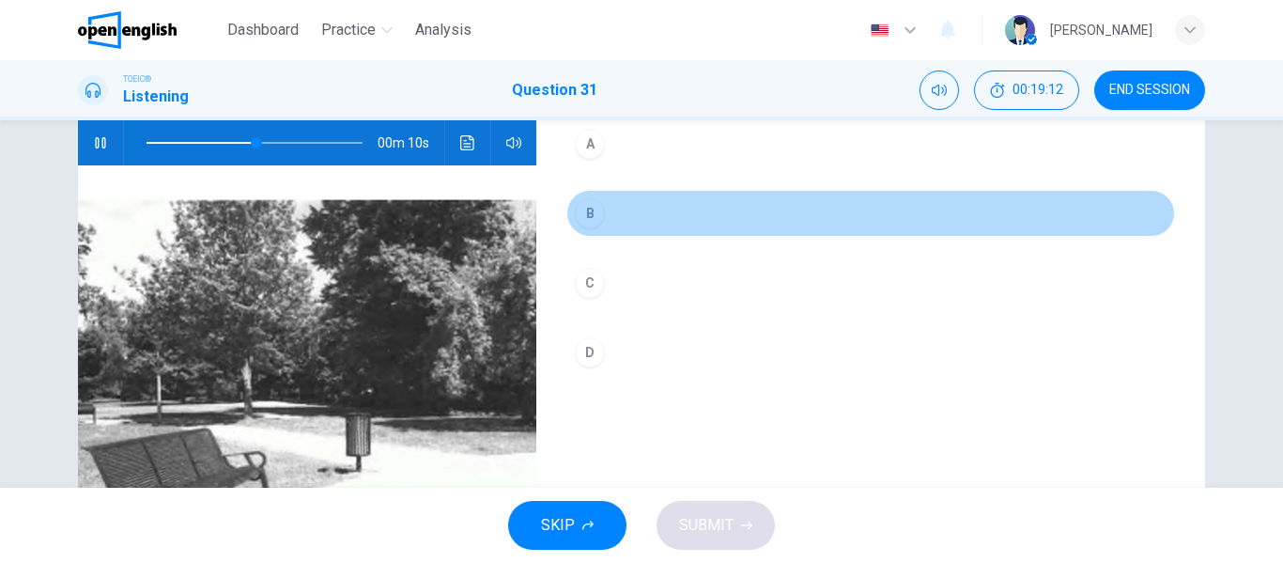
click at [606, 214] on button "B" at bounding box center [870, 213] width 609 height 47
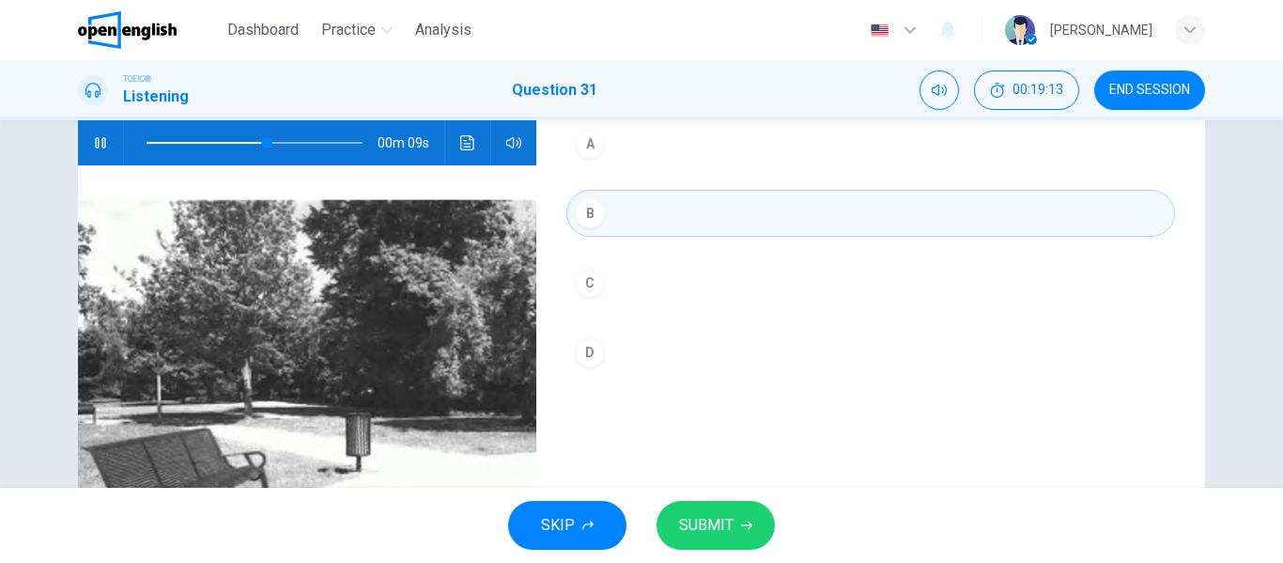
scroll to position [282, 0]
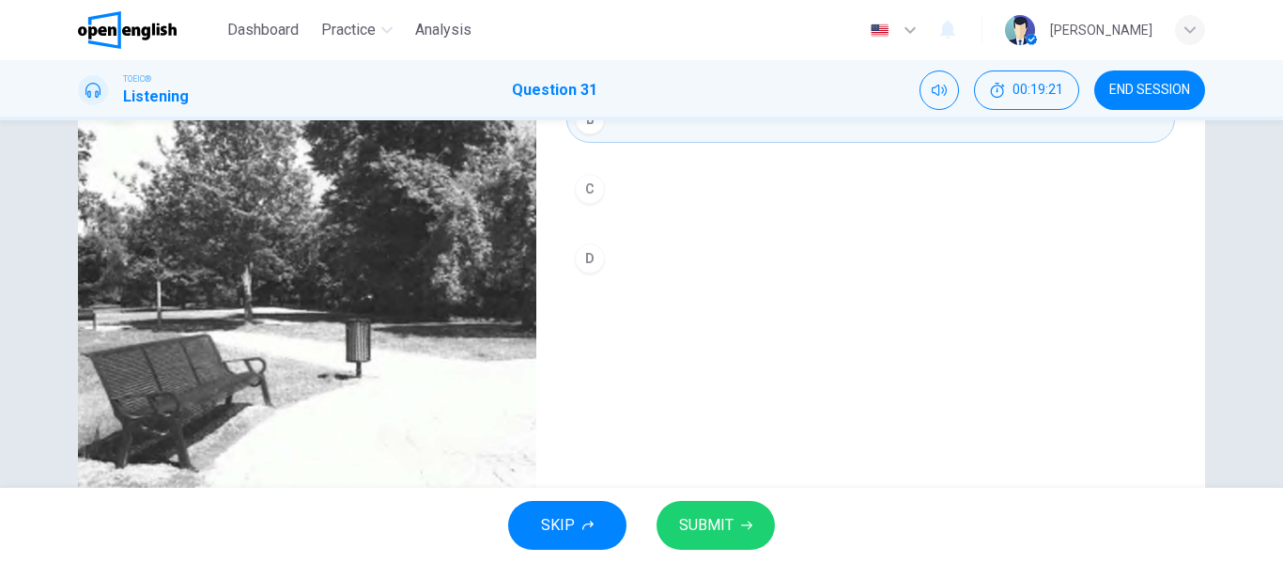
click at [690, 510] on button "SUBMIT" at bounding box center [715, 525] width 118 height 49
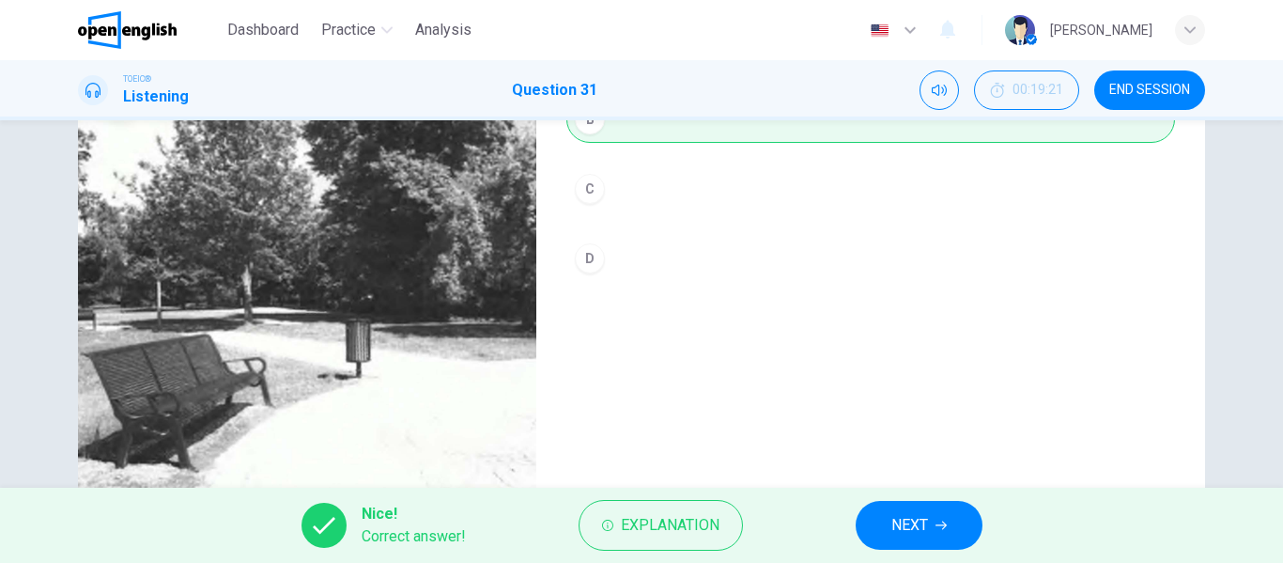
type input "*"
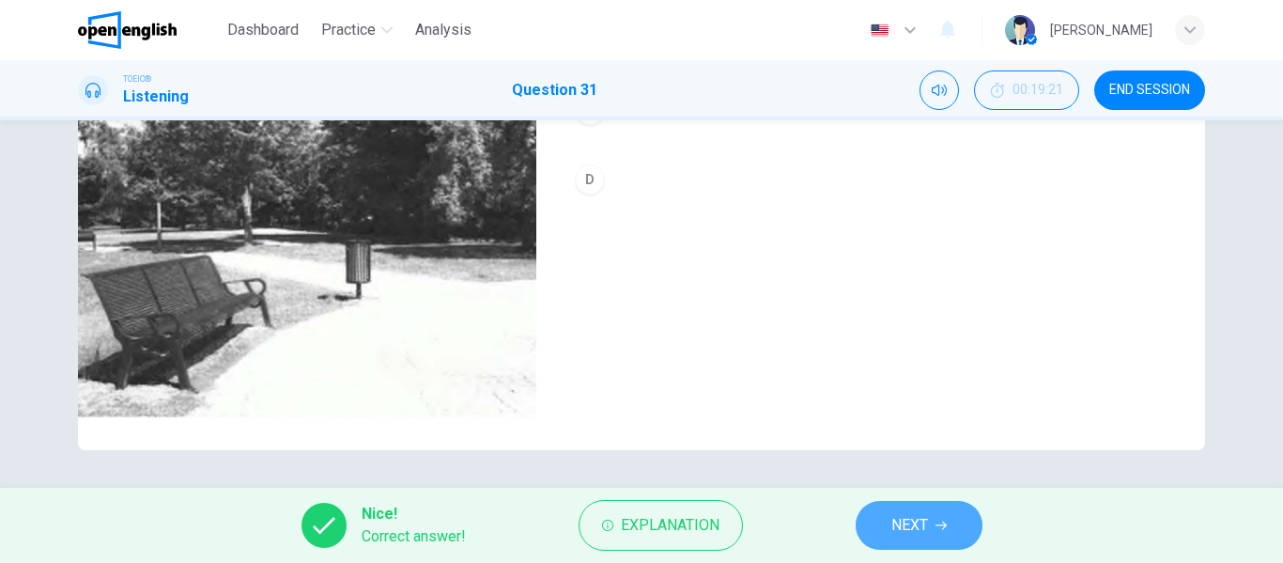
click at [879, 511] on button "NEXT" at bounding box center [919, 525] width 127 height 49
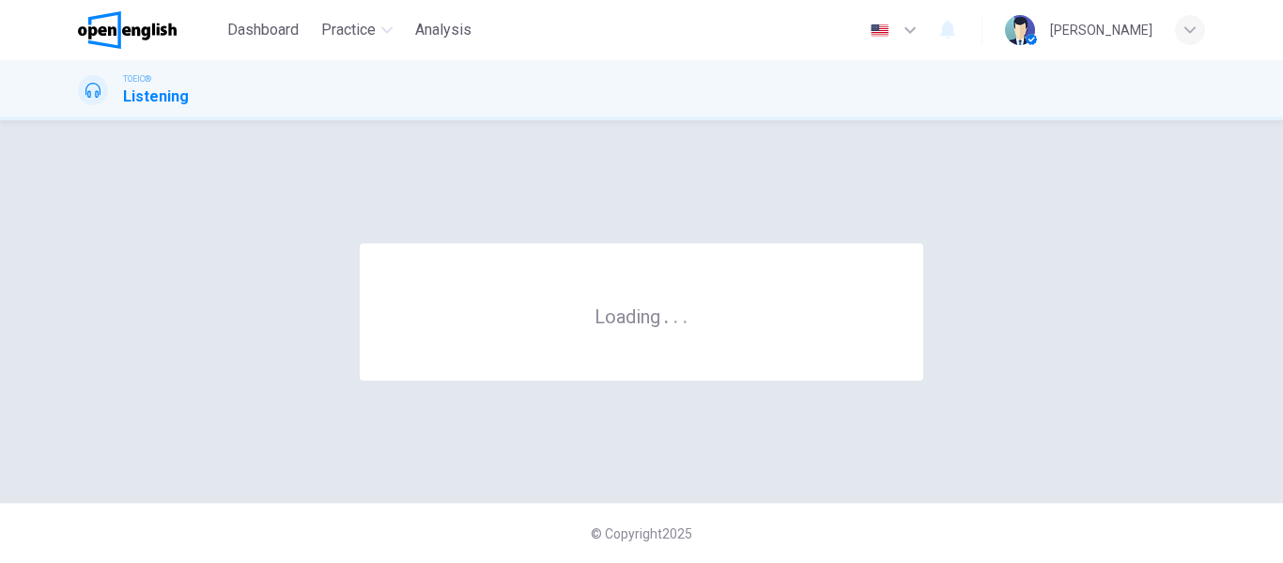
scroll to position [0, 0]
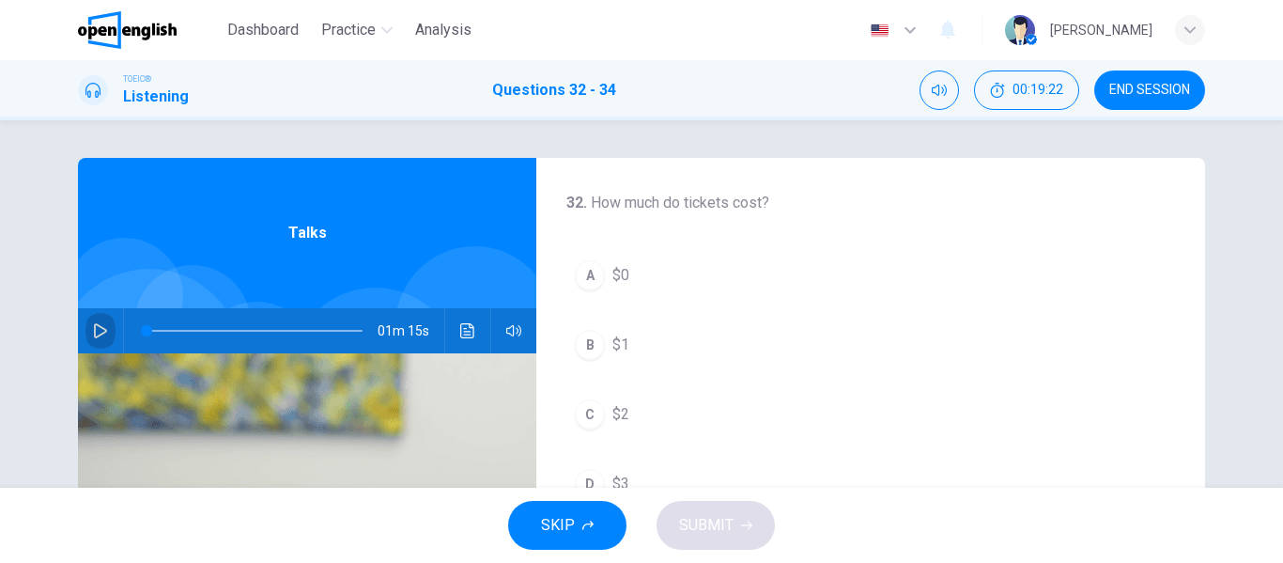
click at [94, 326] on icon "button" at bounding box center [100, 330] width 13 height 15
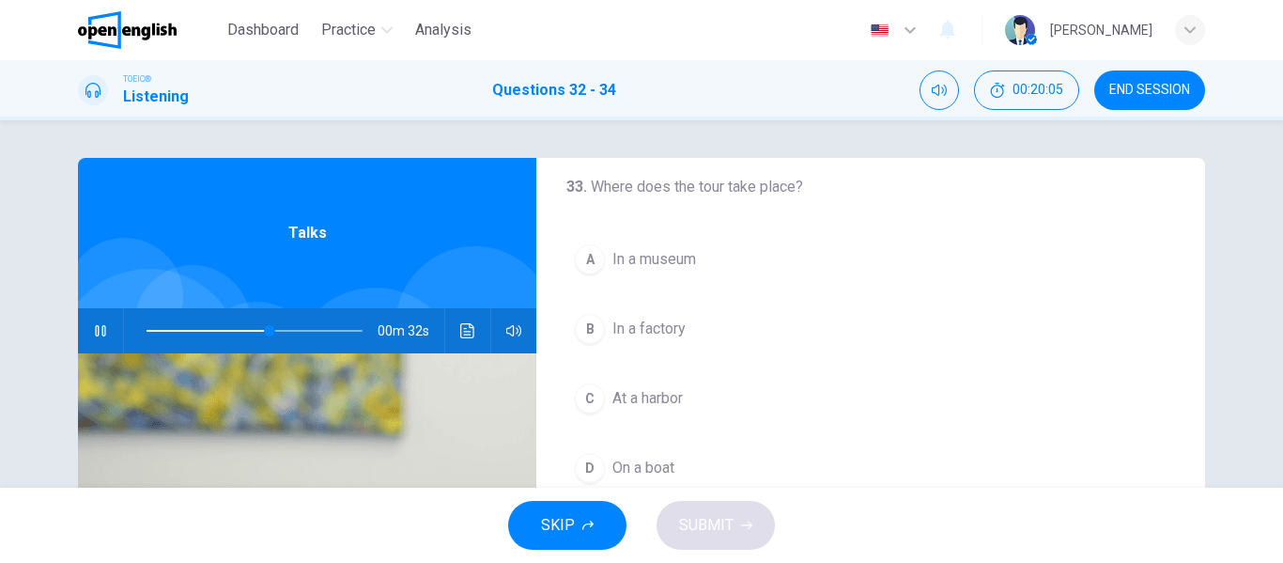
scroll to position [376, 0]
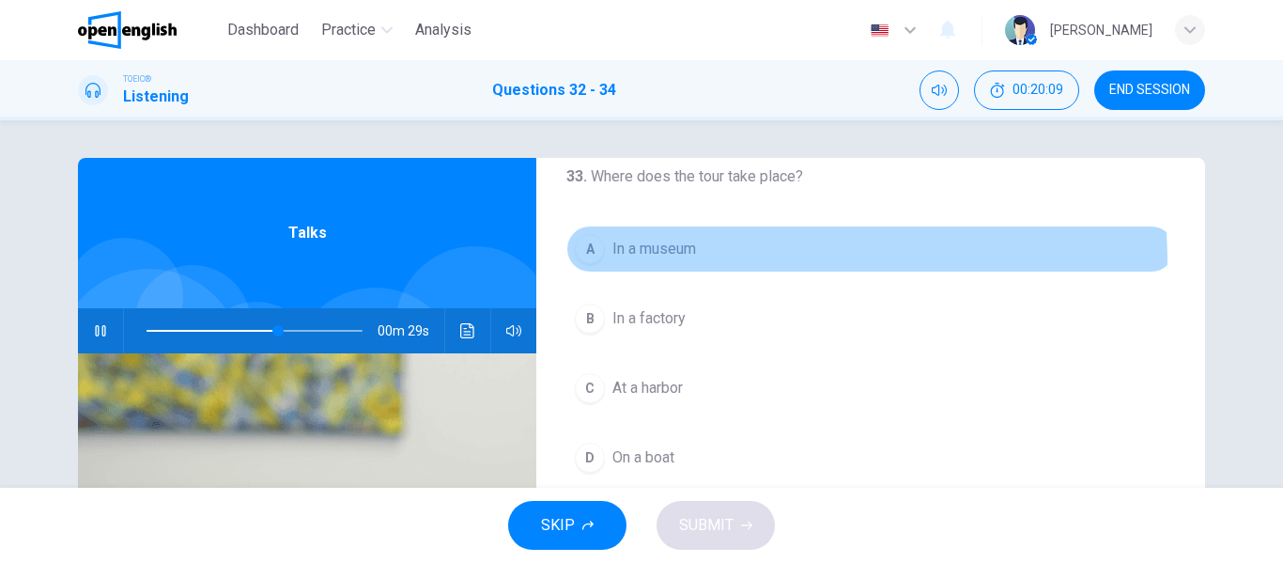
click at [662, 263] on button "A In a museum" at bounding box center [870, 248] width 609 height 47
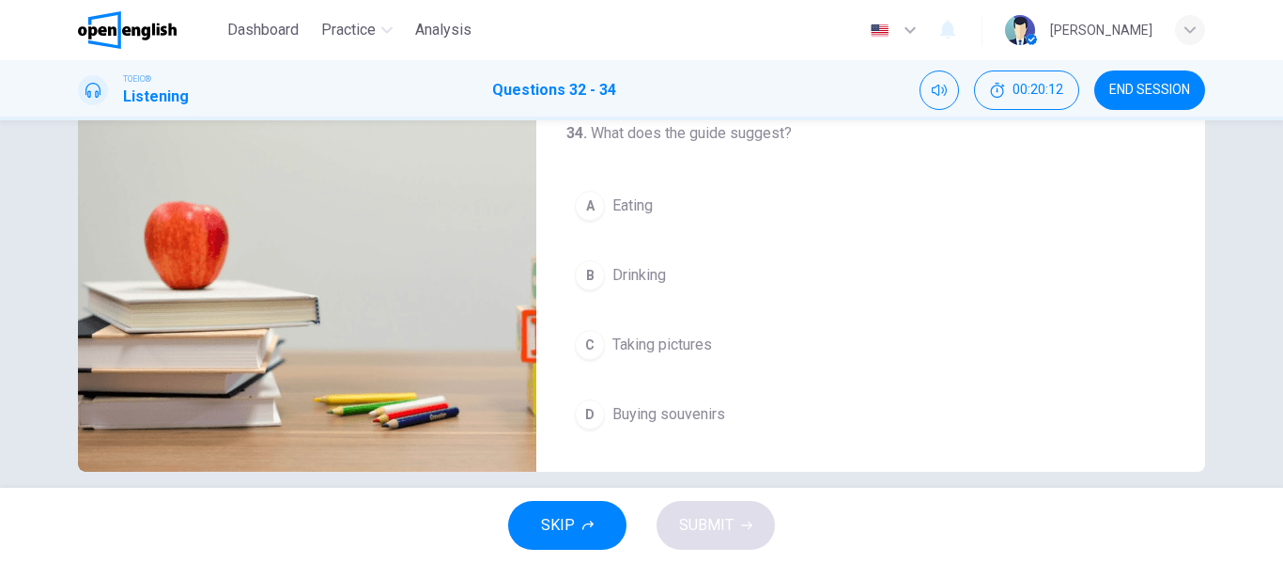
scroll to position [361, 0]
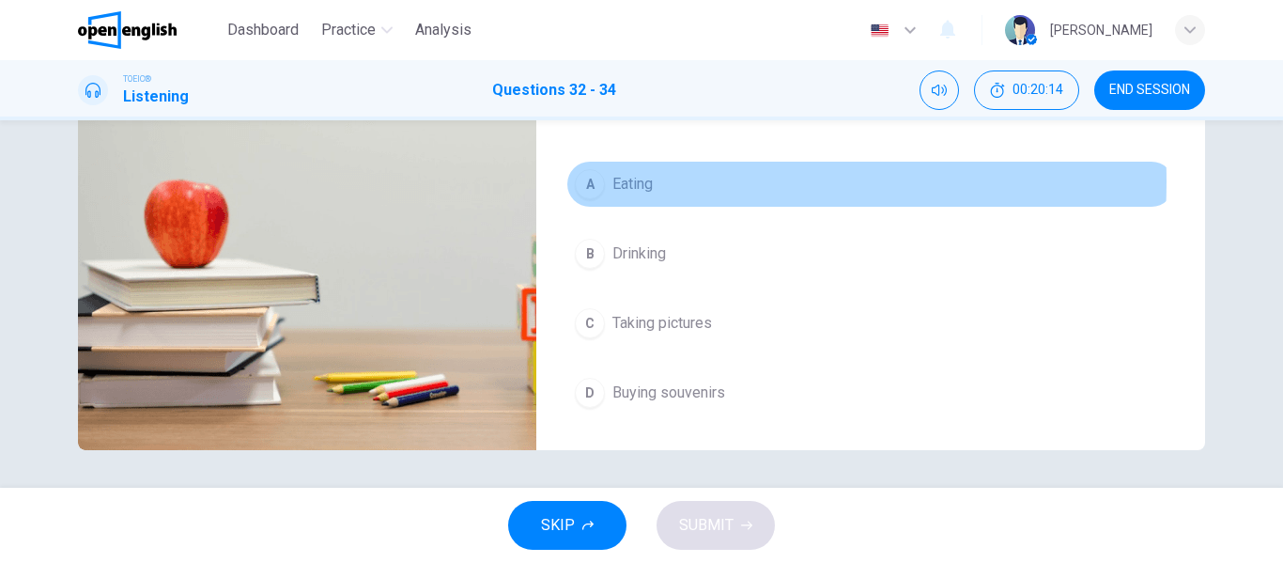
click at [629, 181] on span "Eating" at bounding box center [632, 184] width 40 height 23
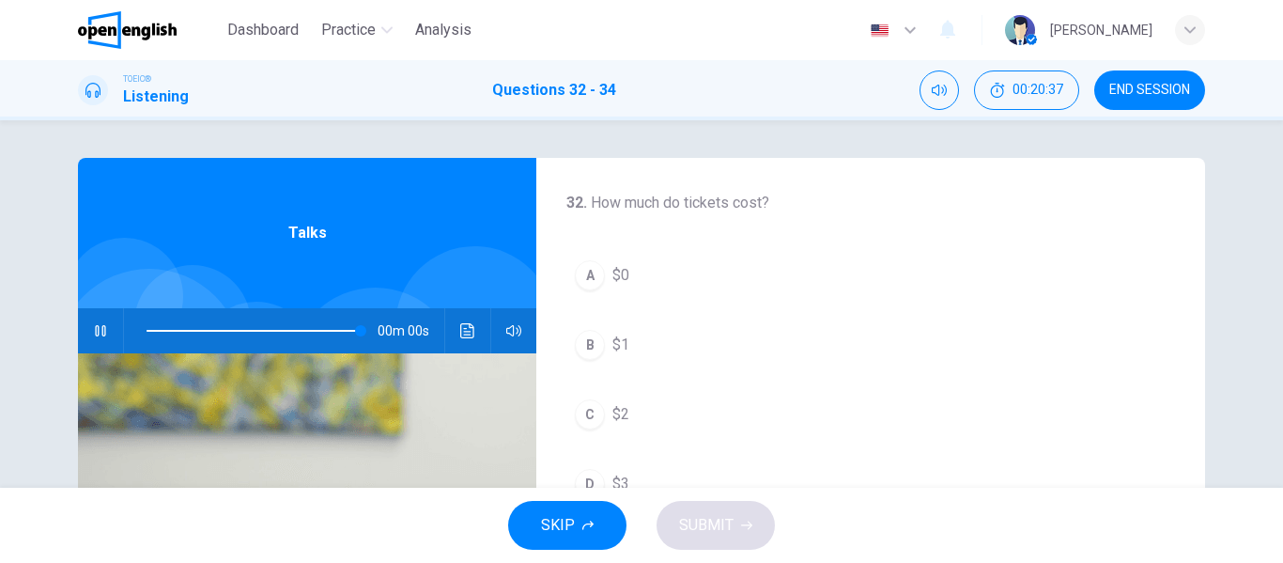
scroll to position [94, 0]
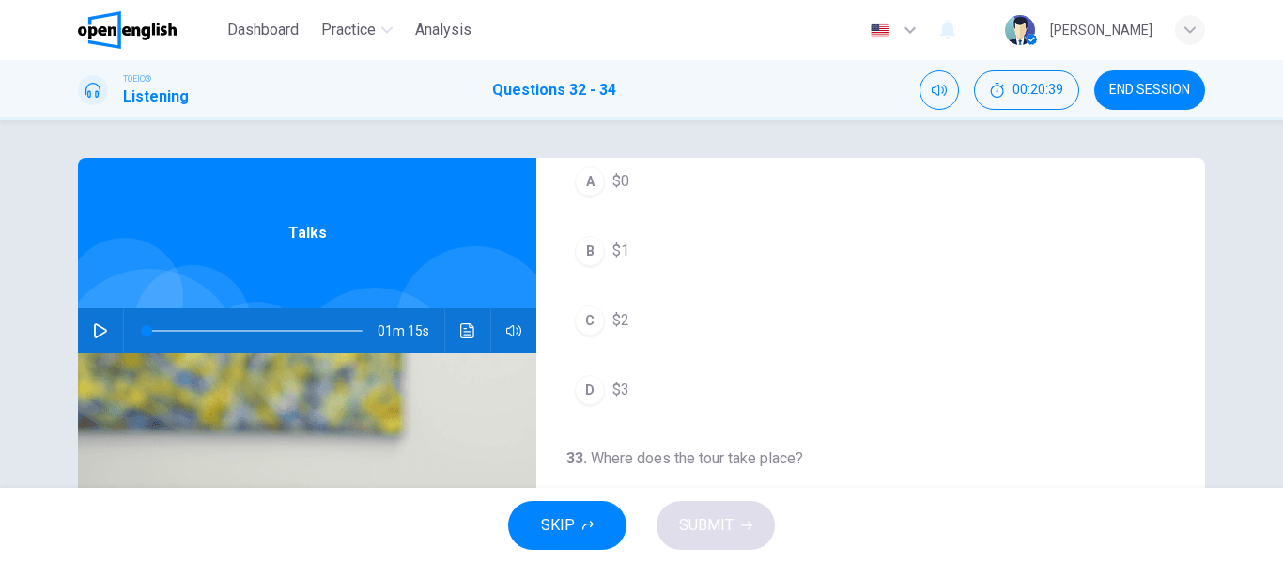
click at [98, 332] on icon "button" at bounding box center [100, 330] width 15 height 15
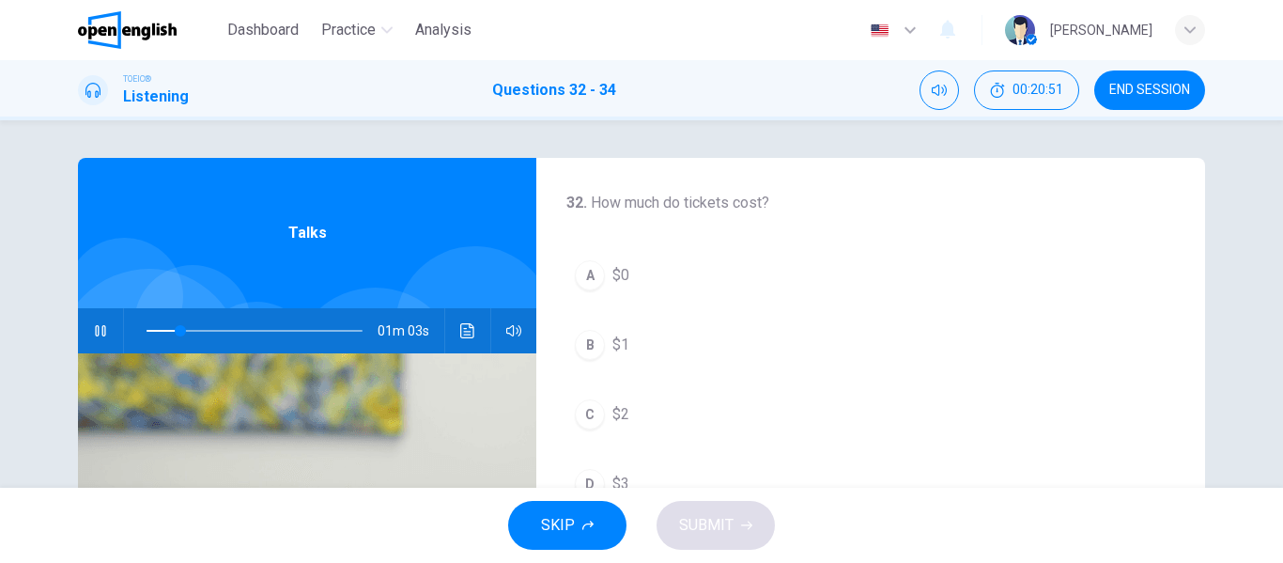
click at [596, 279] on div "A" at bounding box center [590, 275] width 30 height 30
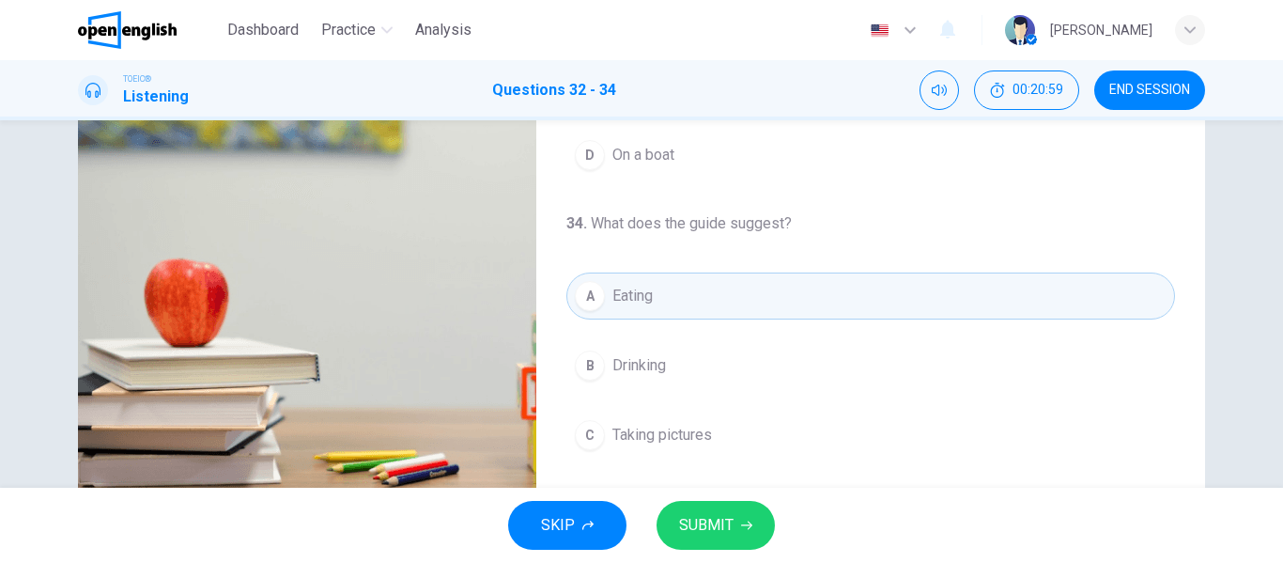
scroll to position [429, 0]
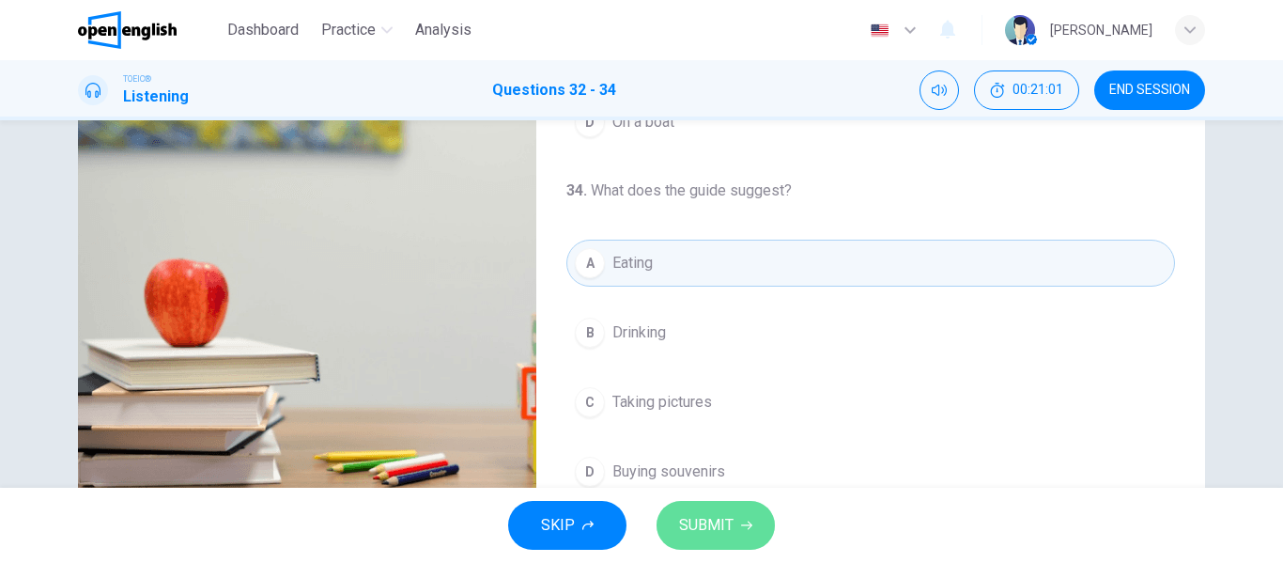
click at [698, 531] on span "SUBMIT" at bounding box center [706, 525] width 54 height 26
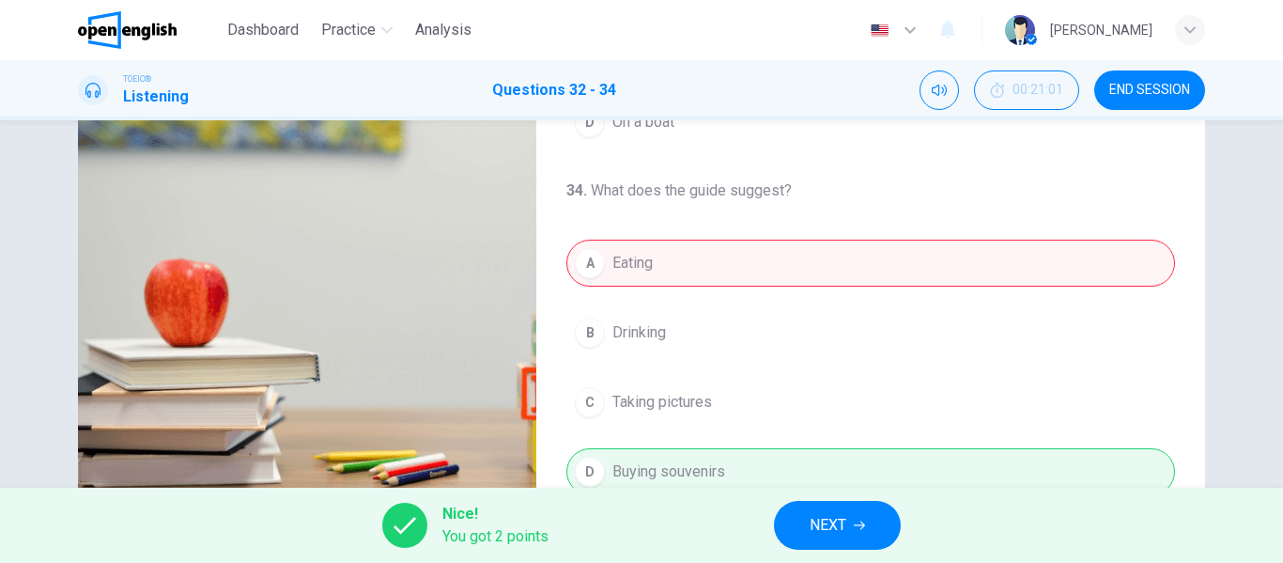
type input "**"
click at [832, 532] on span "NEXT" at bounding box center [828, 525] width 37 height 26
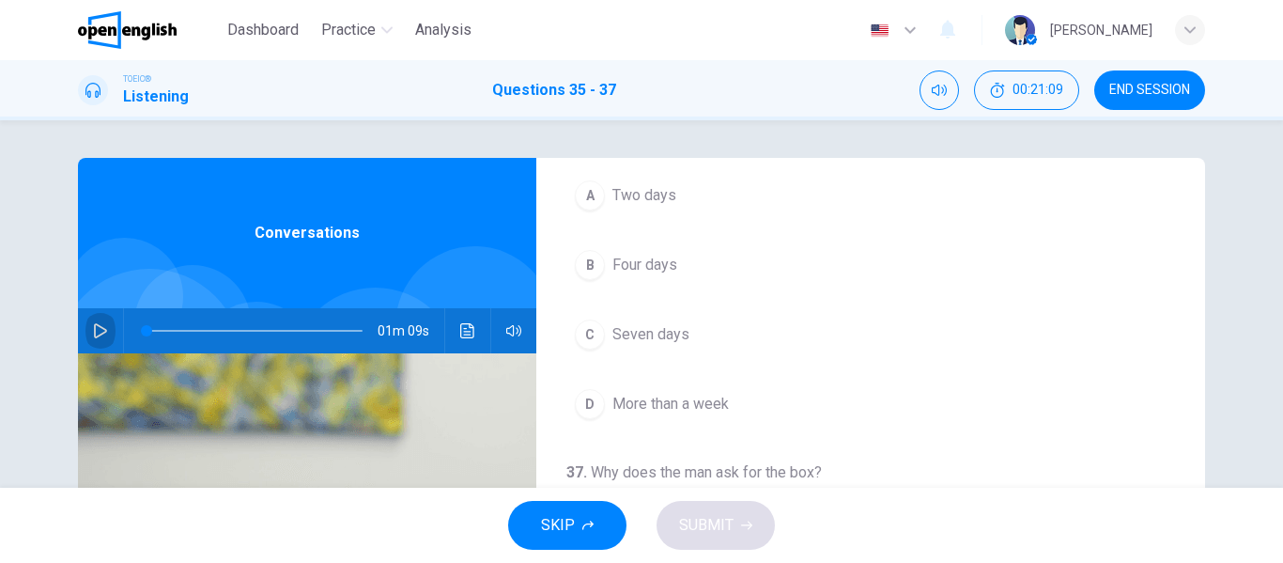
click at [97, 329] on icon "button" at bounding box center [100, 330] width 15 height 15
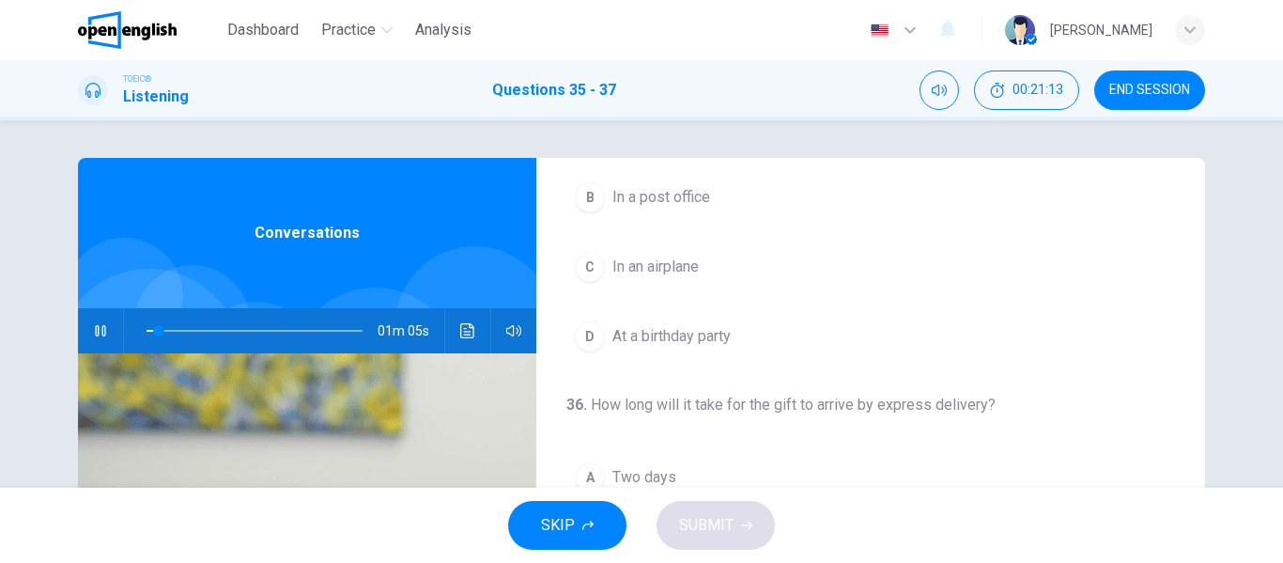
scroll to position [0, 0]
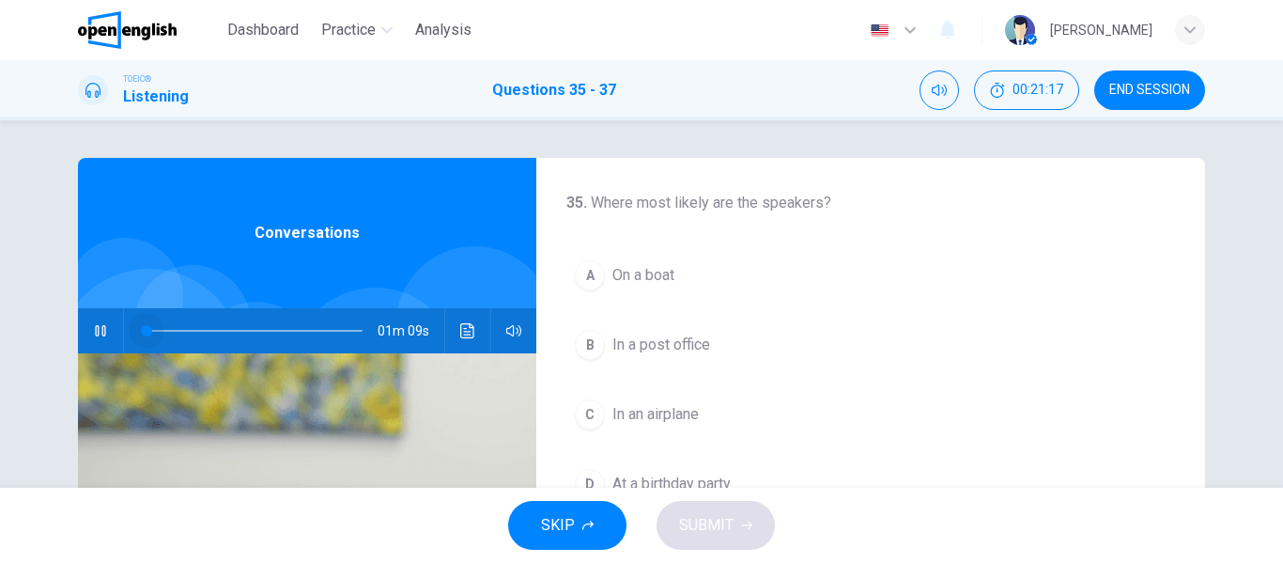
drag, startPoint x: 162, startPoint y: 332, endPoint x: 115, endPoint y: 332, distance: 47.9
click at [115, 332] on div "01m 09s" at bounding box center [307, 330] width 458 height 45
click at [95, 330] on icon "button" at bounding box center [100, 330] width 10 height 11
type input "*"
drag, startPoint x: 289, startPoint y: 337, endPoint x: 120, endPoint y: 346, distance: 169.3
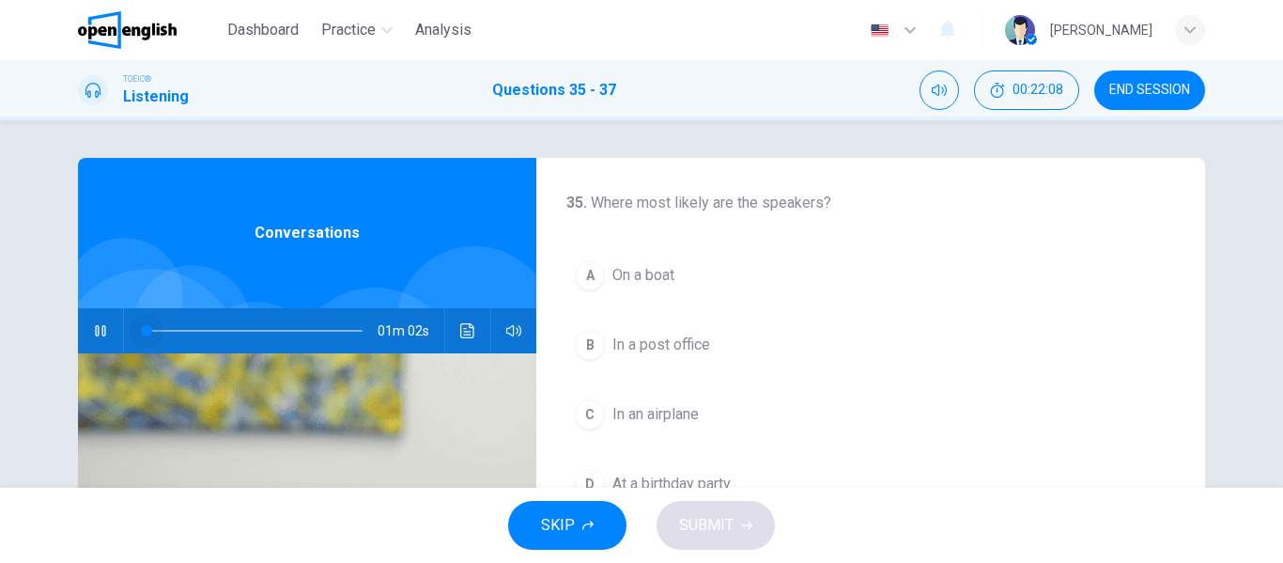
click at [124, 346] on div at bounding box center [251, 330] width 254 height 45
click at [106, 333] on button "button" at bounding box center [100, 330] width 30 height 45
click at [101, 336] on icon "button" at bounding box center [100, 330] width 15 height 15
click at [98, 333] on icon "button" at bounding box center [100, 330] width 13 height 15
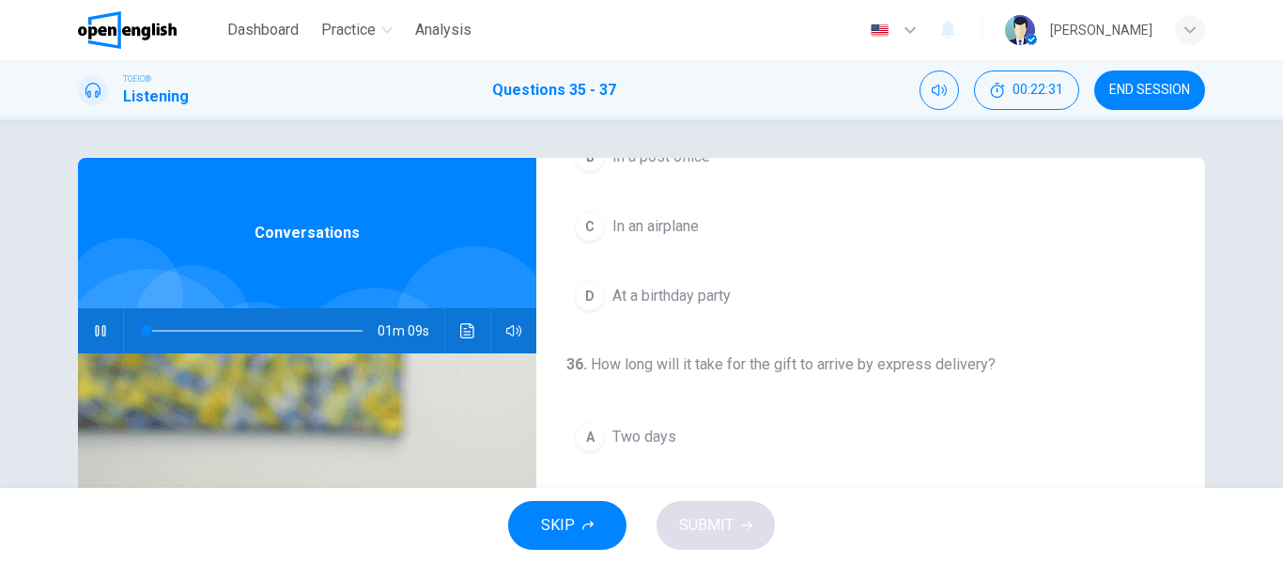
scroll to position [282, 0]
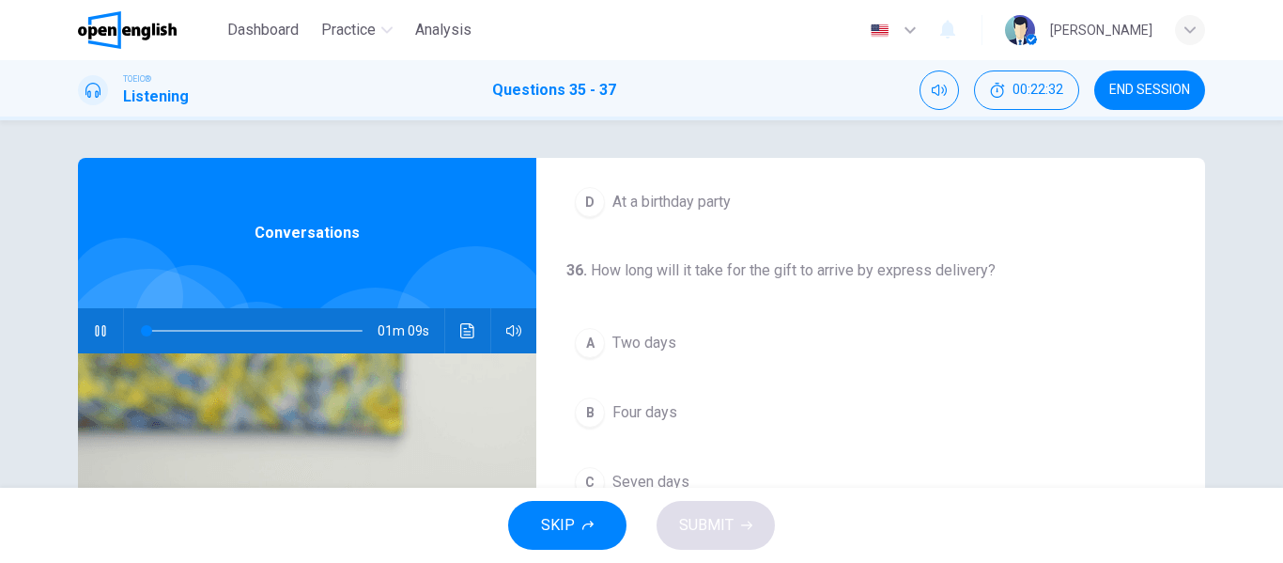
click at [653, 337] on span "Two days" at bounding box center [644, 343] width 64 height 23
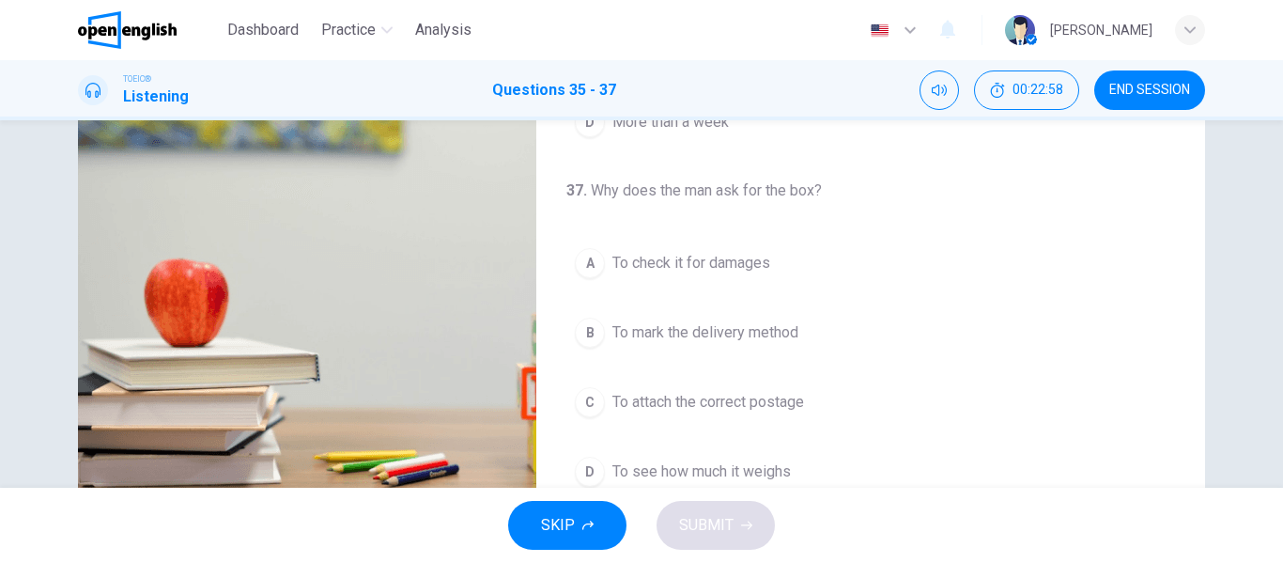
scroll to position [361, 0]
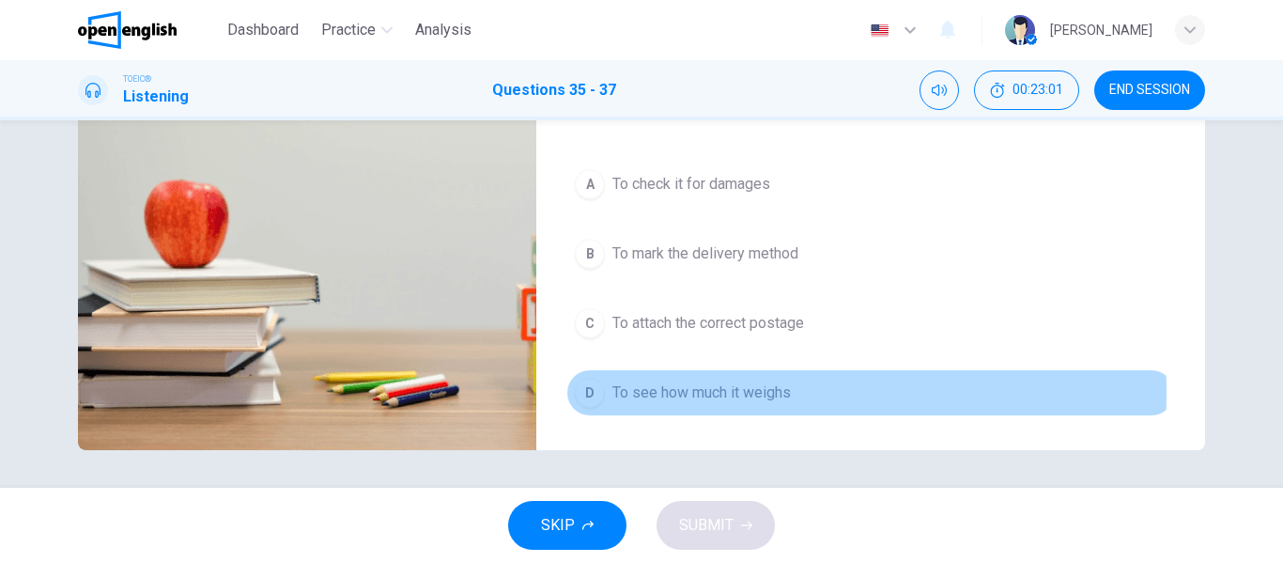
click at [678, 393] on span "To see how much it weighs" at bounding box center [701, 392] width 178 height 23
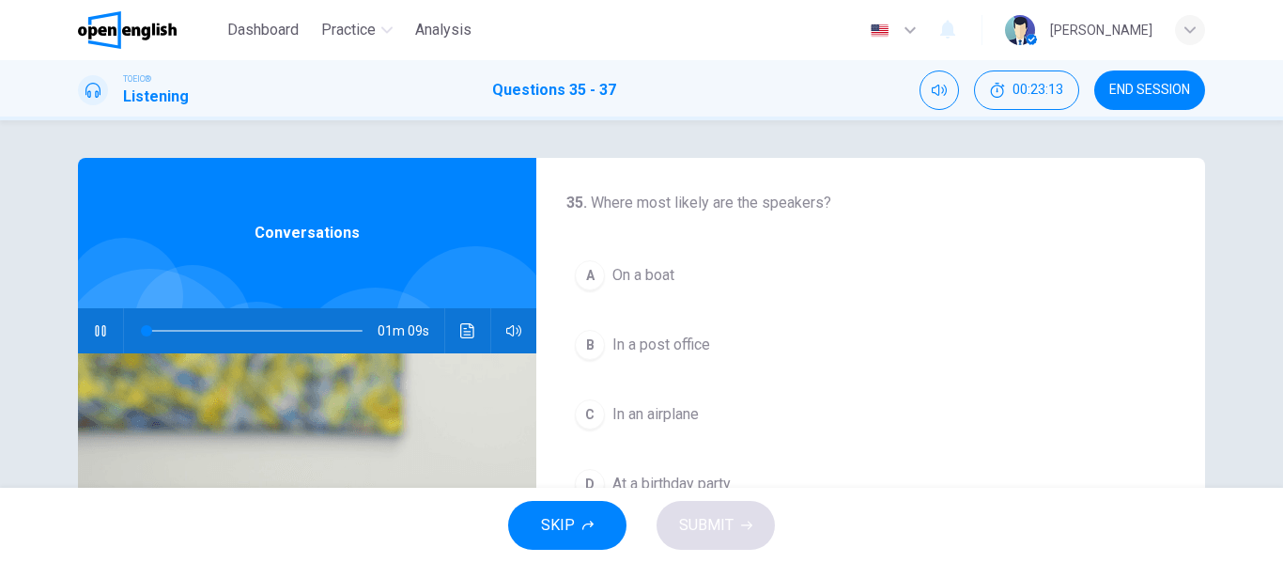
scroll to position [94, 0]
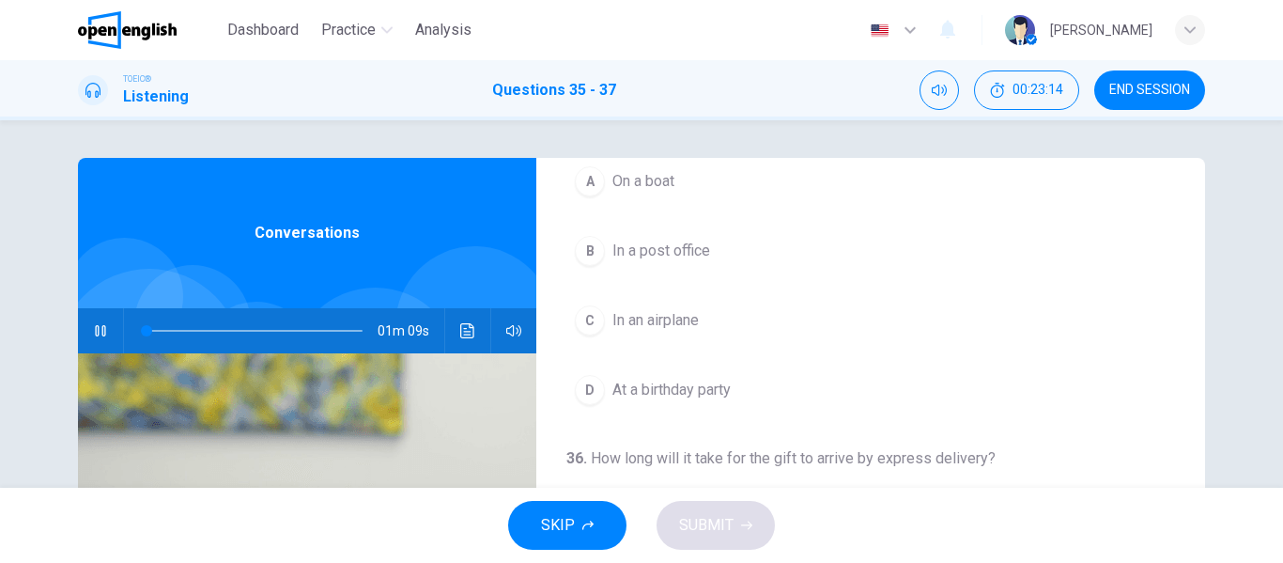
click at [698, 251] on span "In a post office" at bounding box center [661, 250] width 98 height 23
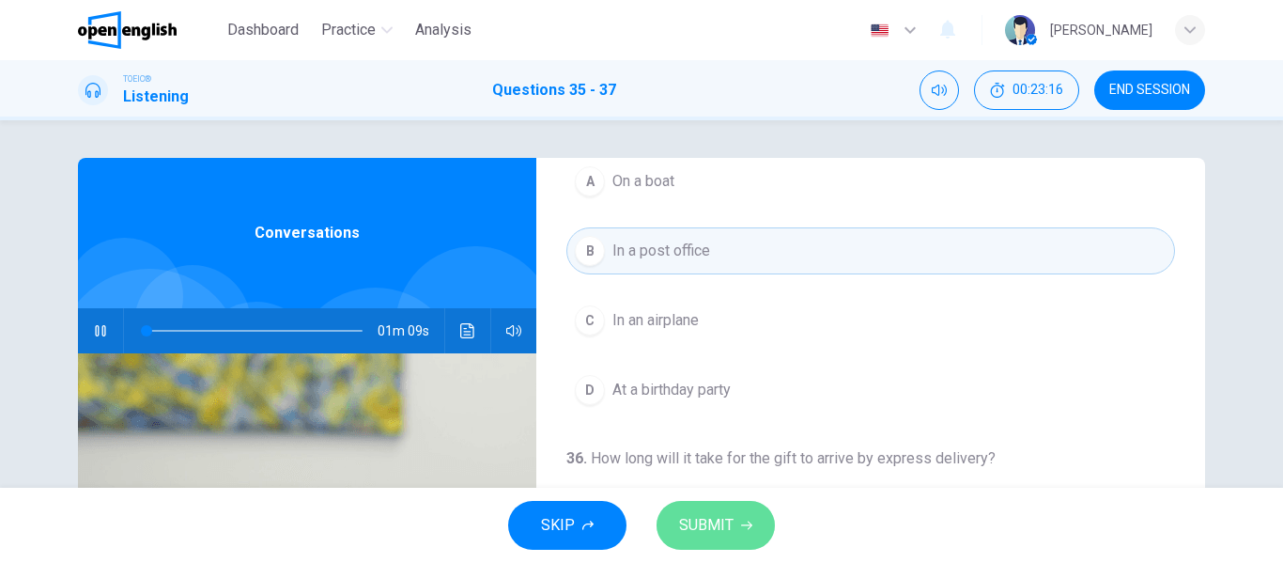
click at [732, 519] on span "SUBMIT" at bounding box center [706, 525] width 54 height 26
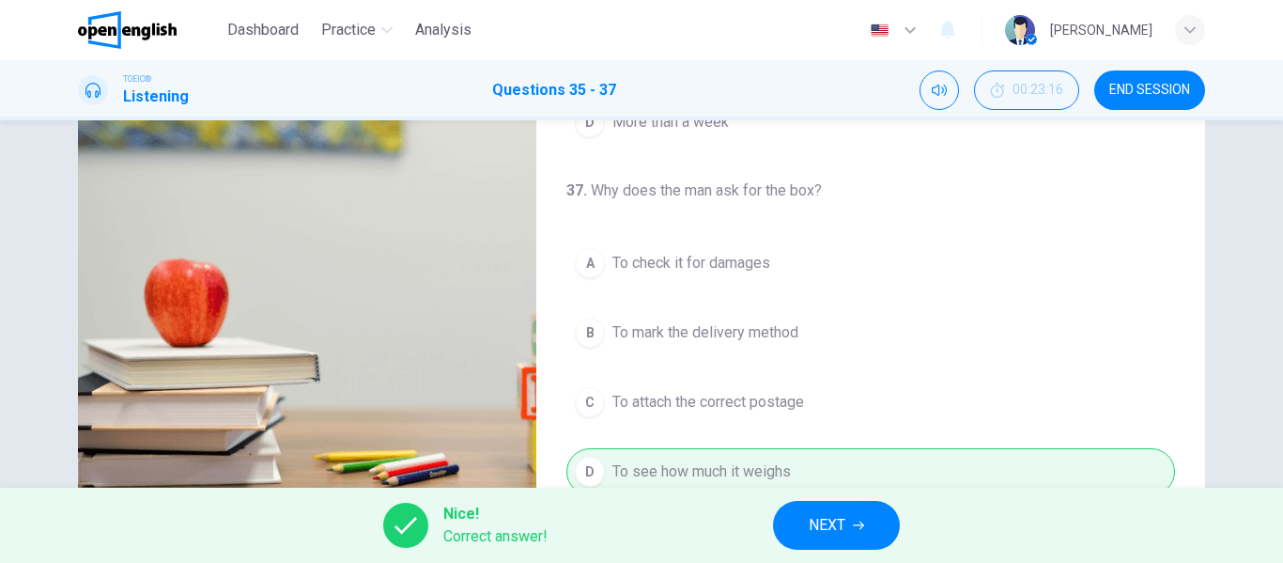
scroll to position [361, 0]
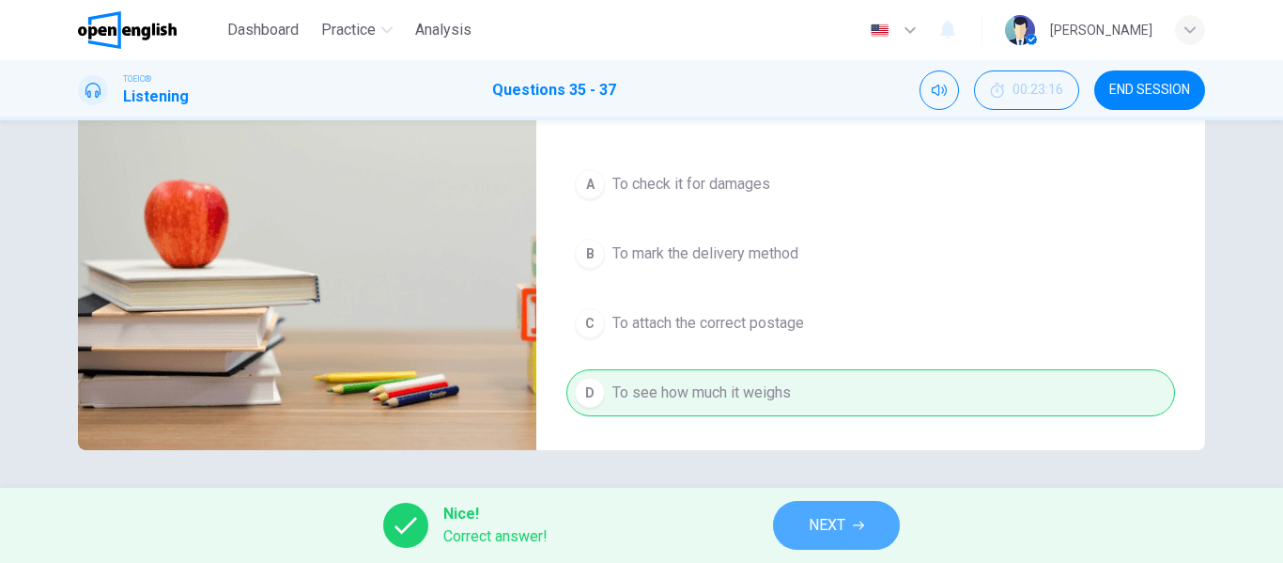
click at [825, 538] on button "NEXT" at bounding box center [836, 525] width 127 height 49
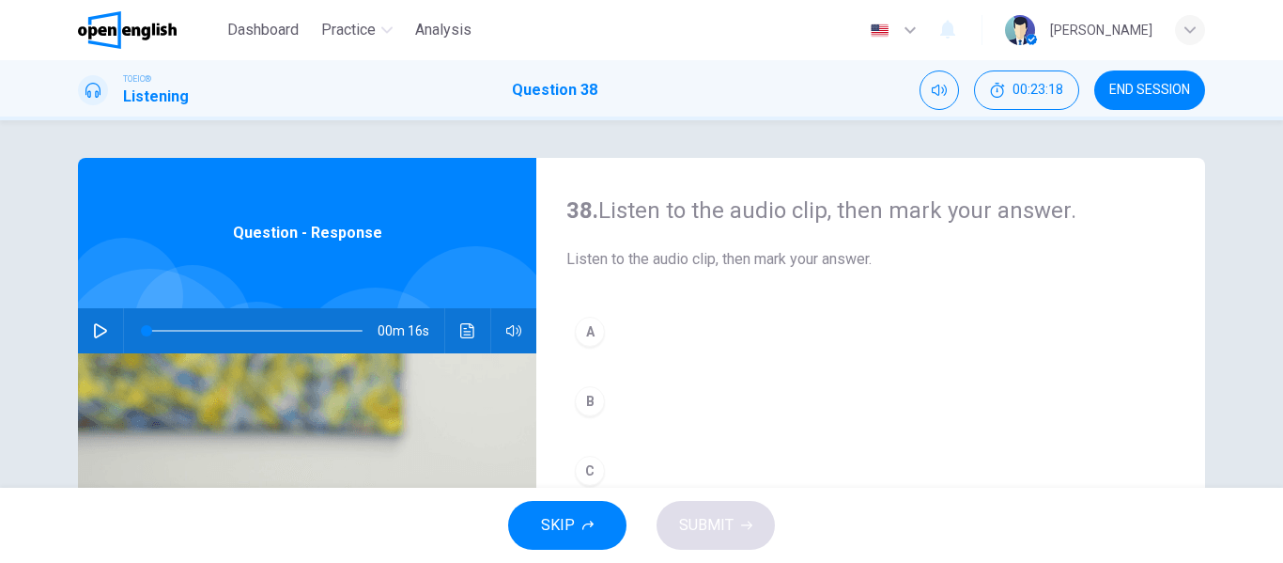
click at [87, 337] on button "button" at bounding box center [100, 330] width 30 height 45
click at [93, 332] on icon "button" at bounding box center [100, 330] width 15 height 15
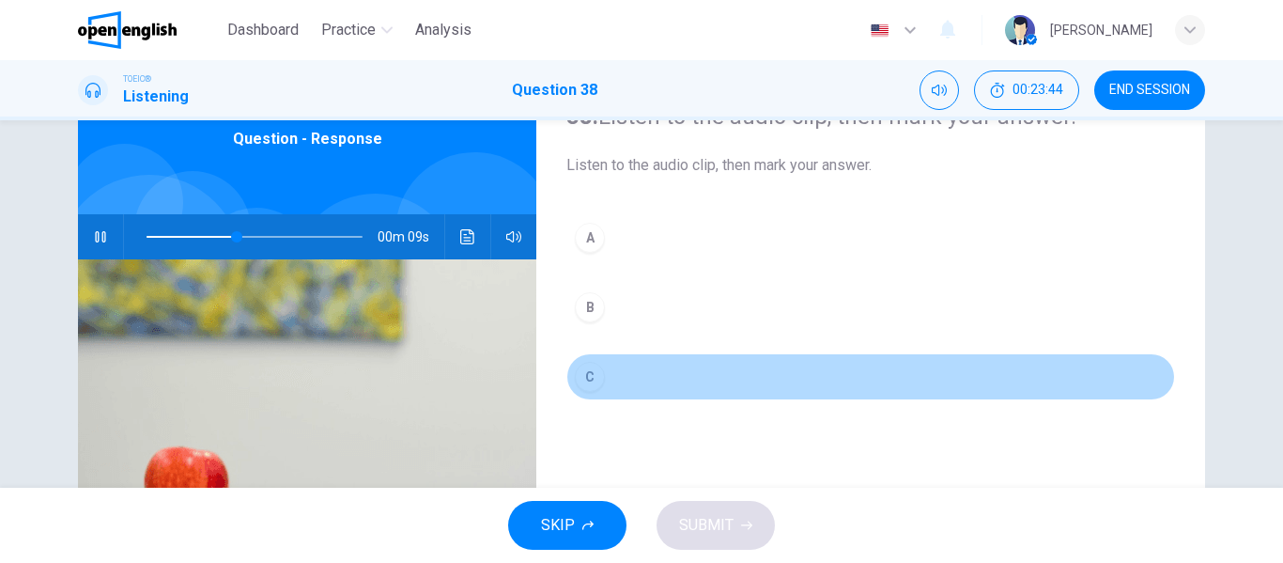
click at [607, 372] on button "C" at bounding box center [870, 376] width 609 height 47
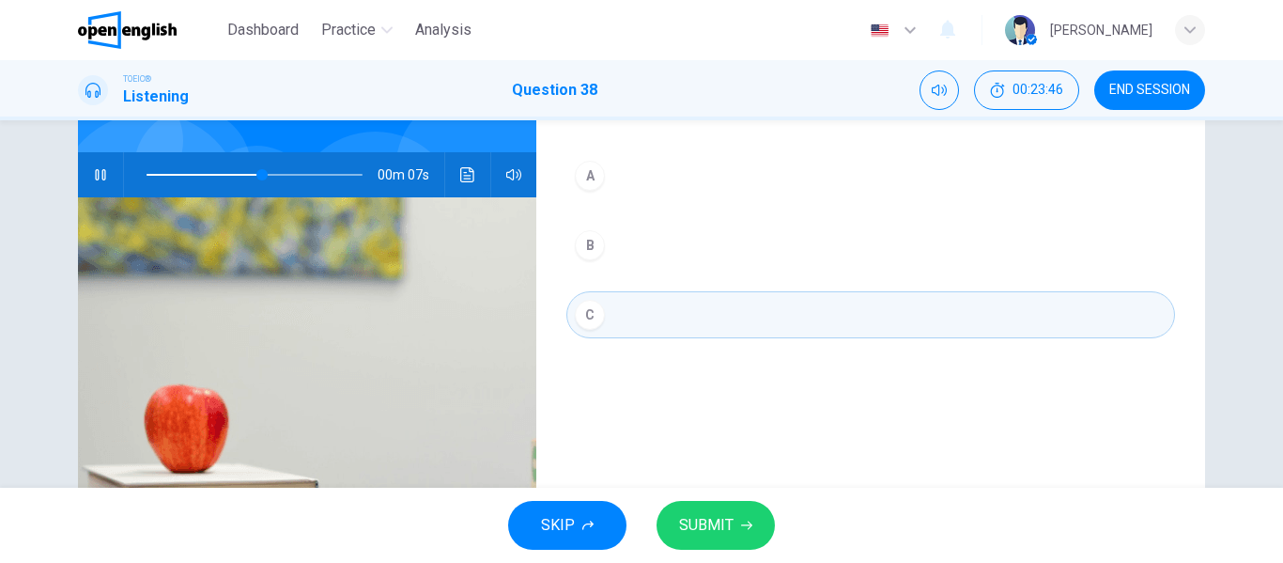
scroll to position [188, 0]
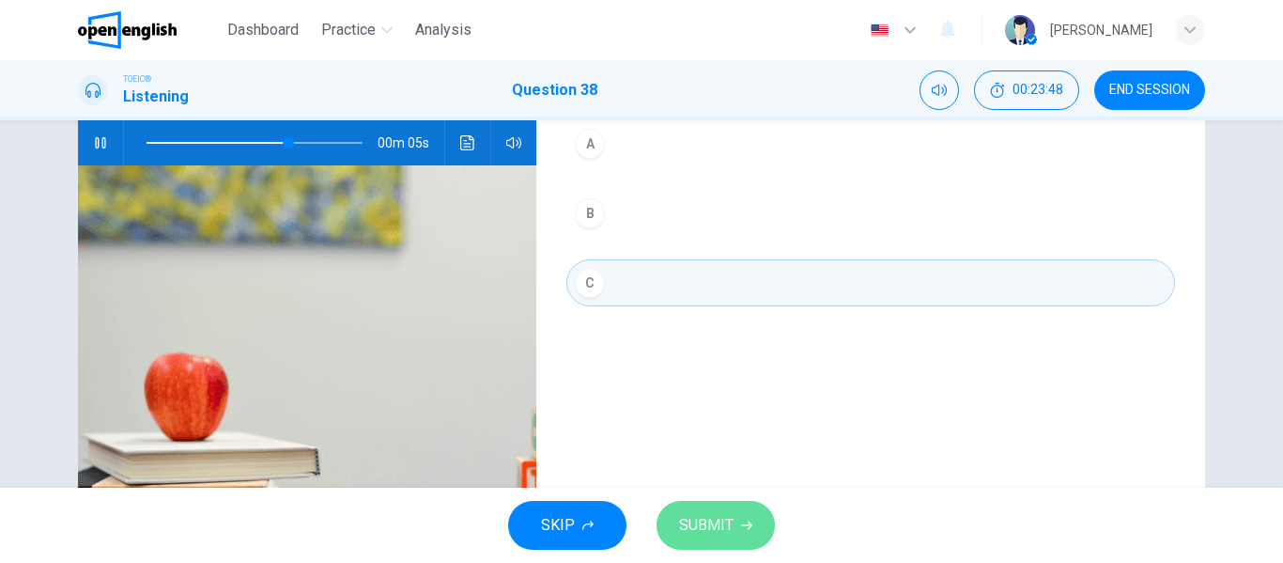
click at [738, 522] on button "SUBMIT" at bounding box center [715, 525] width 118 height 49
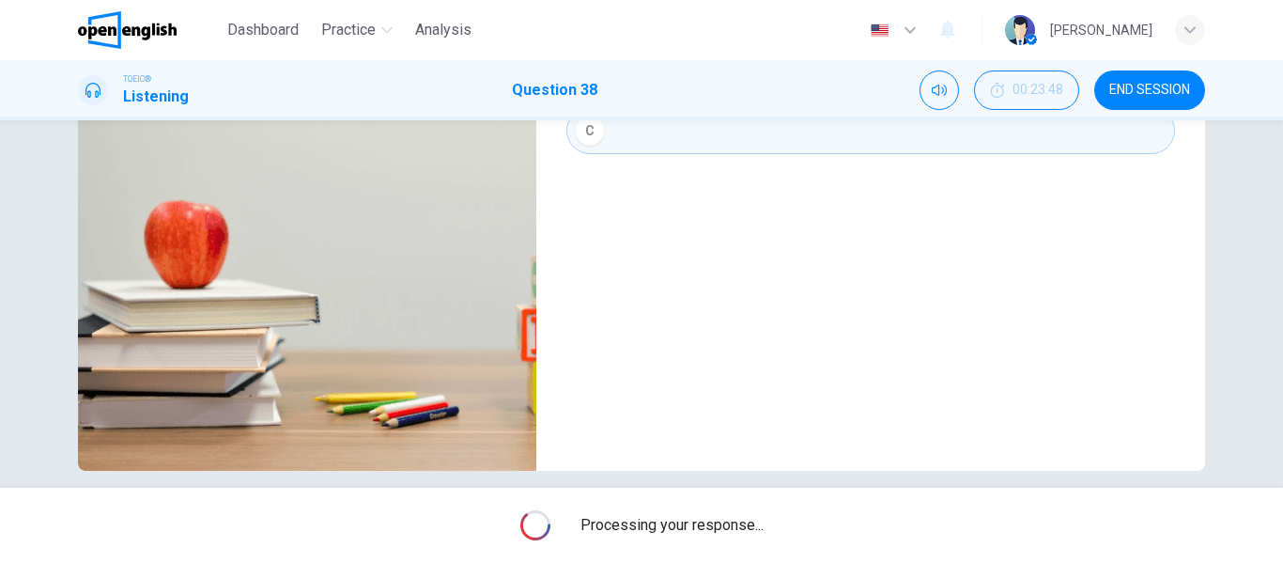
scroll to position [361, 0]
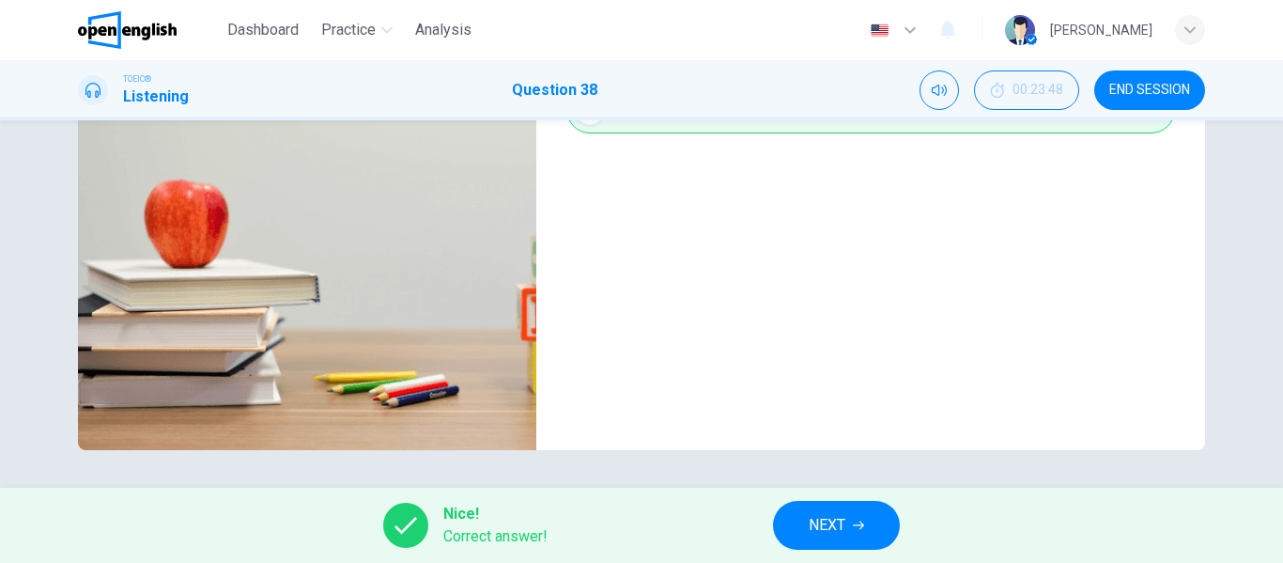
type input "**"
click at [795, 517] on button "NEXT" at bounding box center [836, 525] width 127 height 49
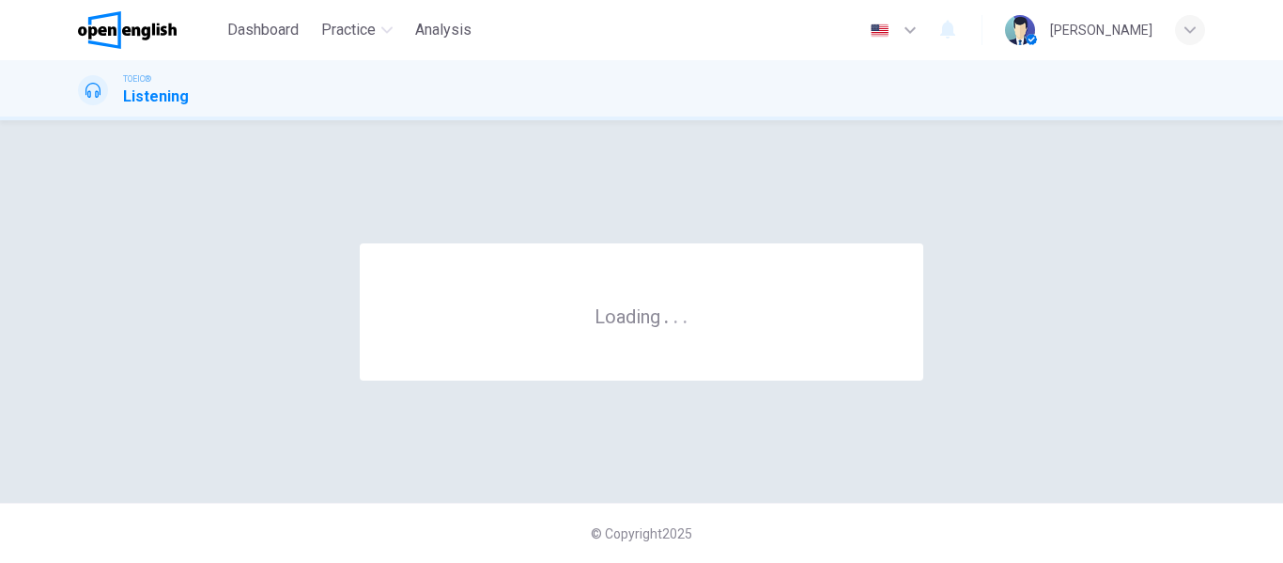
scroll to position [0, 0]
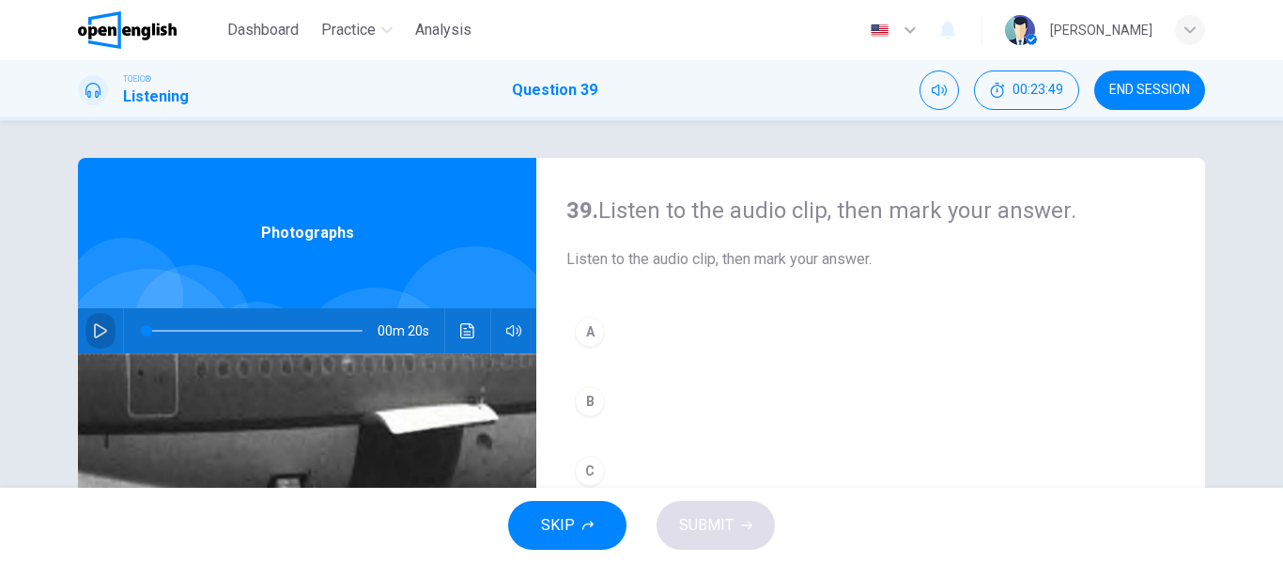
click at [93, 326] on icon "button" at bounding box center [100, 330] width 15 height 15
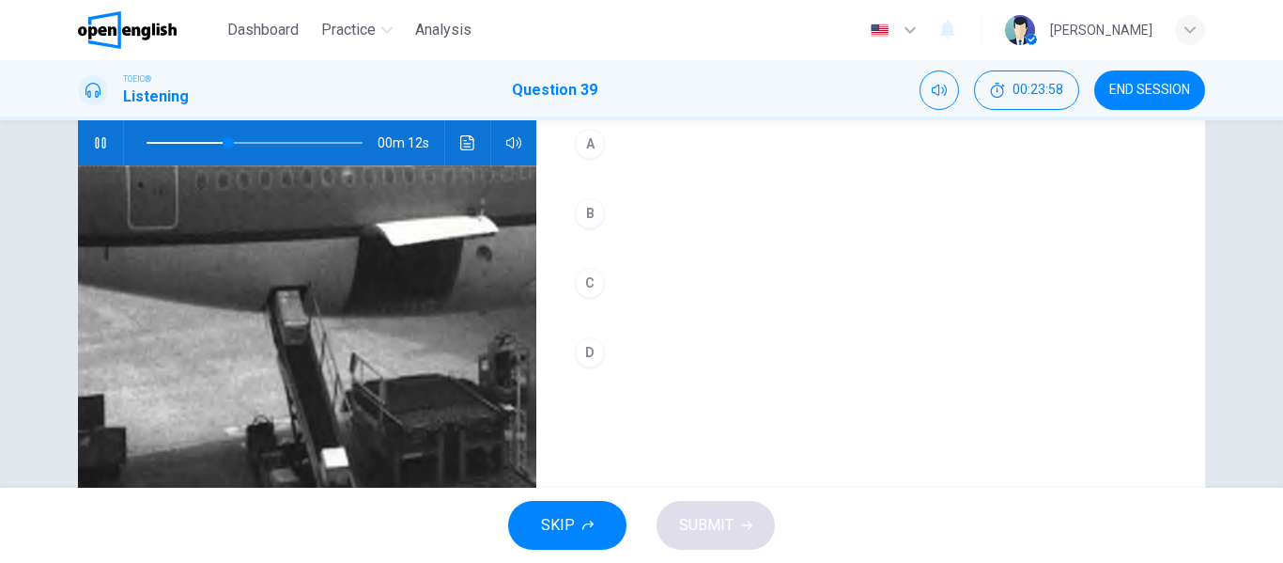
scroll to position [282, 0]
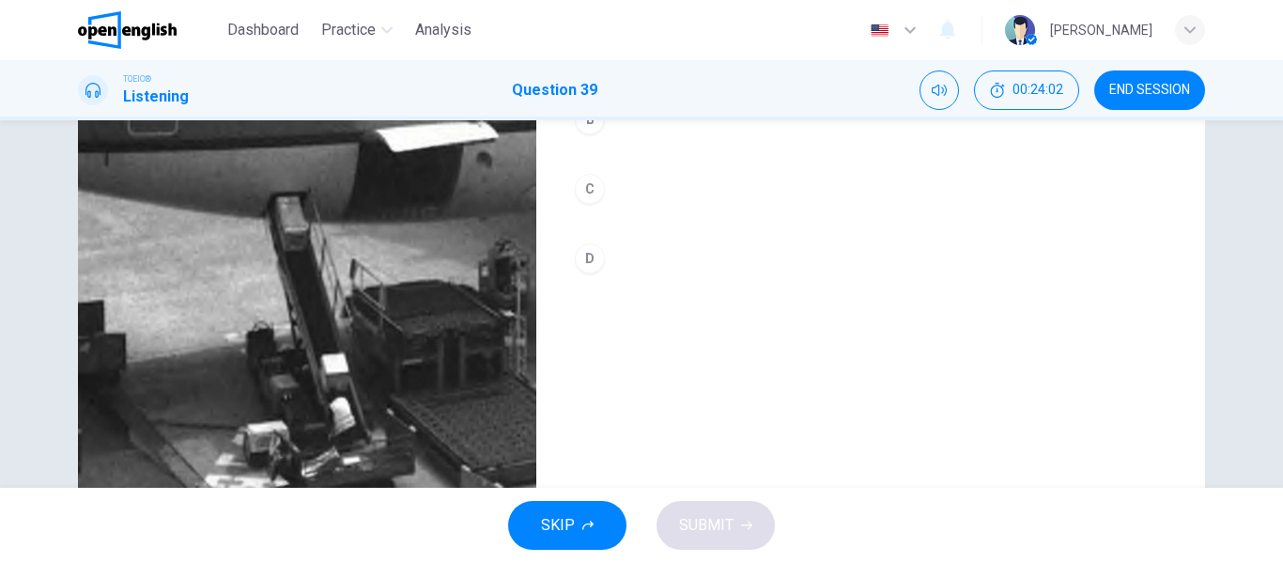
click at [619, 193] on button "C" at bounding box center [870, 188] width 609 height 47
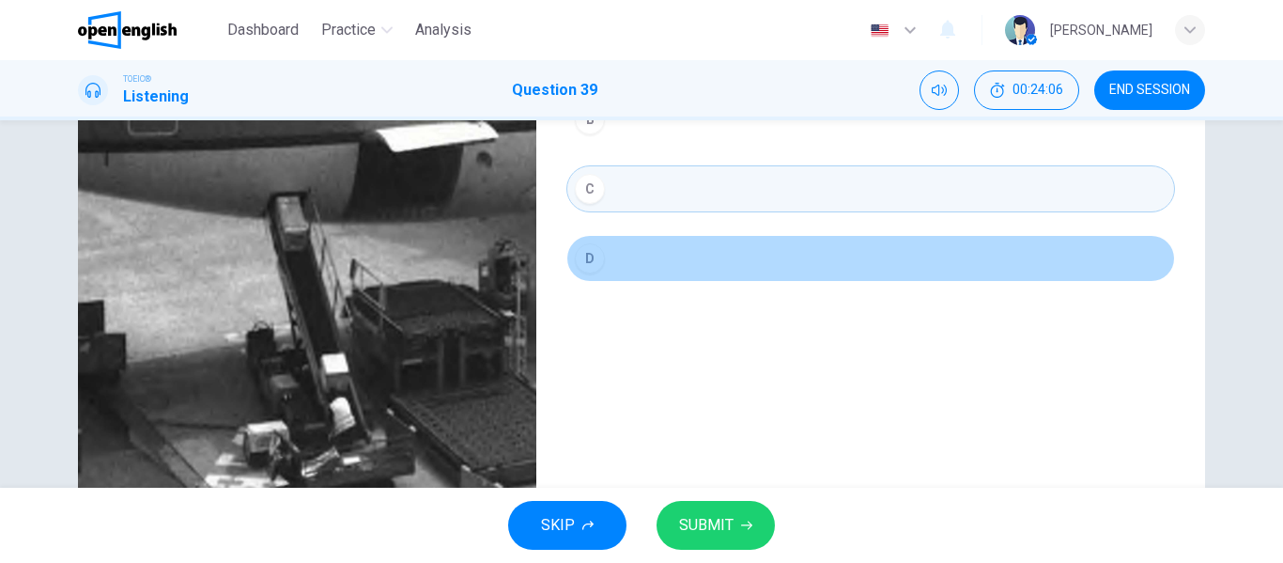
click at [598, 249] on button "D" at bounding box center [870, 258] width 609 height 47
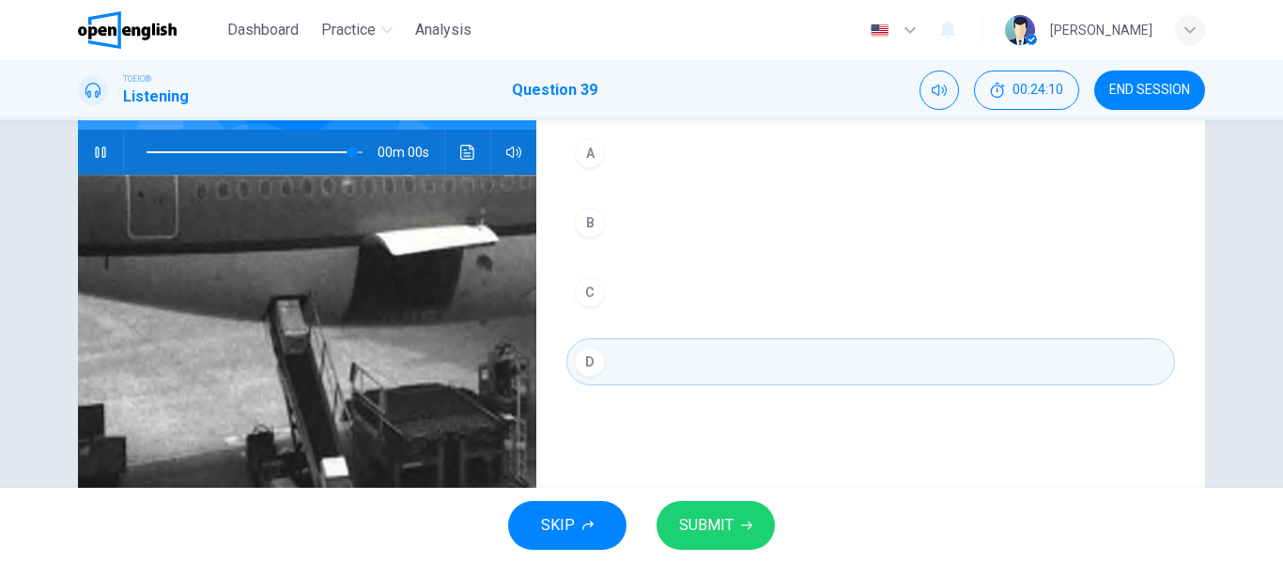
scroll to position [0, 0]
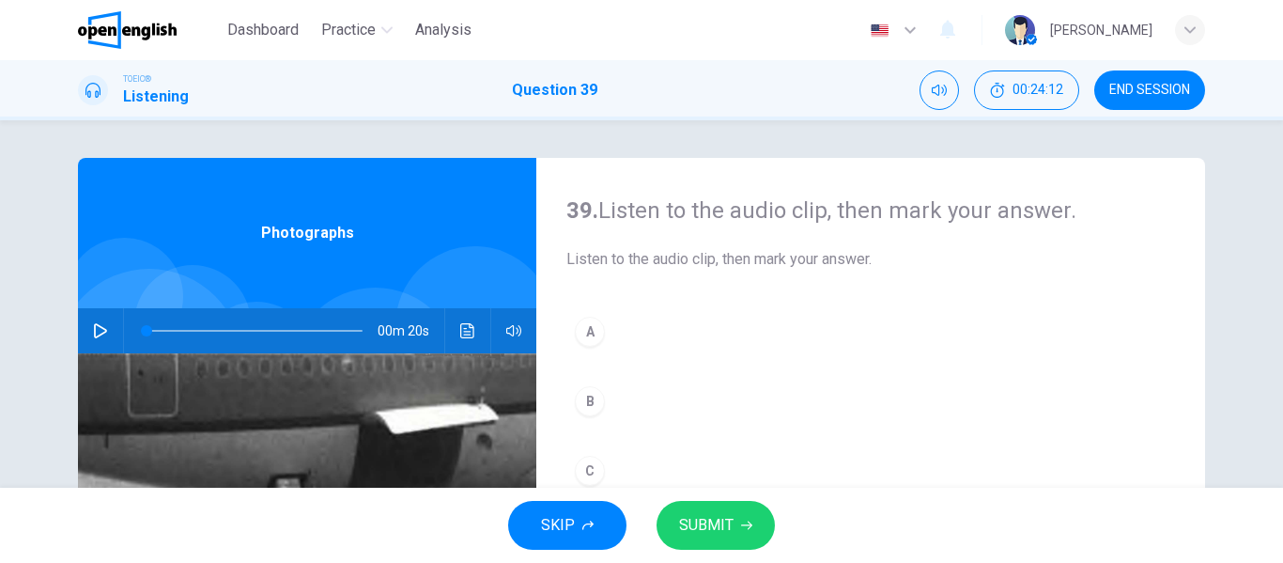
click at [93, 331] on icon "button" at bounding box center [100, 330] width 15 height 15
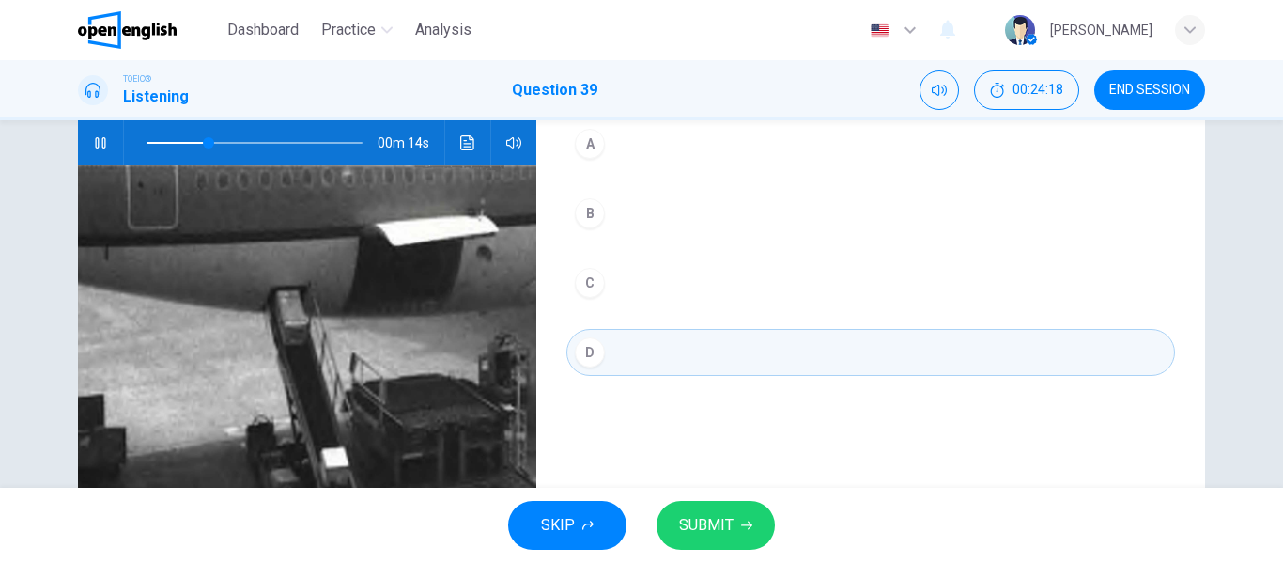
scroll to position [94, 0]
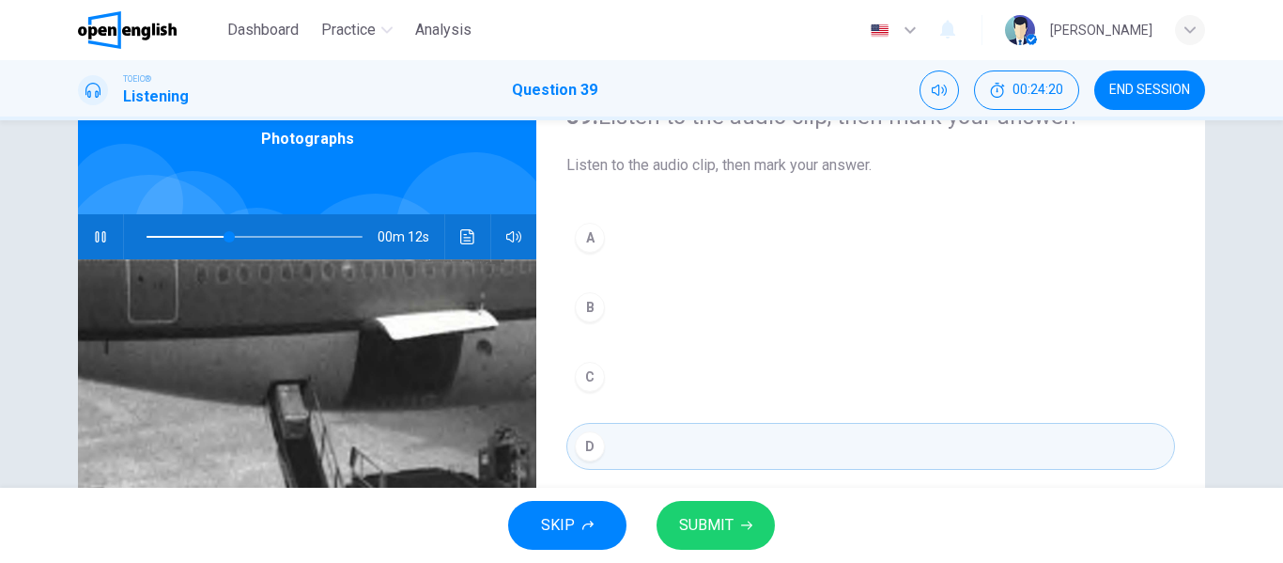
click at [625, 241] on button "A" at bounding box center [870, 237] width 609 height 47
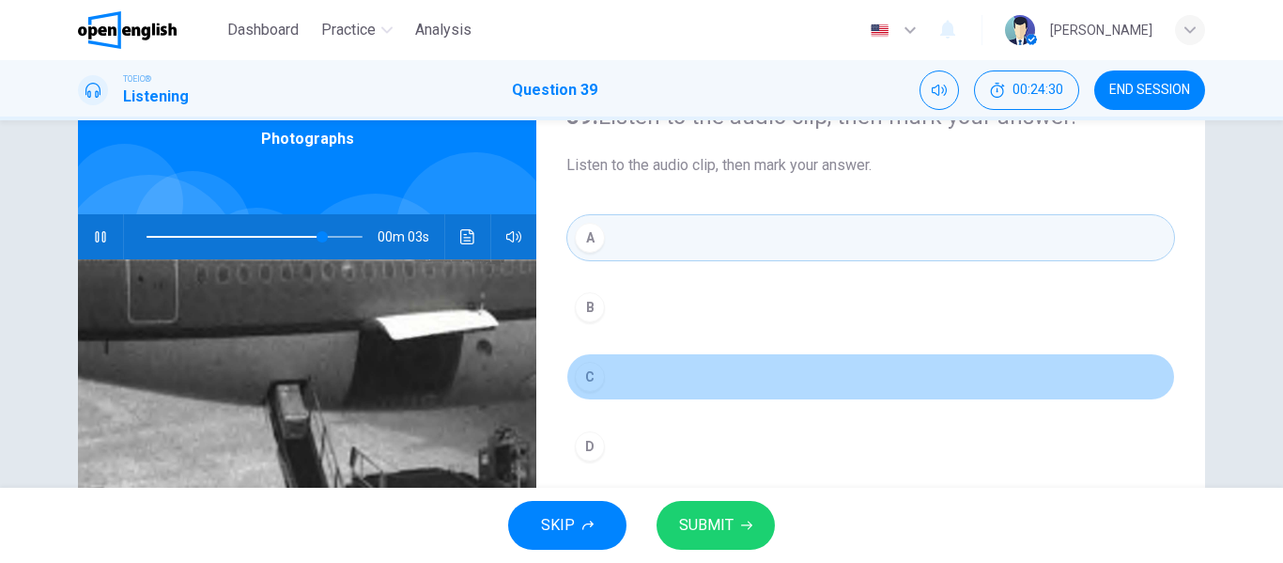
click at [603, 366] on button "C" at bounding box center [870, 376] width 609 height 47
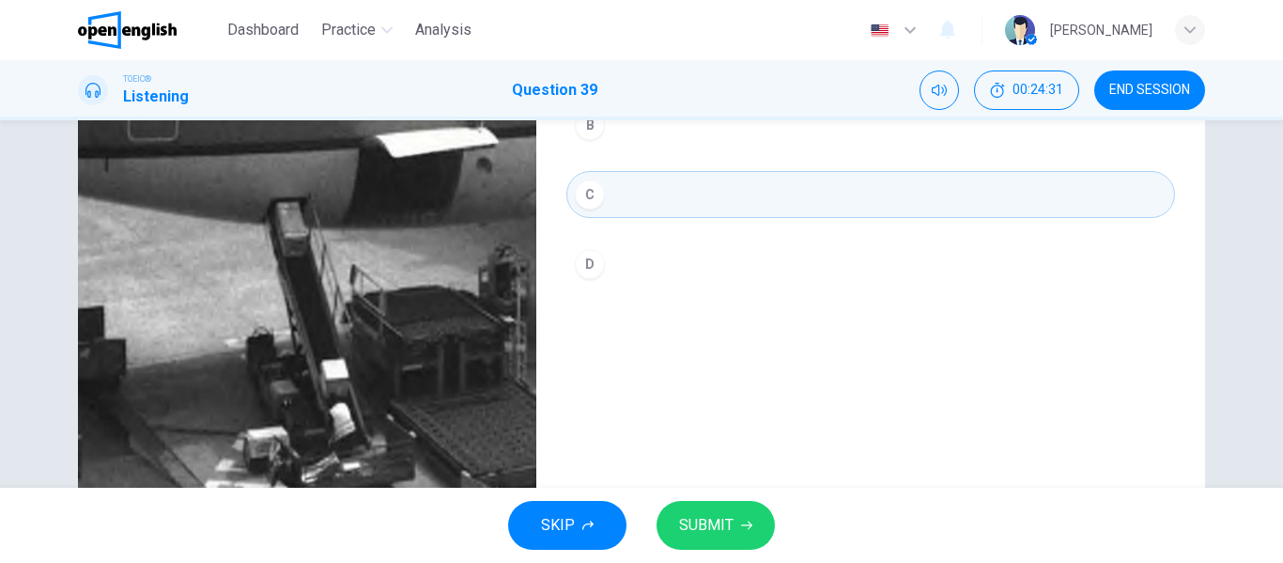
scroll to position [282, 0]
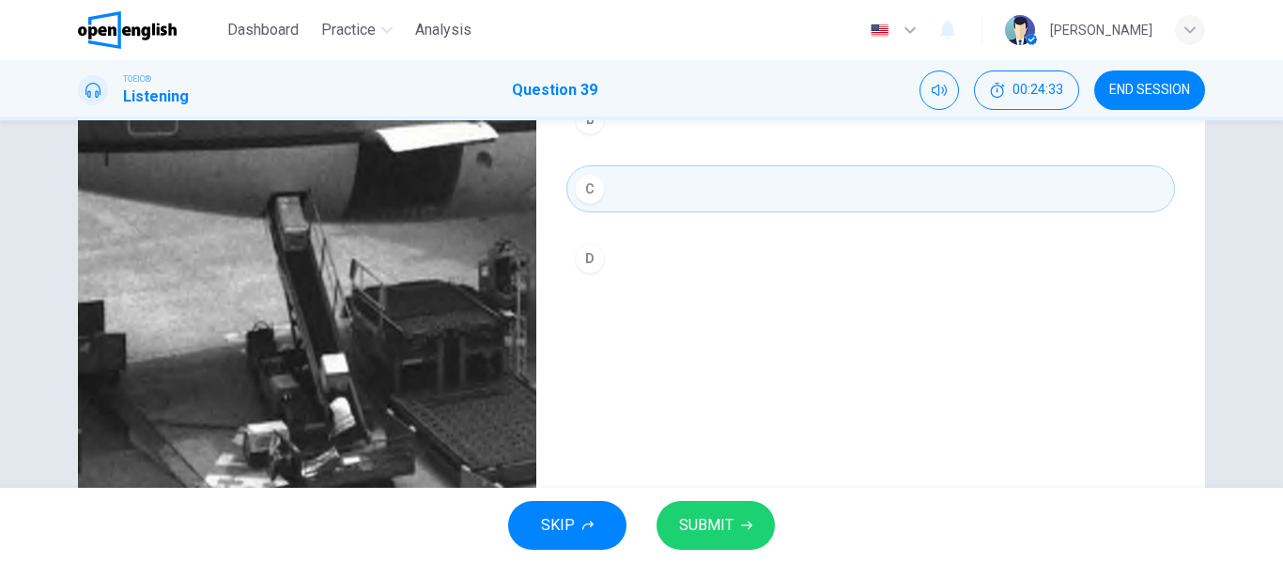
type input "*"
click at [710, 532] on span "SUBMIT" at bounding box center [706, 525] width 54 height 26
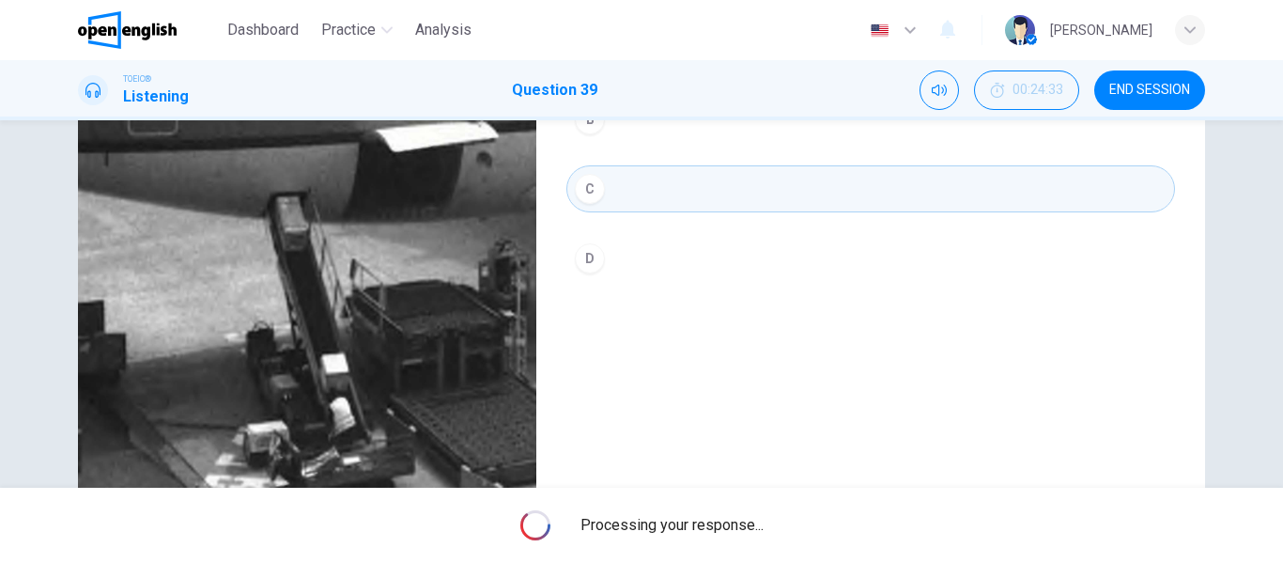
scroll to position [361, 0]
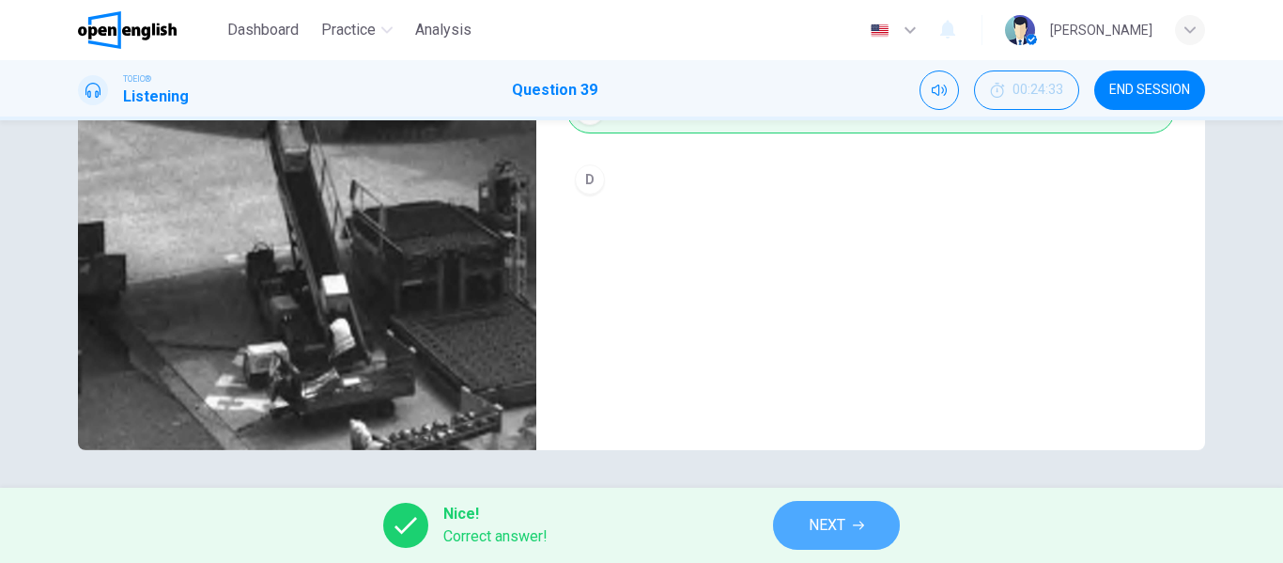
click at [816, 511] on button "NEXT" at bounding box center [836, 525] width 127 height 49
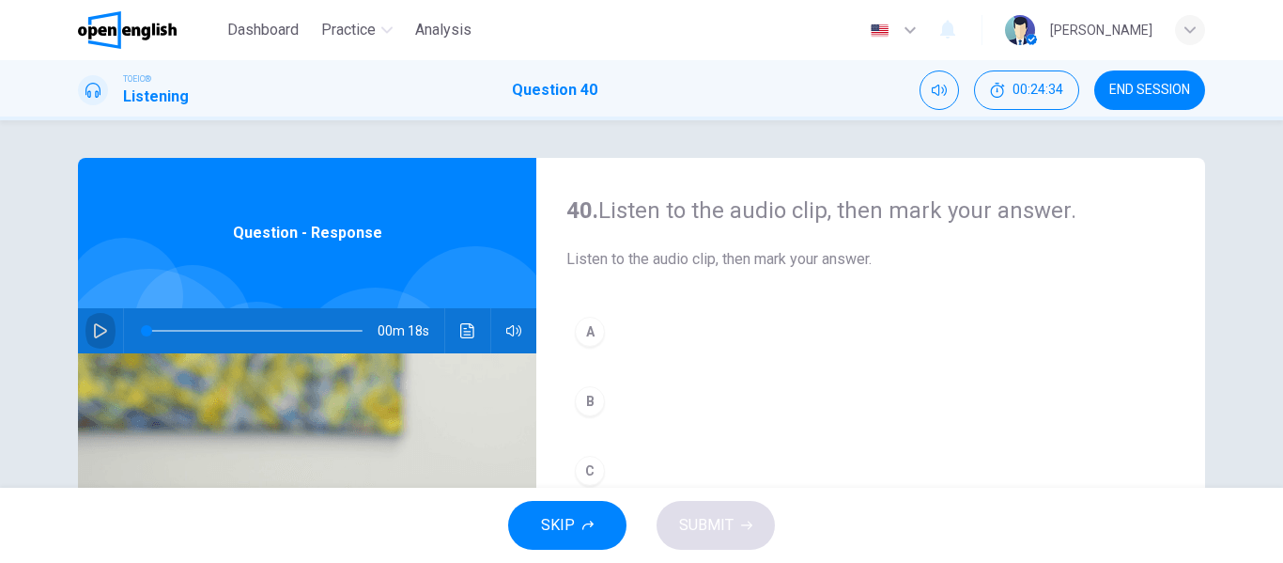
click at [100, 333] on icon "button" at bounding box center [100, 330] width 15 height 15
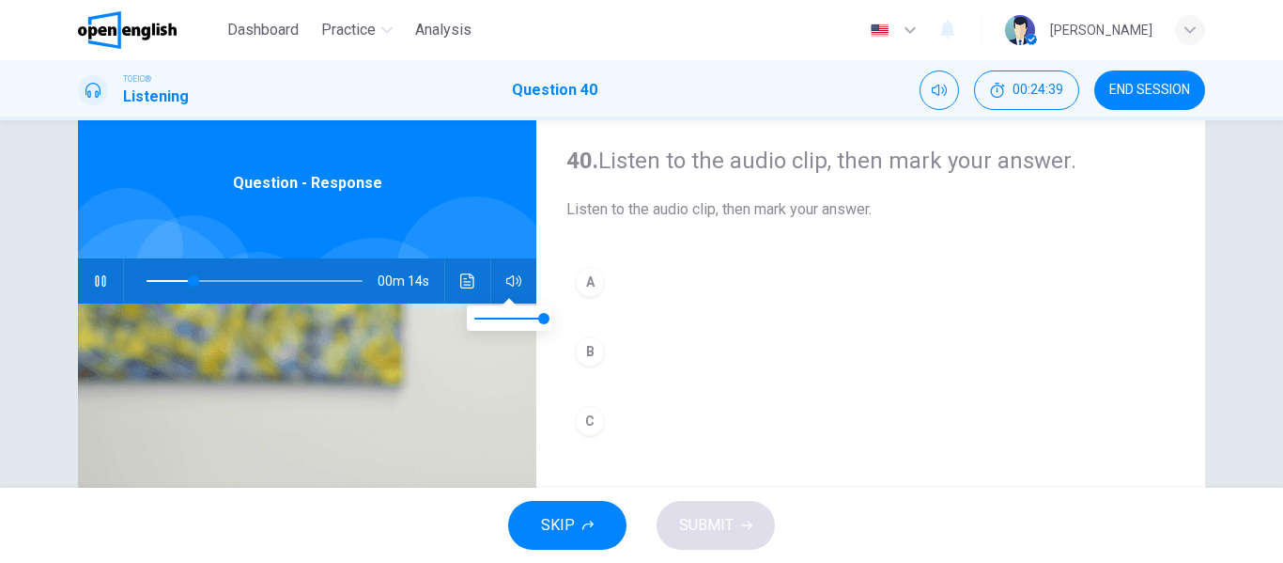
scroll to position [94, 0]
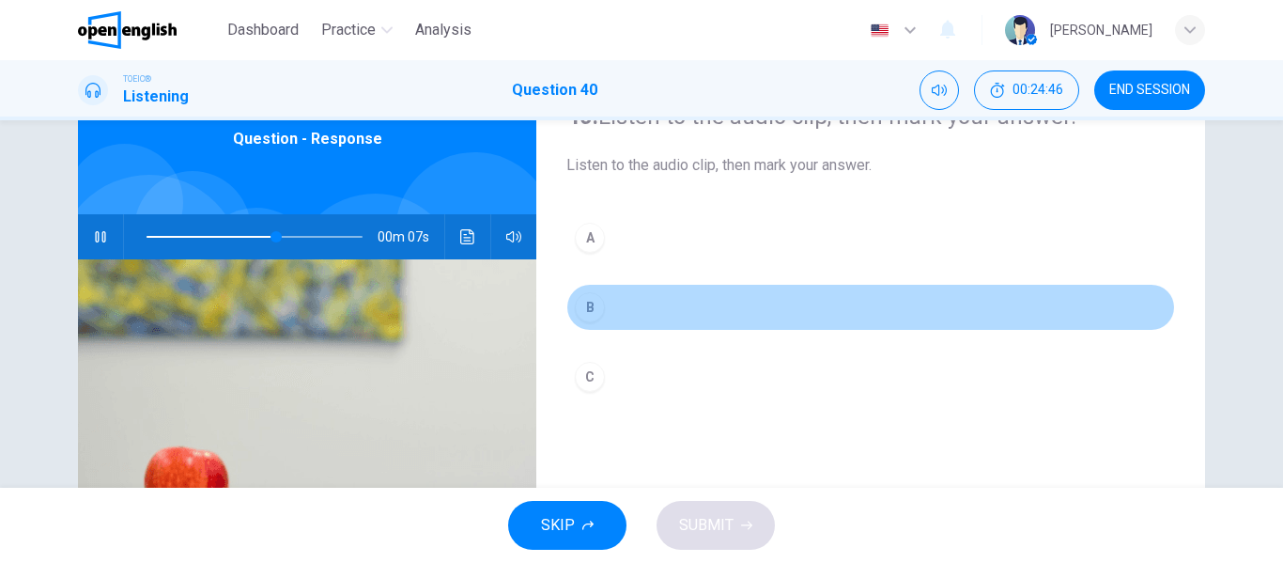
click at [593, 310] on div "B" at bounding box center [590, 307] width 30 height 30
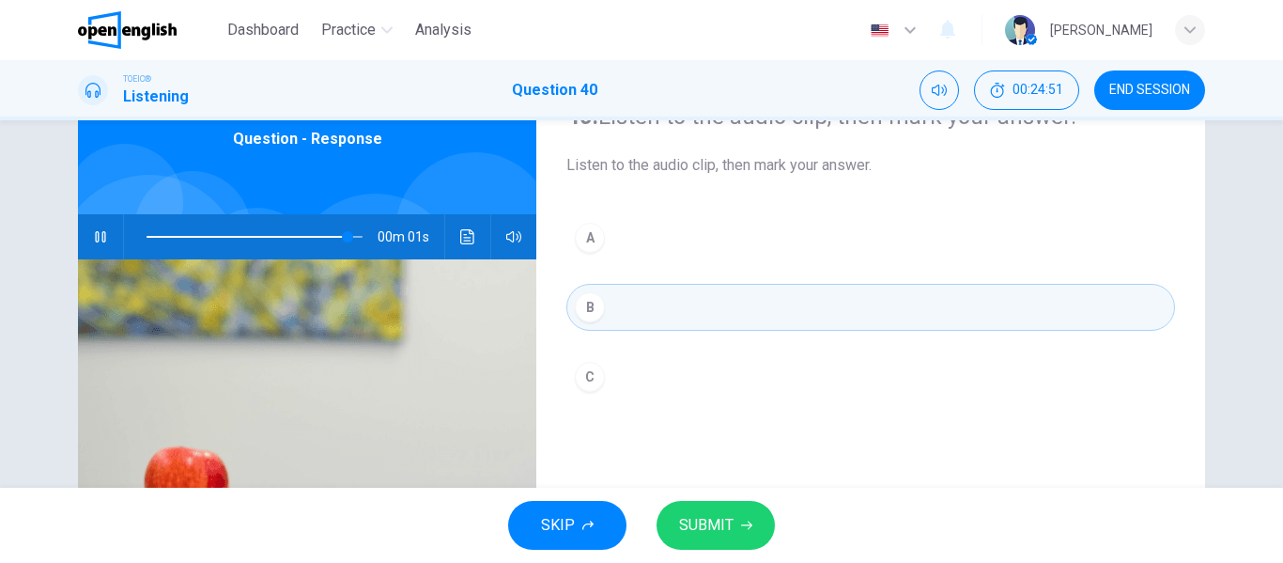
click at [722, 523] on span "SUBMIT" at bounding box center [706, 525] width 54 height 26
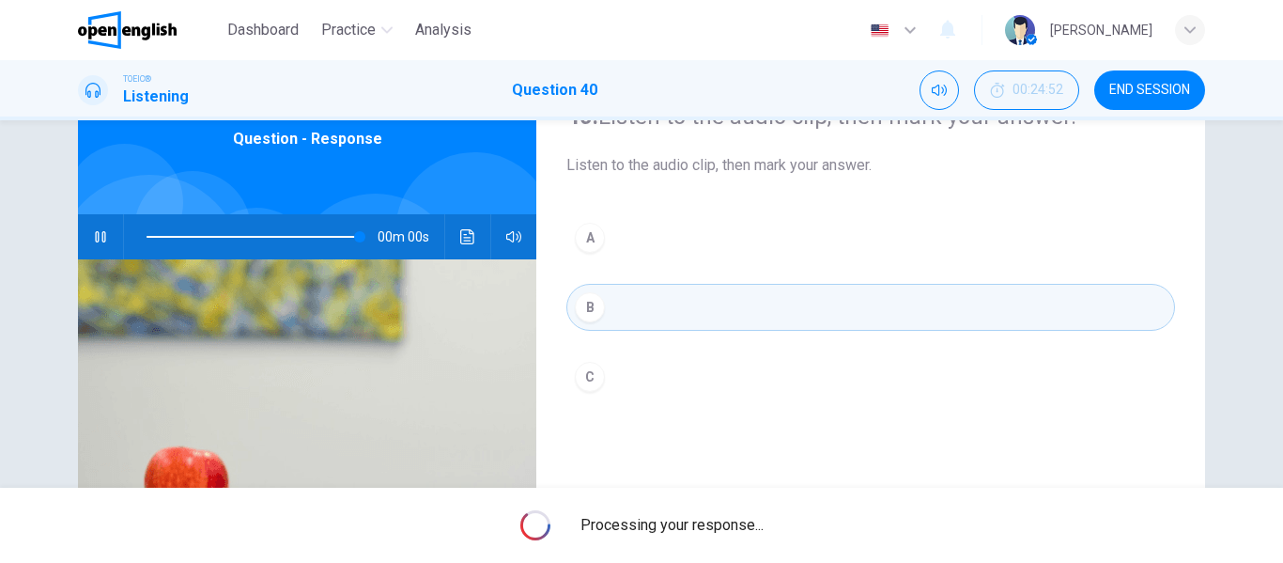
type input "*"
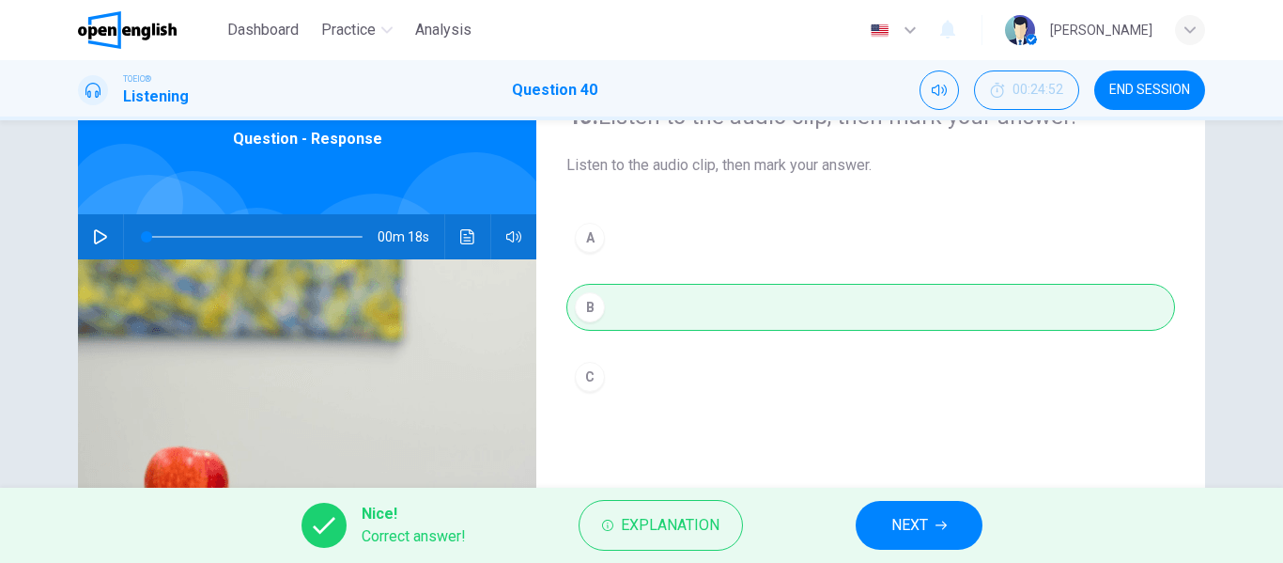
click at [923, 514] on span "NEXT" at bounding box center [909, 525] width 37 height 26
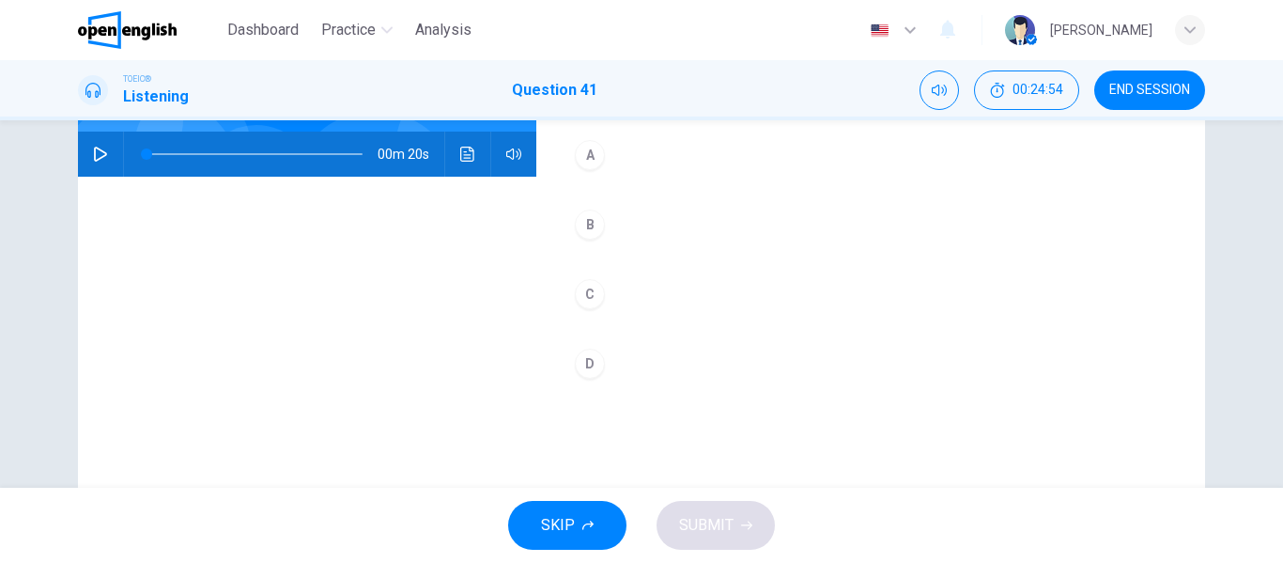
scroll to position [173, 0]
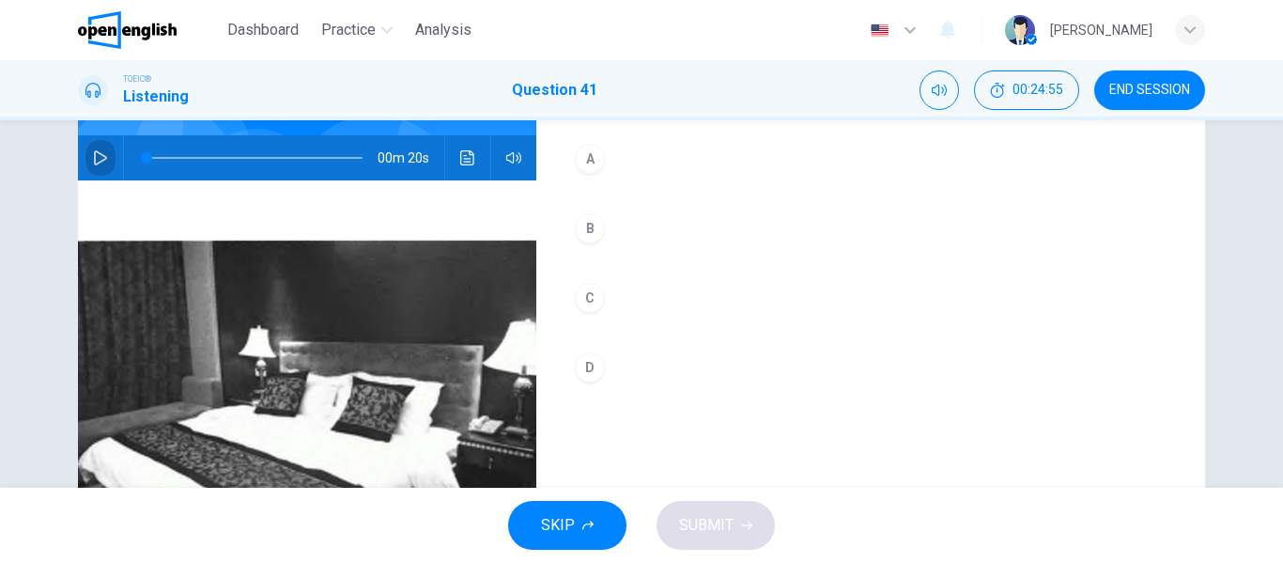
click at [85, 157] on button "button" at bounding box center [100, 157] width 30 height 45
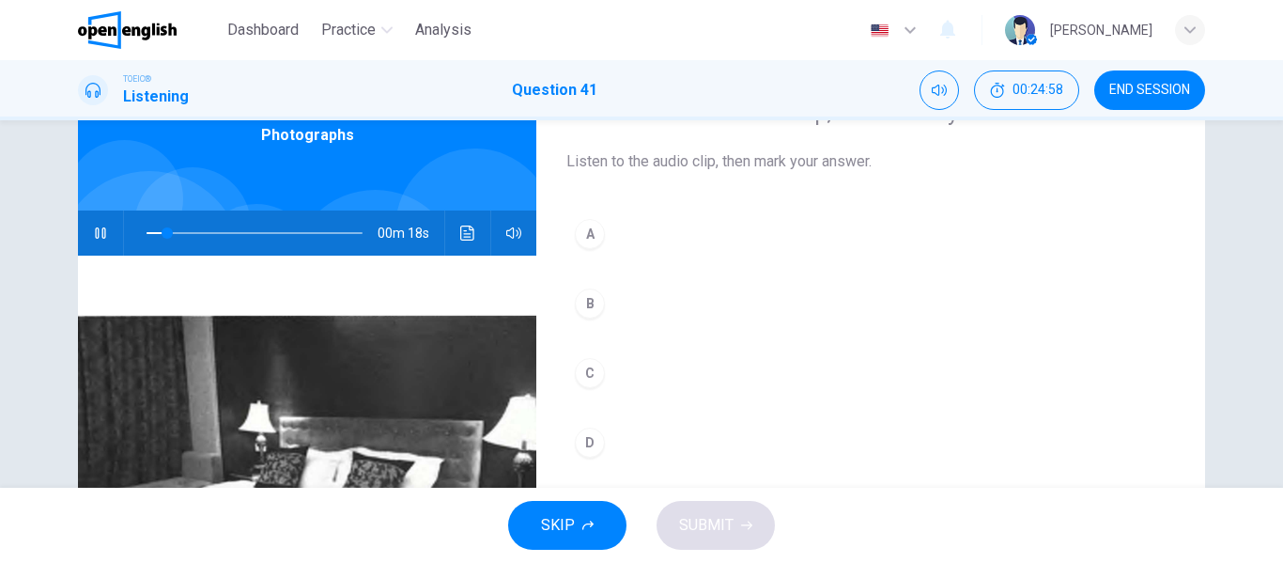
scroll to position [188, 0]
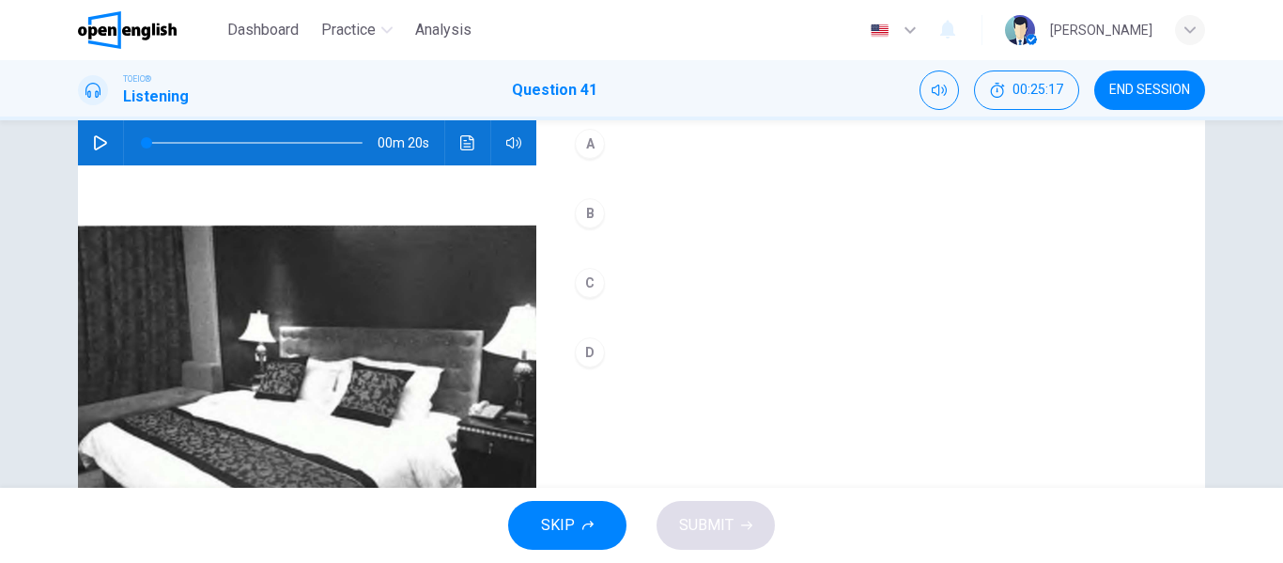
click at [97, 144] on icon "button" at bounding box center [100, 142] width 15 height 15
click at [595, 149] on div "A" at bounding box center [590, 144] width 30 height 30
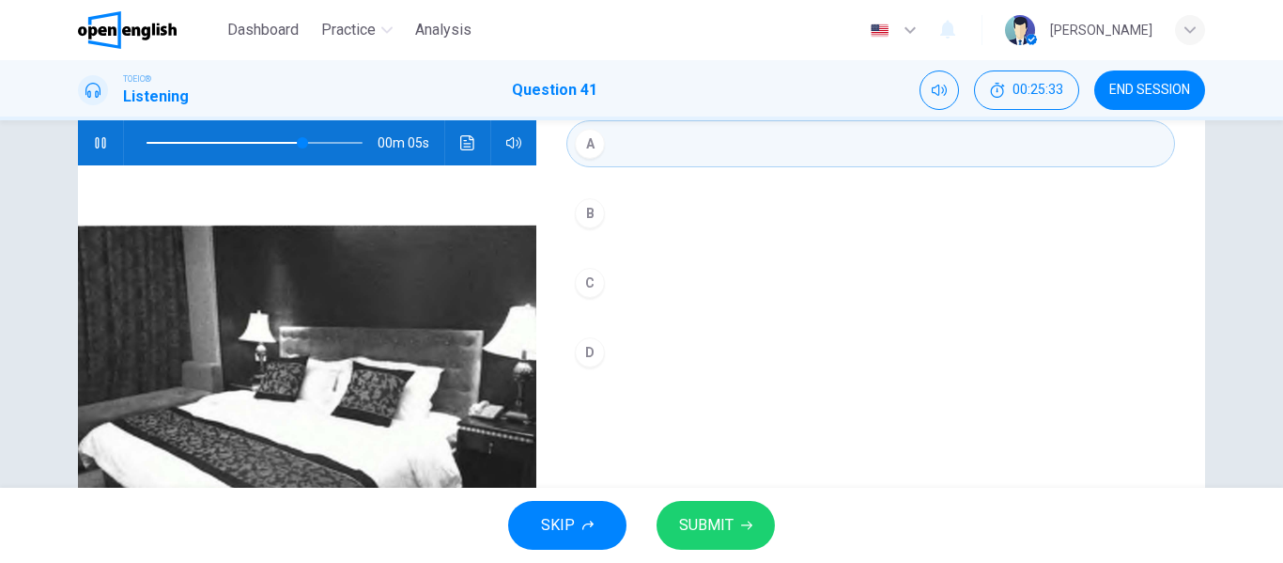
click at [718, 517] on span "SUBMIT" at bounding box center [706, 525] width 54 height 26
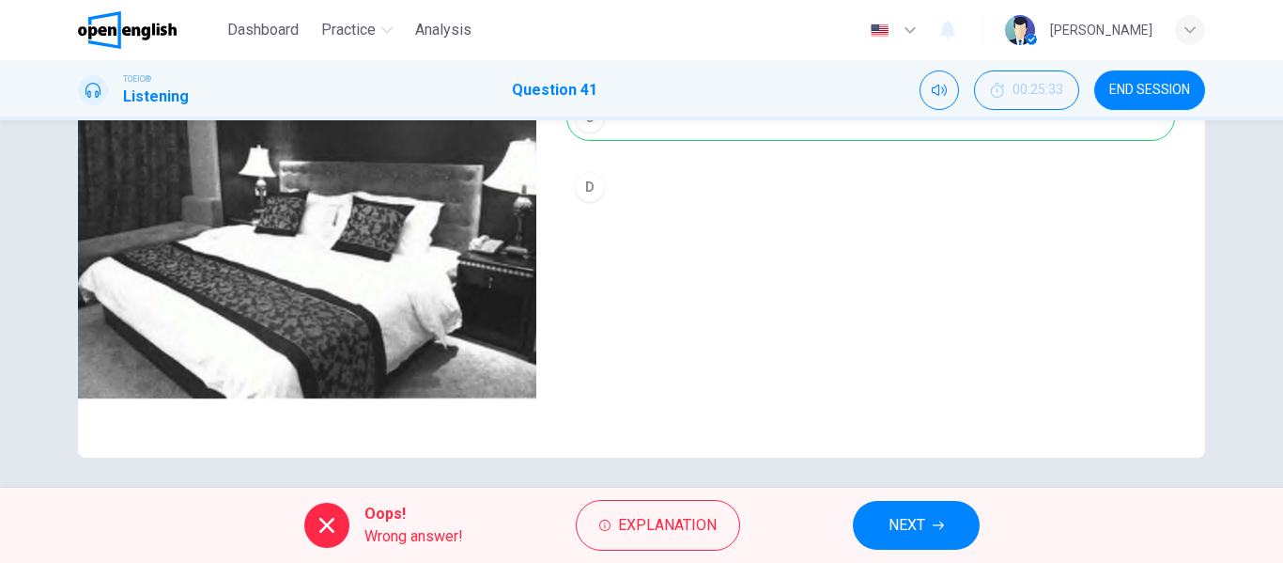
scroll to position [361, 0]
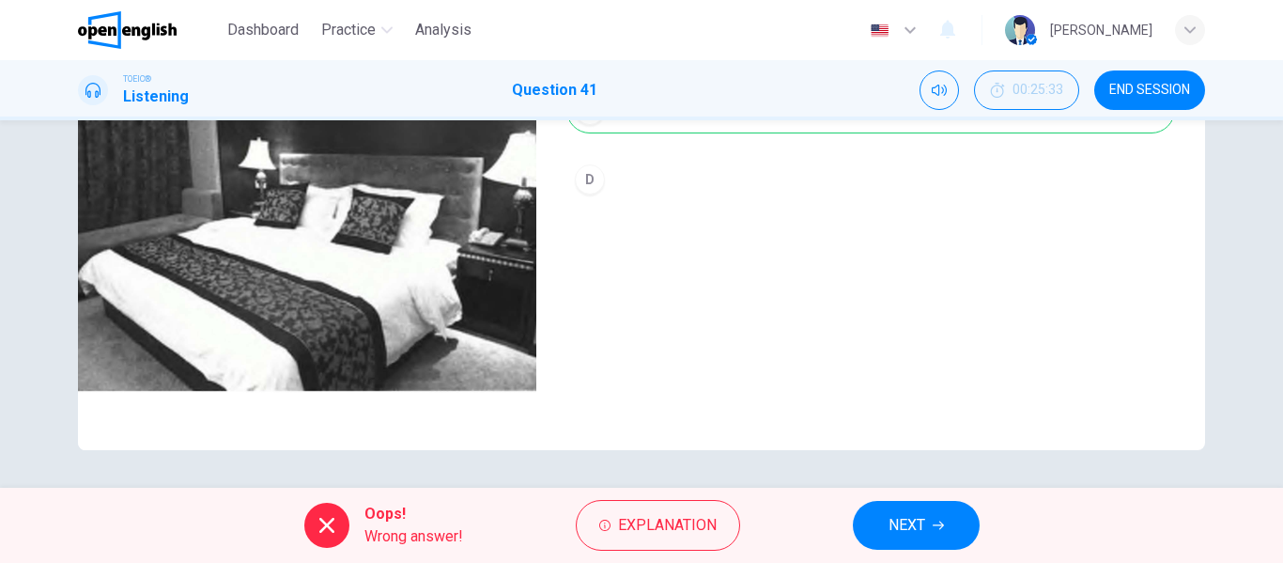
type input "*"
click at [944, 518] on button "NEXT" at bounding box center [916, 525] width 127 height 49
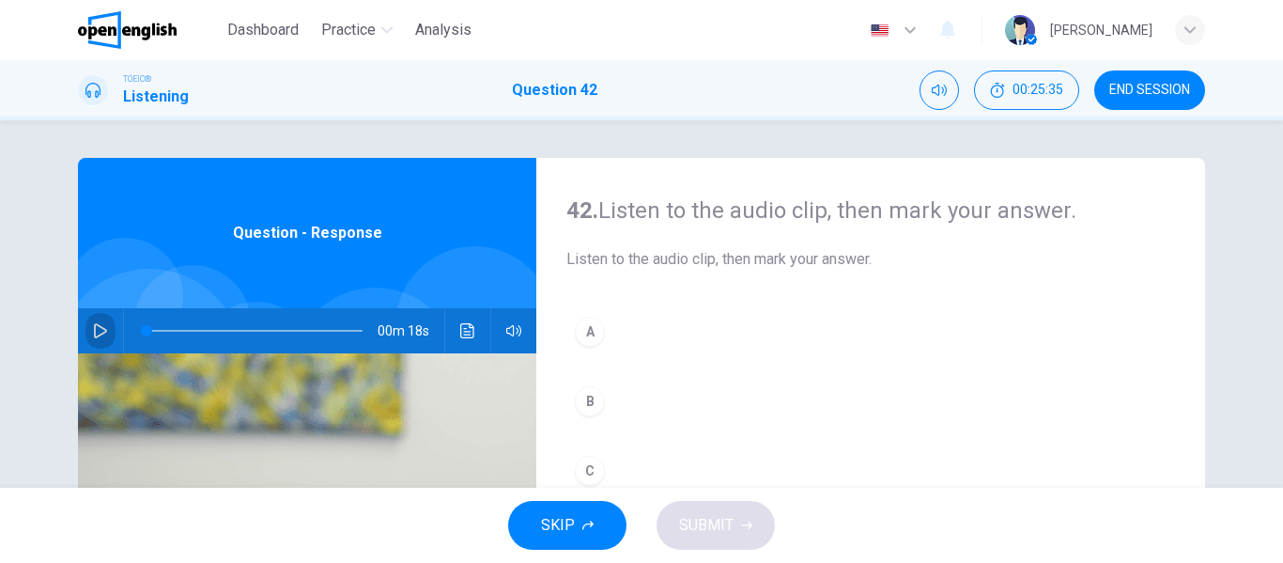
click at [100, 325] on icon "button" at bounding box center [100, 330] width 15 height 15
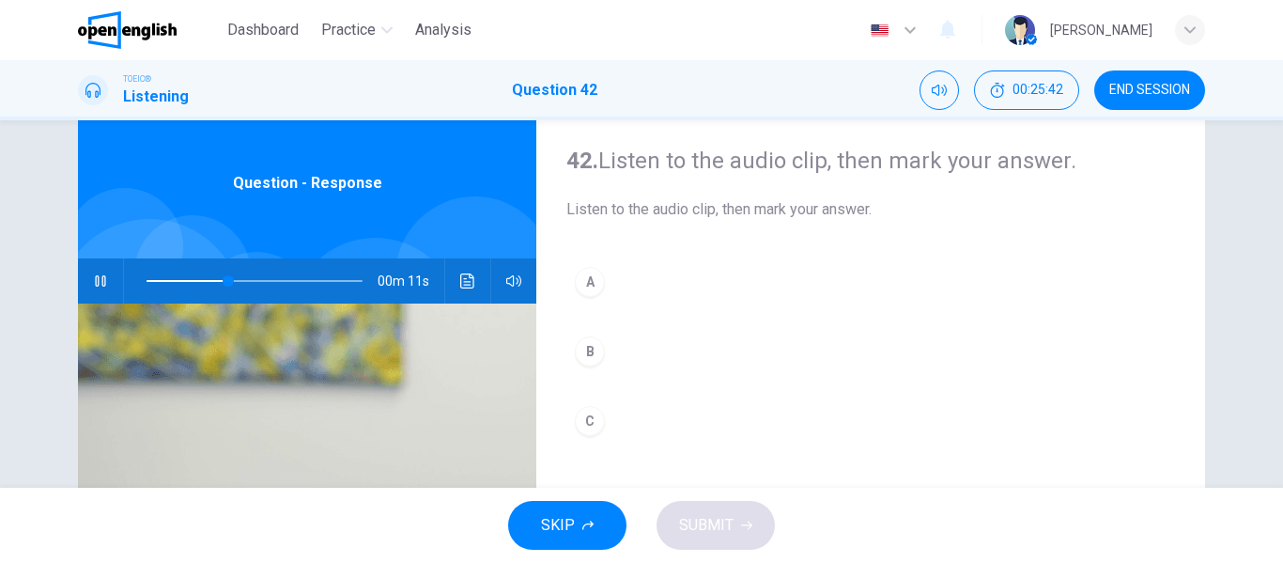
scroll to position [94, 0]
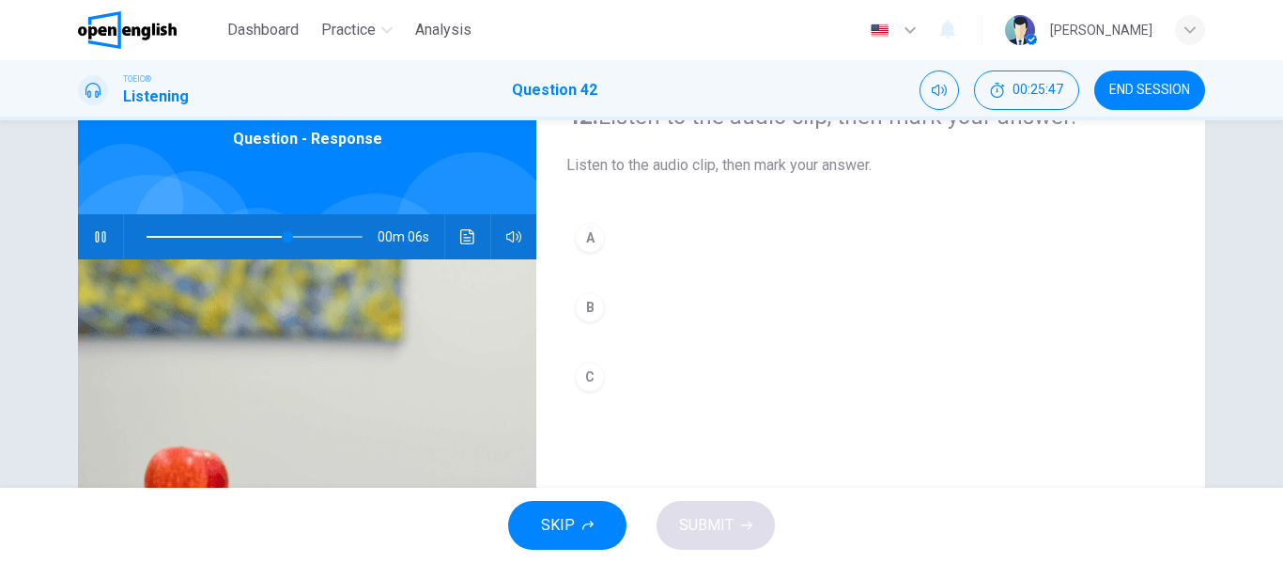
click at [609, 311] on button "B" at bounding box center [870, 307] width 609 height 47
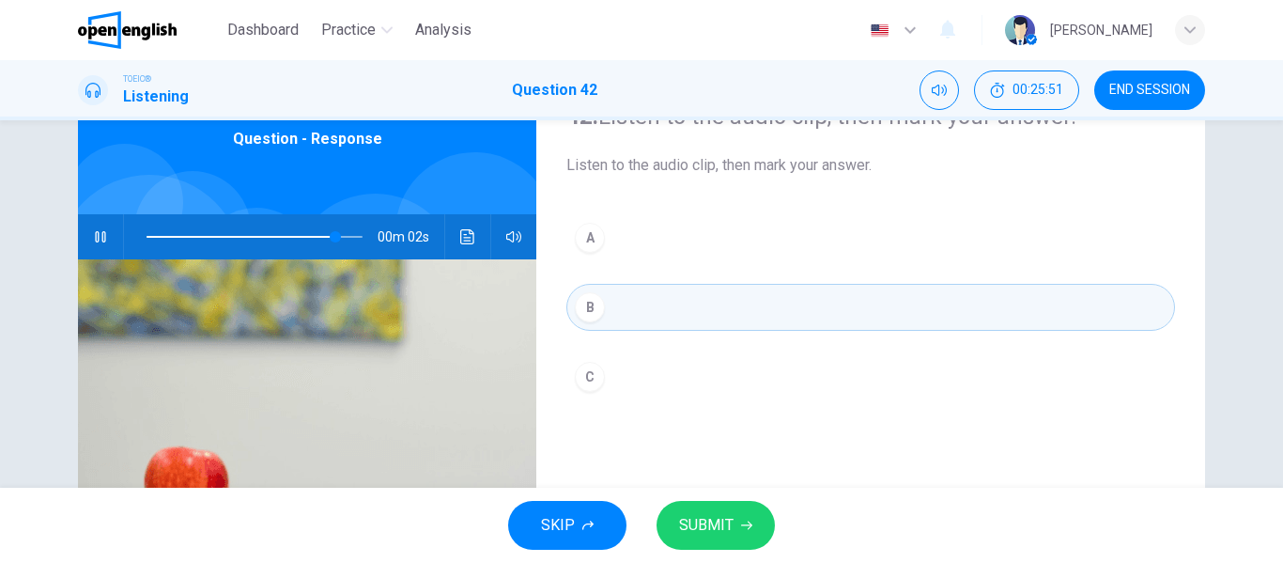
click at [723, 521] on span "SUBMIT" at bounding box center [706, 525] width 54 height 26
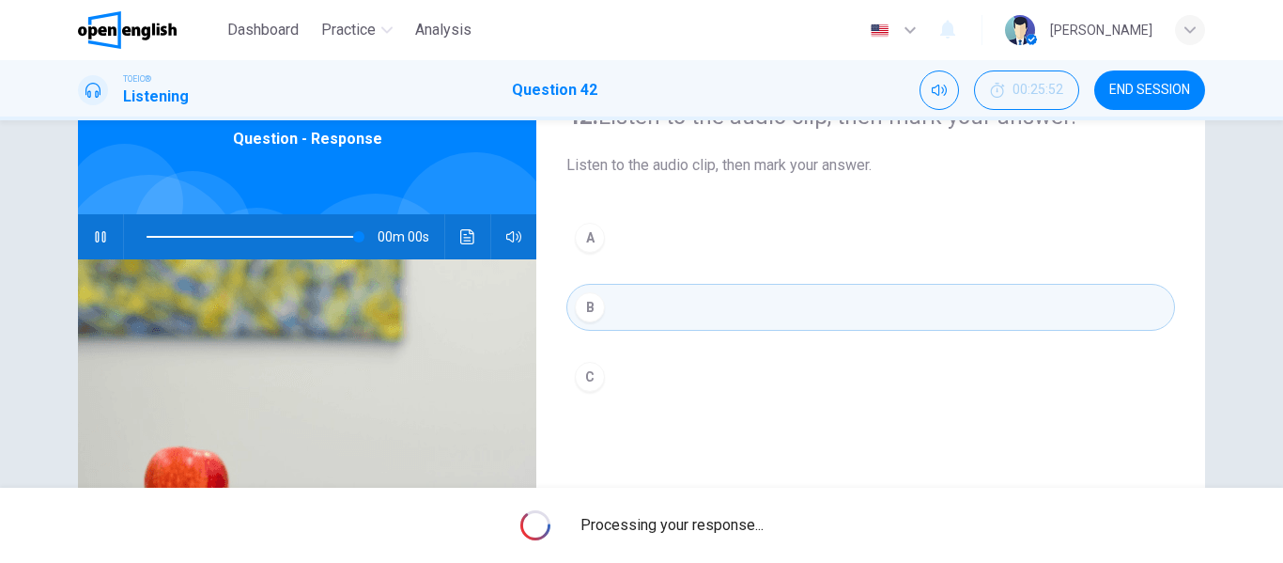
type input "*"
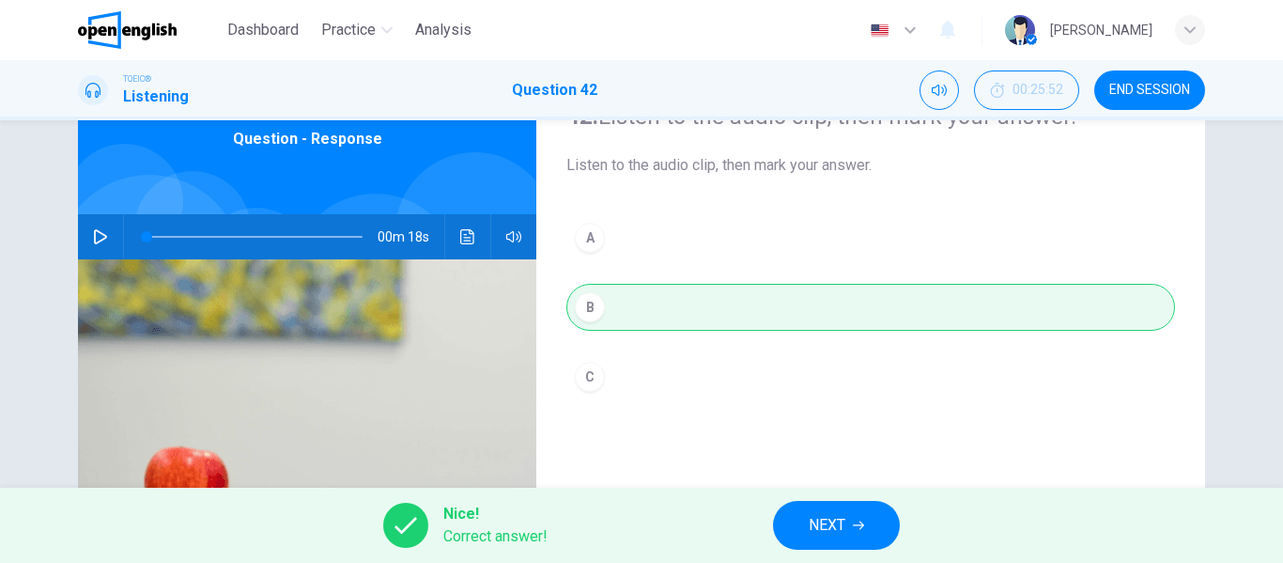
click at [821, 516] on span "NEXT" at bounding box center [827, 525] width 37 height 26
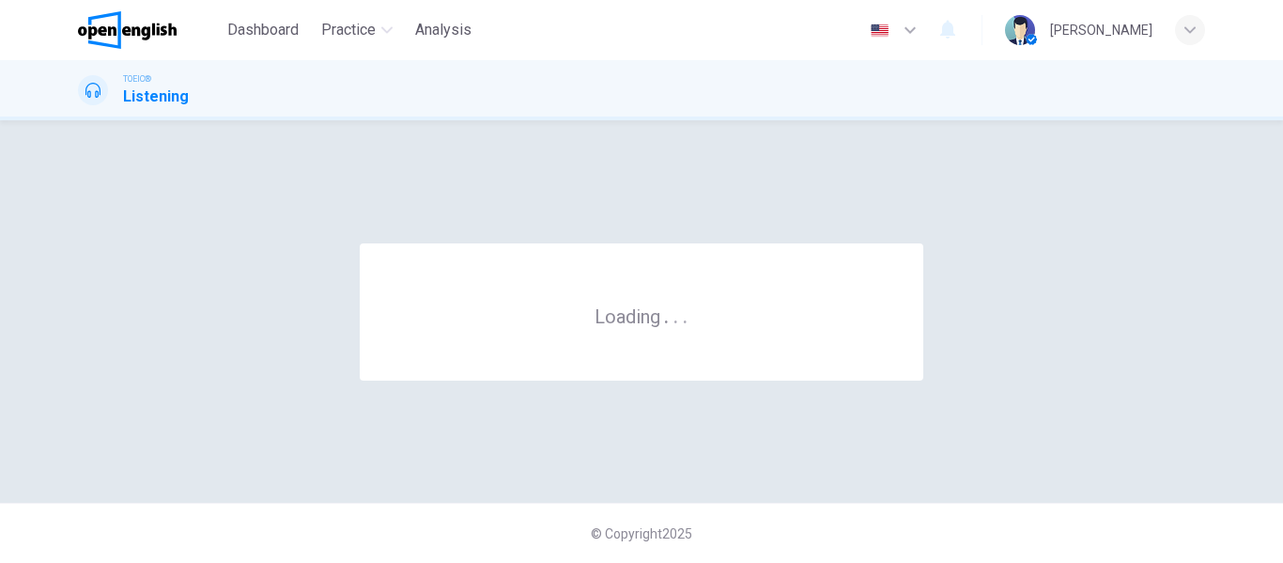
scroll to position [0, 0]
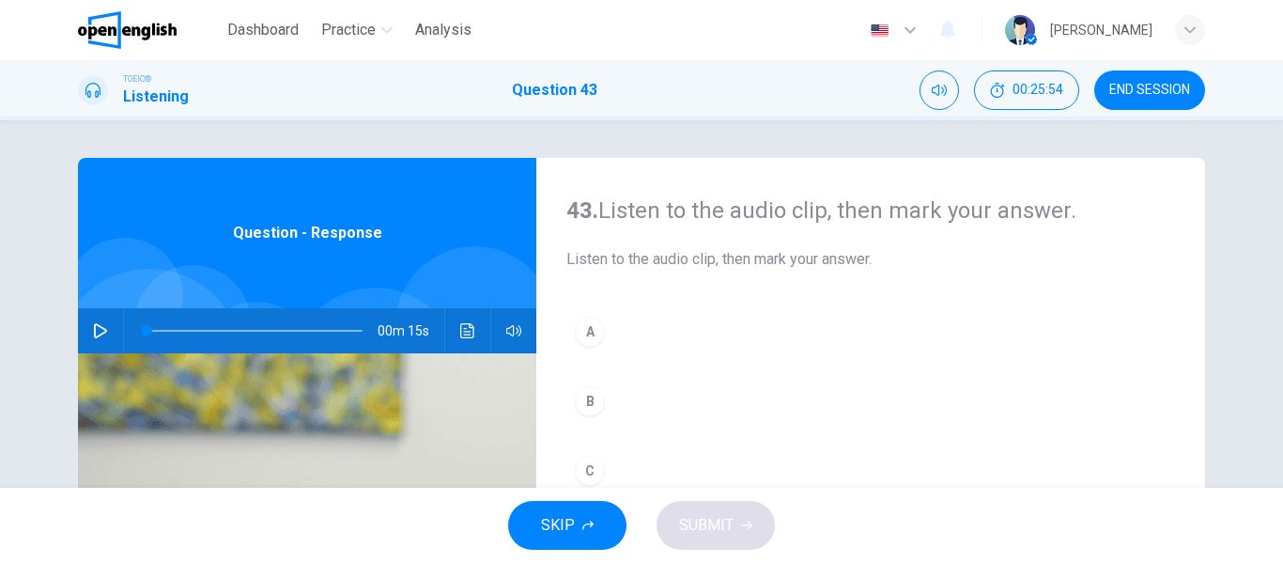
click at [108, 328] on button "button" at bounding box center [100, 330] width 30 height 45
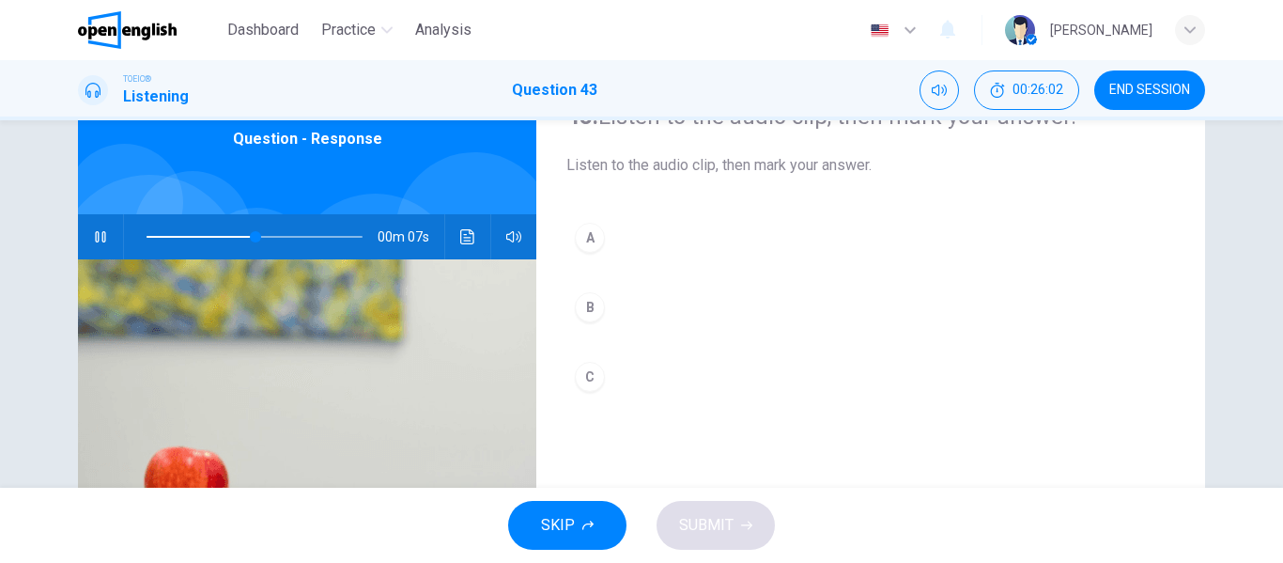
click at [608, 244] on button "A" at bounding box center [870, 237] width 609 height 47
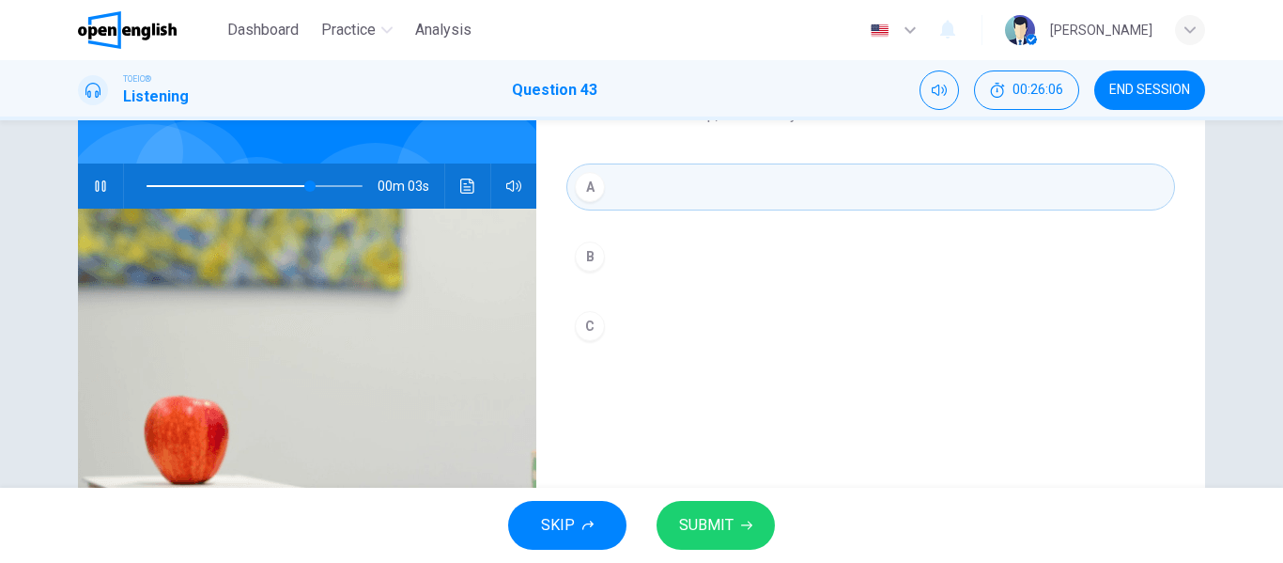
scroll to position [188, 0]
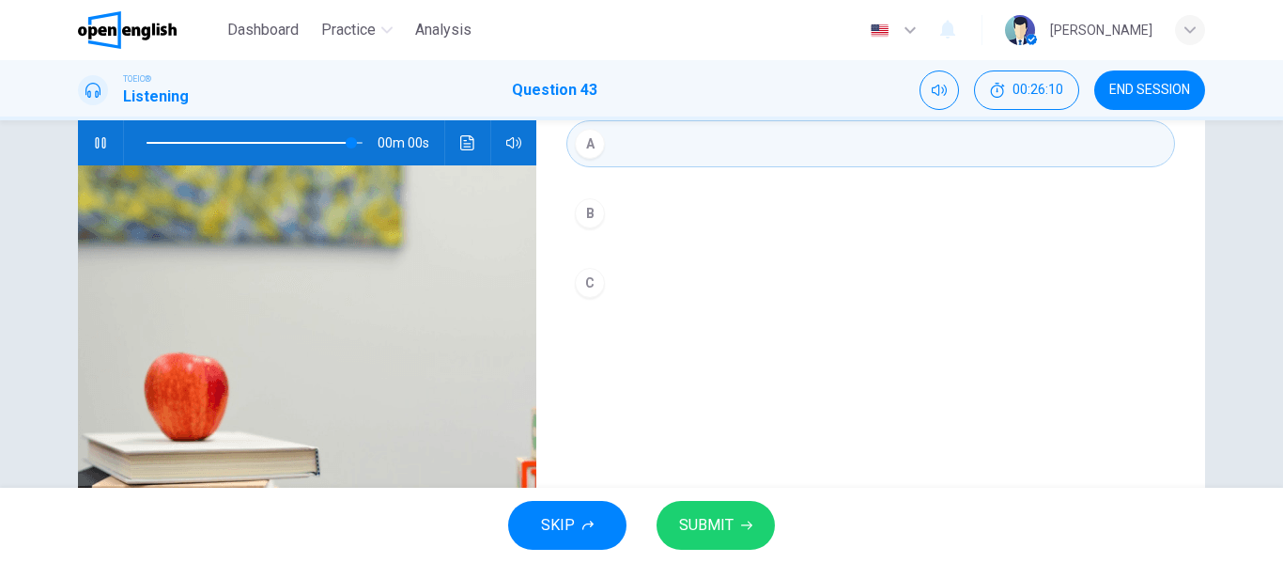
type input "*"
click at [707, 501] on button "SUBMIT" at bounding box center [715, 525] width 118 height 49
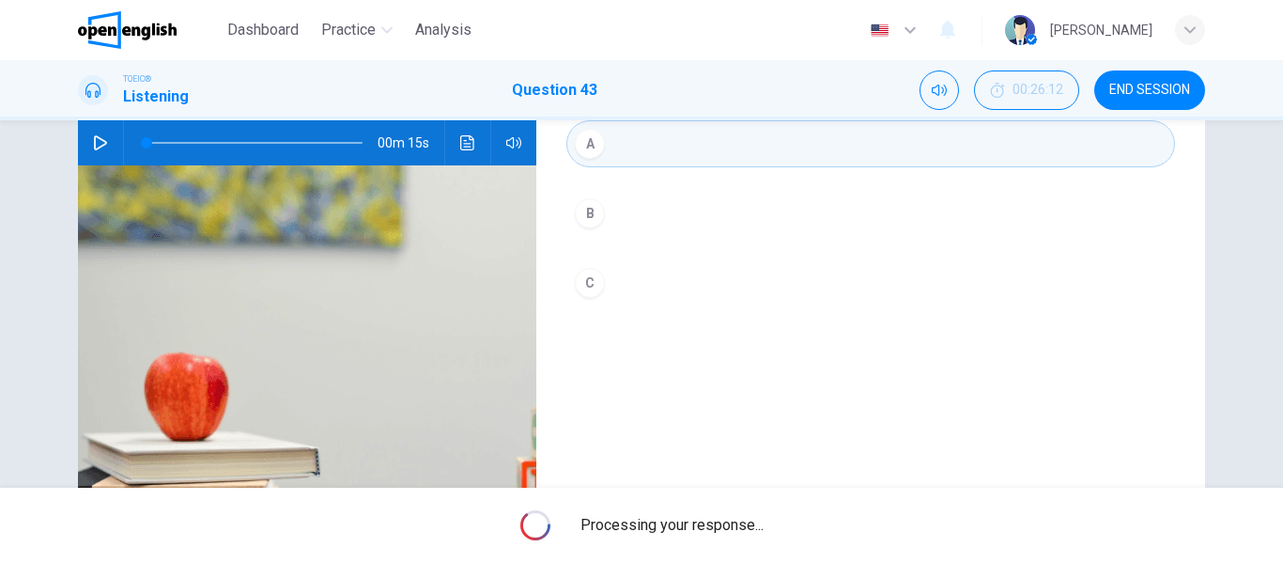
click at [710, 518] on span "Processing your response..." at bounding box center [671, 525] width 183 height 23
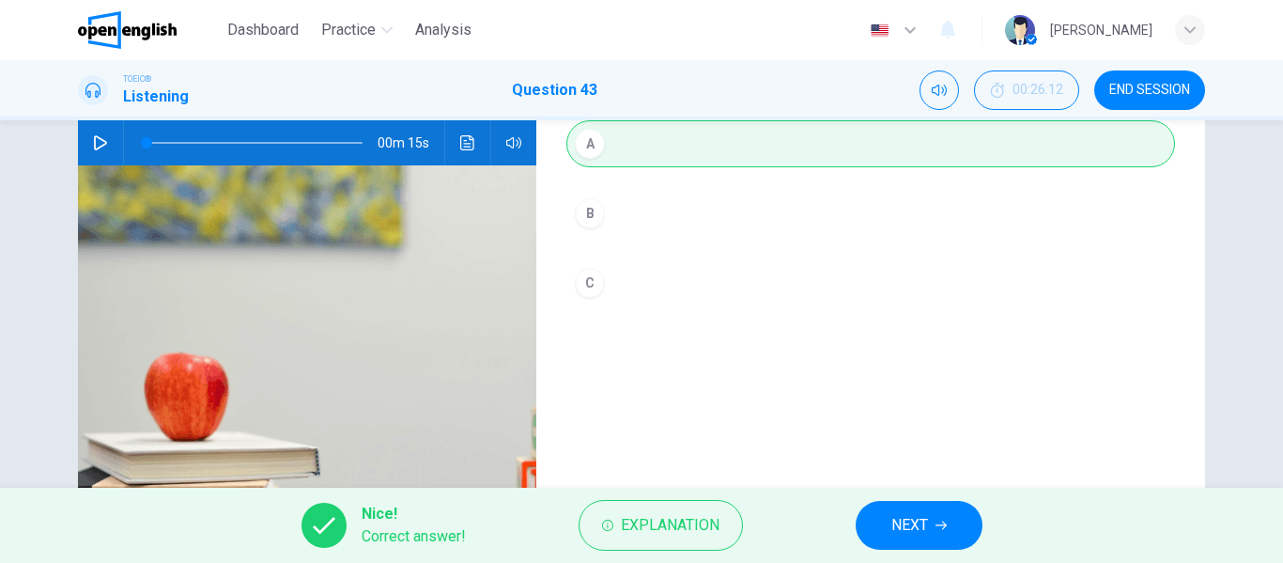
click at [912, 533] on span "NEXT" at bounding box center [909, 525] width 37 height 26
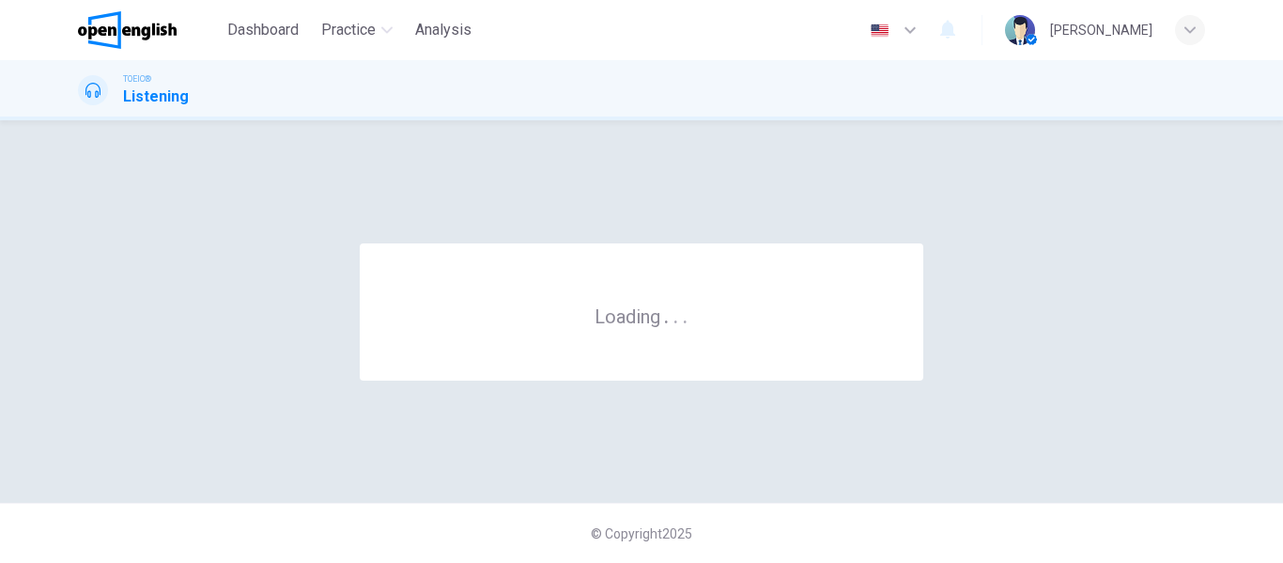
scroll to position [0, 0]
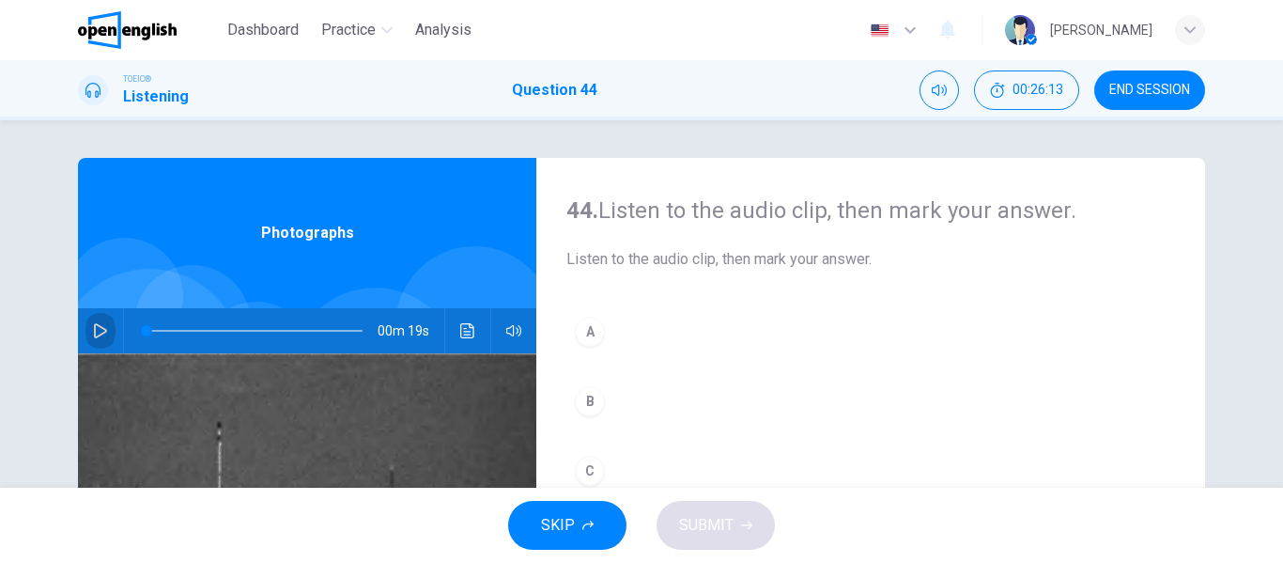
click at [96, 324] on icon "button" at bounding box center [100, 330] width 15 height 15
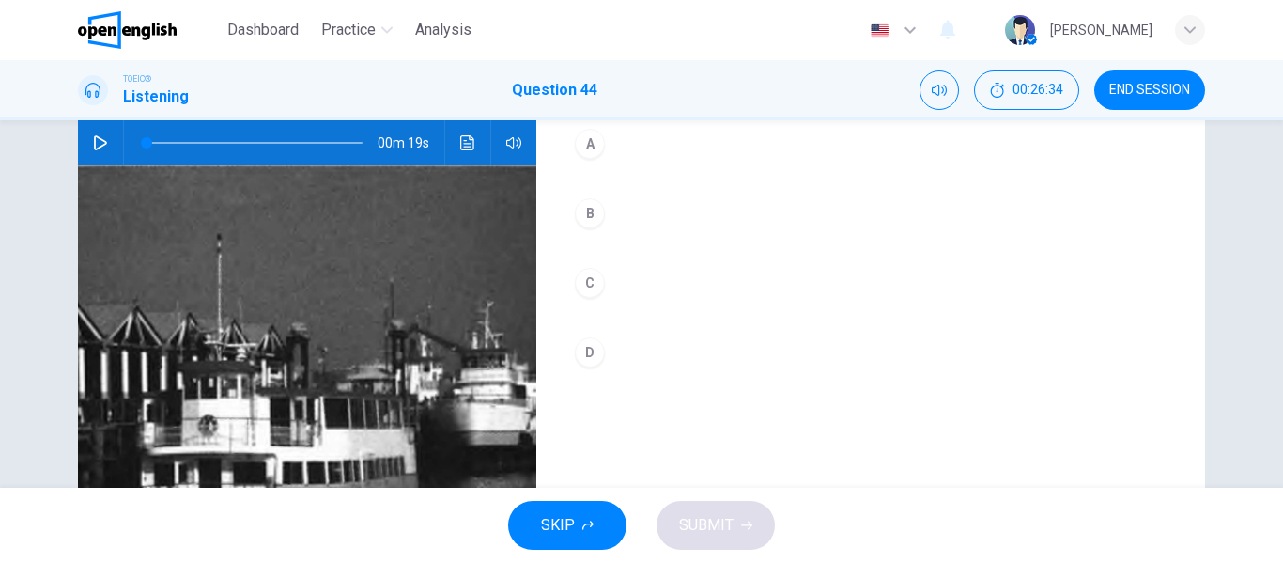
scroll to position [94, 0]
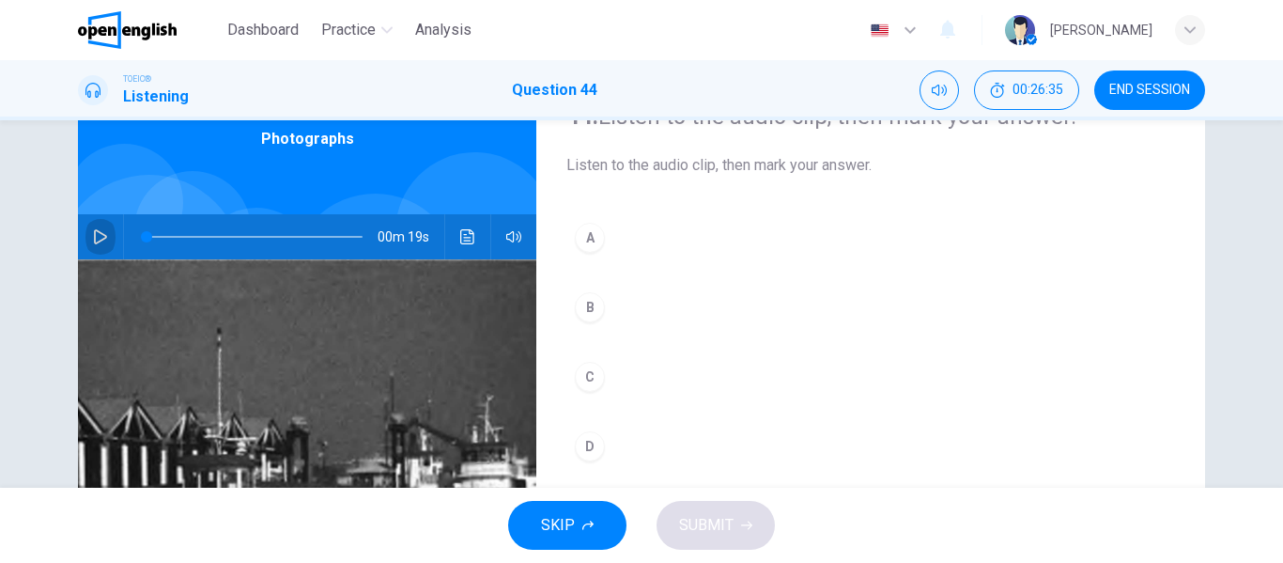
click at [100, 234] on icon "button" at bounding box center [100, 236] width 15 height 15
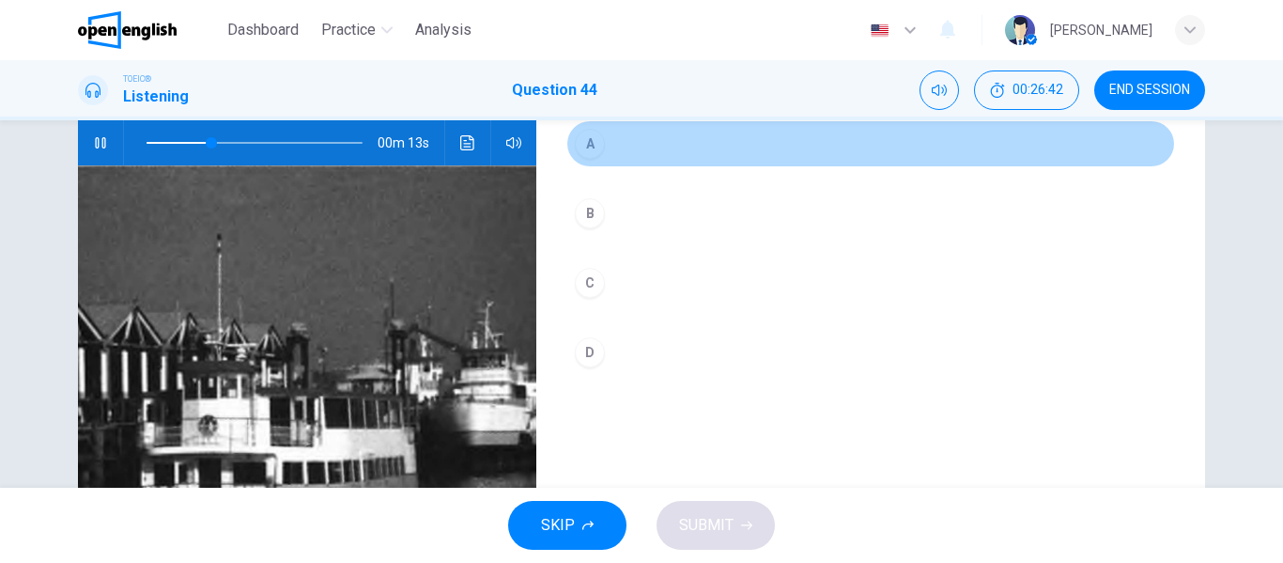
click at [646, 144] on button "A" at bounding box center [870, 143] width 609 height 47
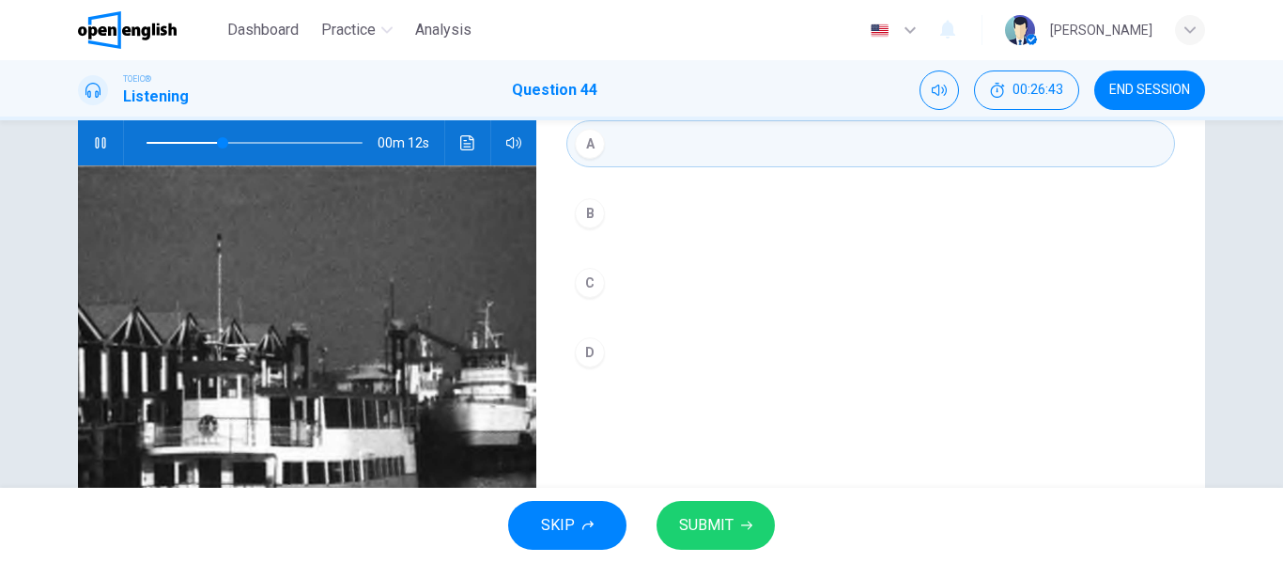
click at [716, 510] on button "SUBMIT" at bounding box center [715, 525] width 118 height 49
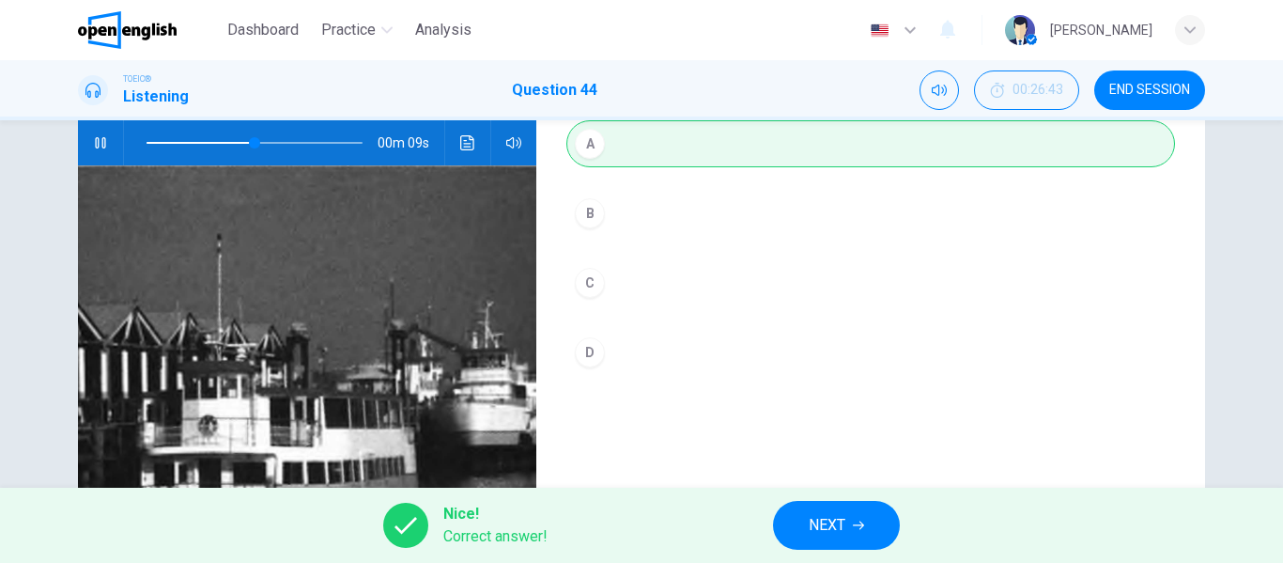
type input "**"
click at [834, 521] on span "NEXT" at bounding box center [827, 525] width 37 height 26
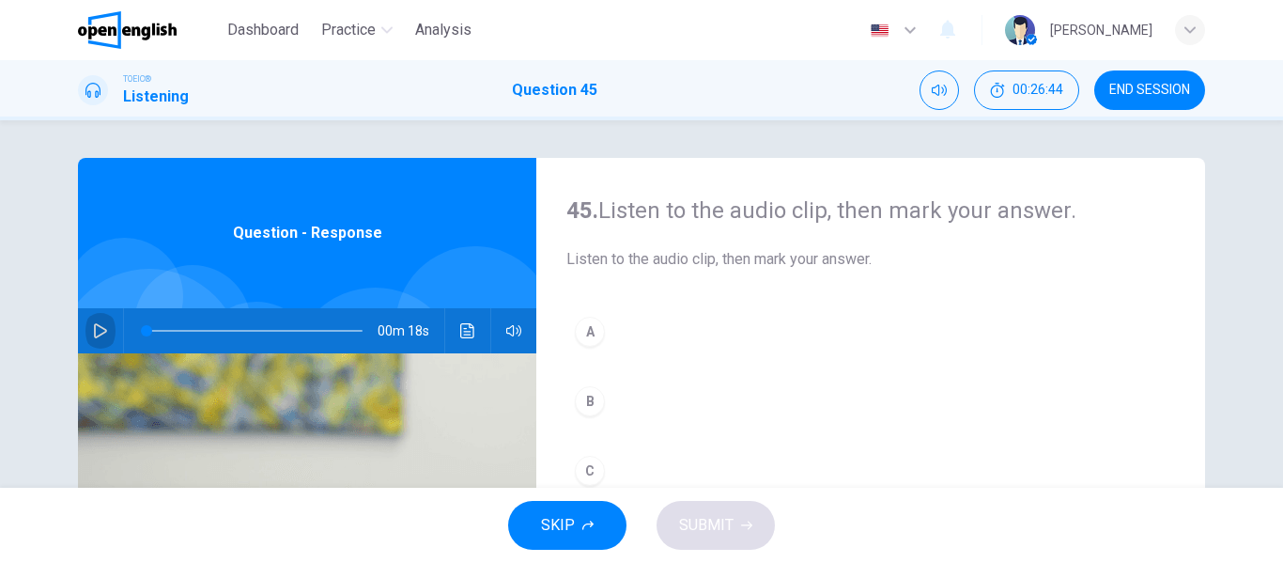
click at [96, 335] on icon "button" at bounding box center [100, 330] width 13 height 15
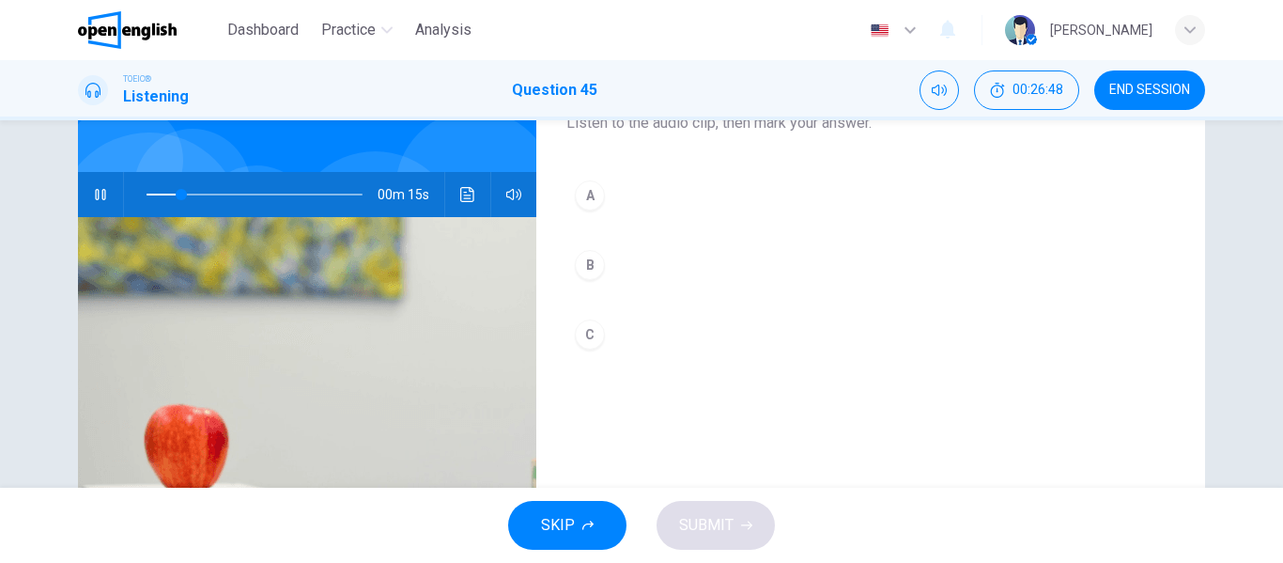
scroll to position [94, 0]
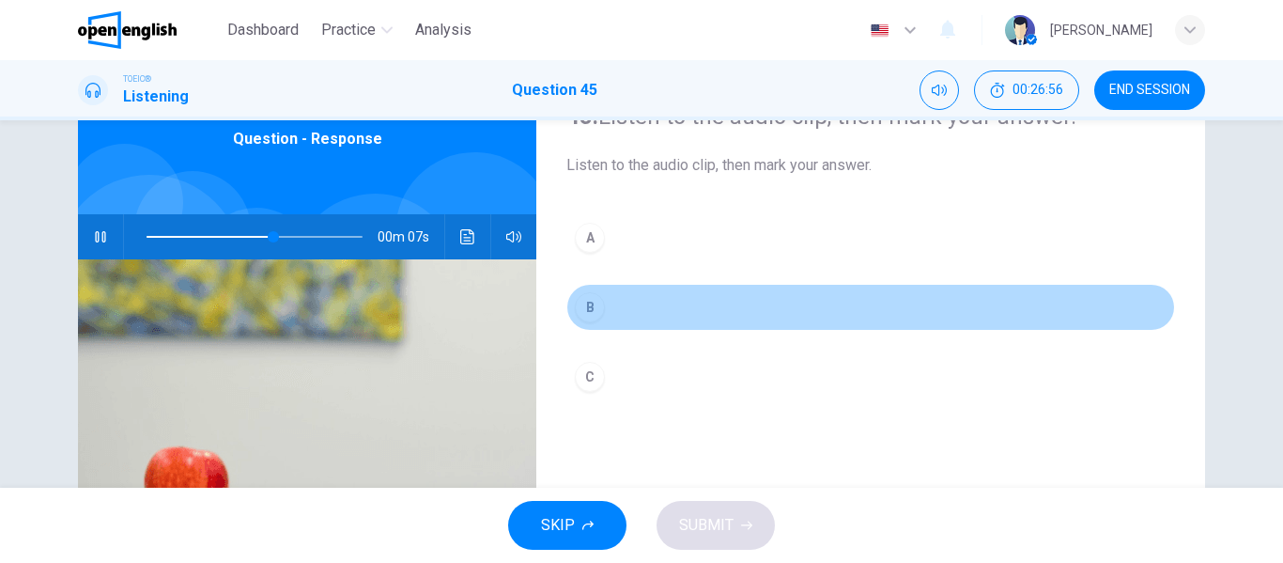
click at [611, 306] on button "B" at bounding box center [870, 307] width 609 height 47
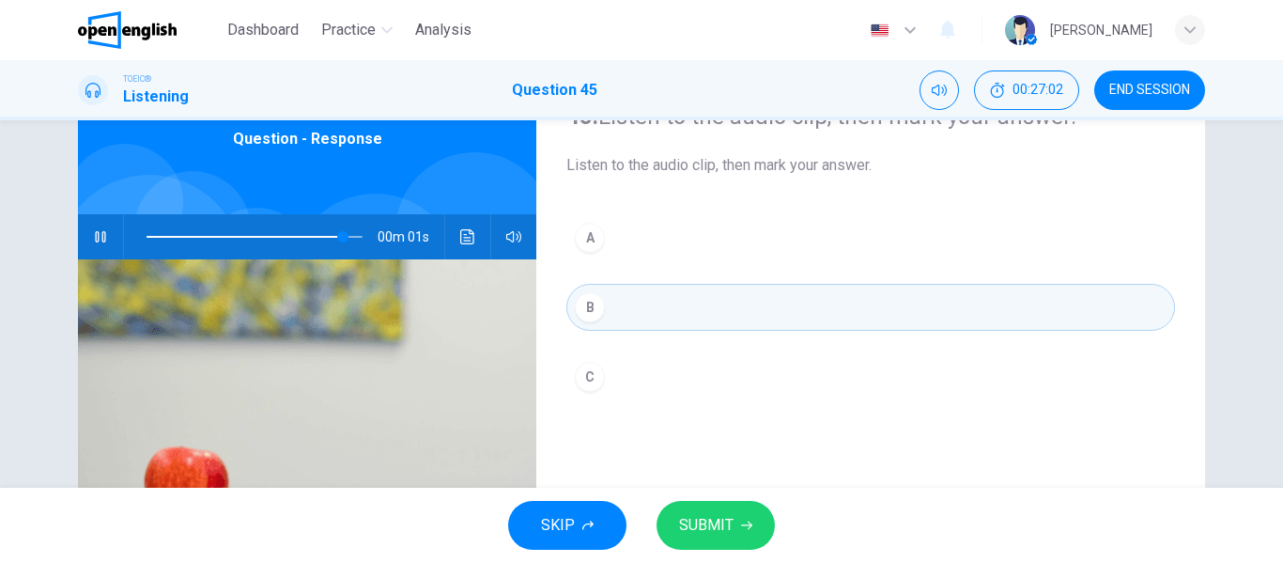
click at [700, 517] on span "SUBMIT" at bounding box center [706, 525] width 54 height 26
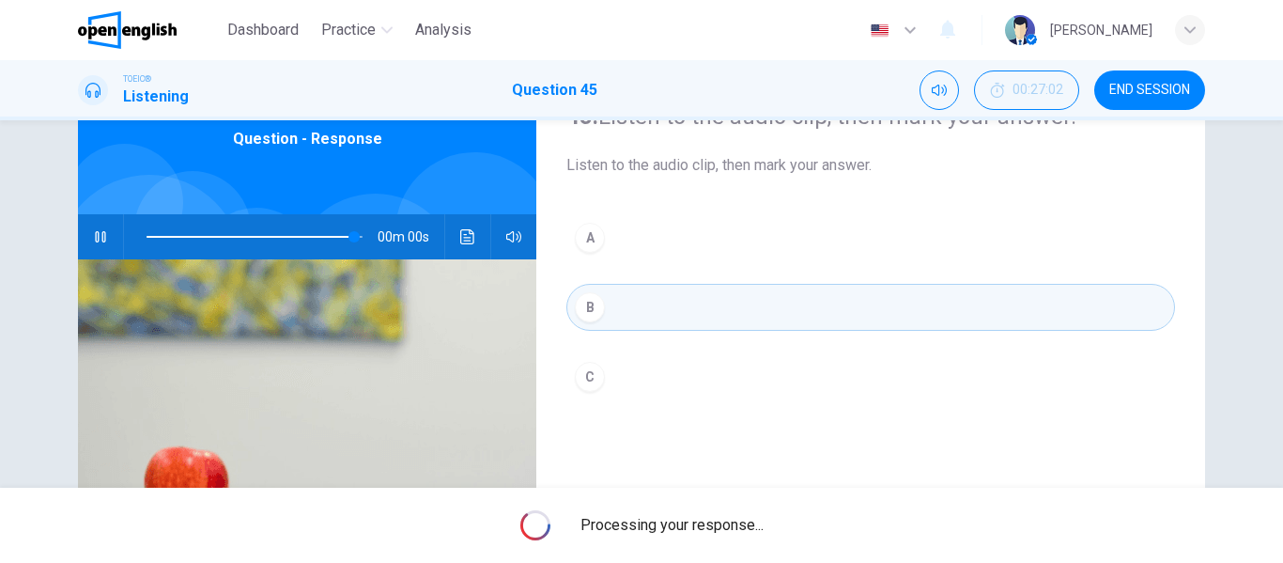
type input "*"
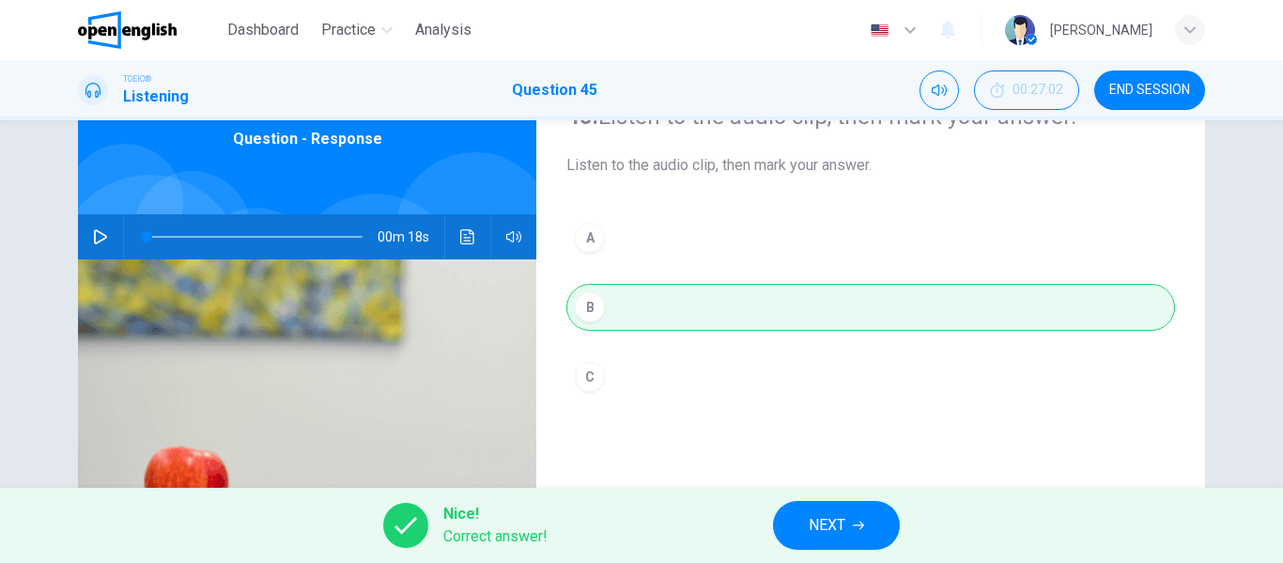
click at [799, 519] on button "NEXT" at bounding box center [836, 525] width 127 height 49
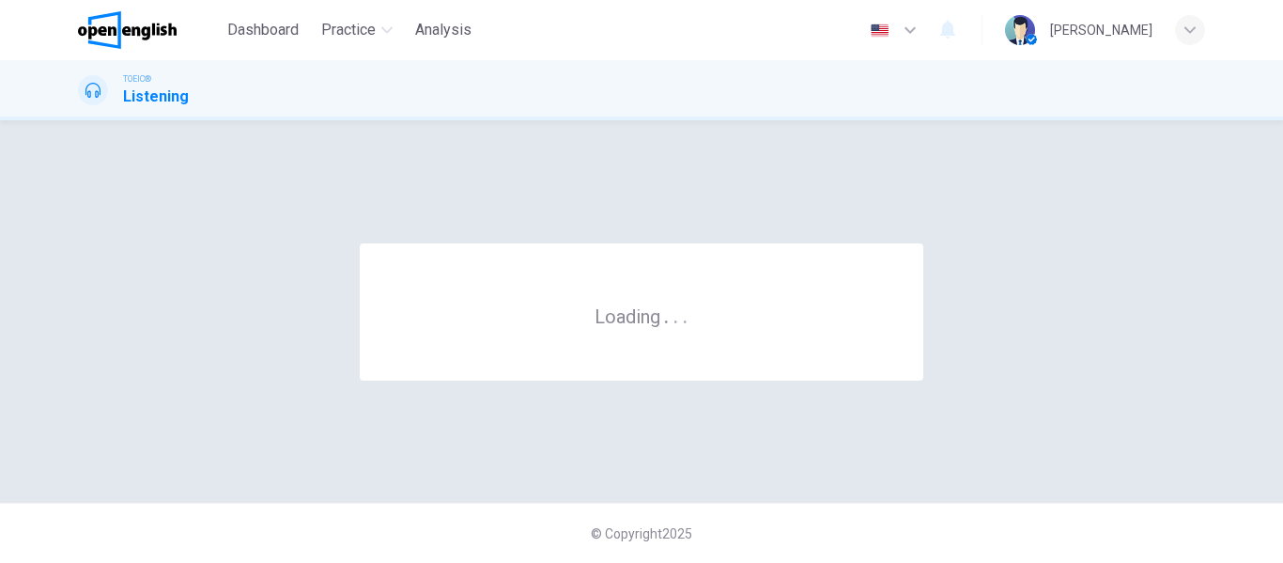
scroll to position [0, 0]
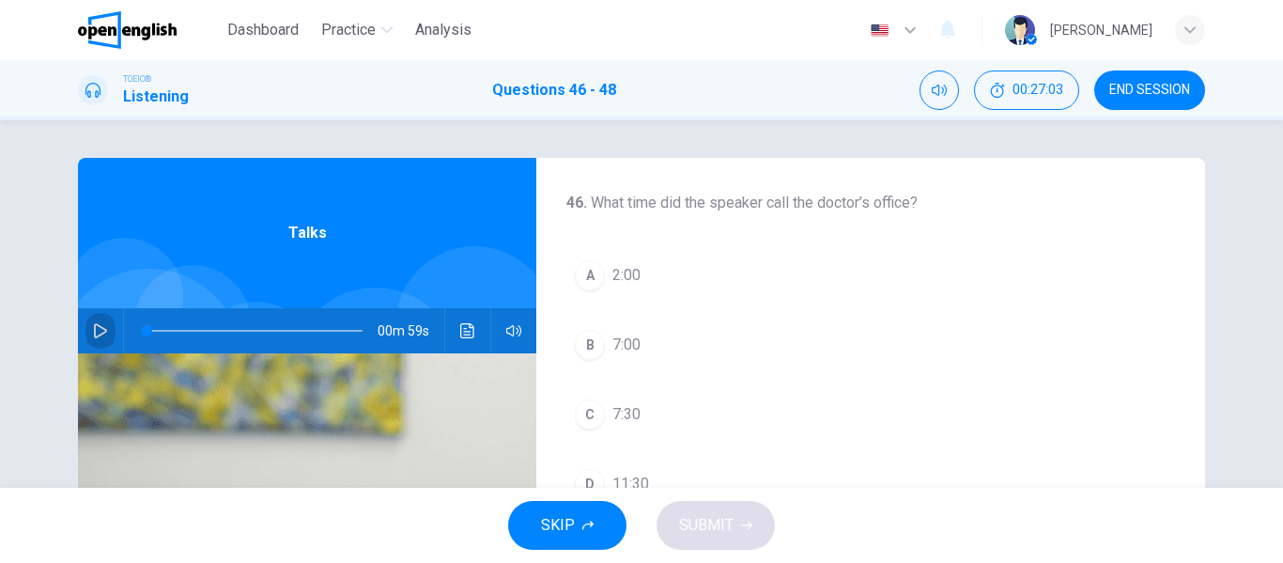
click at [106, 326] on button "button" at bounding box center [100, 330] width 30 height 45
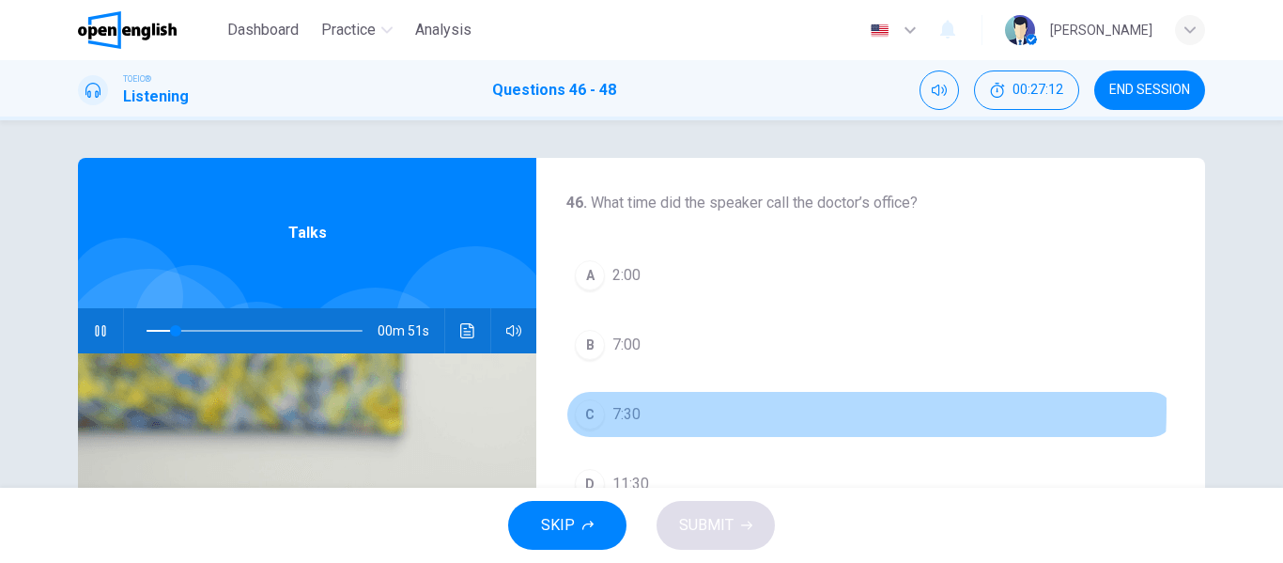
click at [652, 408] on button "C 7:30" at bounding box center [870, 414] width 609 height 47
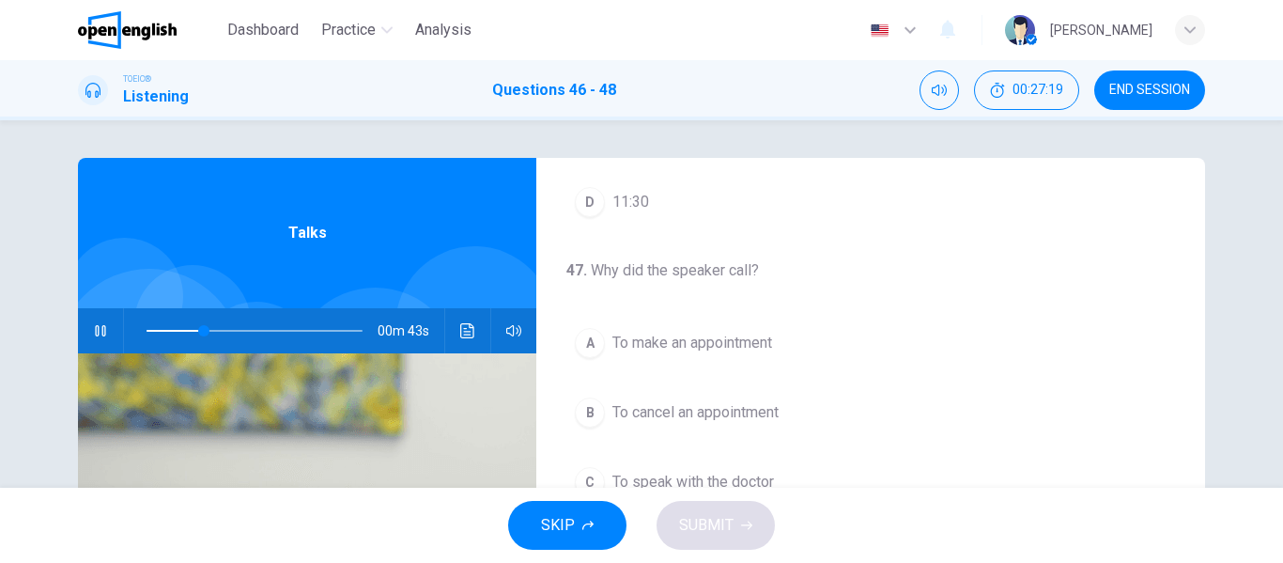
scroll to position [376, 0]
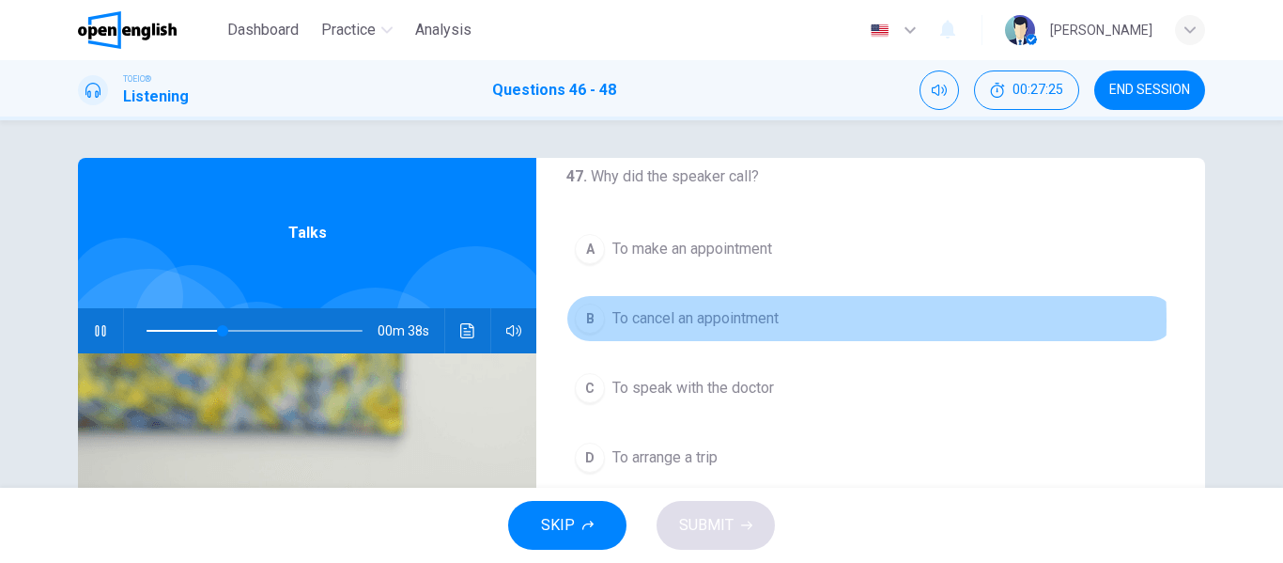
click at [659, 320] on span "To cancel an appointment" at bounding box center [695, 318] width 166 height 23
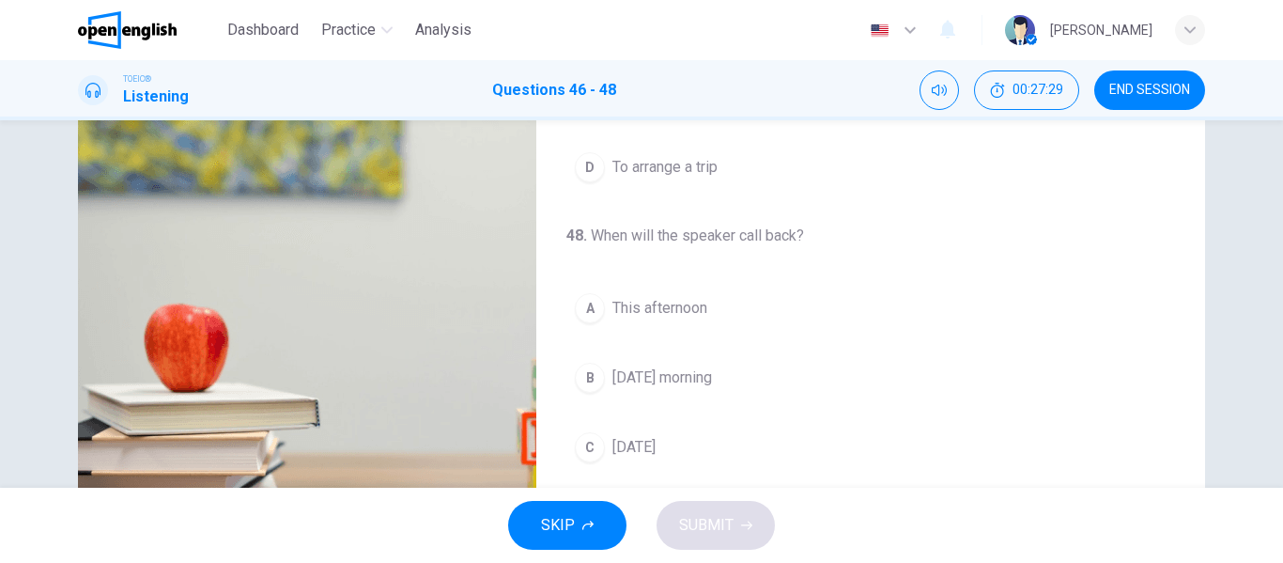
scroll to position [282, 0]
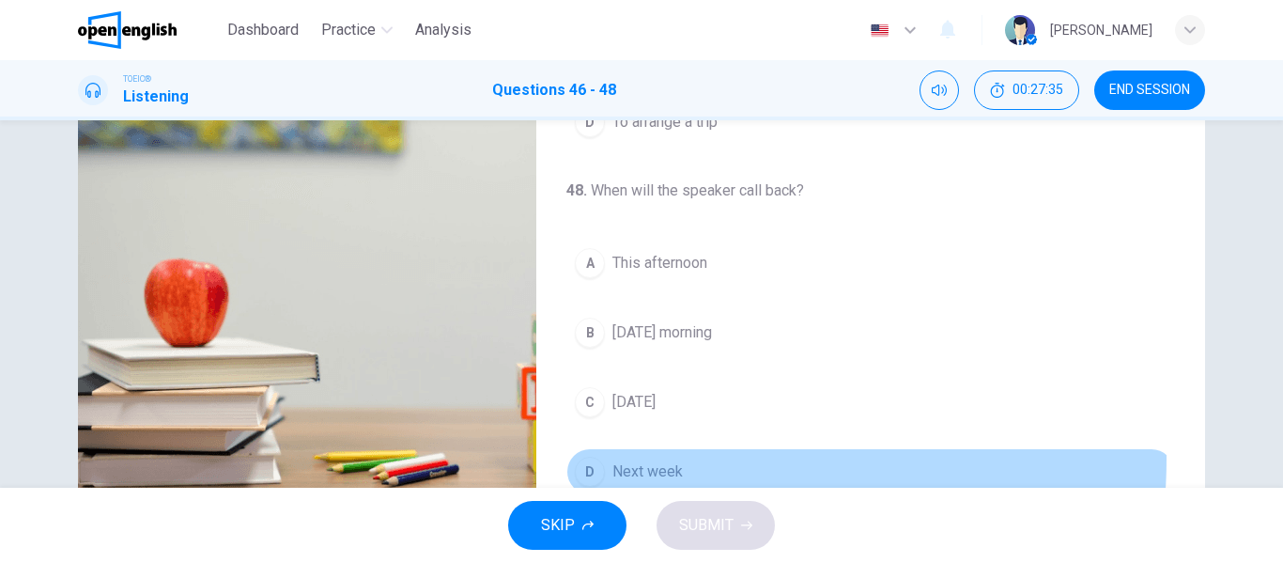
click at [663, 458] on button "D Next week" at bounding box center [870, 471] width 609 height 47
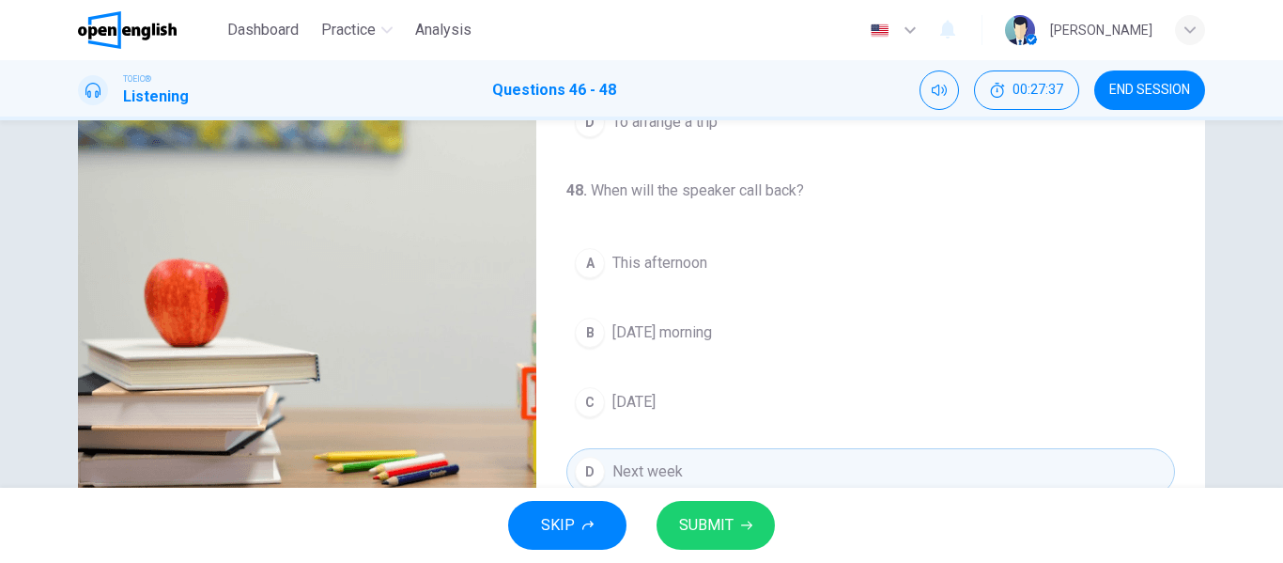
scroll to position [0, 0]
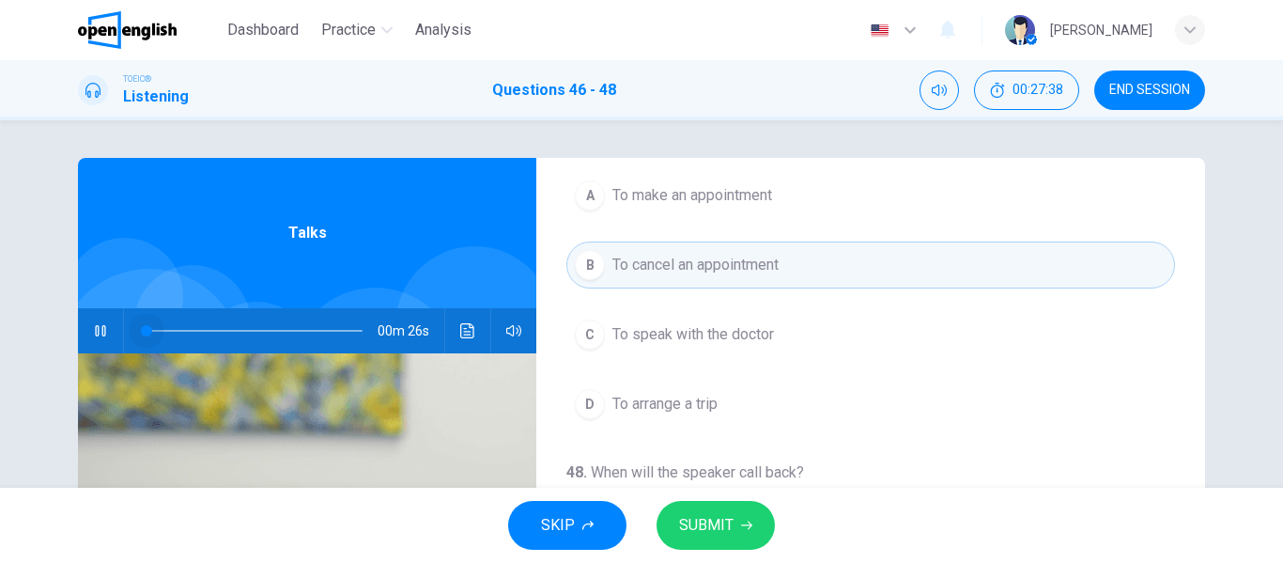
drag, startPoint x: 266, startPoint y: 331, endPoint x: 134, endPoint y: 331, distance: 131.5
click at [141, 331] on span at bounding box center [146, 330] width 11 height 11
drag, startPoint x: 134, startPoint y: 329, endPoint x: 119, endPoint y: 329, distance: 15.0
click at [124, 329] on div at bounding box center [251, 330] width 254 height 45
click at [107, 331] on button "button" at bounding box center [100, 330] width 30 height 45
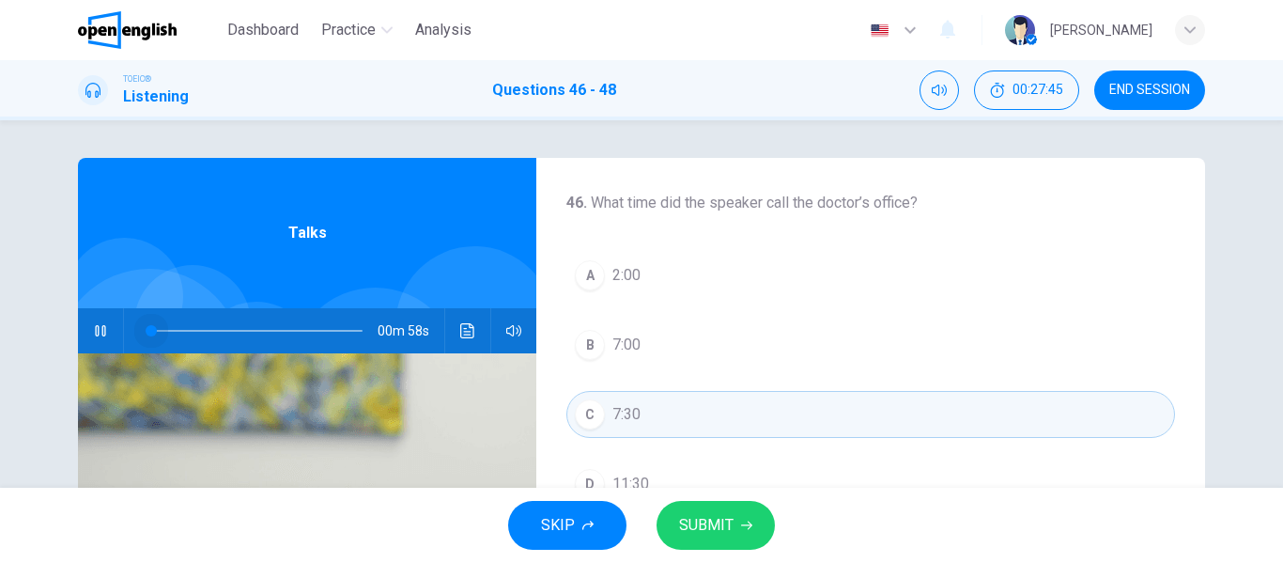
drag, startPoint x: 185, startPoint y: 331, endPoint x: 102, endPoint y: 333, distance: 82.7
click at [102, 333] on div "00m 58s" at bounding box center [307, 330] width 458 height 45
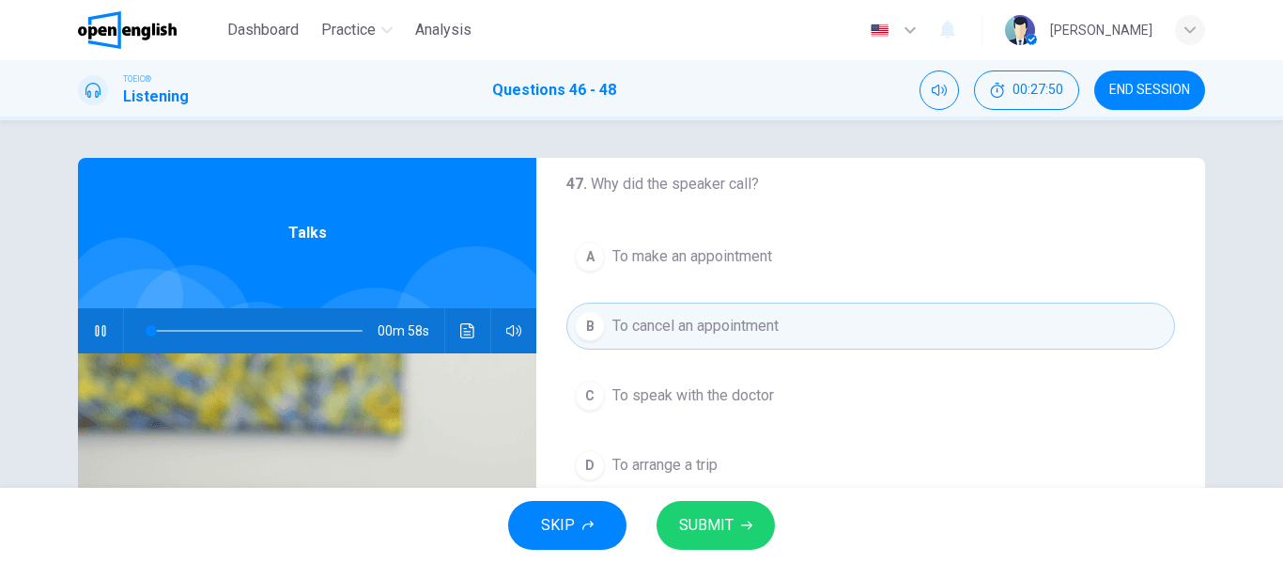
scroll to position [376, 0]
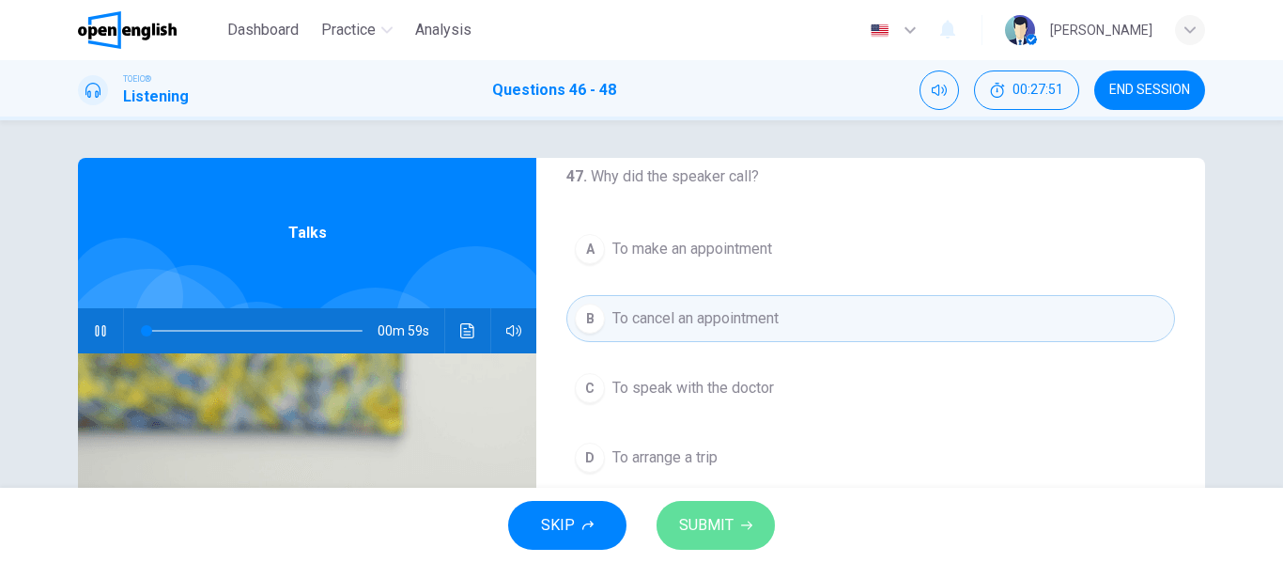
click at [701, 541] on button "SUBMIT" at bounding box center [715, 525] width 118 height 49
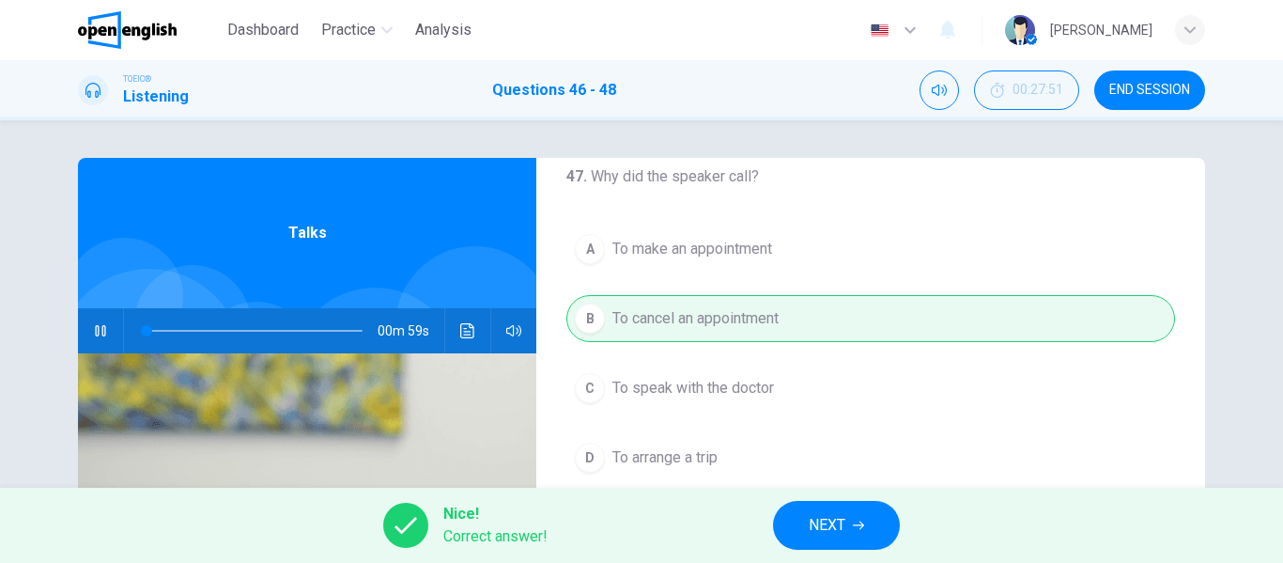
type input "*"
click at [821, 533] on span "NEXT" at bounding box center [827, 525] width 37 height 26
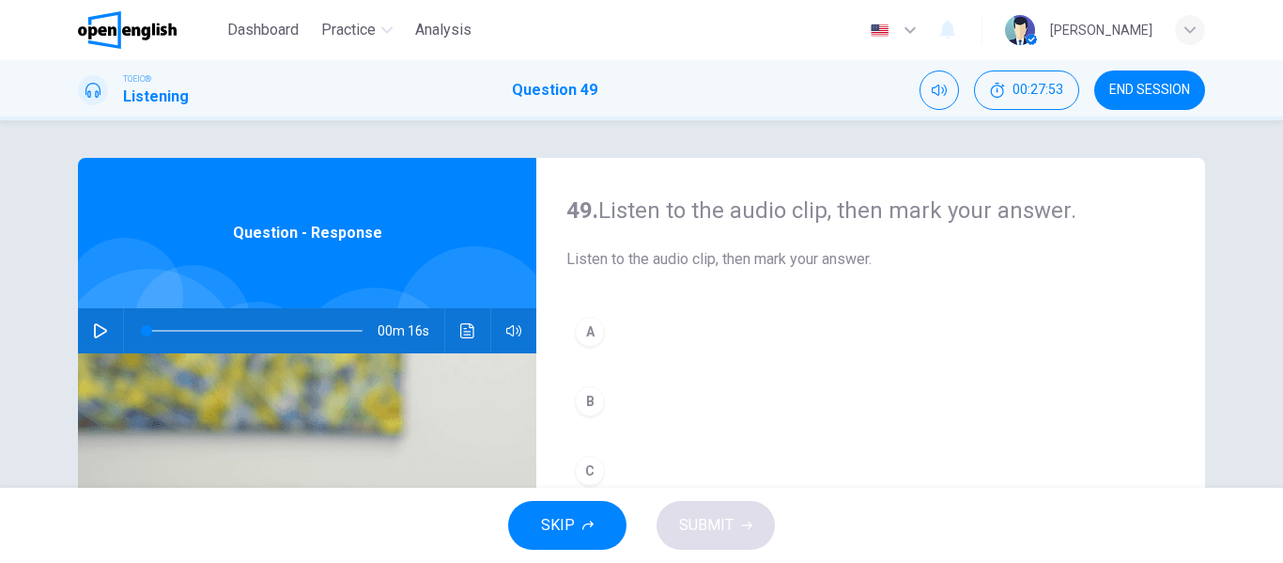
click at [87, 329] on button "button" at bounding box center [100, 330] width 30 height 45
click at [590, 332] on div "A" at bounding box center [590, 331] width 30 height 30
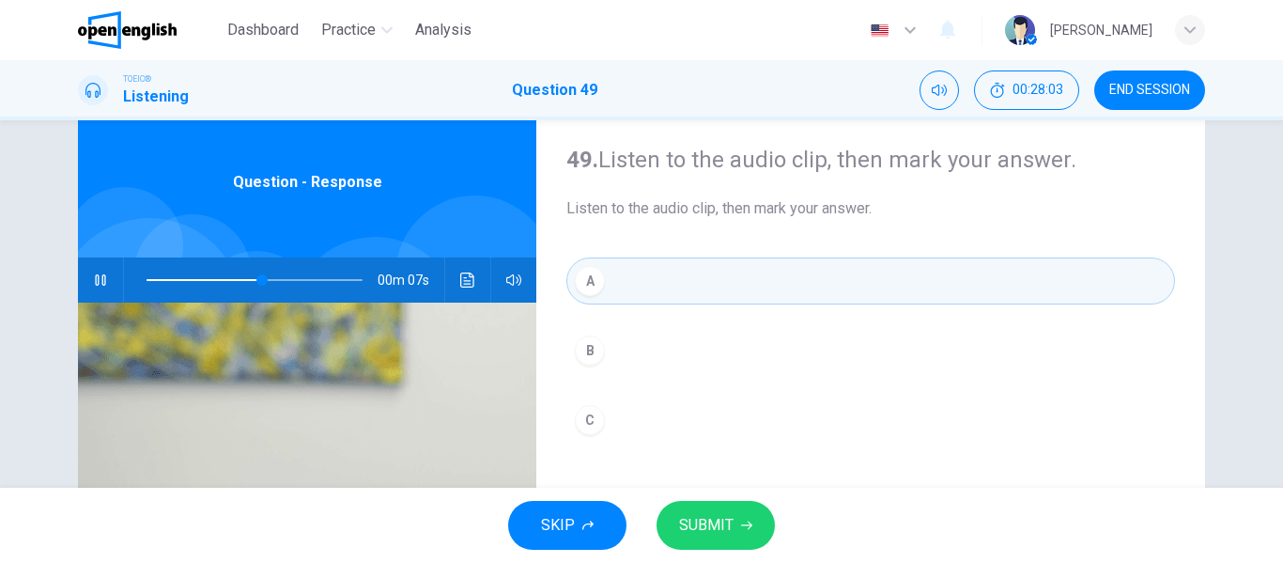
scroll to position [94, 0]
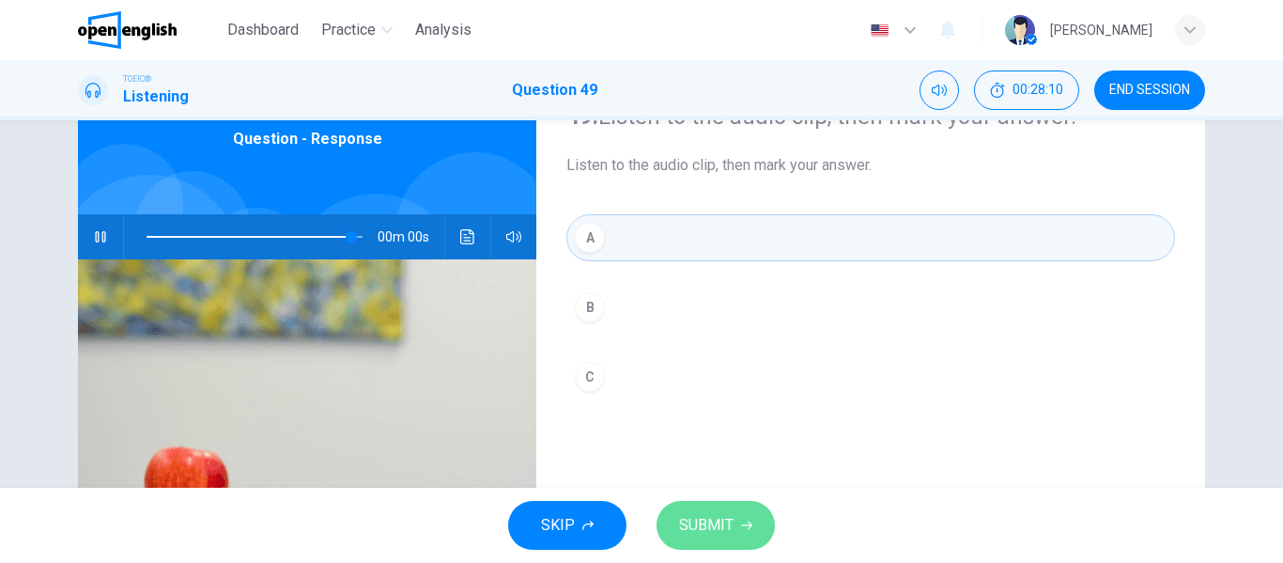
click at [694, 527] on span "SUBMIT" at bounding box center [706, 525] width 54 height 26
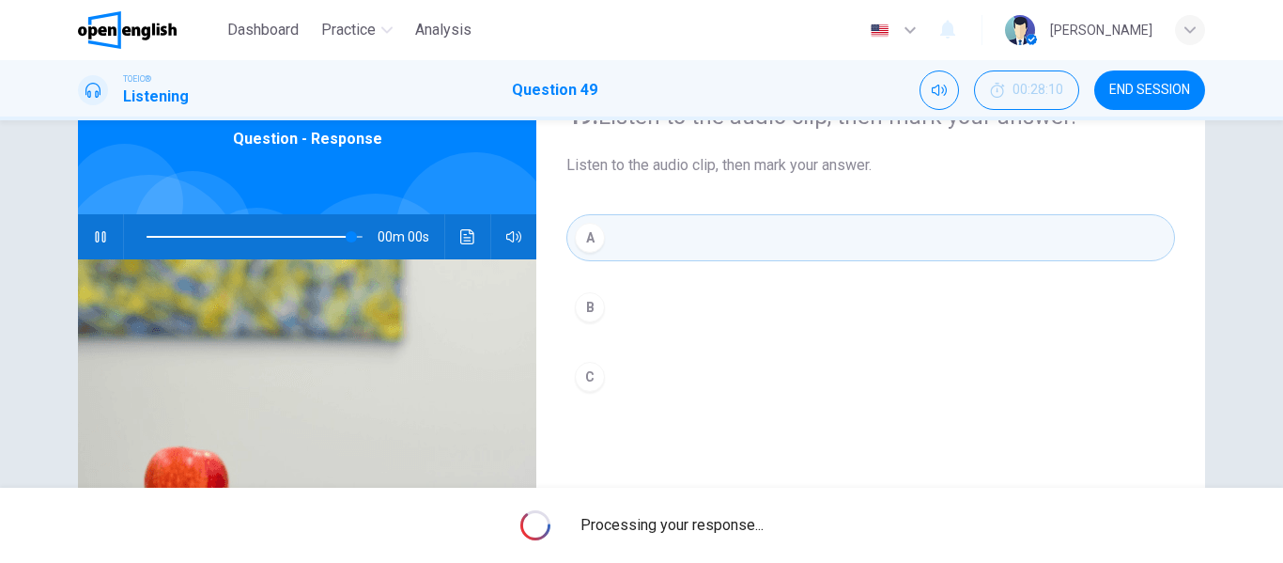
type input "*"
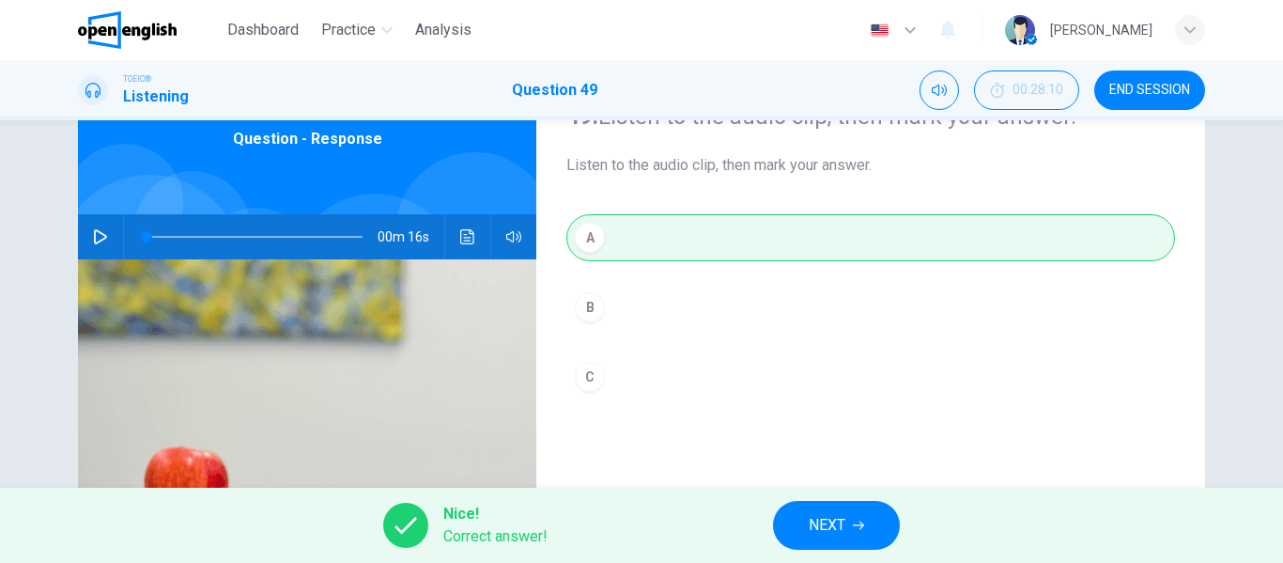
click at [815, 517] on span "NEXT" at bounding box center [827, 525] width 37 height 26
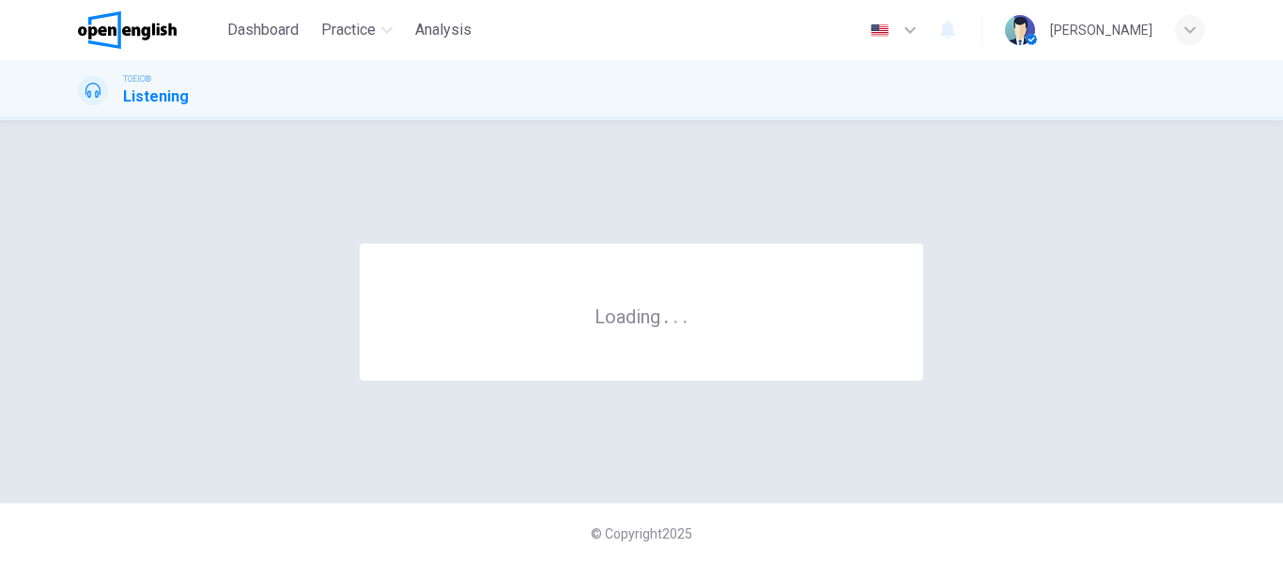
scroll to position [0, 0]
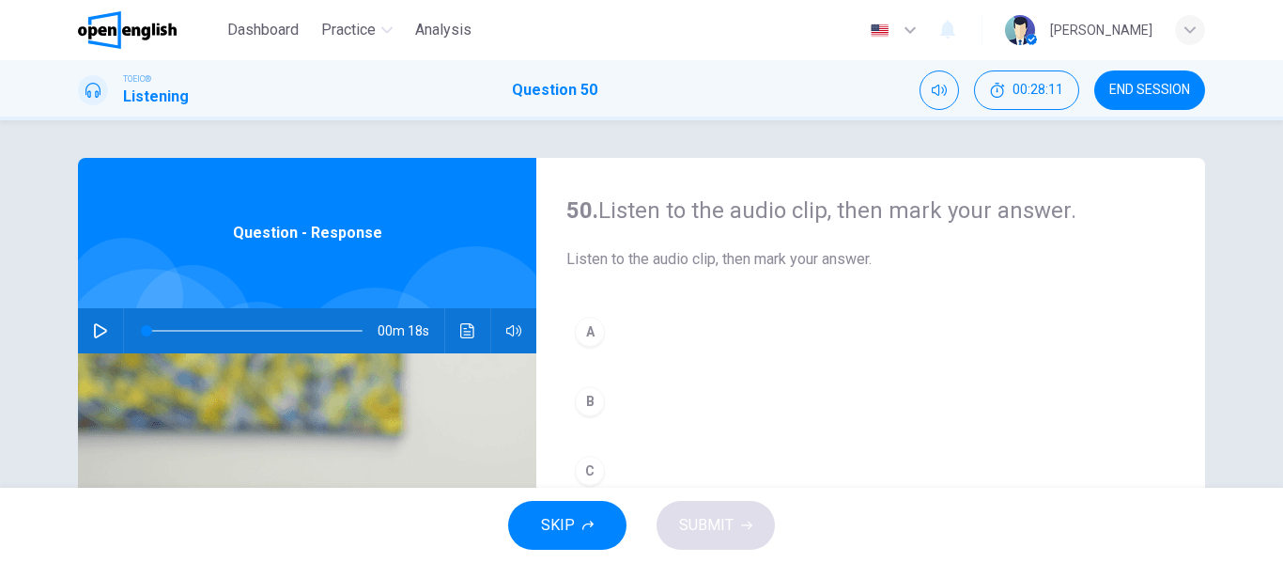
click at [100, 324] on icon "button" at bounding box center [100, 330] width 15 height 15
click at [620, 334] on button "A" at bounding box center [870, 331] width 609 height 47
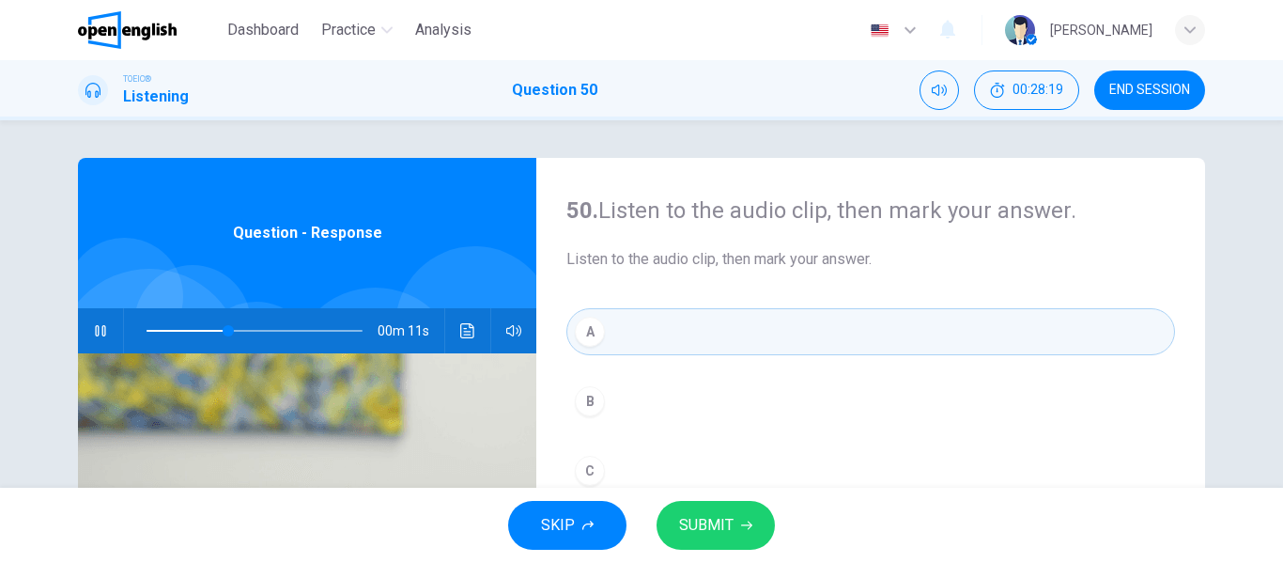
scroll to position [94, 0]
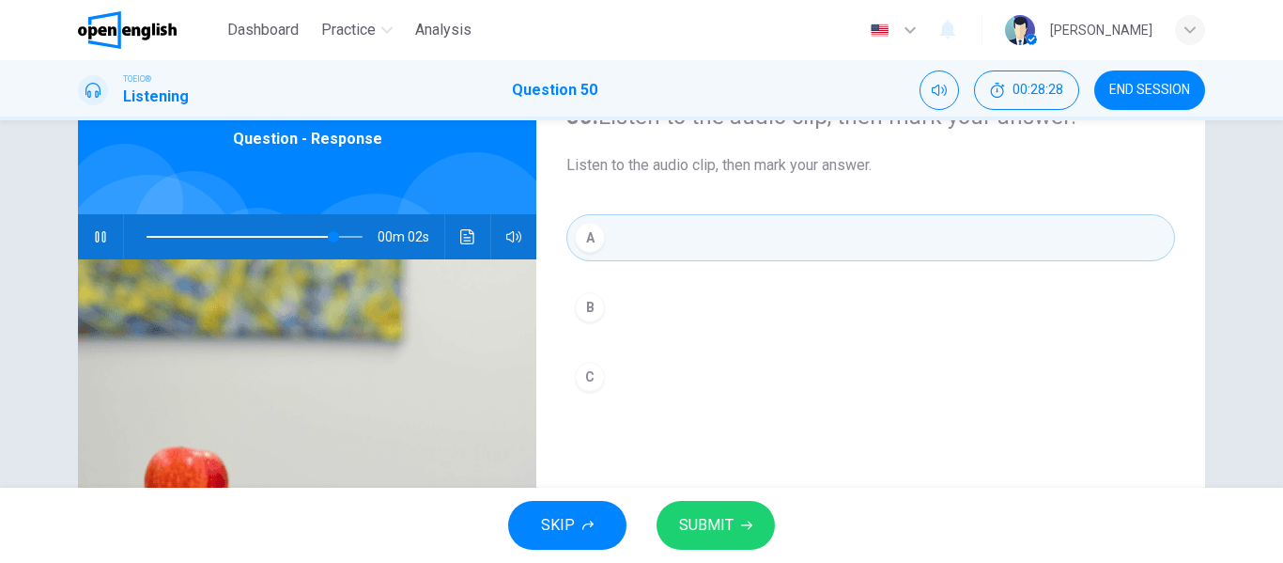
click at [699, 514] on span "SUBMIT" at bounding box center [706, 525] width 54 height 26
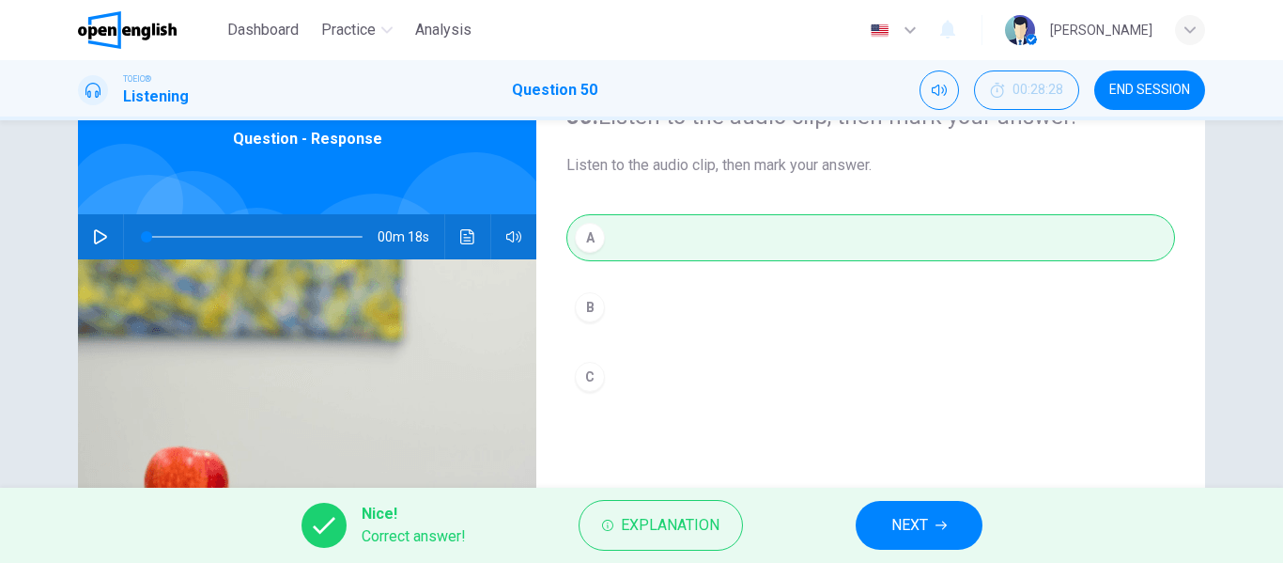
type input "*"
click at [928, 537] on span "NEXT" at bounding box center [909, 525] width 37 height 26
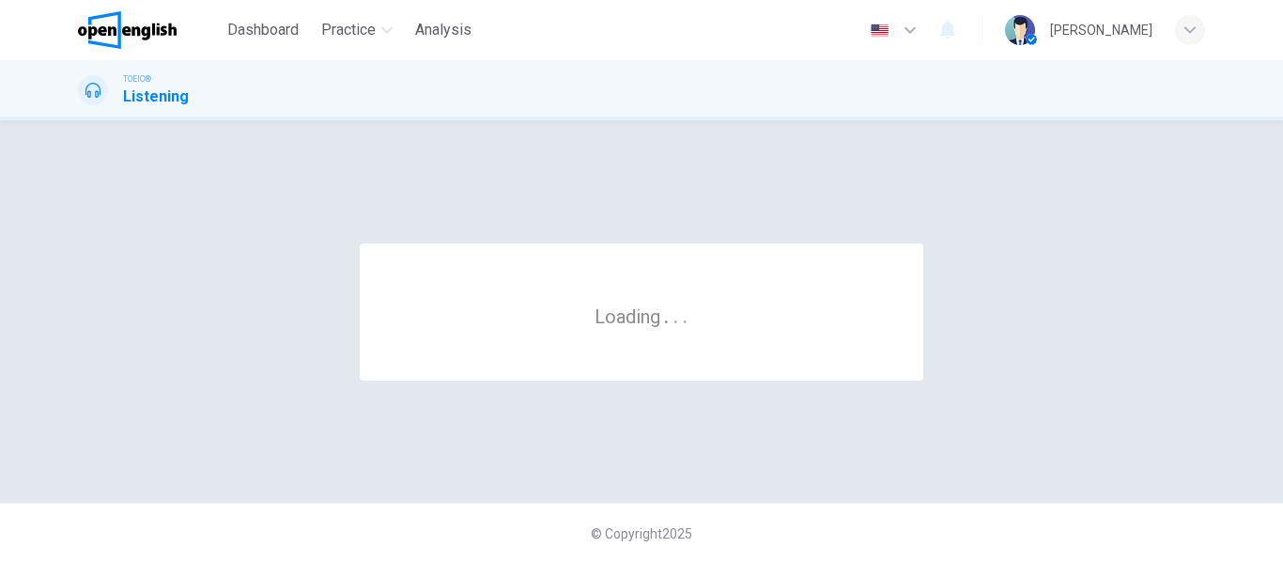
scroll to position [0, 0]
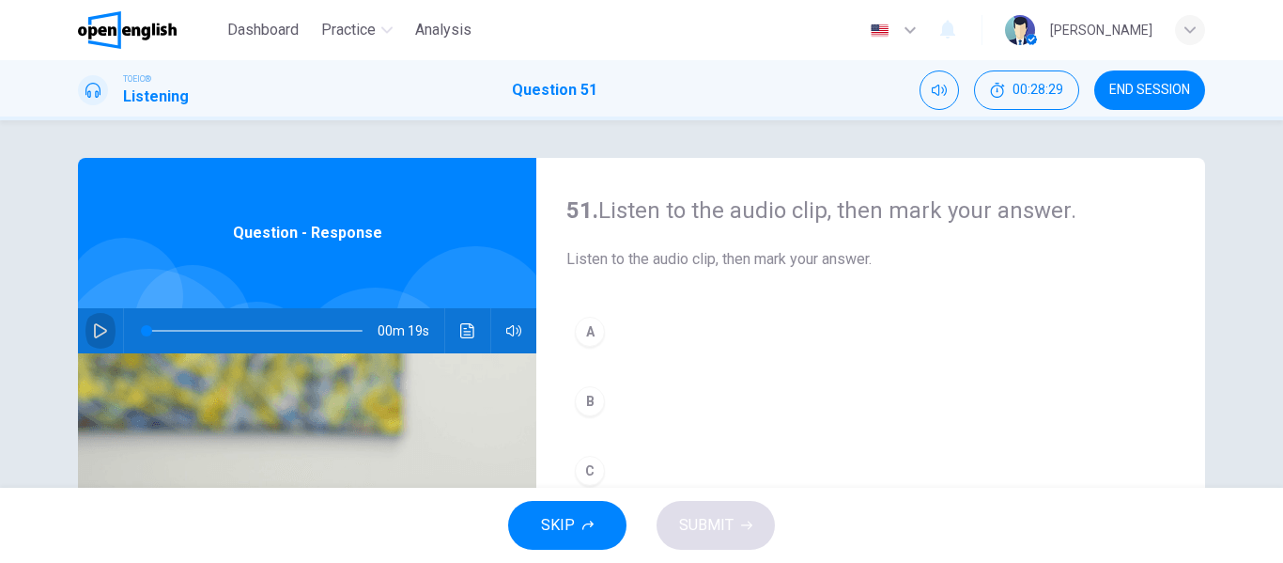
click at [93, 330] on icon "button" at bounding box center [100, 330] width 15 height 15
click at [628, 394] on button "B" at bounding box center [870, 401] width 609 height 47
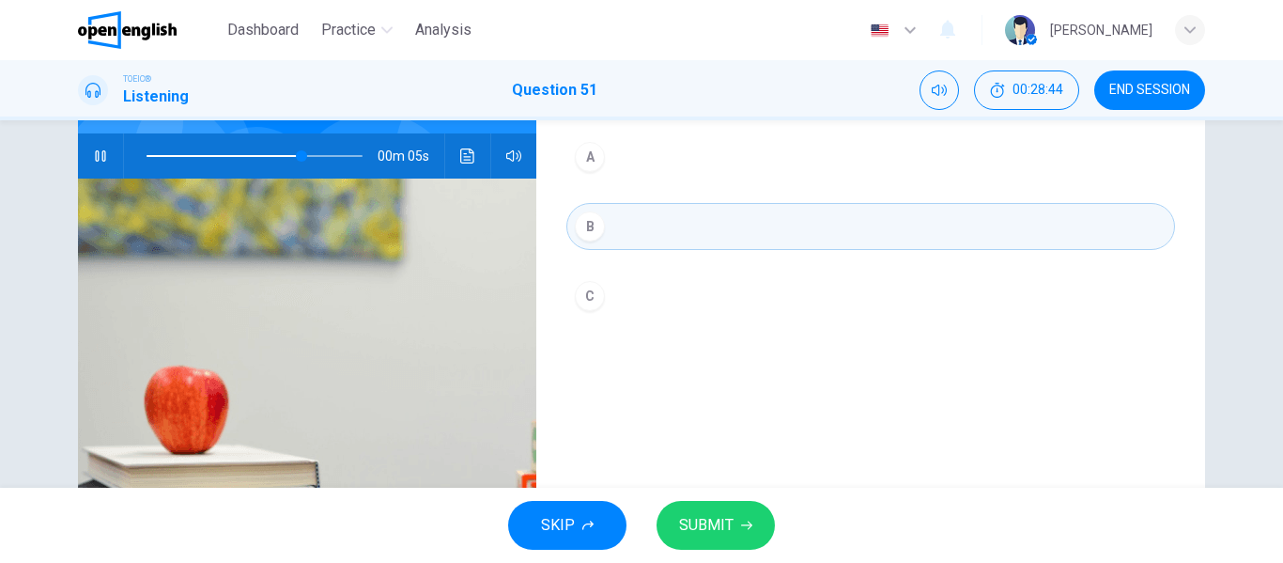
scroll to position [188, 0]
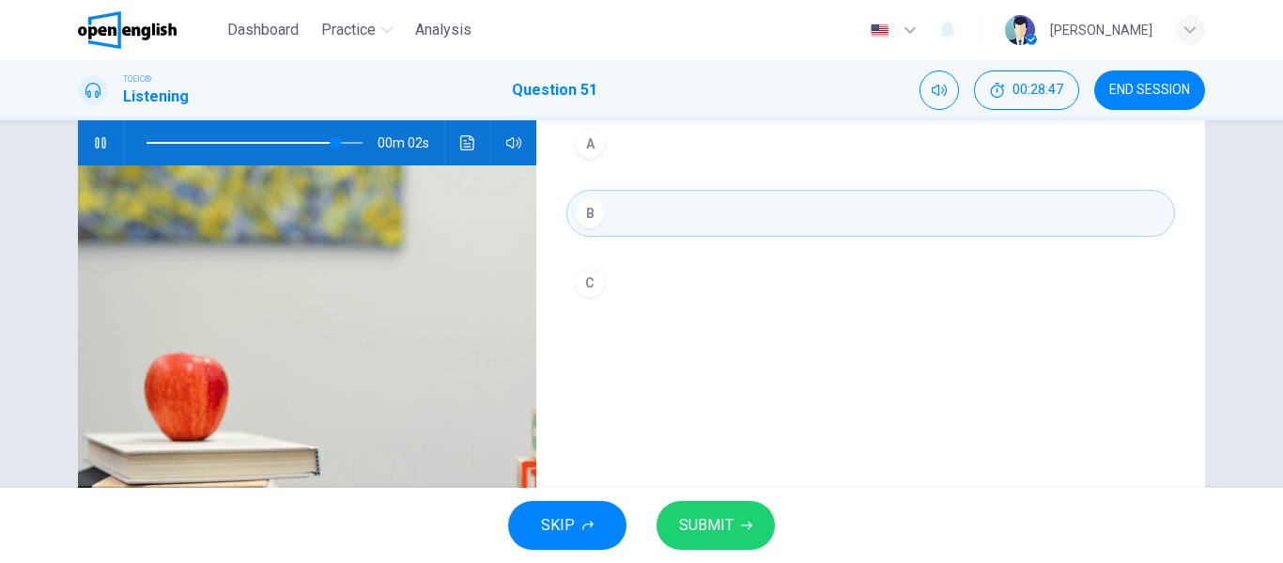
click at [714, 519] on span "SUBMIT" at bounding box center [706, 525] width 54 height 26
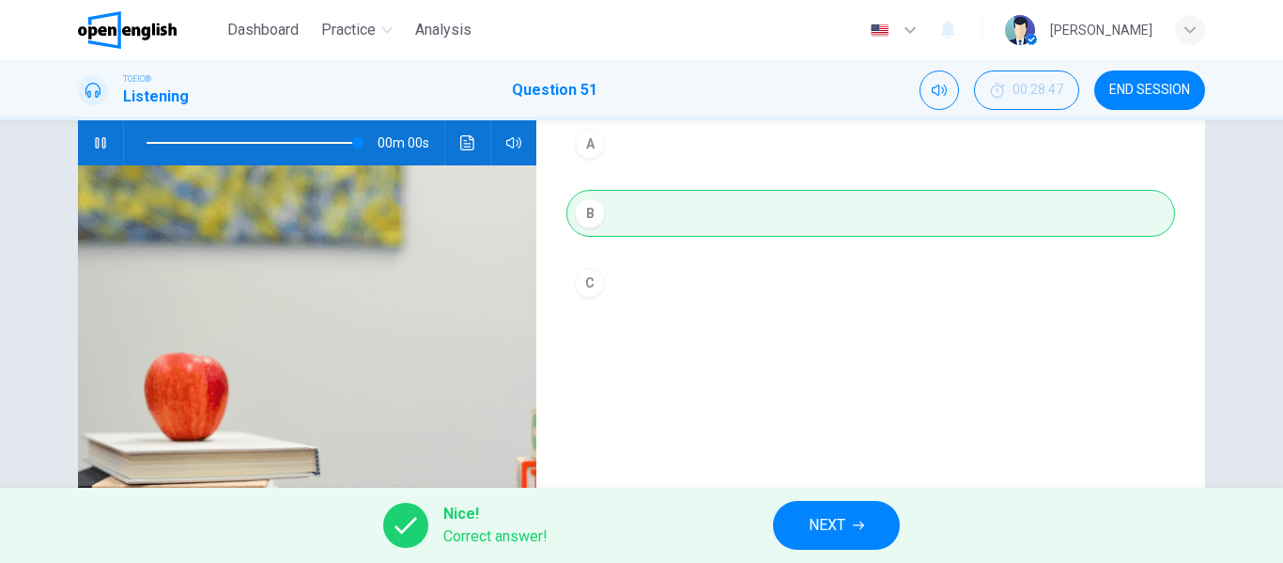
type input "*"
click at [810, 522] on span "NEXT" at bounding box center [827, 525] width 37 height 26
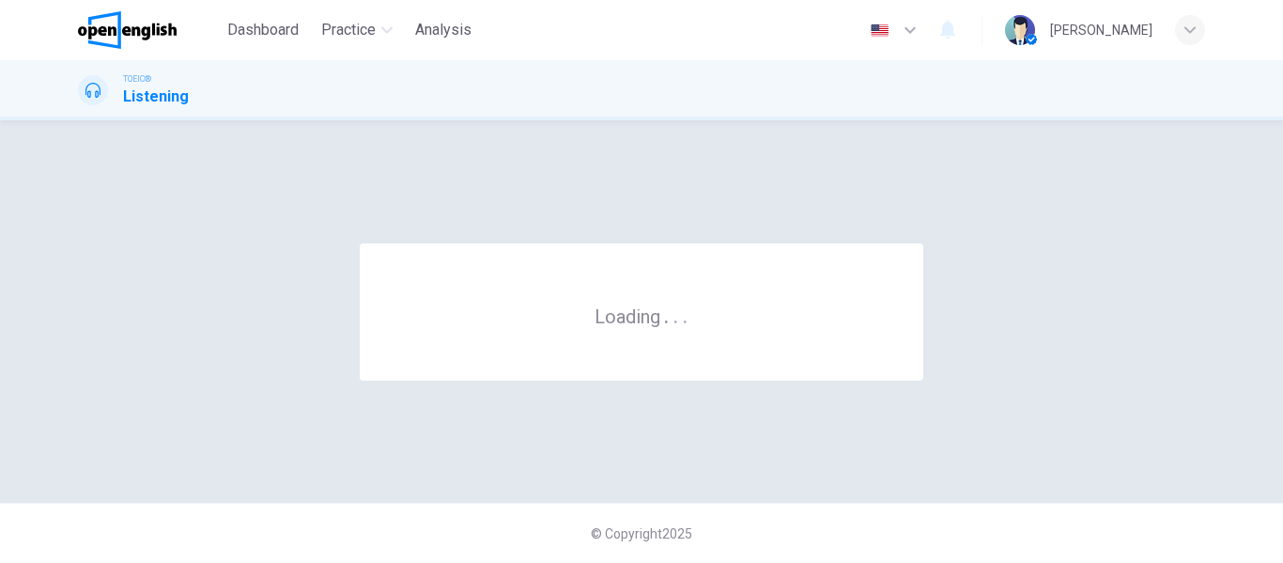
scroll to position [0, 0]
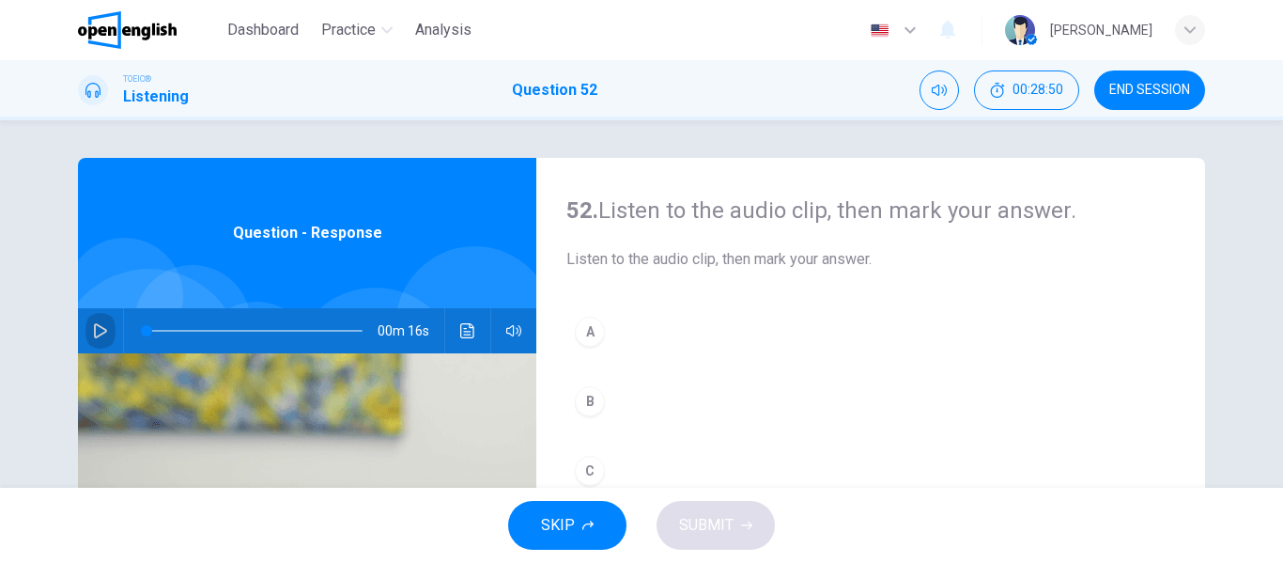
click at [98, 332] on icon "button" at bounding box center [100, 330] width 15 height 15
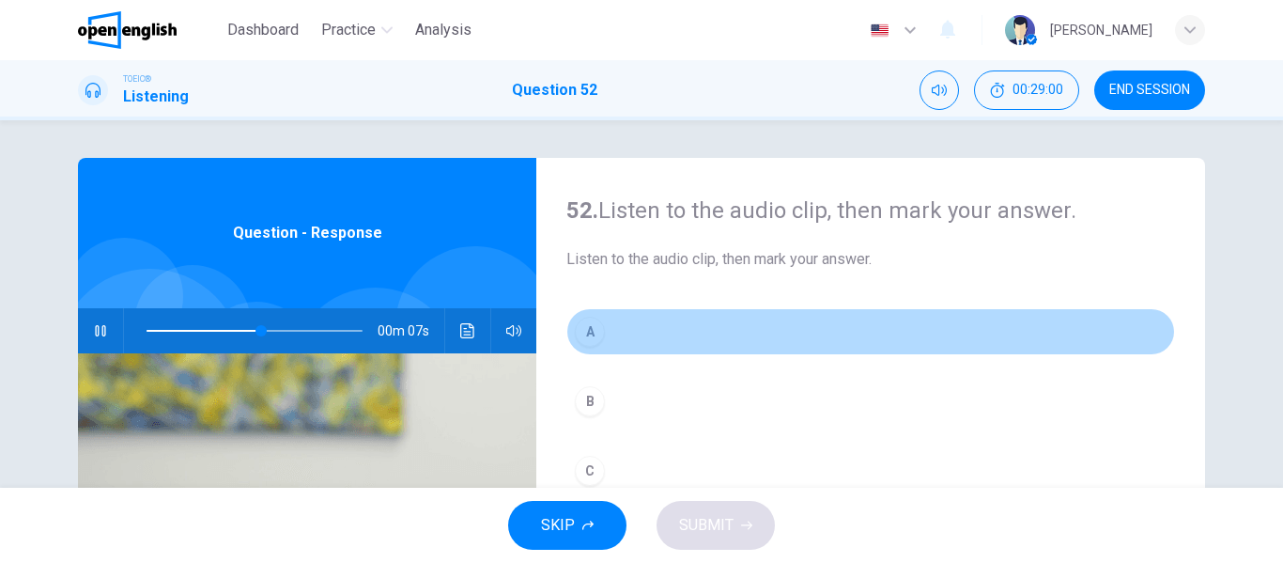
click at [605, 327] on button "A" at bounding box center [870, 331] width 609 height 47
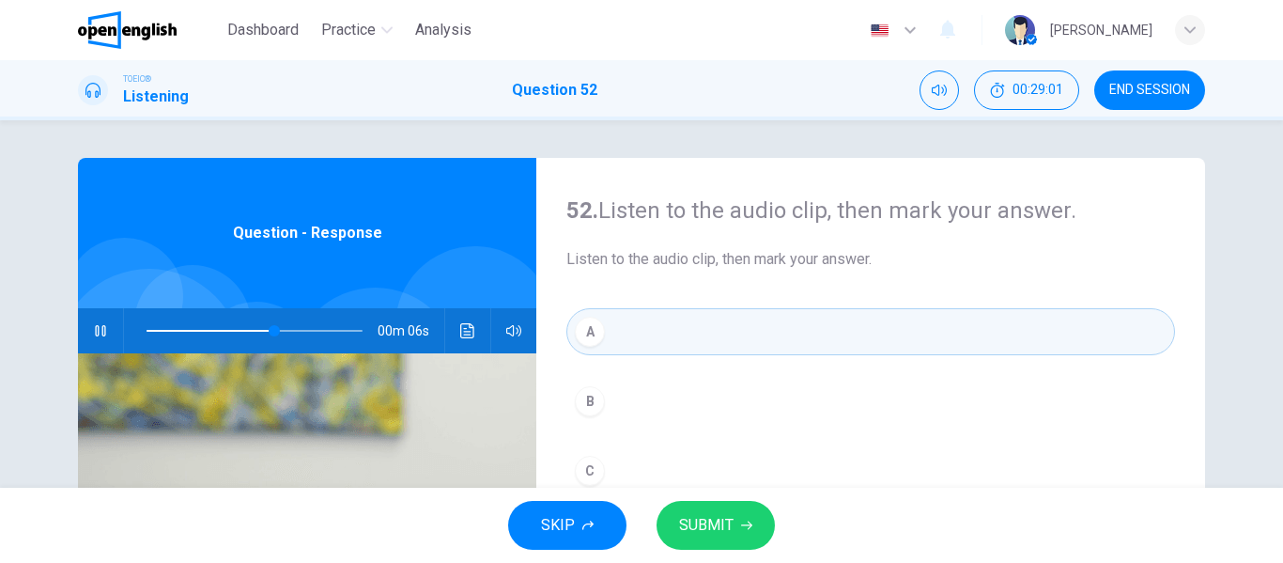
scroll to position [94, 0]
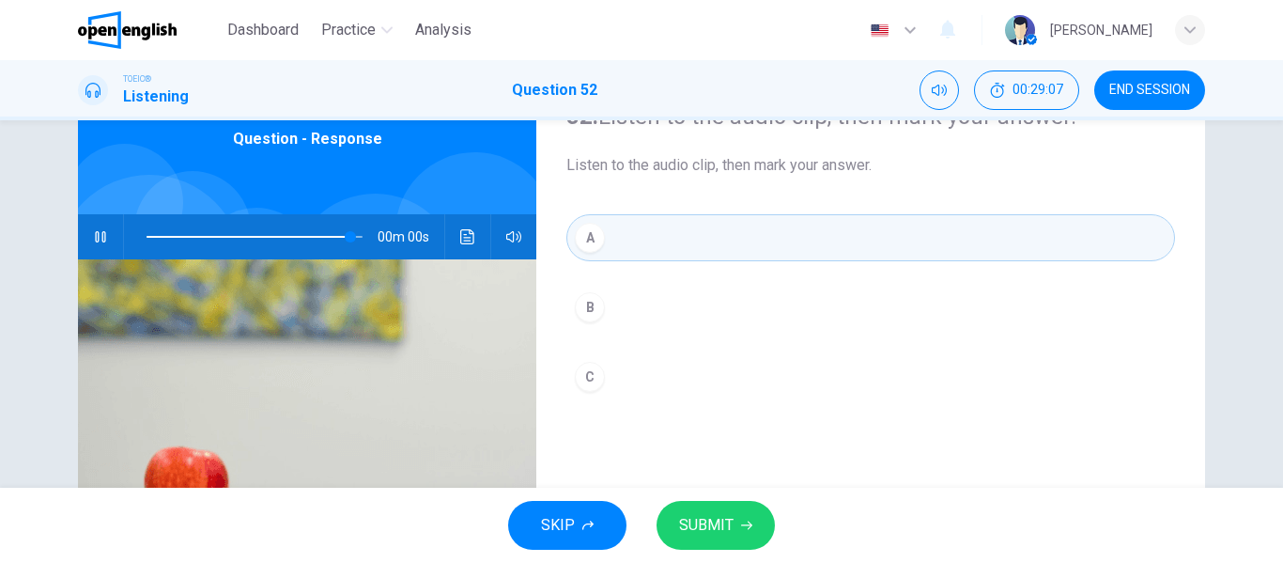
click at [730, 521] on span "SUBMIT" at bounding box center [706, 525] width 54 height 26
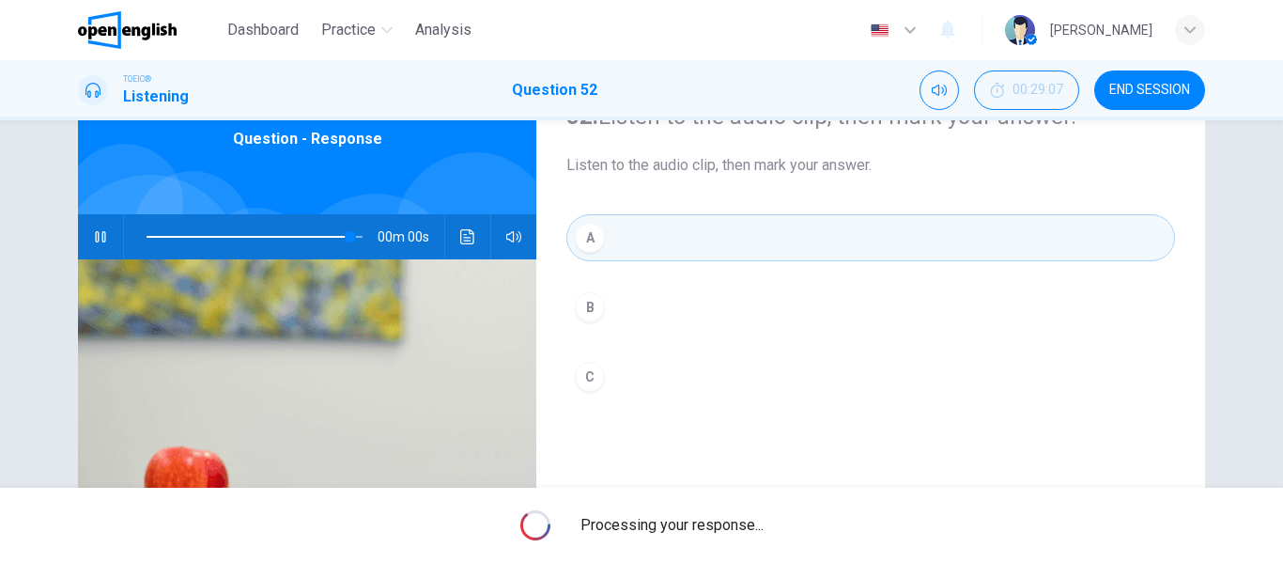
type input "*"
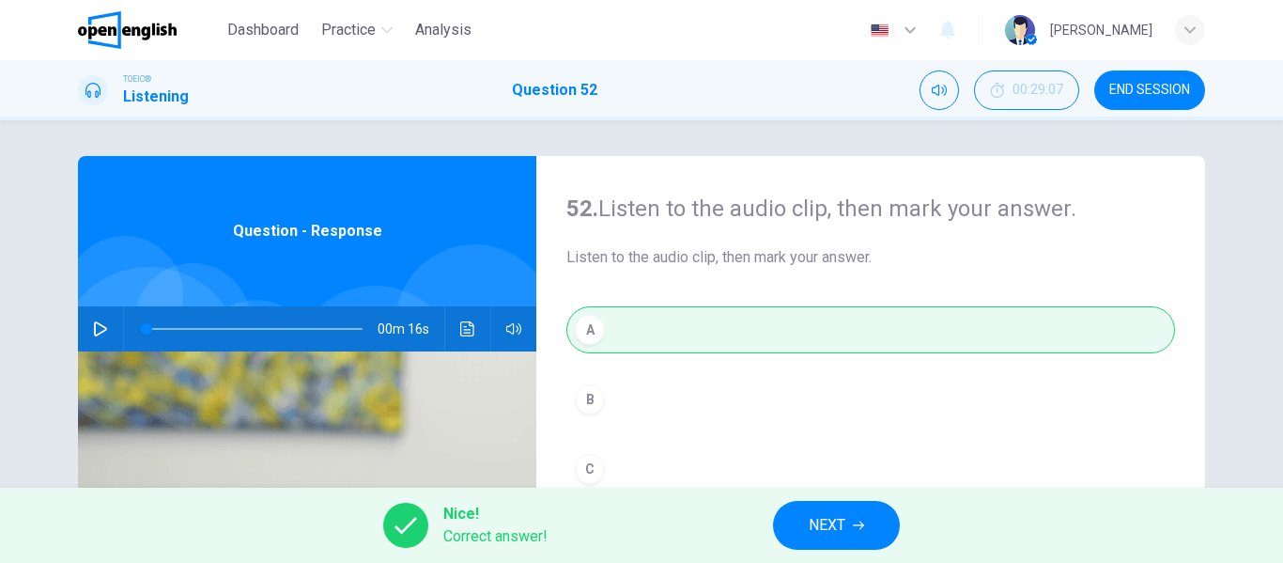
scroll to position [0, 0]
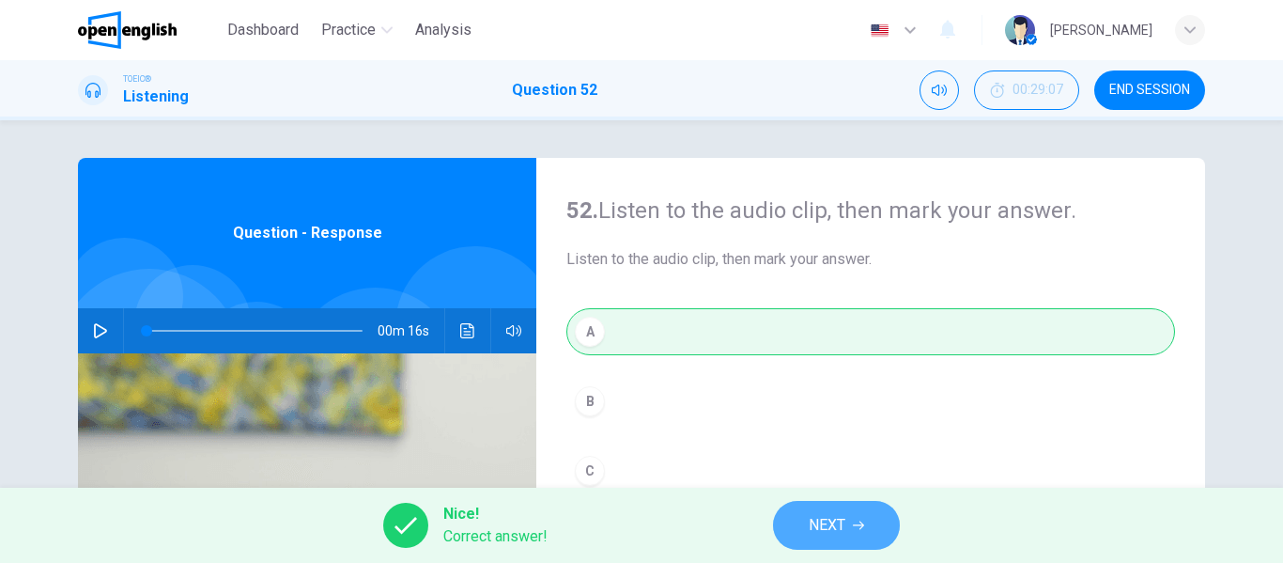
click at [856, 533] on button "NEXT" at bounding box center [836, 525] width 127 height 49
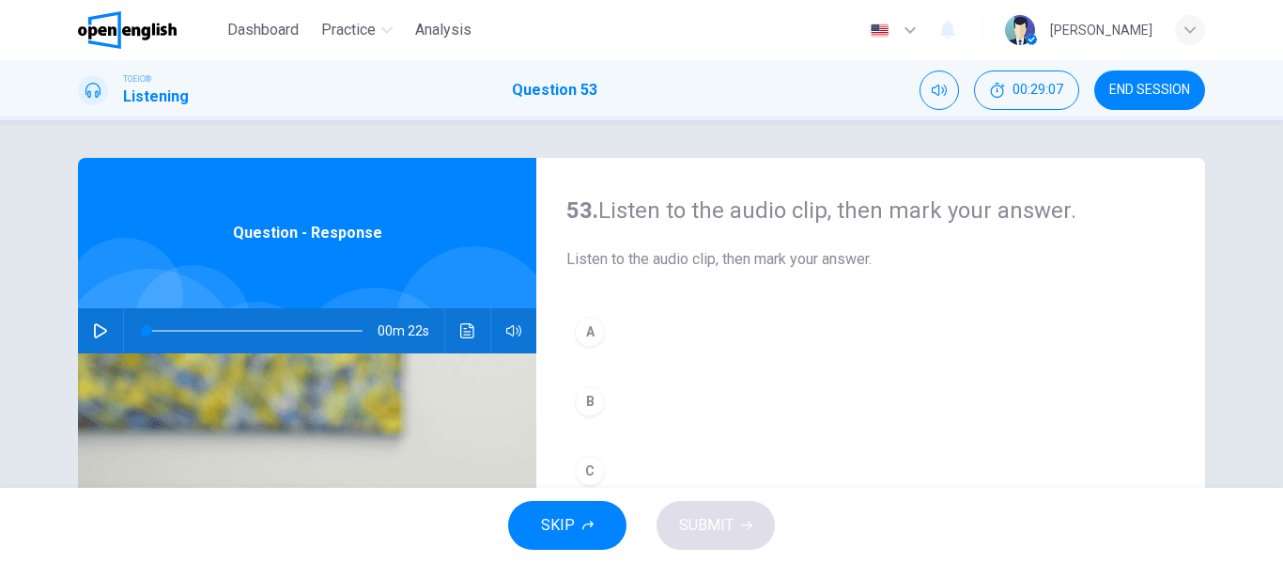
click at [104, 326] on button "button" at bounding box center [100, 330] width 30 height 45
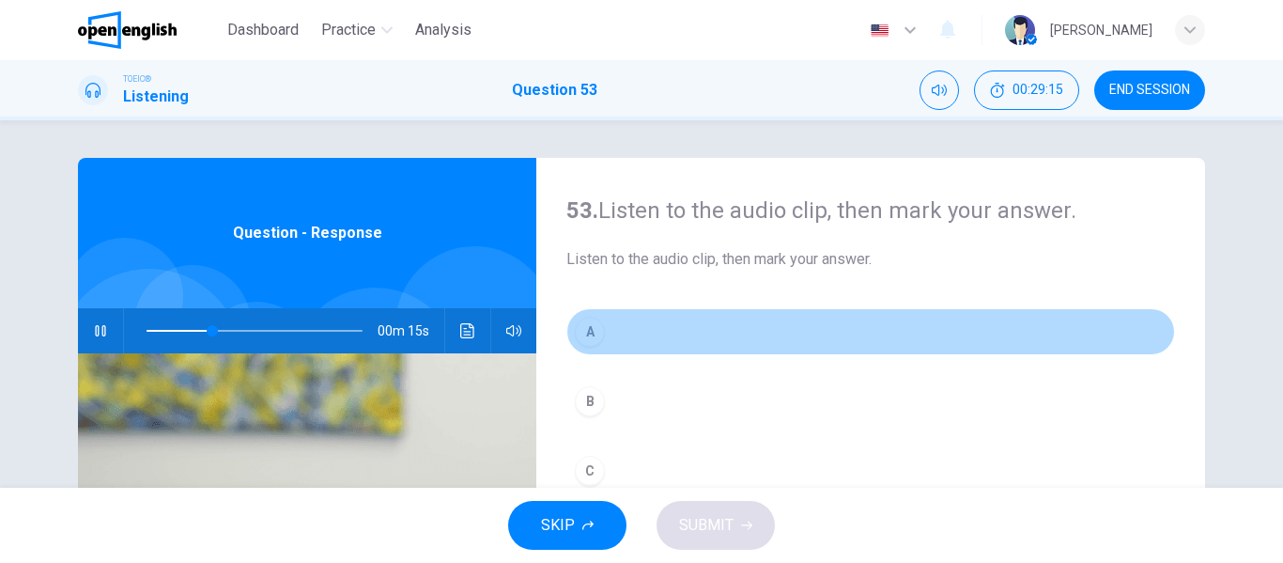
click at [606, 327] on button "A" at bounding box center [870, 331] width 609 height 47
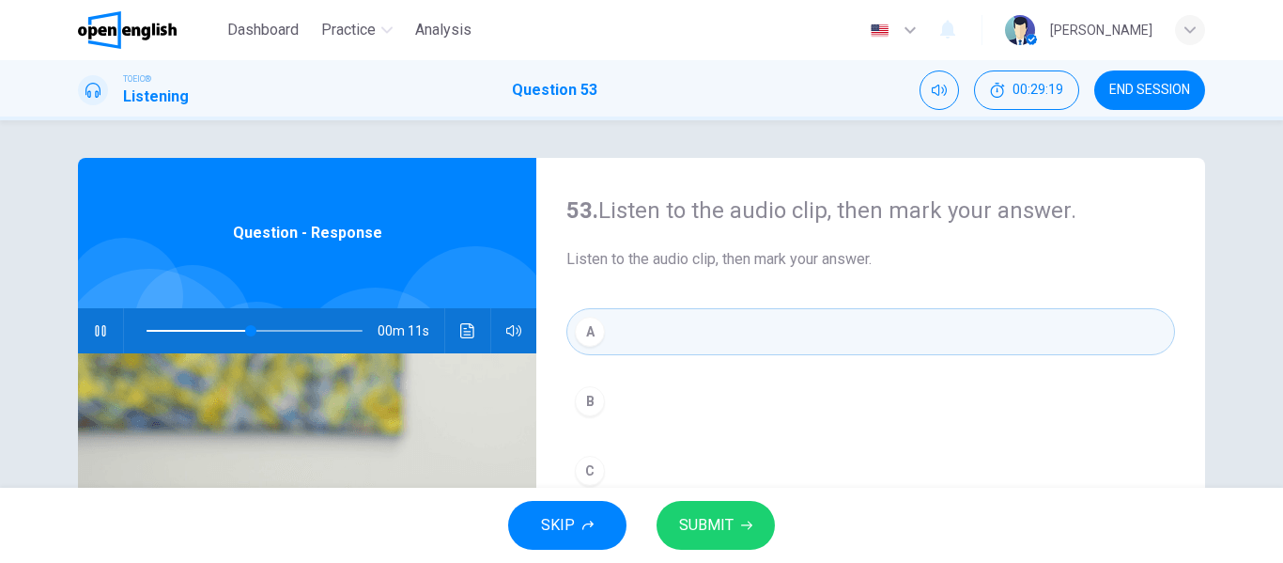
scroll to position [94, 0]
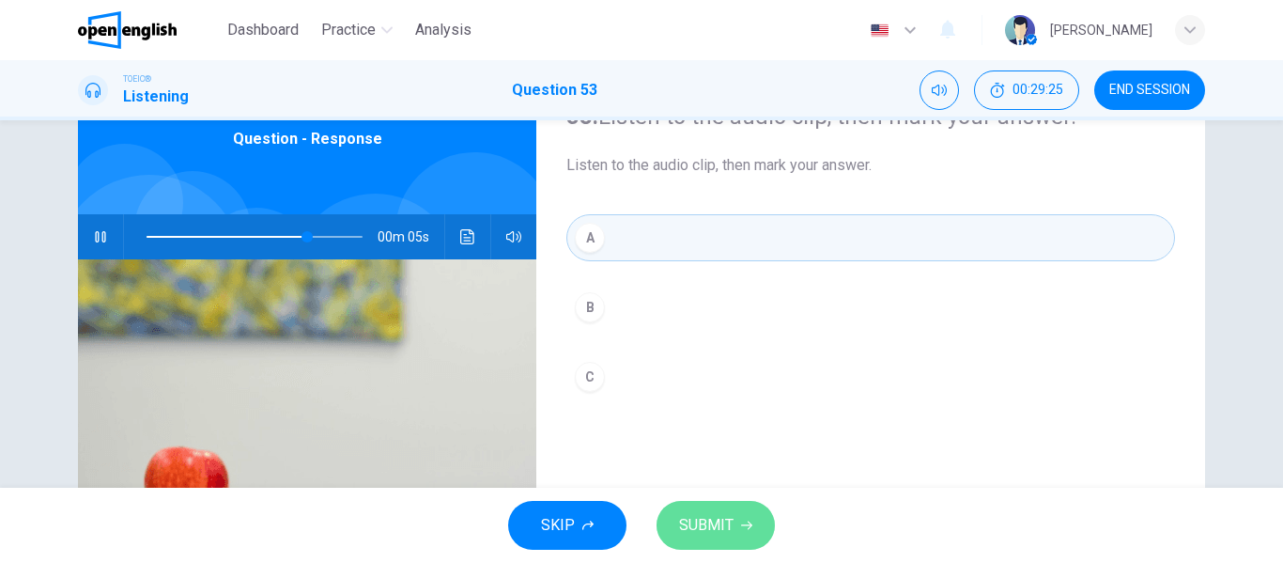
click at [734, 517] on button "SUBMIT" at bounding box center [715, 525] width 118 height 49
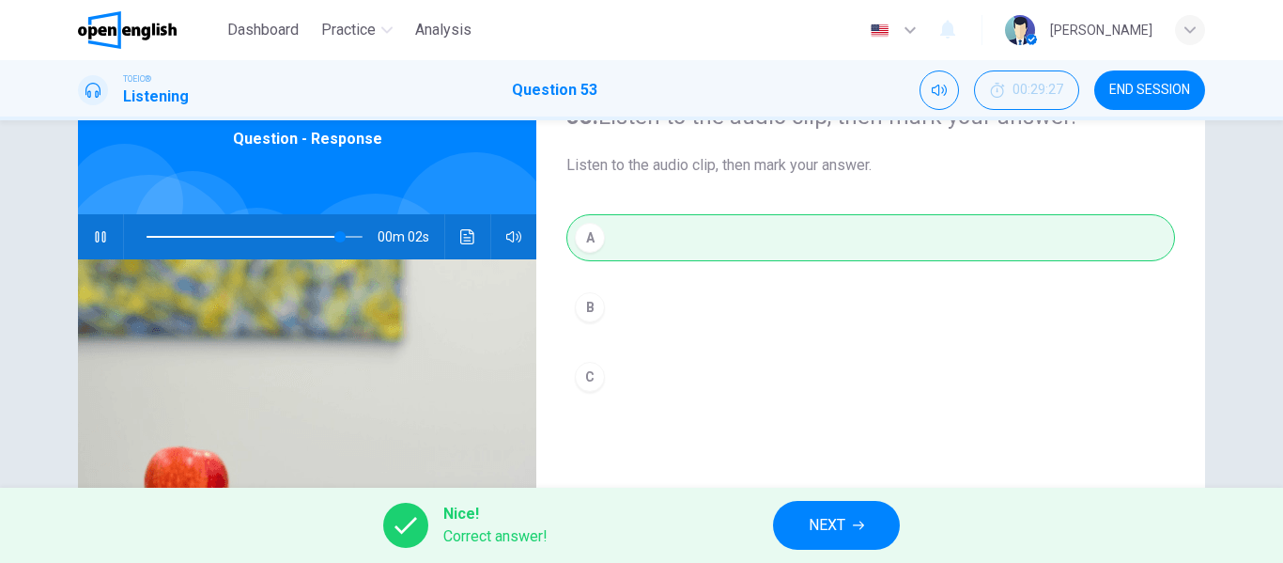
type input "**"
click at [808, 520] on button "NEXT" at bounding box center [836, 525] width 127 height 49
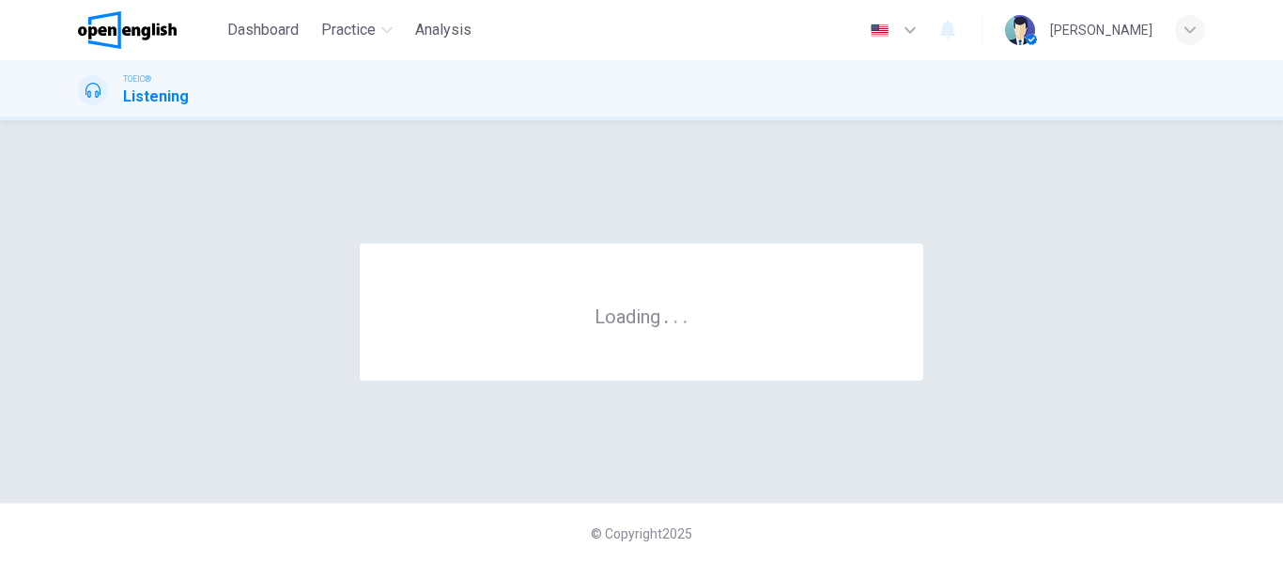
scroll to position [0, 0]
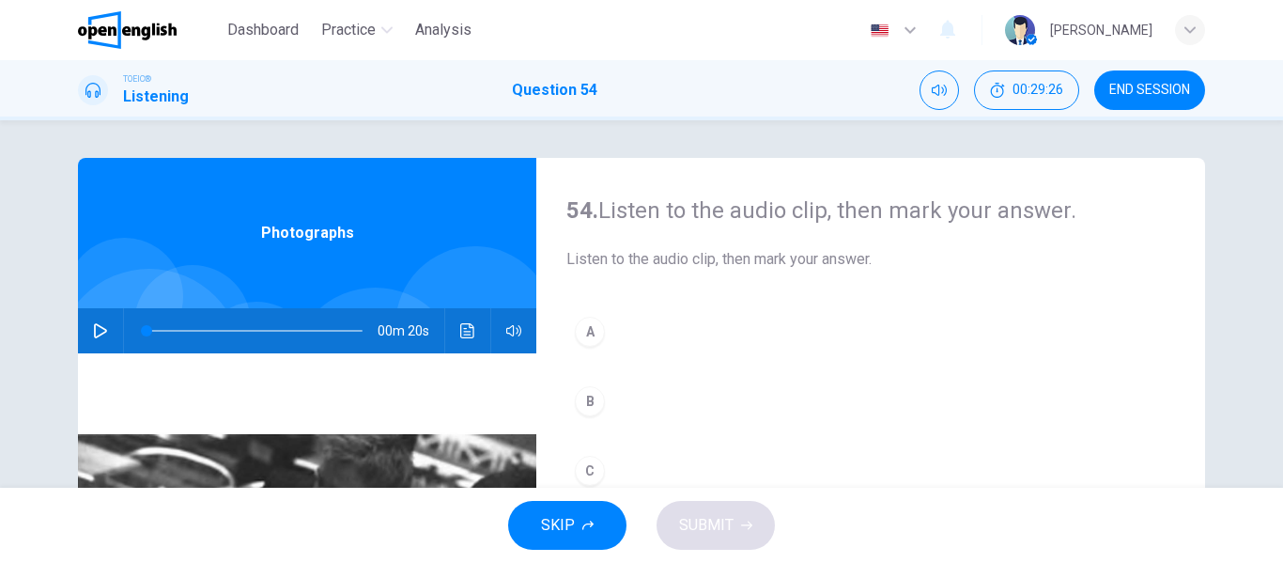
click at [102, 330] on icon "button" at bounding box center [100, 330] width 15 height 15
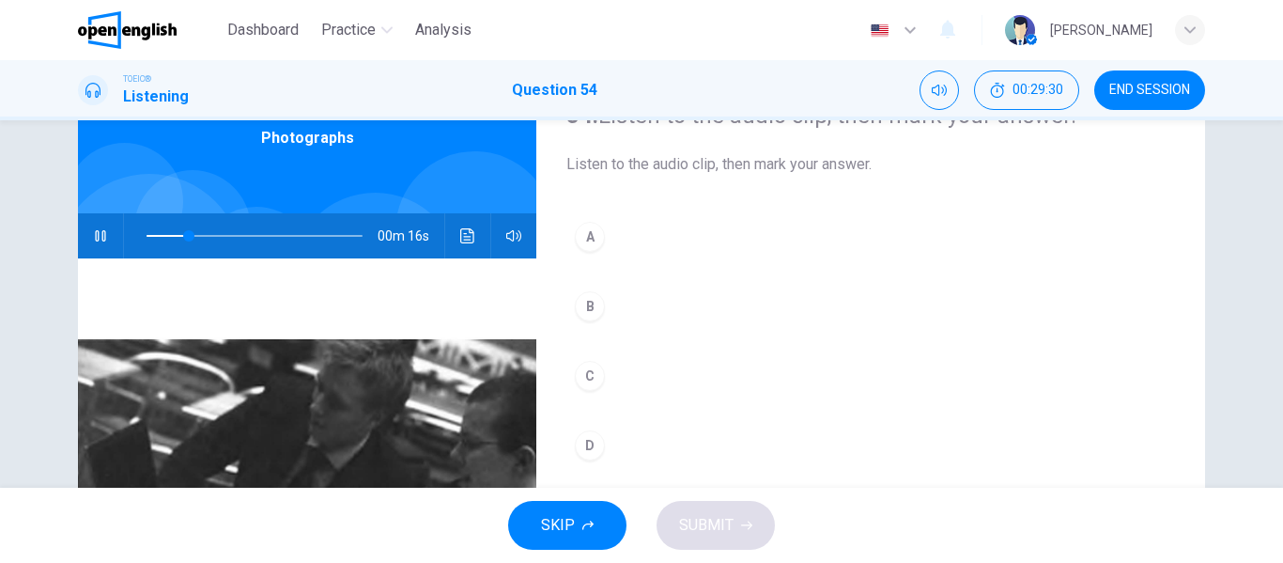
scroll to position [94, 0]
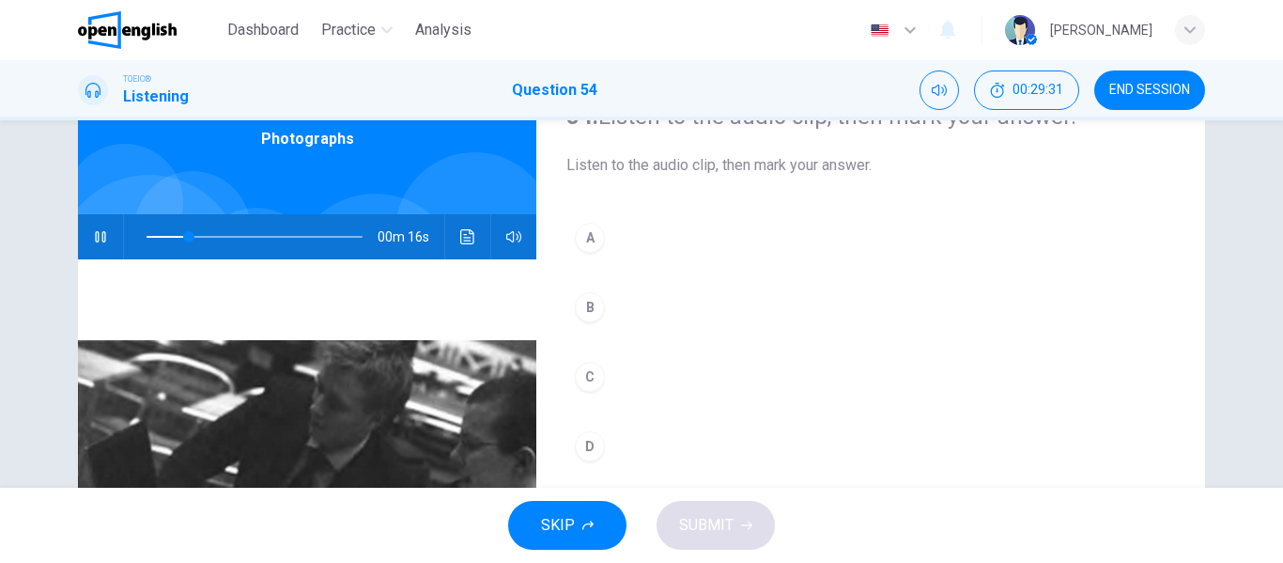
click at [650, 244] on button "A" at bounding box center [870, 237] width 609 height 47
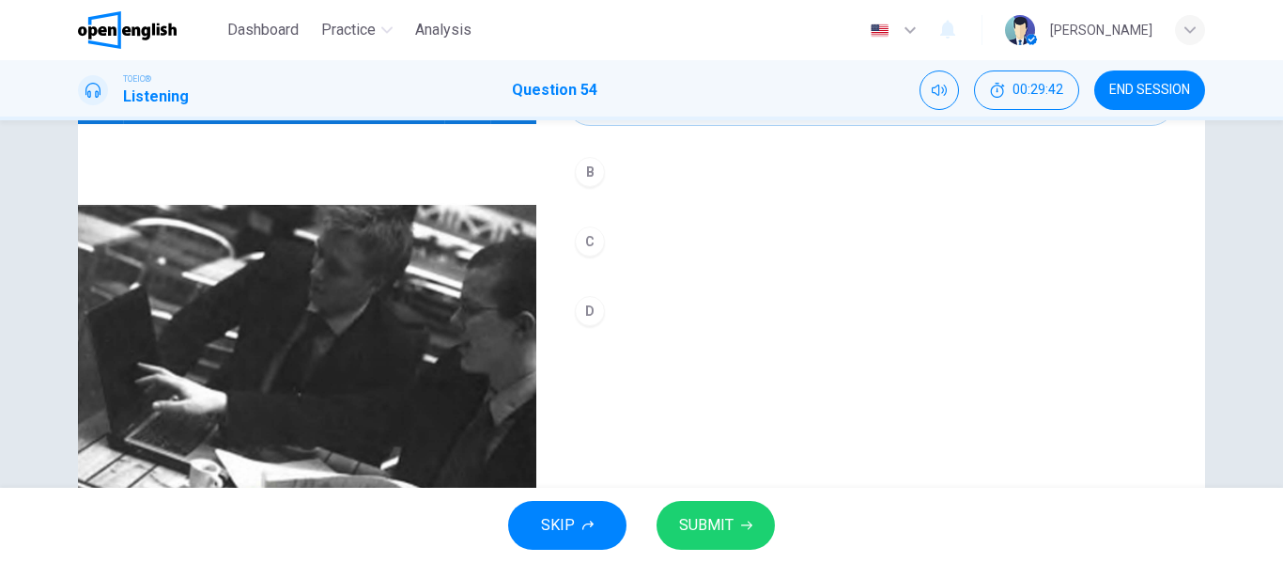
scroll to position [188, 0]
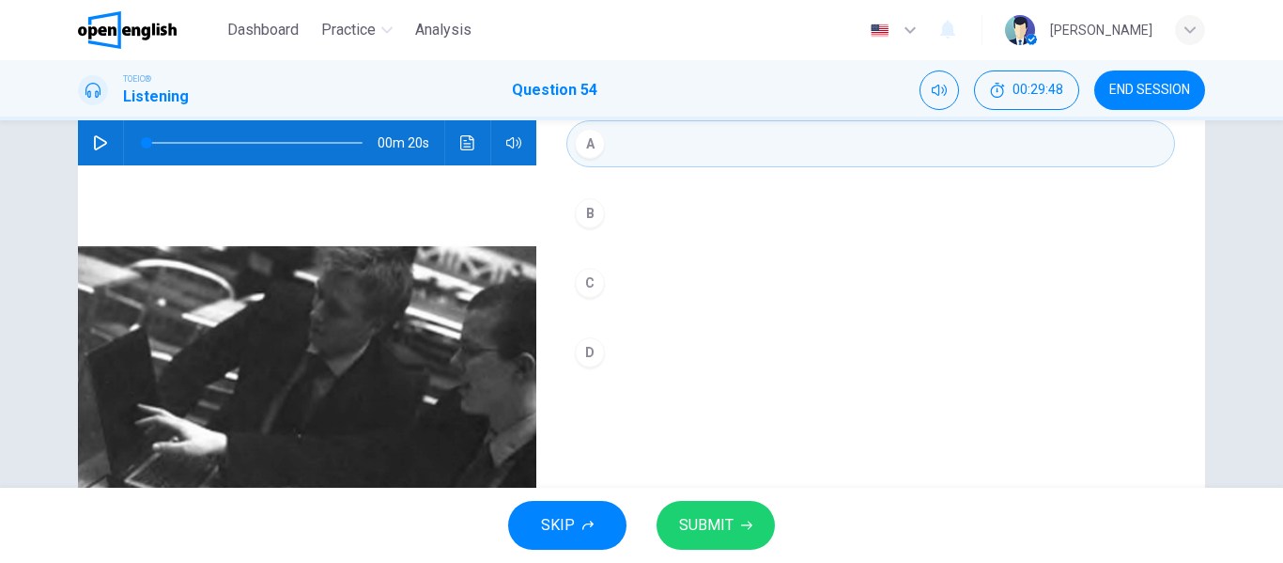
click at [275, 139] on span at bounding box center [255, 143] width 216 height 26
click at [101, 144] on icon "button" at bounding box center [100, 142] width 13 height 15
click at [237, 139] on span at bounding box center [255, 143] width 216 height 26
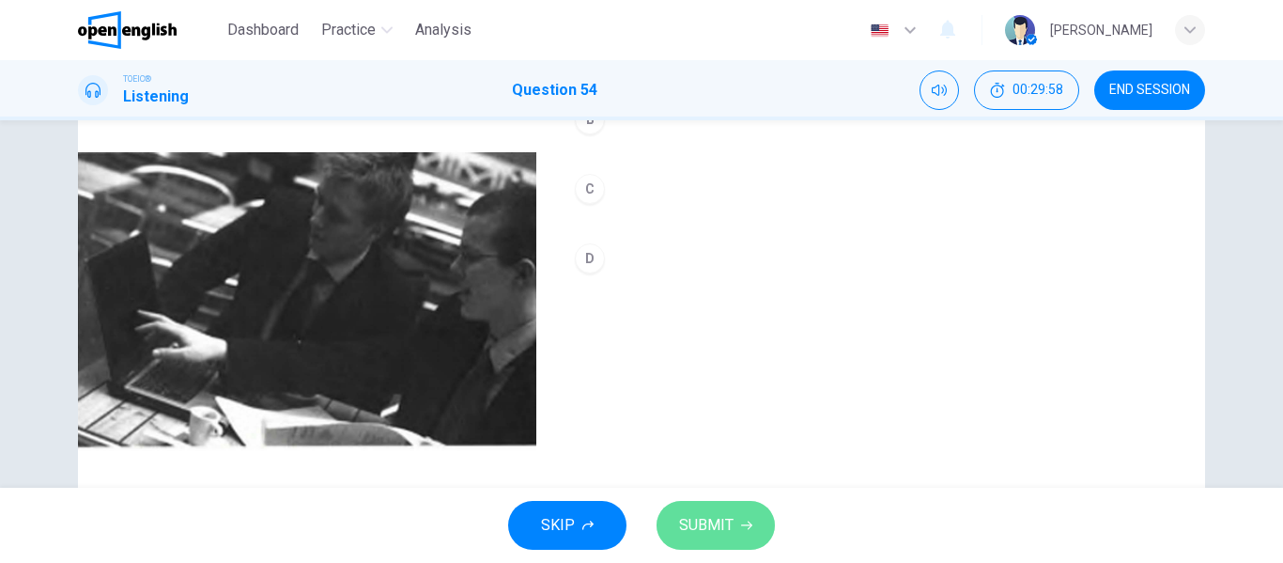
click at [728, 523] on span "SUBMIT" at bounding box center [706, 525] width 54 height 26
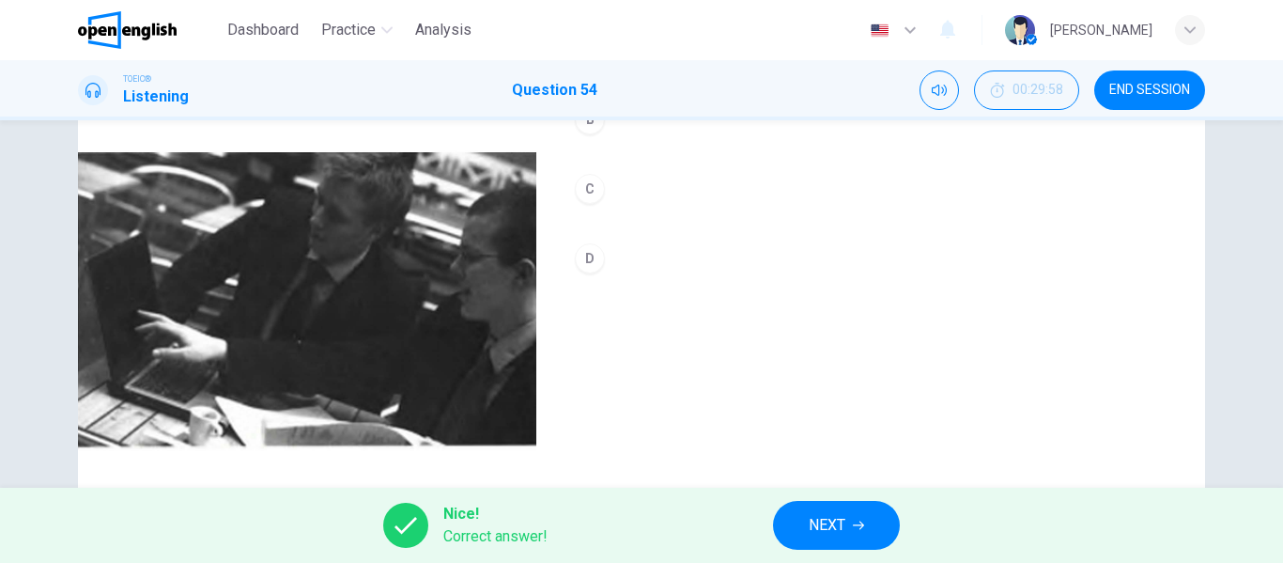
type input "**"
click at [845, 517] on span "NEXT" at bounding box center [827, 525] width 37 height 26
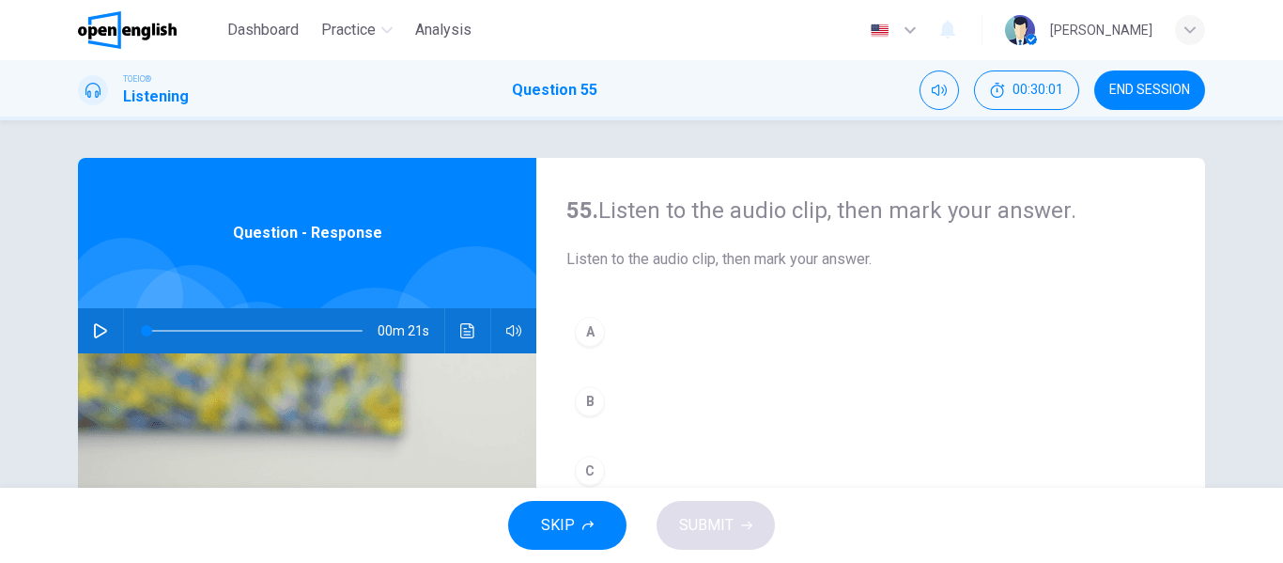
click at [93, 334] on icon "button" at bounding box center [100, 330] width 15 height 15
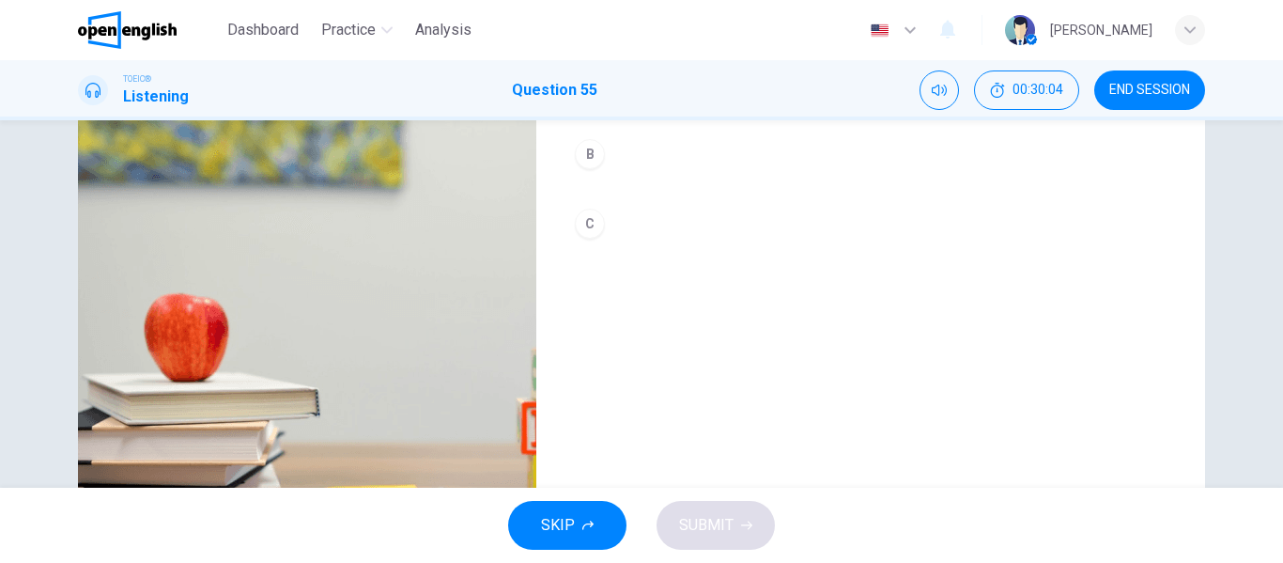
scroll to position [79, 0]
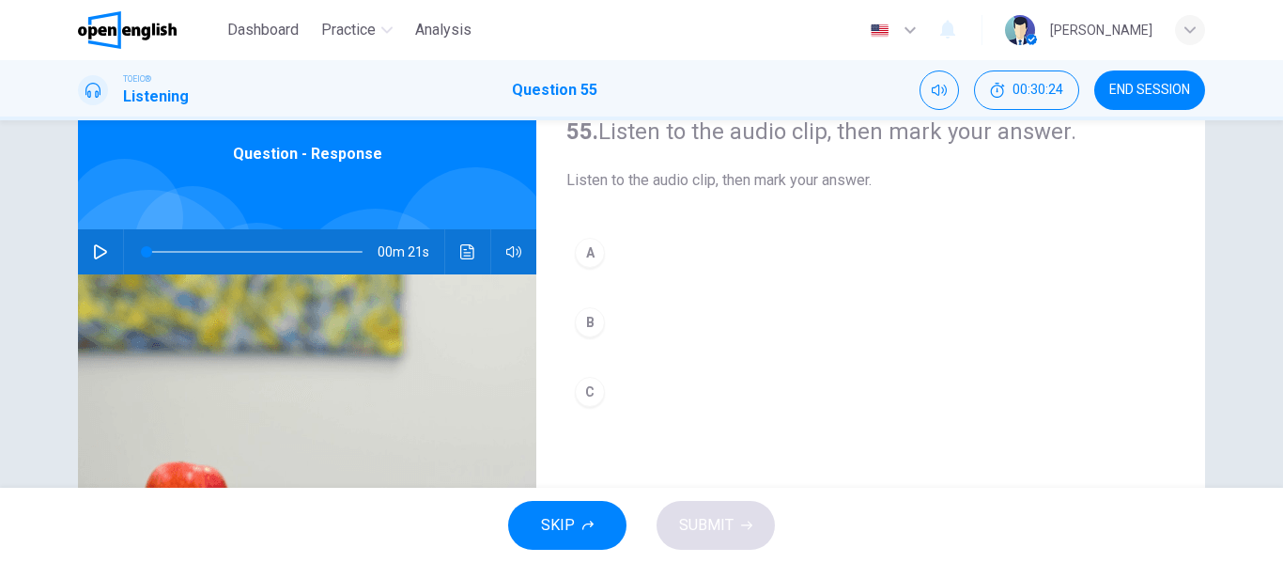
click at [95, 254] on icon "button" at bounding box center [100, 251] width 15 height 15
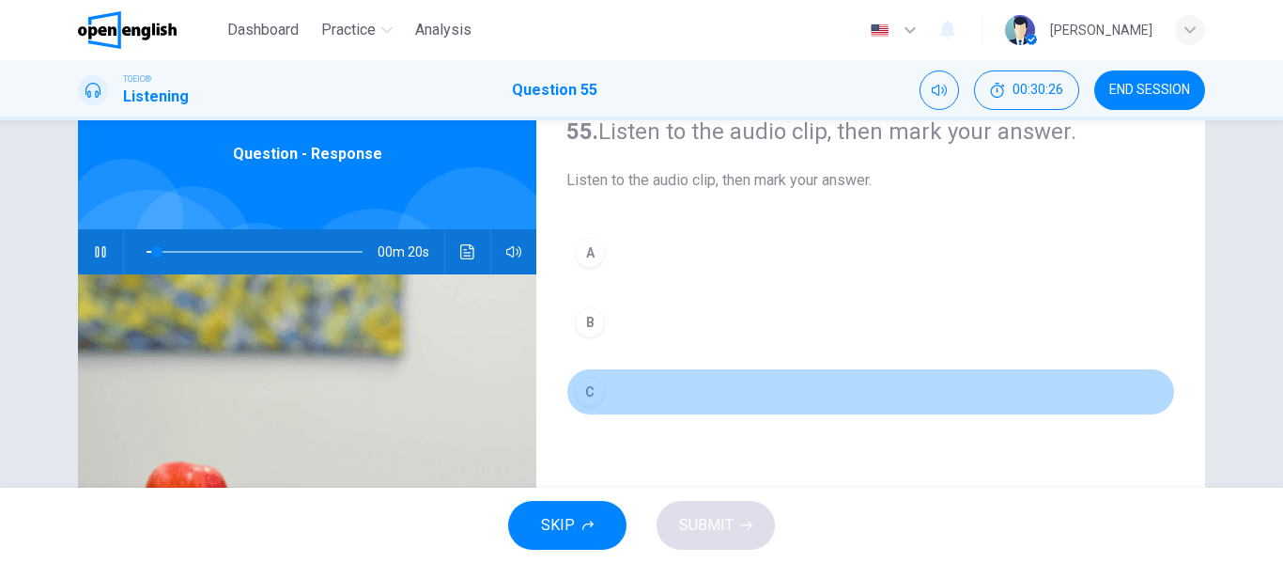
click at [604, 383] on button "C" at bounding box center [870, 391] width 609 height 47
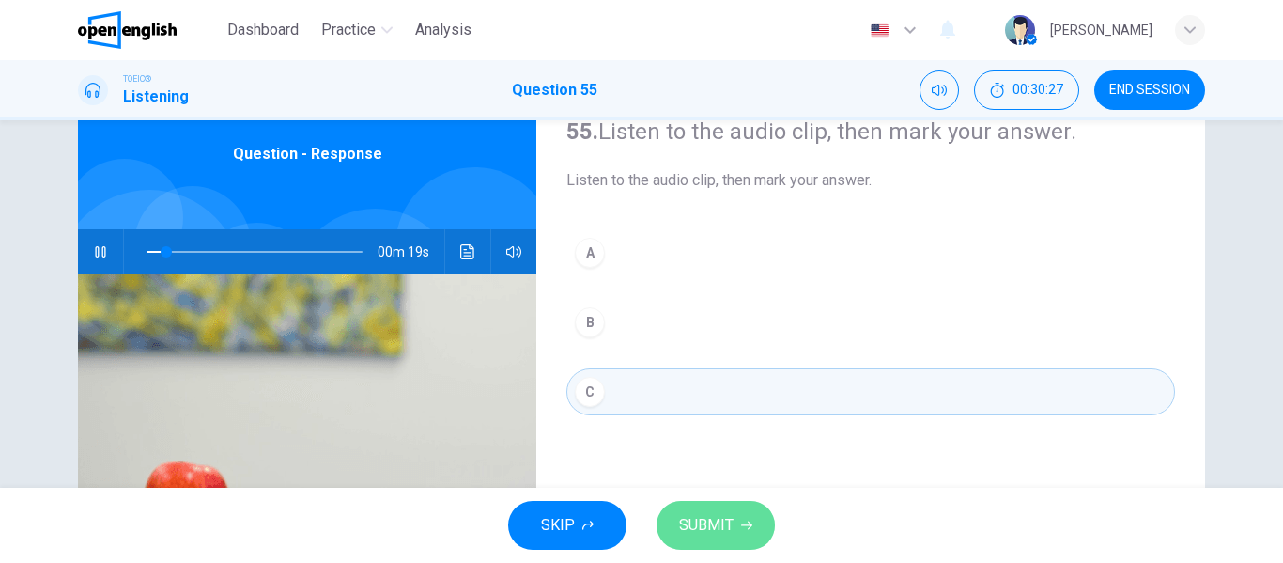
click at [733, 504] on button "SUBMIT" at bounding box center [715, 525] width 118 height 49
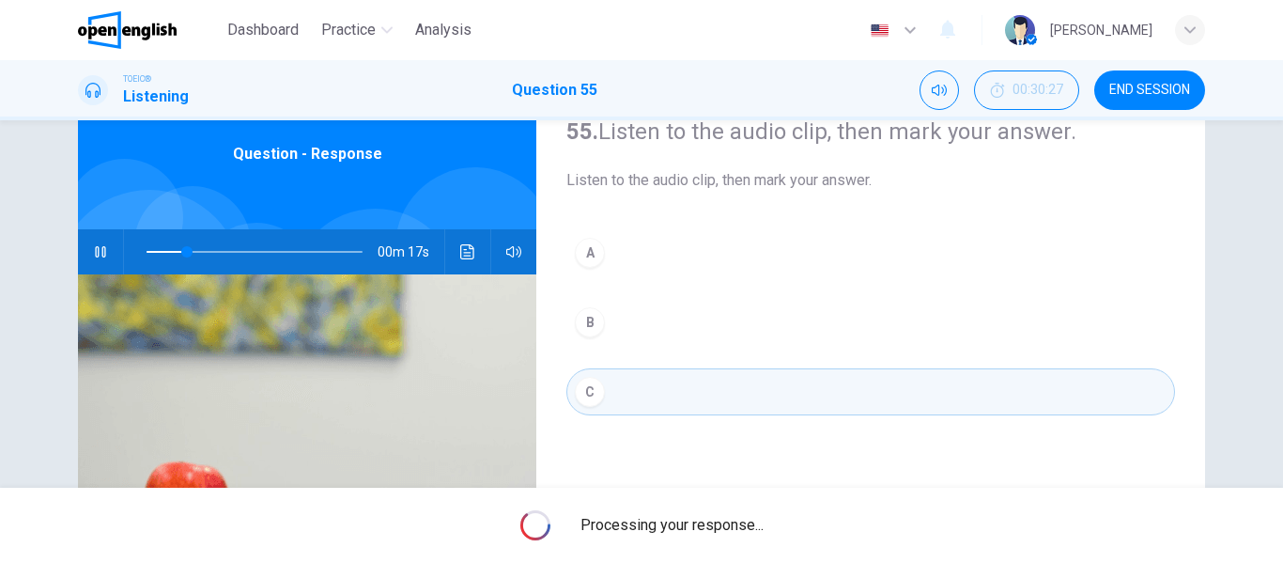
type input "**"
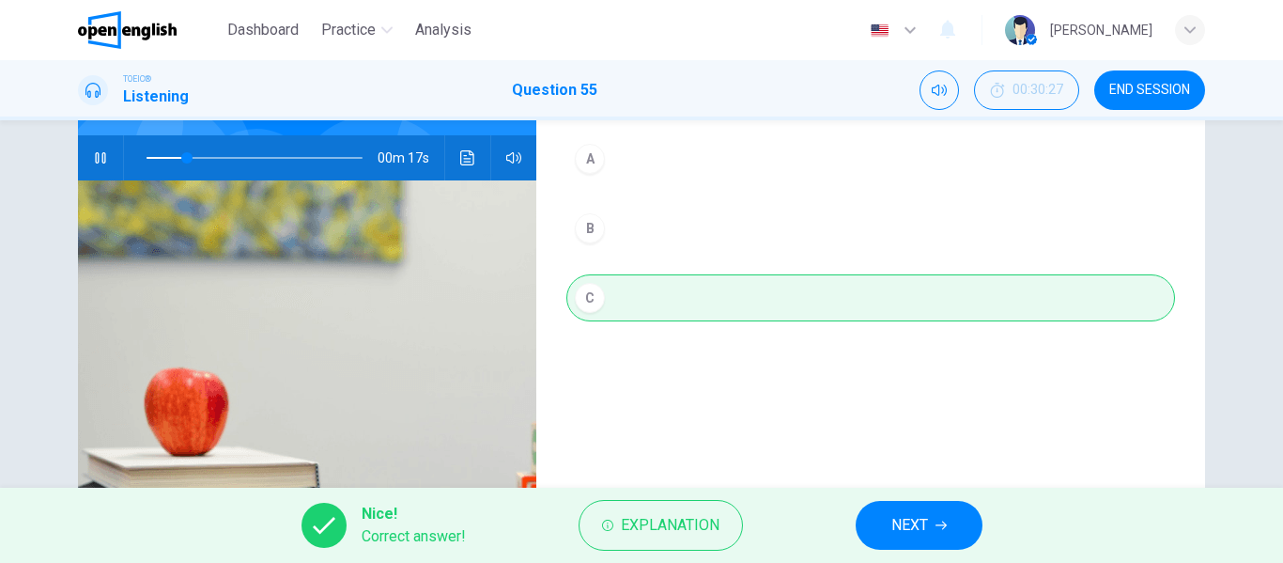
scroll to position [361, 0]
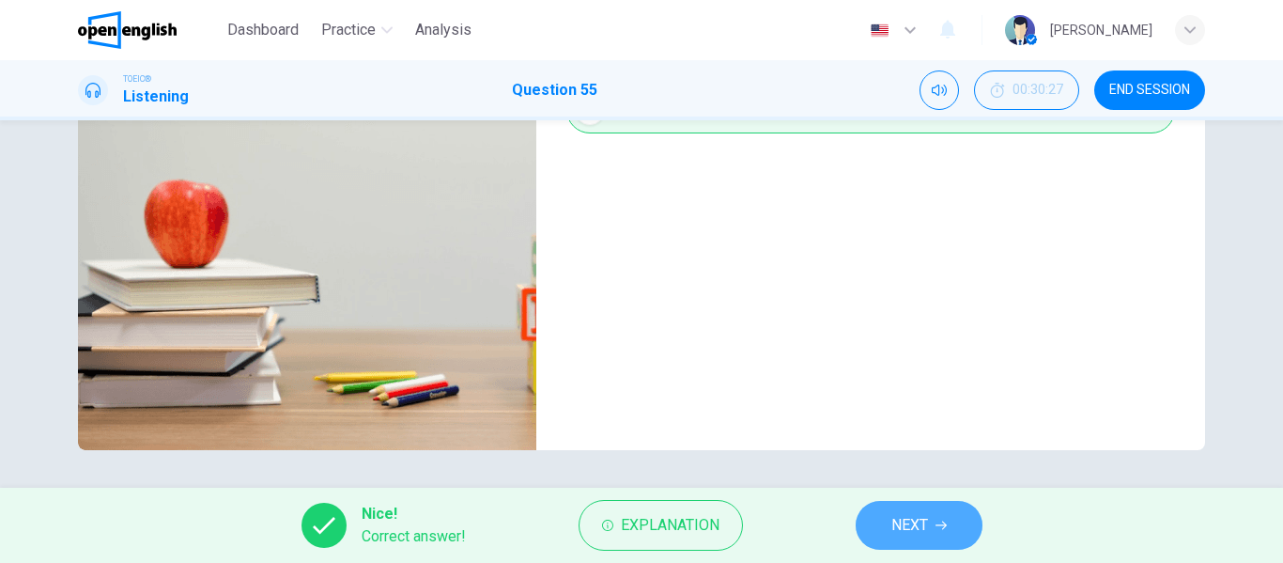
click at [921, 527] on span "NEXT" at bounding box center [909, 525] width 37 height 26
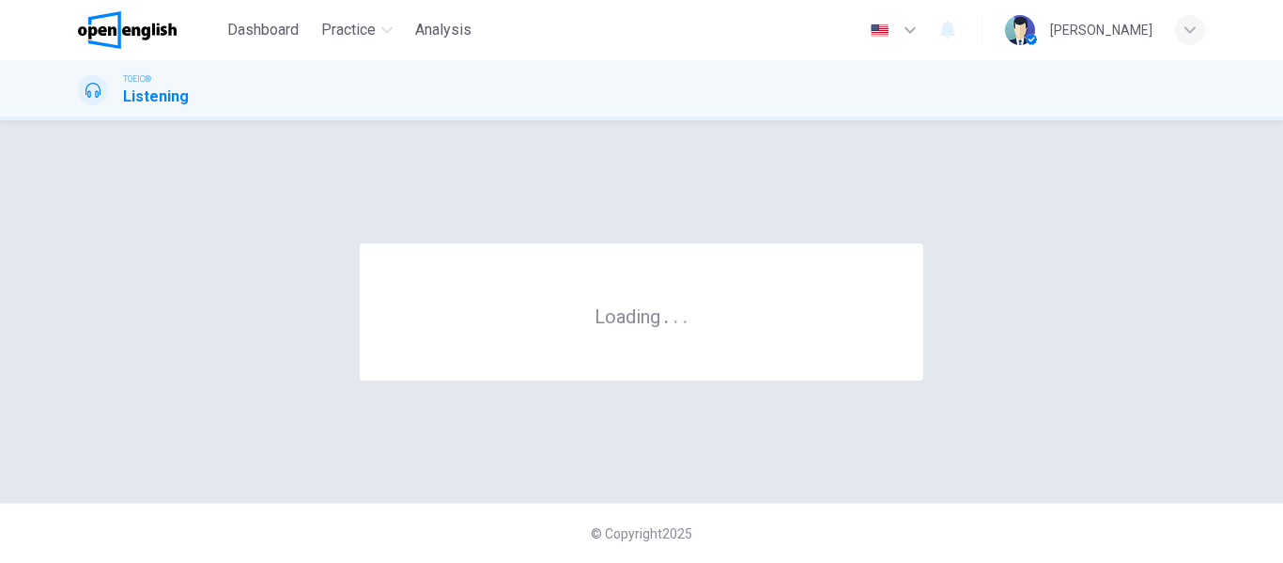
scroll to position [0, 0]
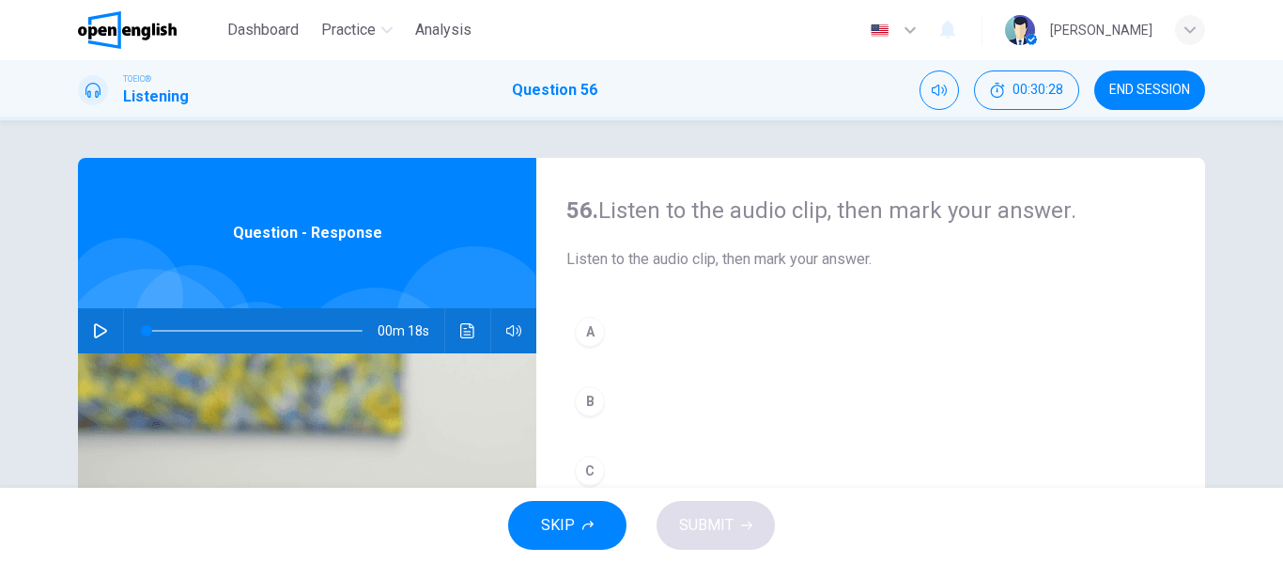
click at [89, 321] on button "button" at bounding box center [100, 330] width 30 height 45
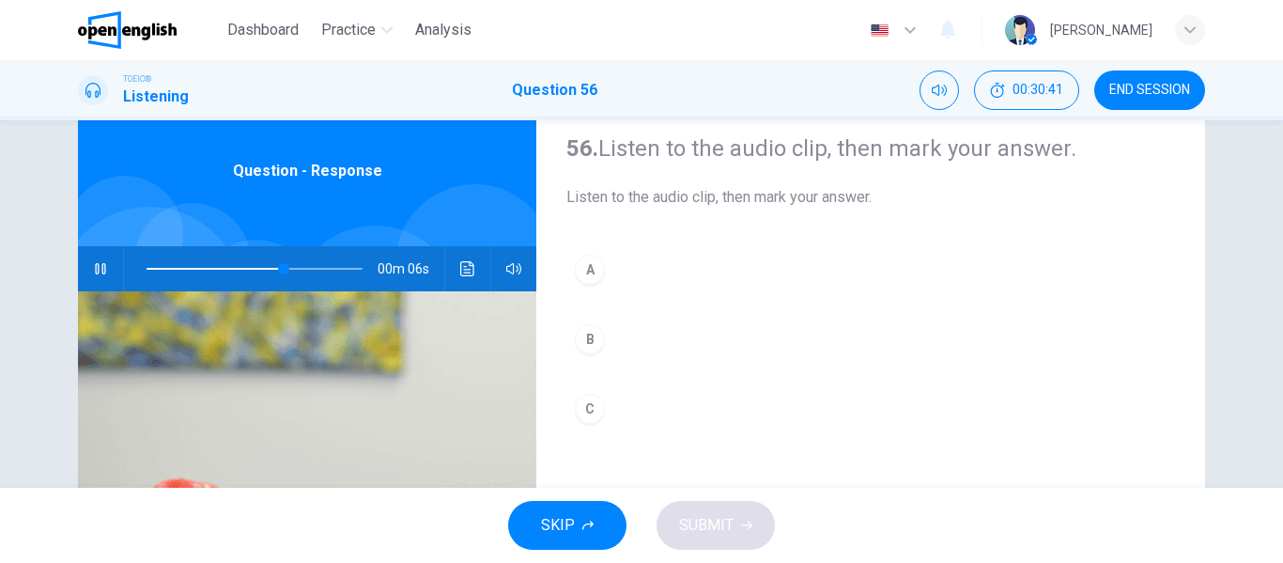
scroll to position [94, 0]
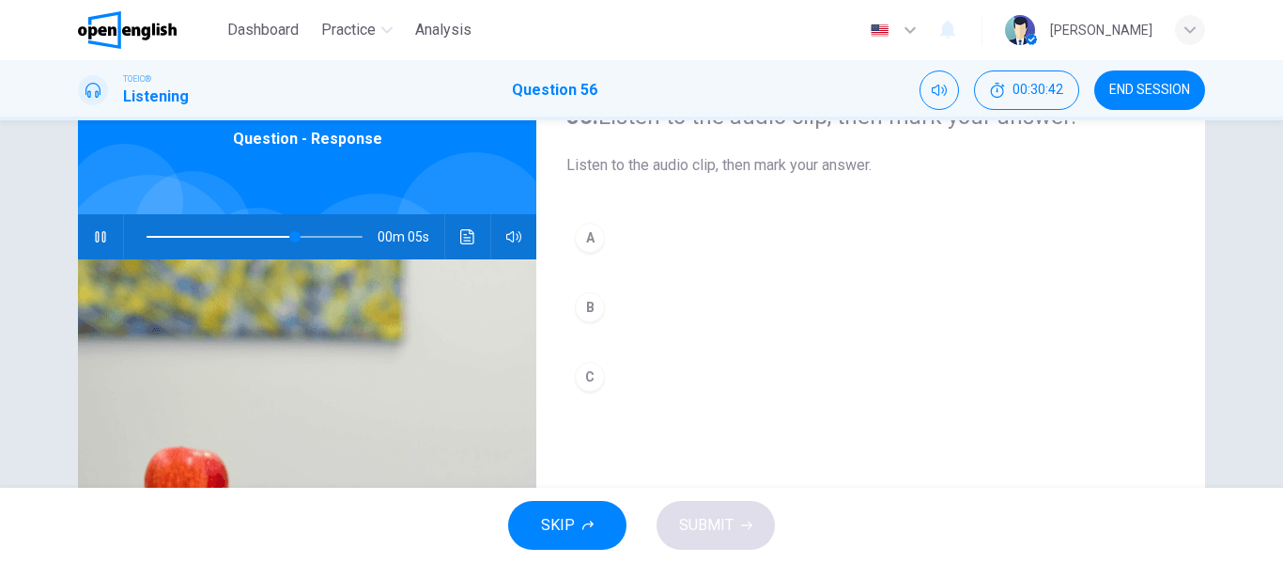
click at [618, 241] on button "A" at bounding box center [870, 237] width 609 height 47
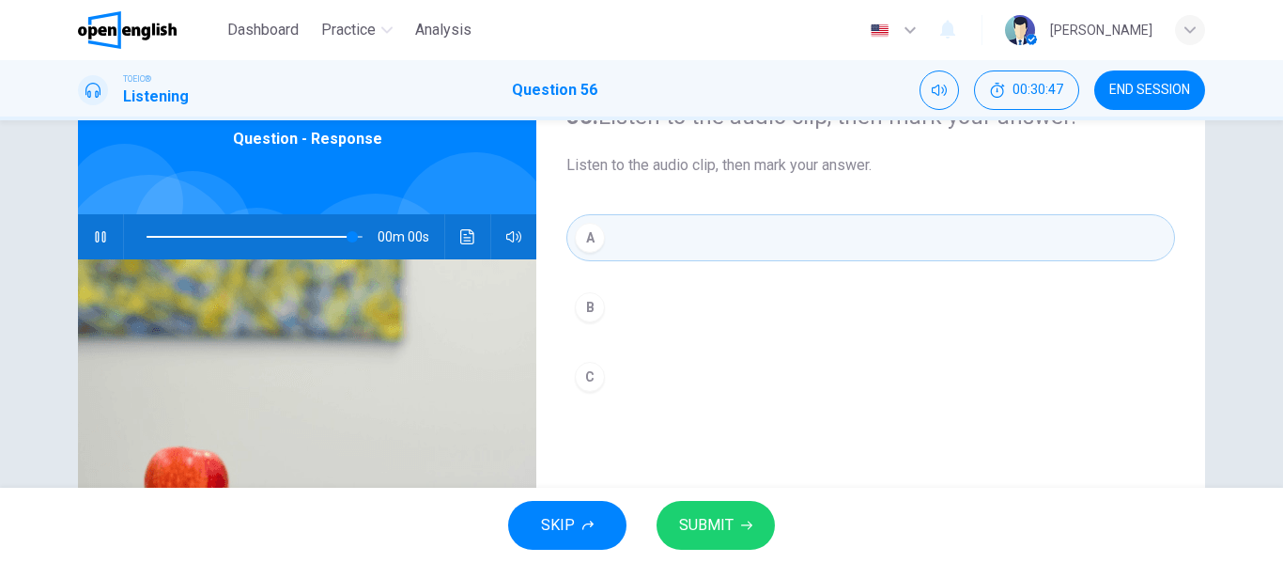
type input "*"
click at [715, 525] on span "SUBMIT" at bounding box center [706, 525] width 54 height 26
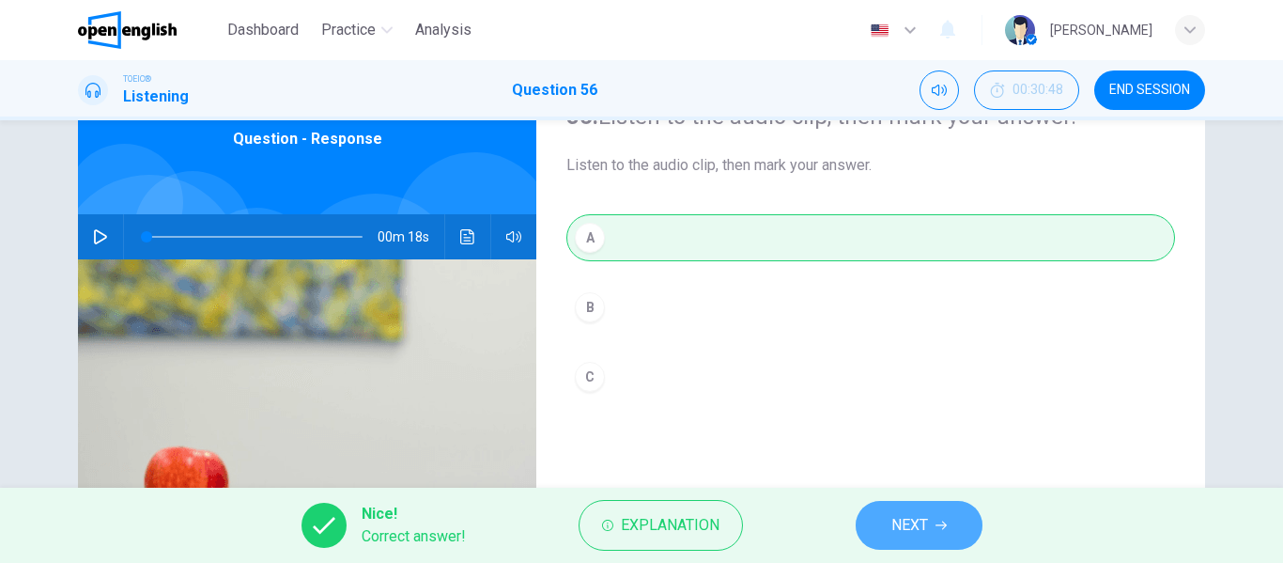
click at [888, 516] on button "NEXT" at bounding box center [919, 525] width 127 height 49
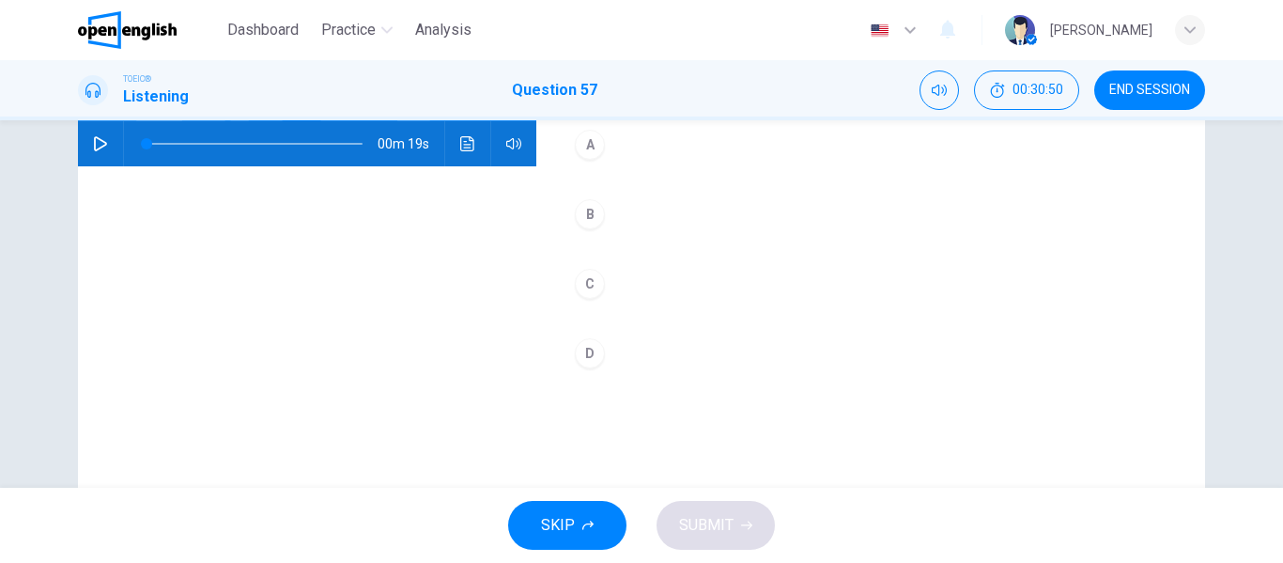
scroll to position [188, 0]
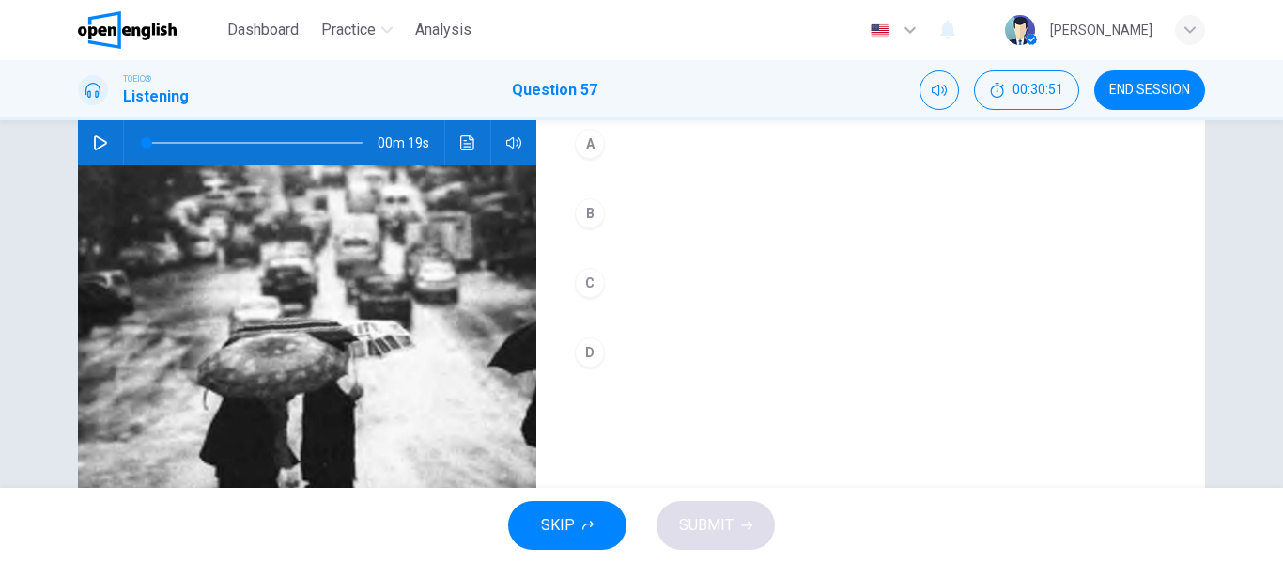
click at [98, 138] on icon "button" at bounding box center [100, 142] width 15 height 15
click at [648, 217] on button "B" at bounding box center [870, 213] width 609 height 47
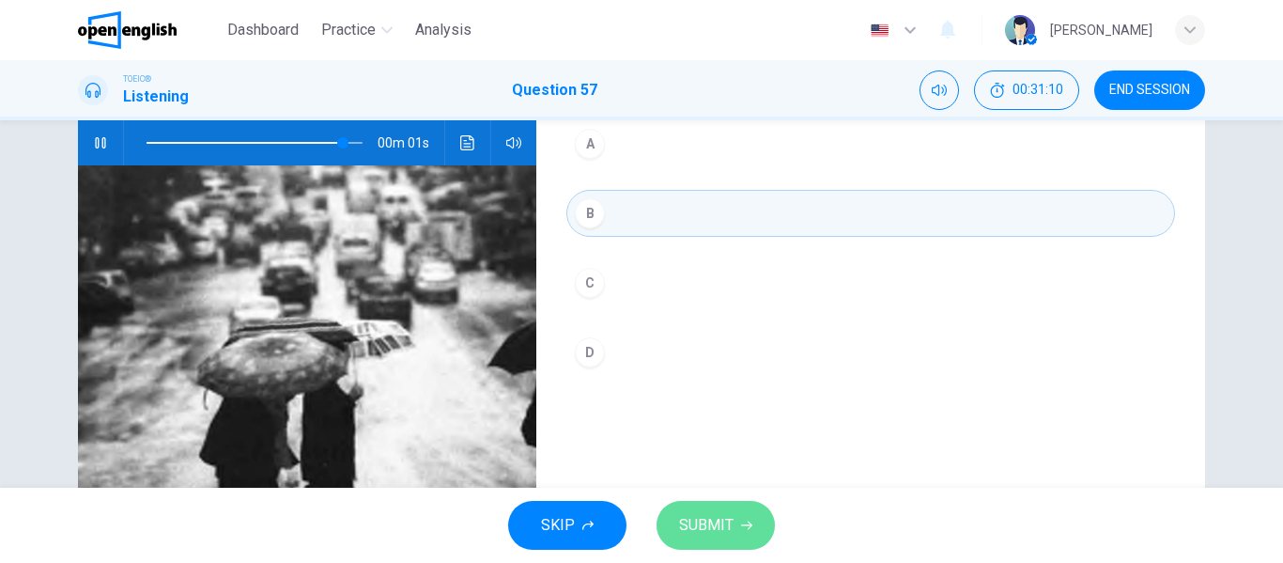
click at [722, 532] on span "SUBMIT" at bounding box center [706, 525] width 54 height 26
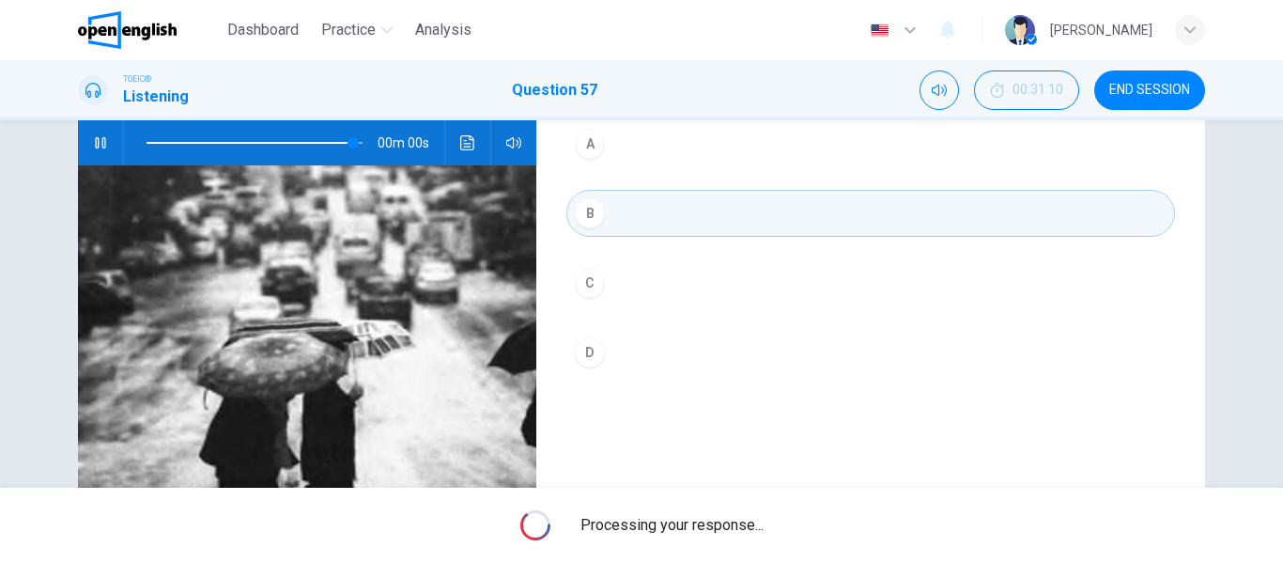
type input "*"
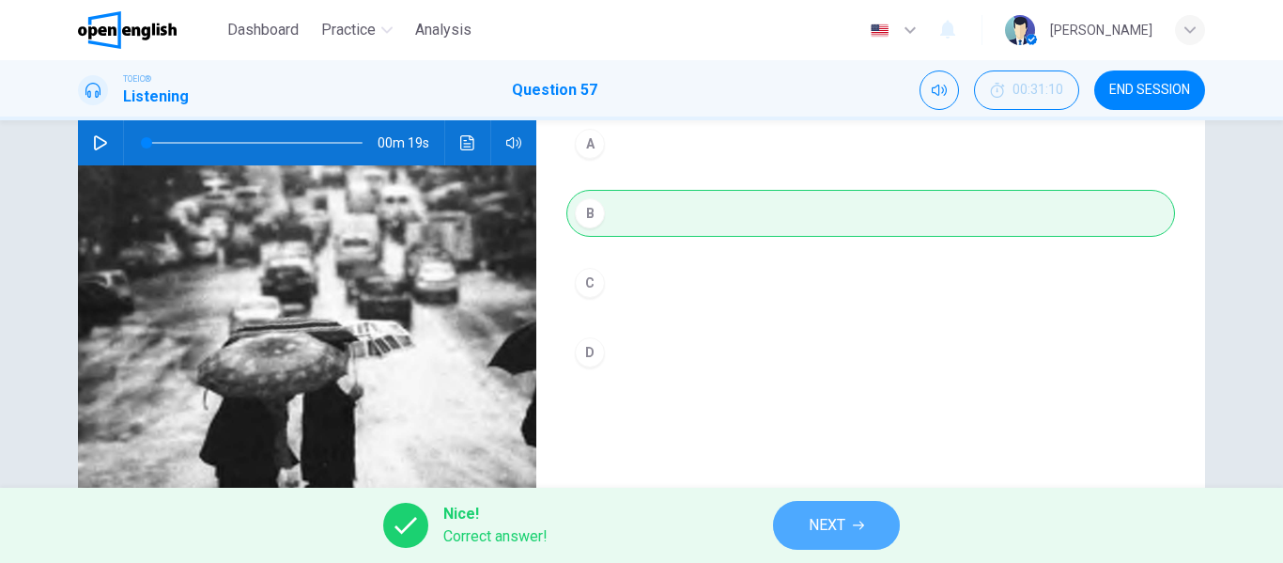
click at [840, 527] on span "NEXT" at bounding box center [827, 525] width 37 height 26
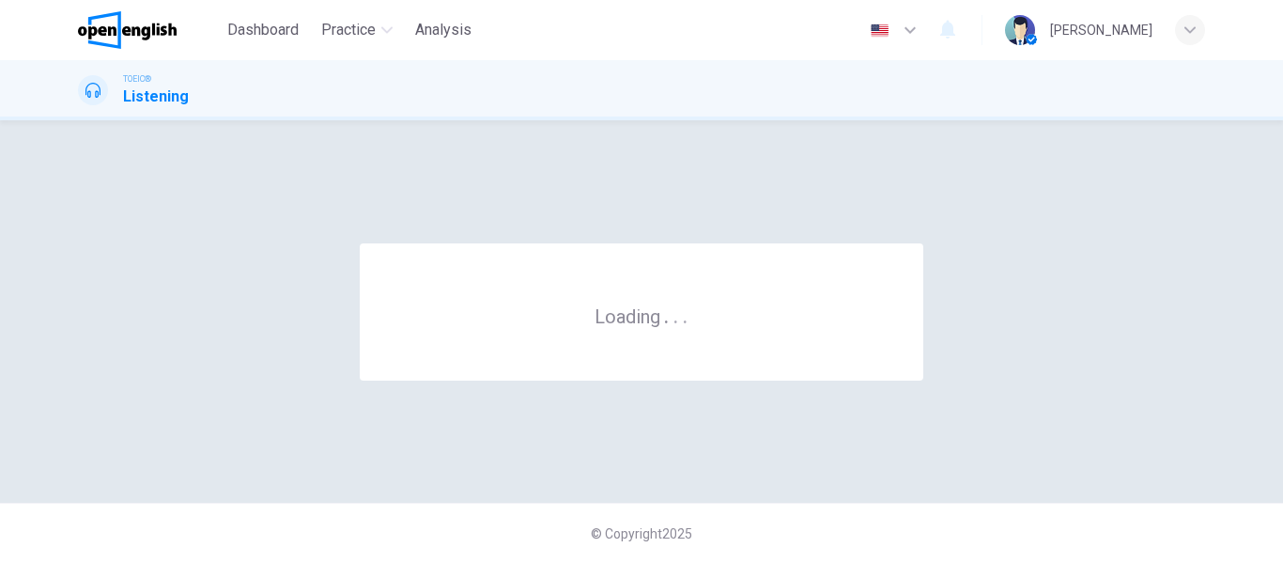
scroll to position [0, 0]
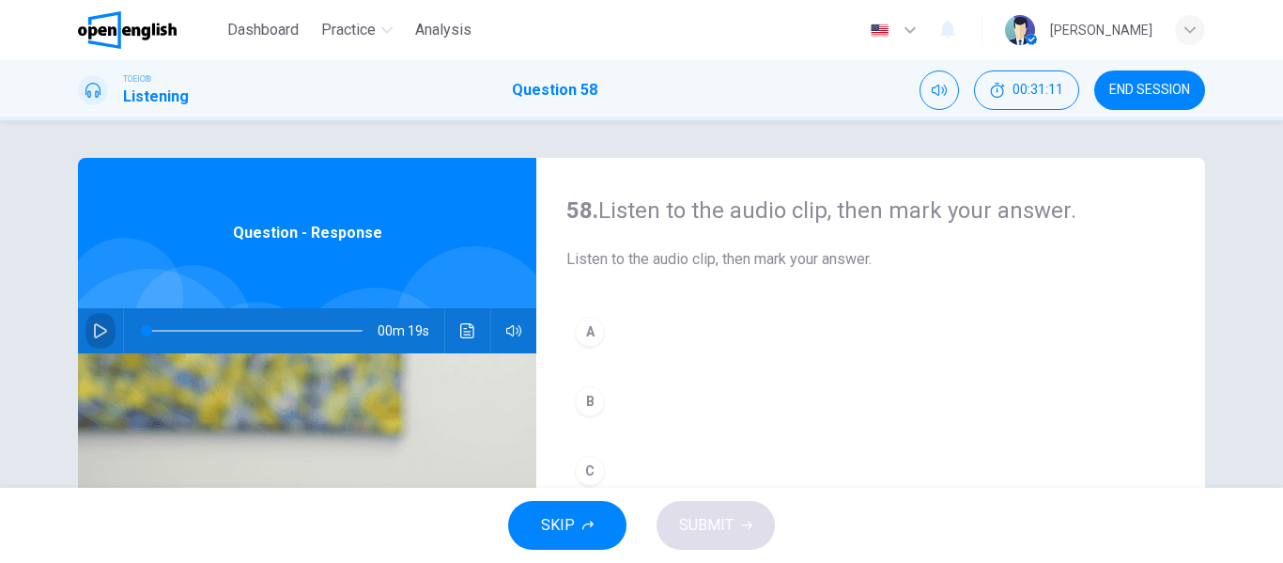
click at [100, 328] on icon "button" at bounding box center [100, 330] width 15 height 15
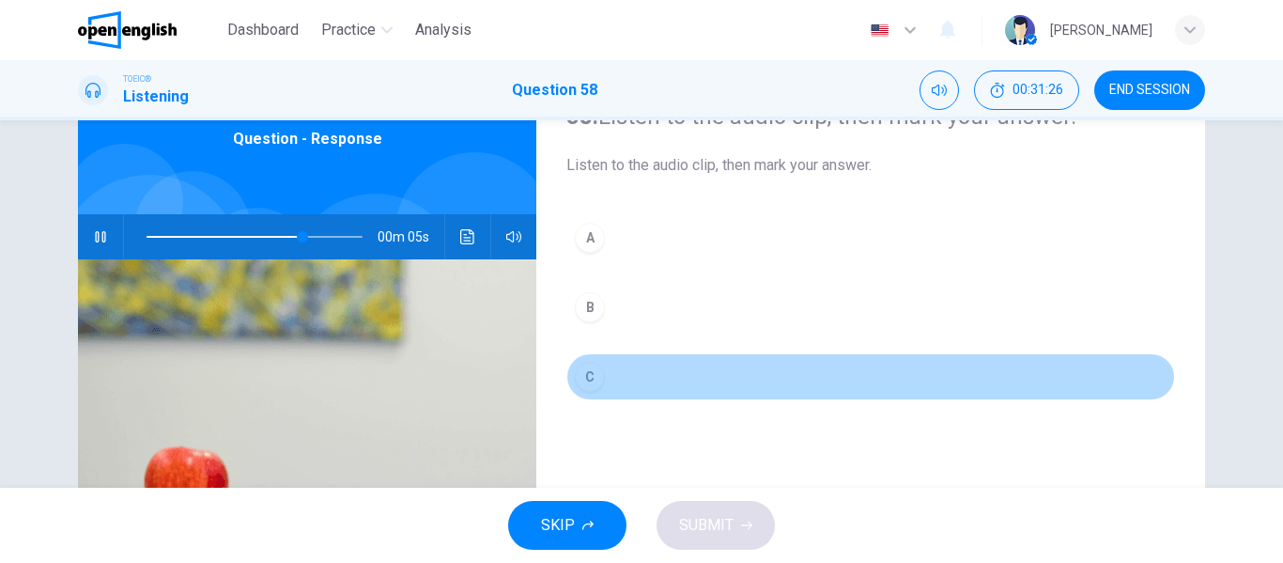
click at [614, 380] on button "C" at bounding box center [870, 376] width 609 height 47
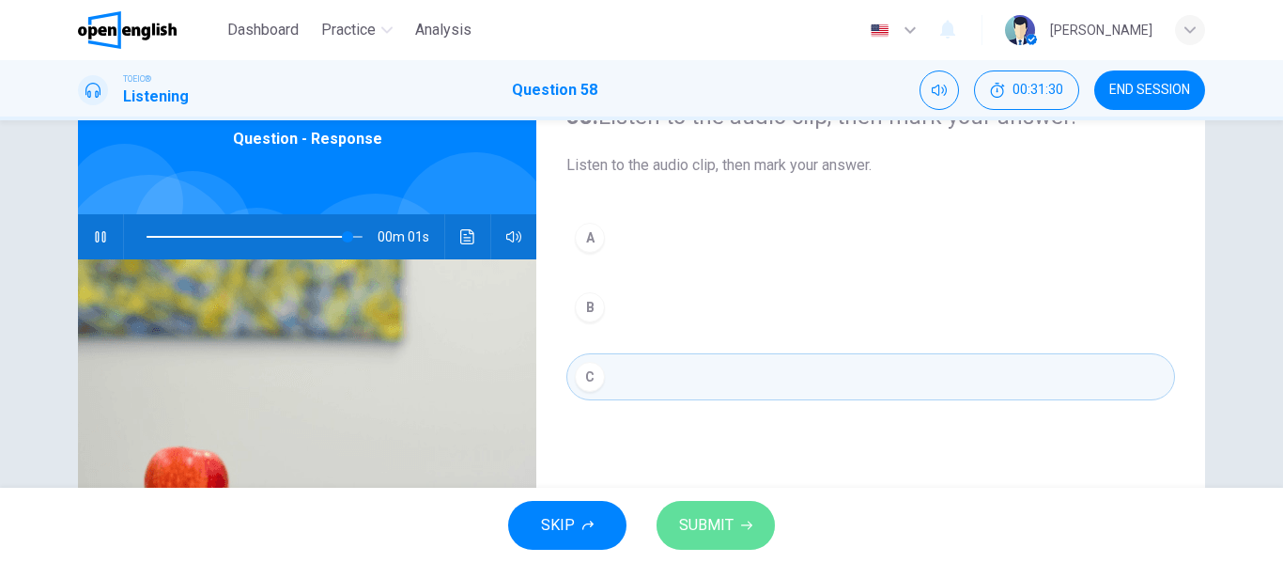
click at [735, 523] on button "SUBMIT" at bounding box center [715, 525] width 118 height 49
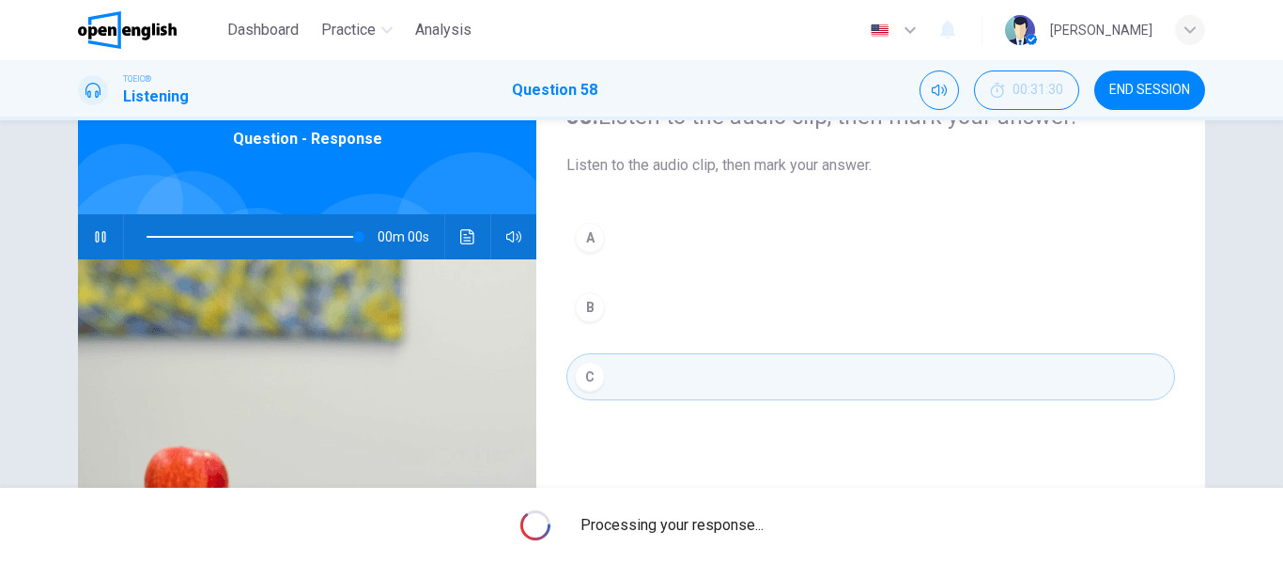
type input "*"
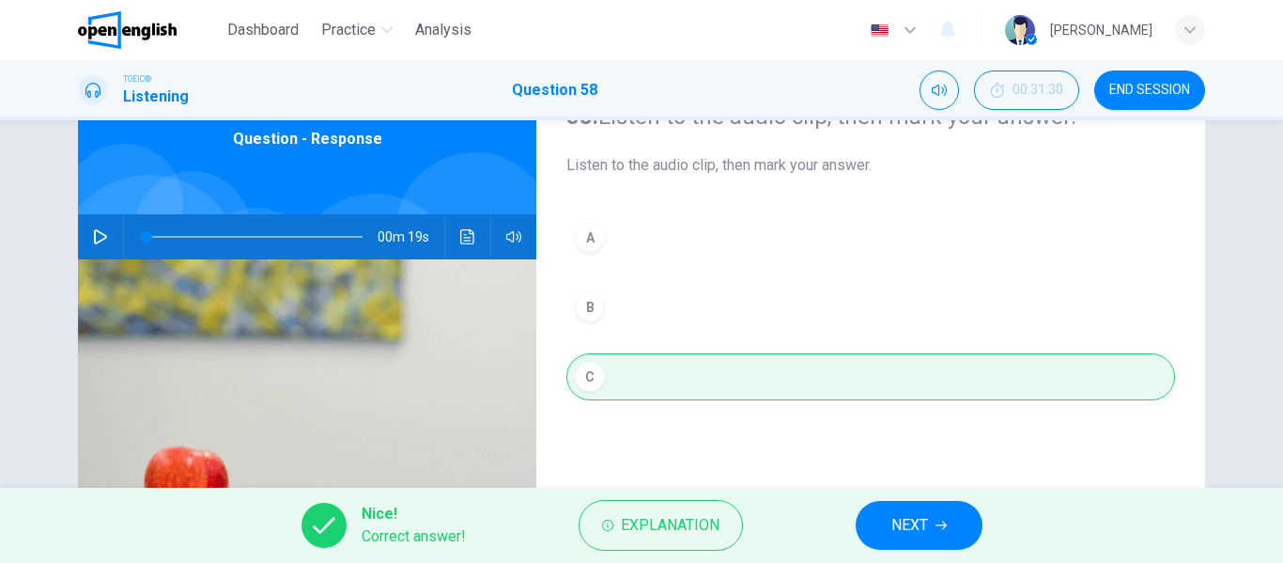
click at [886, 500] on div "Nice! Correct answer! Explanation NEXT" at bounding box center [641, 524] width 1283 height 75
click at [906, 507] on button "NEXT" at bounding box center [919, 525] width 127 height 49
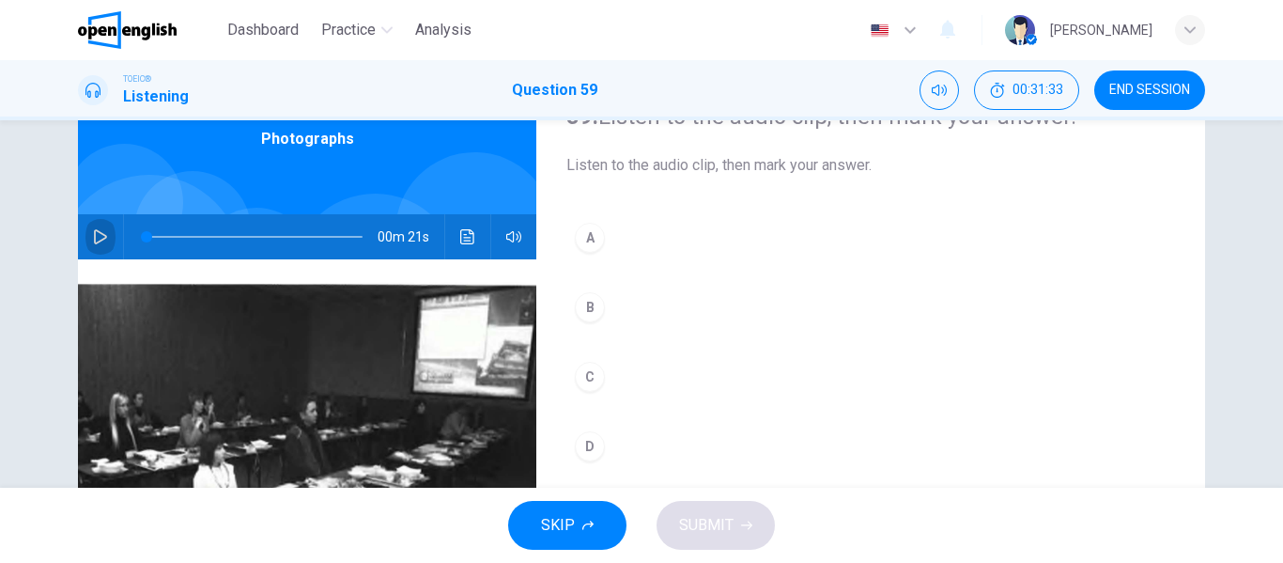
click at [97, 233] on icon "button" at bounding box center [100, 236] width 13 height 15
click at [87, 242] on button "button" at bounding box center [100, 236] width 30 height 45
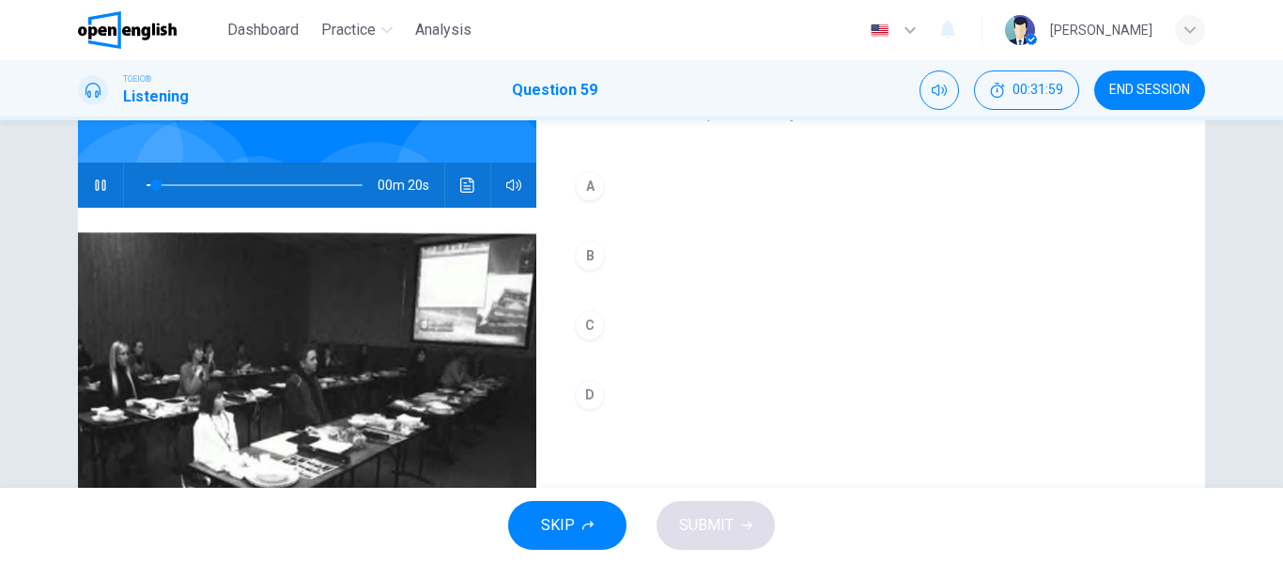
scroll to position [188, 0]
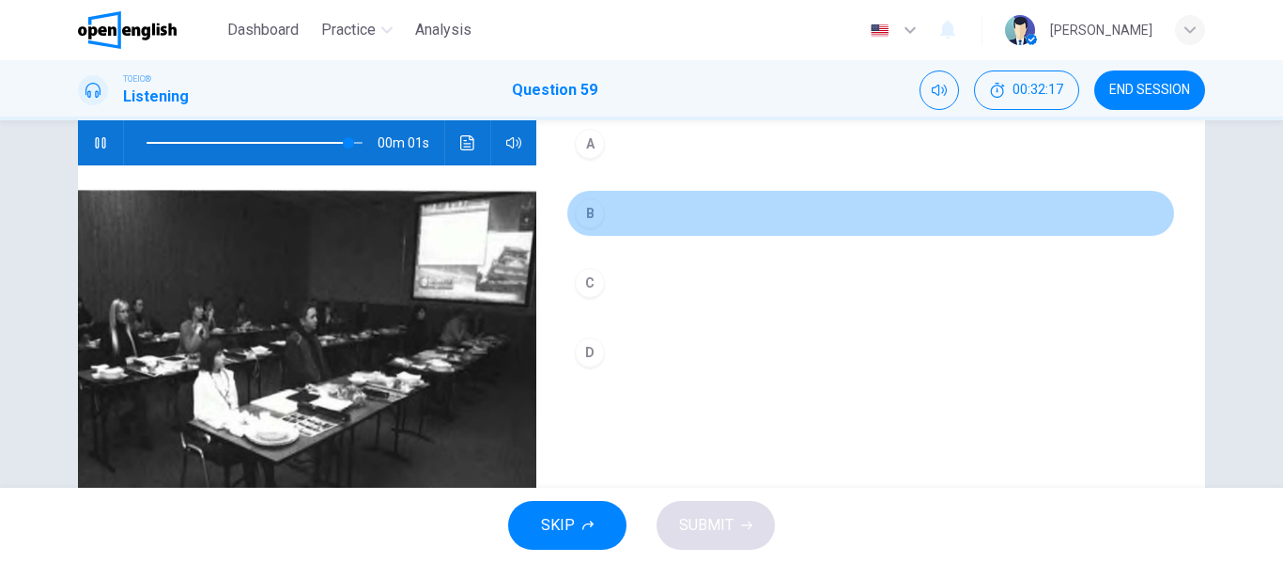
click at [629, 217] on button "B" at bounding box center [870, 213] width 609 height 47
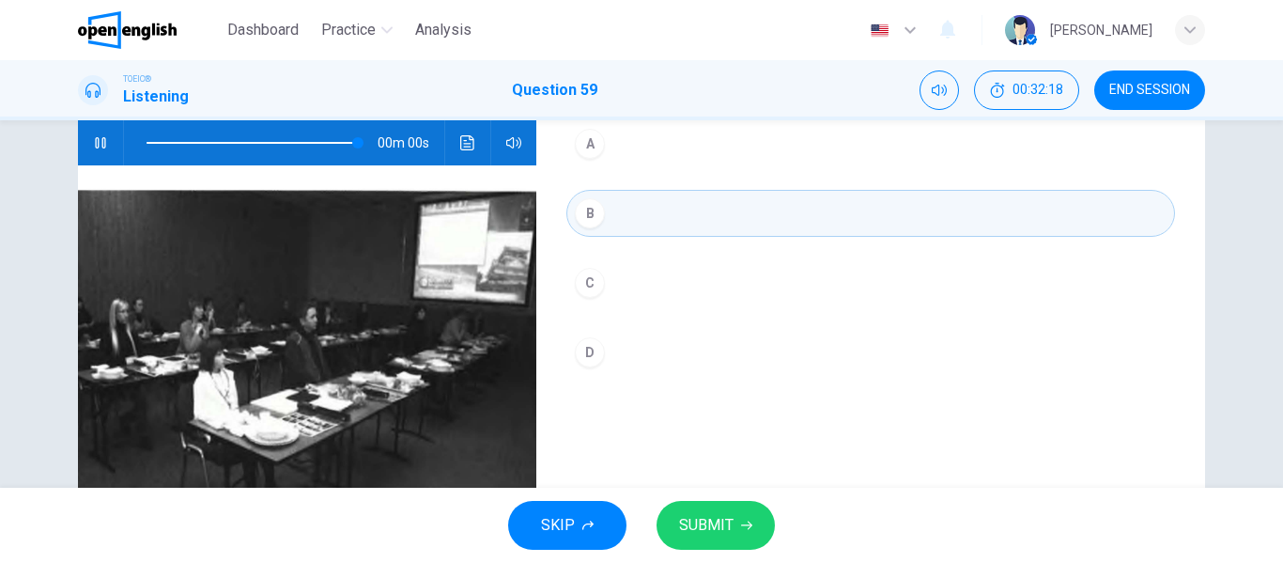
type input "*"
click at [702, 507] on button "SUBMIT" at bounding box center [715, 525] width 118 height 49
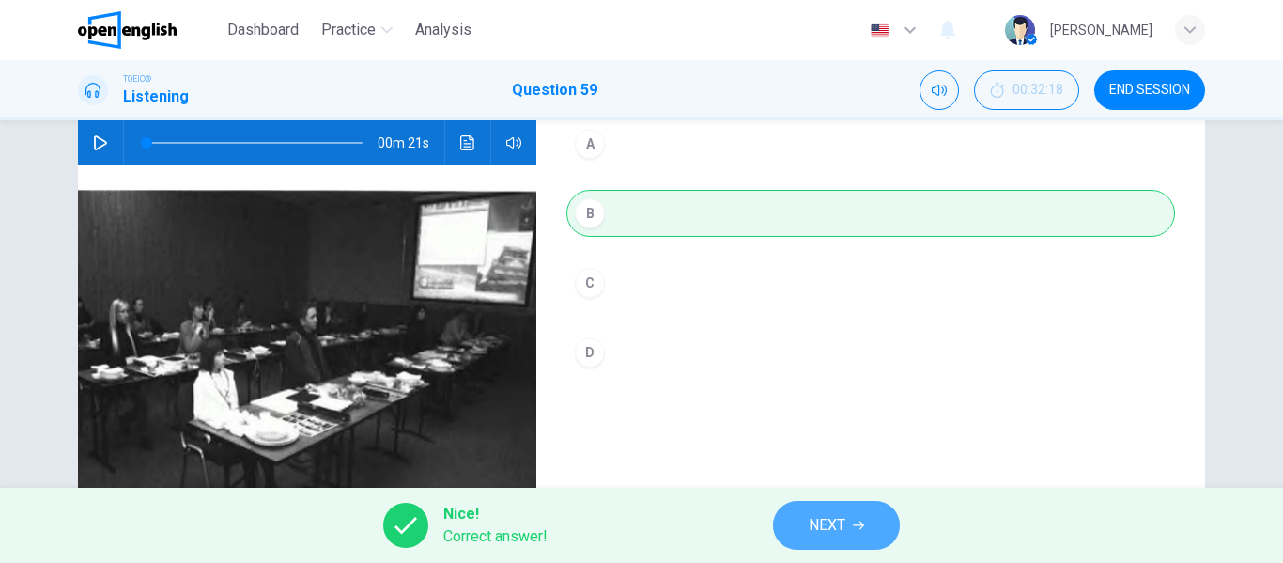
click at [840, 512] on span "NEXT" at bounding box center [827, 525] width 37 height 26
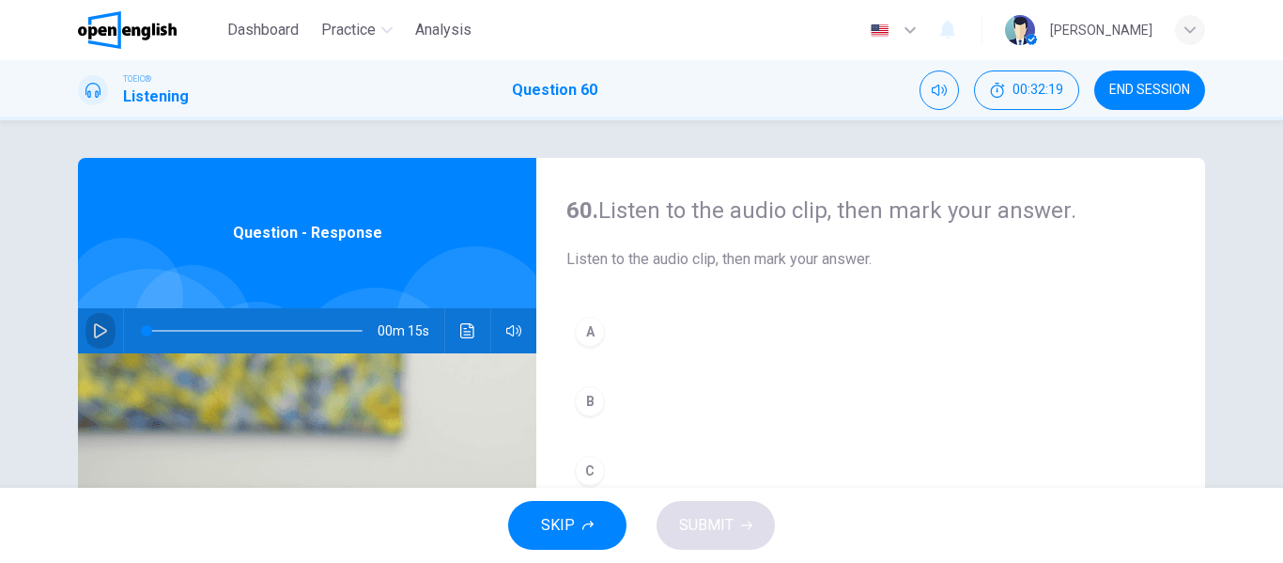
click at [93, 331] on icon "button" at bounding box center [100, 330] width 15 height 15
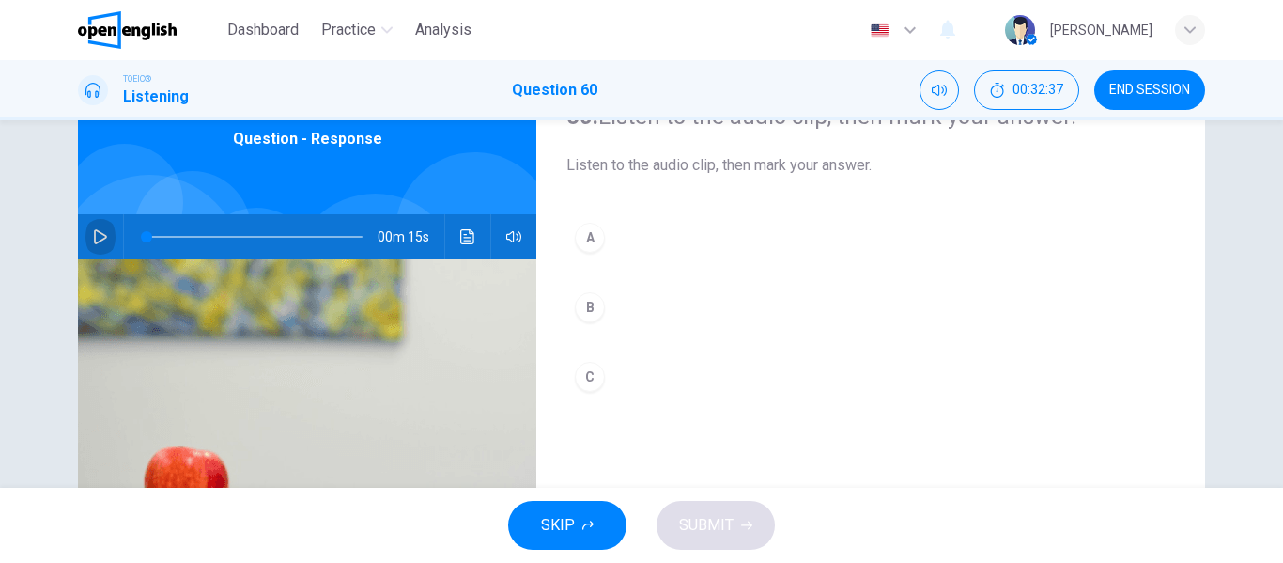
click at [97, 244] on button "button" at bounding box center [100, 236] width 30 height 45
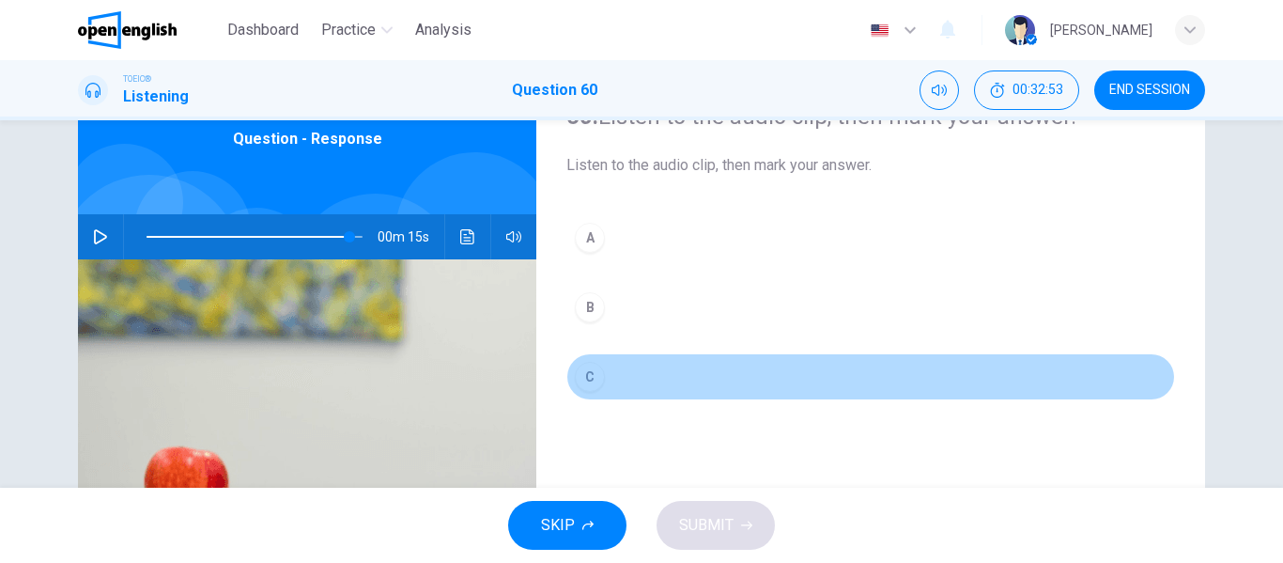
type input "*"
click at [597, 383] on div "C" at bounding box center [590, 377] width 30 height 30
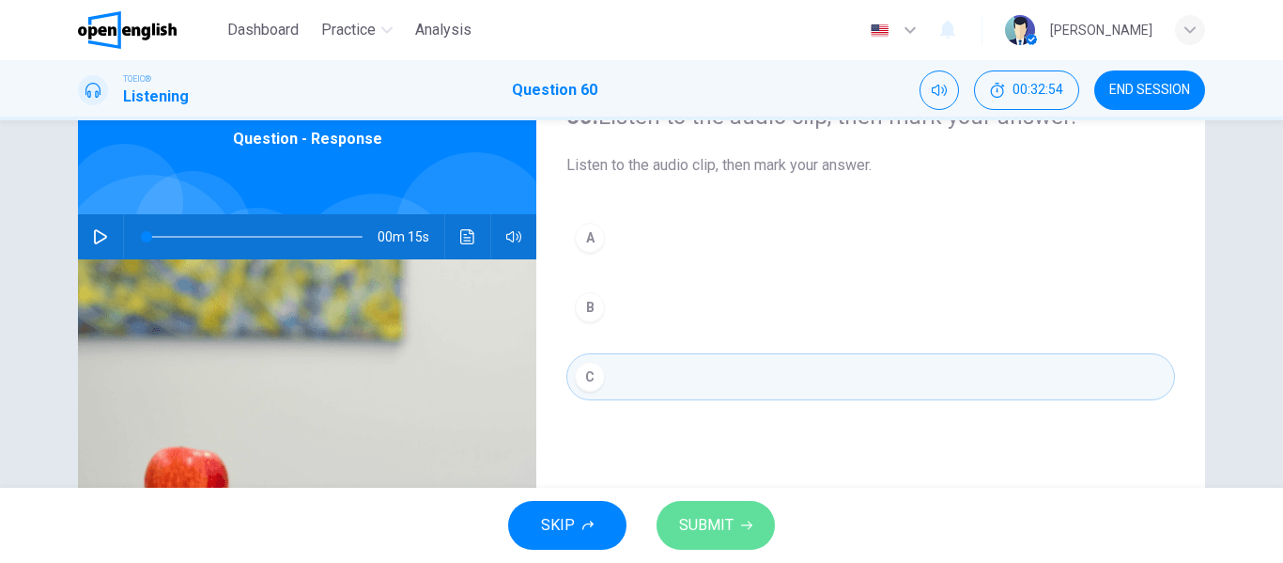
click at [716, 504] on button "SUBMIT" at bounding box center [715, 525] width 118 height 49
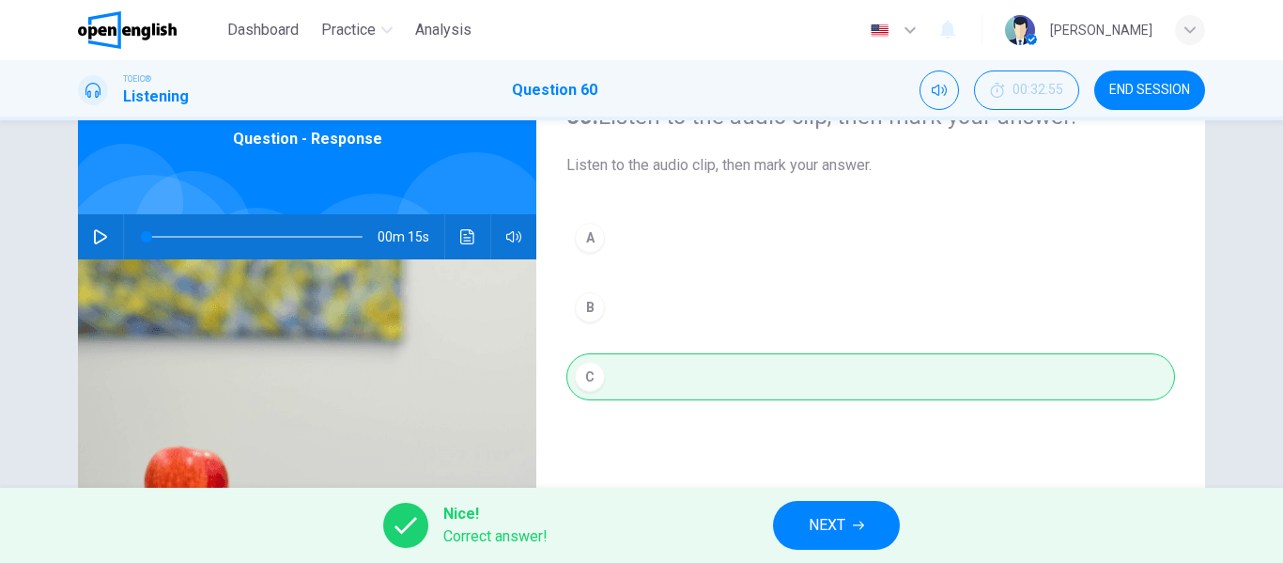
click at [1130, 91] on span "END SESSION" at bounding box center [1149, 90] width 81 height 15
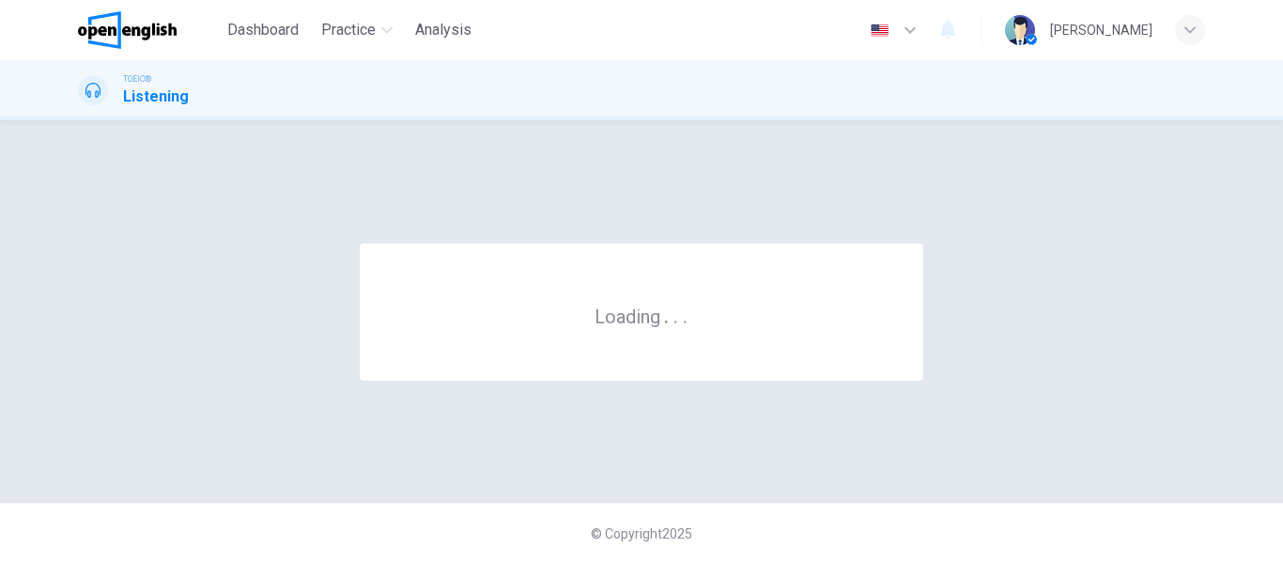
scroll to position [0, 0]
